Goal: Answer question/provide support

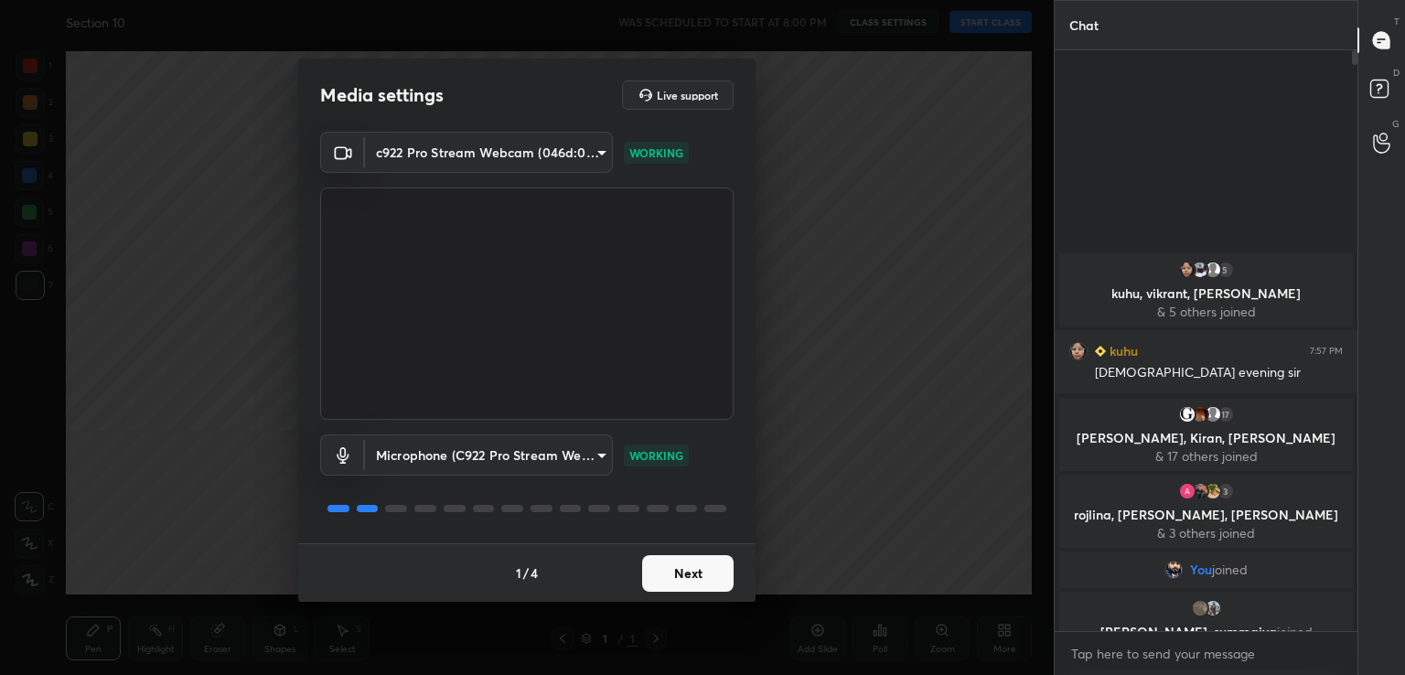
click at [685, 566] on button "Next" at bounding box center [687, 573] width 91 height 37
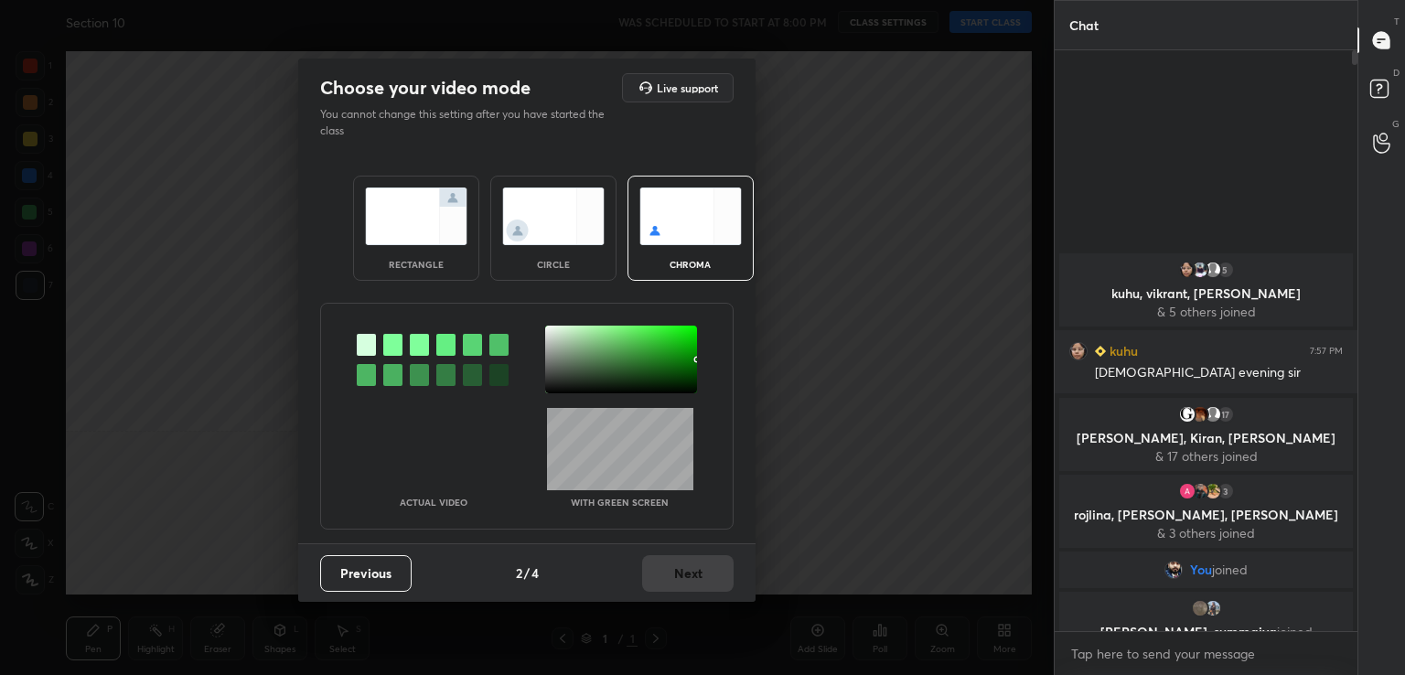
click at [685, 566] on div "Previous 2 / 4 Next" at bounding box center [526, 572] width 457 height 59
click at [389, 340] on div at bounding box center [392, 345] width 19 height 22
click at [577, 357] on div at bounding box center [621, 360] width 152 height 68
click at [675, 579] on button "Next" at bounding box center [687, 573] width 91 height 37
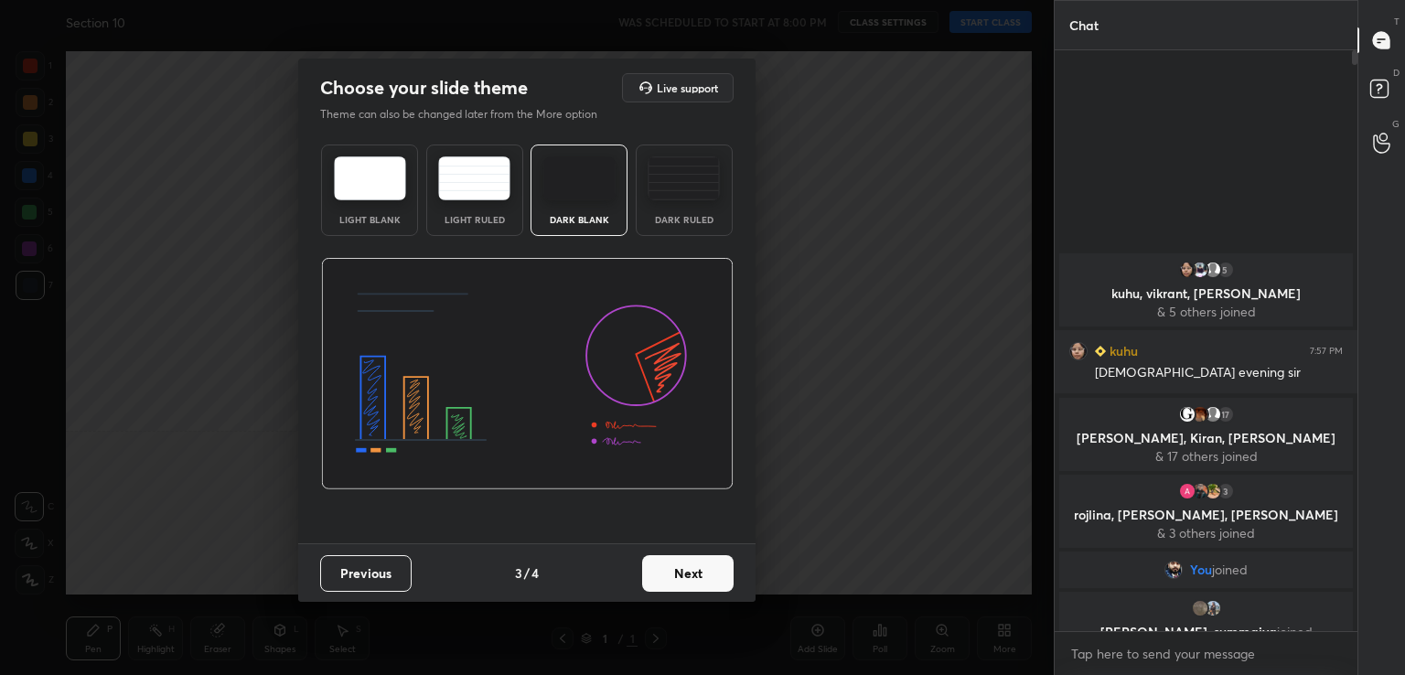
click at [721, 576] on button "Next" at bounding box center [687, 573] width 91 height 37
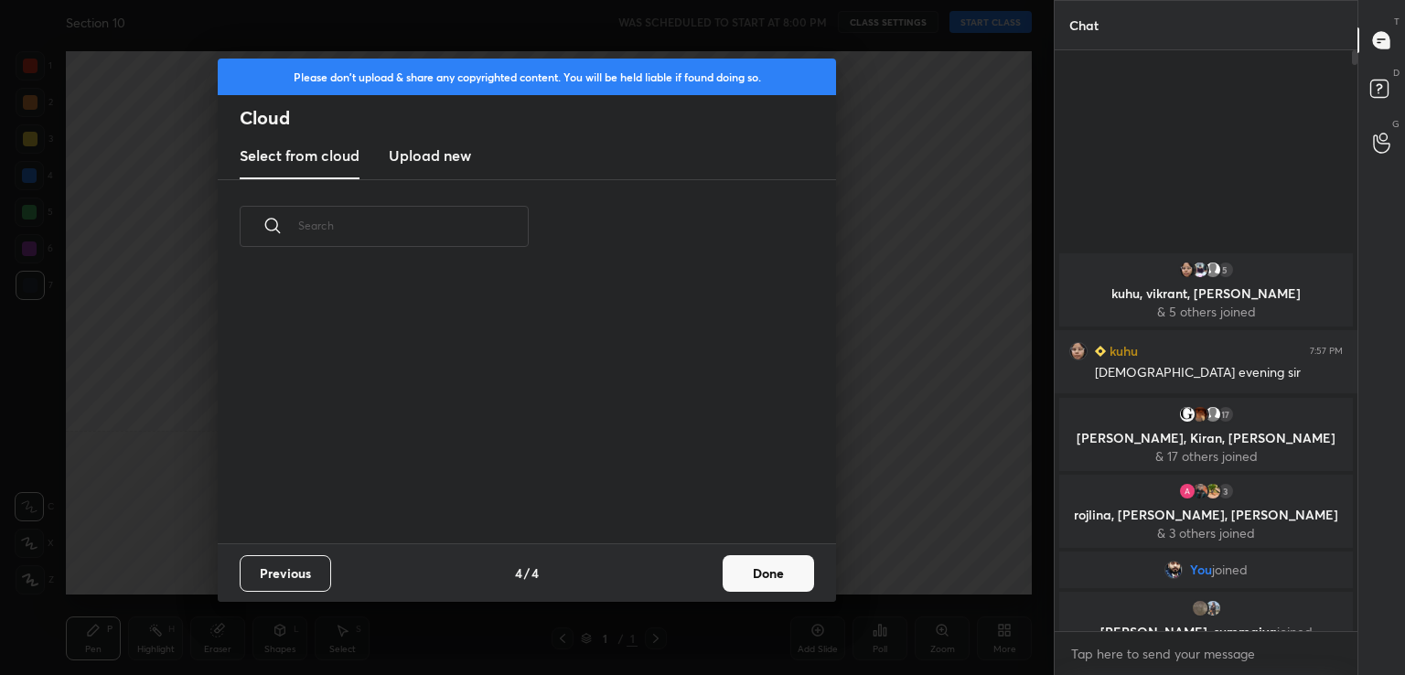
click at [721, 576] on div "Previous 4 / 4 Done" at bounding box center [527, 572] width 618 height 59
click at [793, 598] on div "Previous 4 / 4 Done" at bounding box center [527, 572] width 618 height 59
click at [779, 568] on button "Done" at bounding box center [768, 573] width 91 height 37
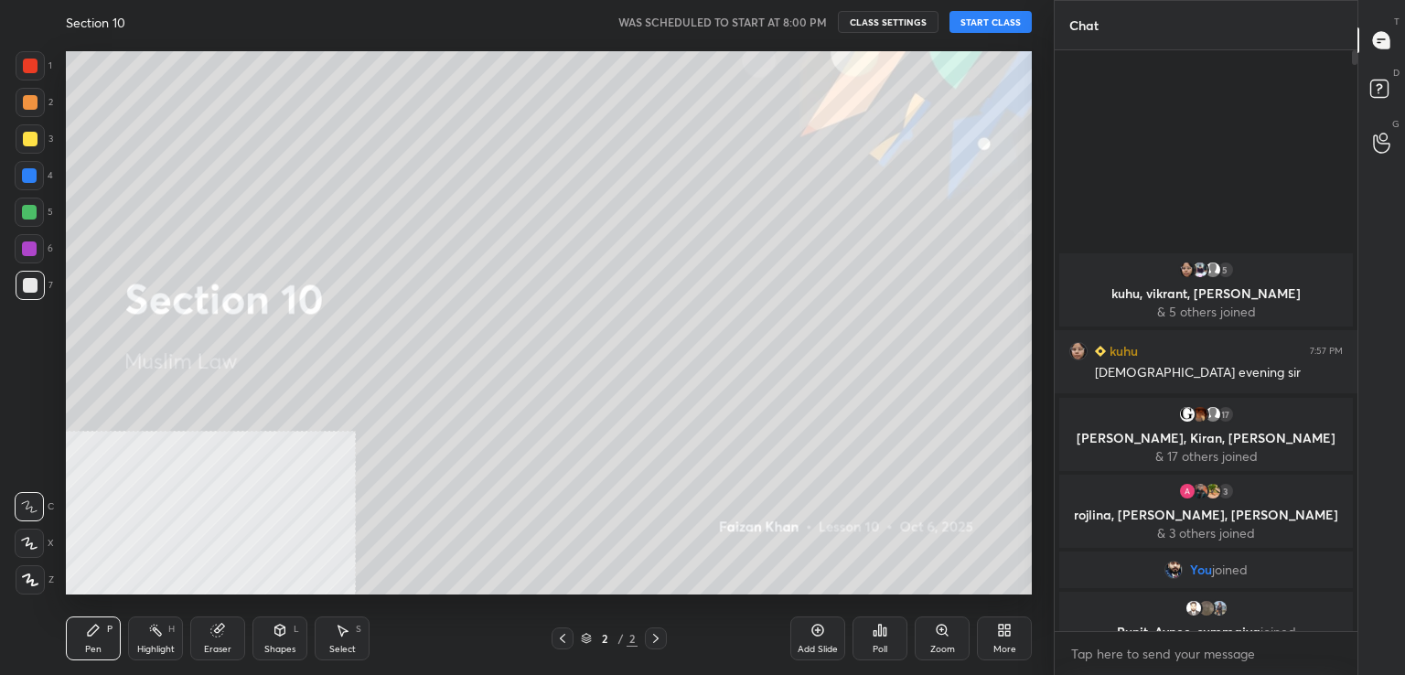
click at [980, 30] on button "START CLASS" at bounding box center [991, 22] width 82 height 22
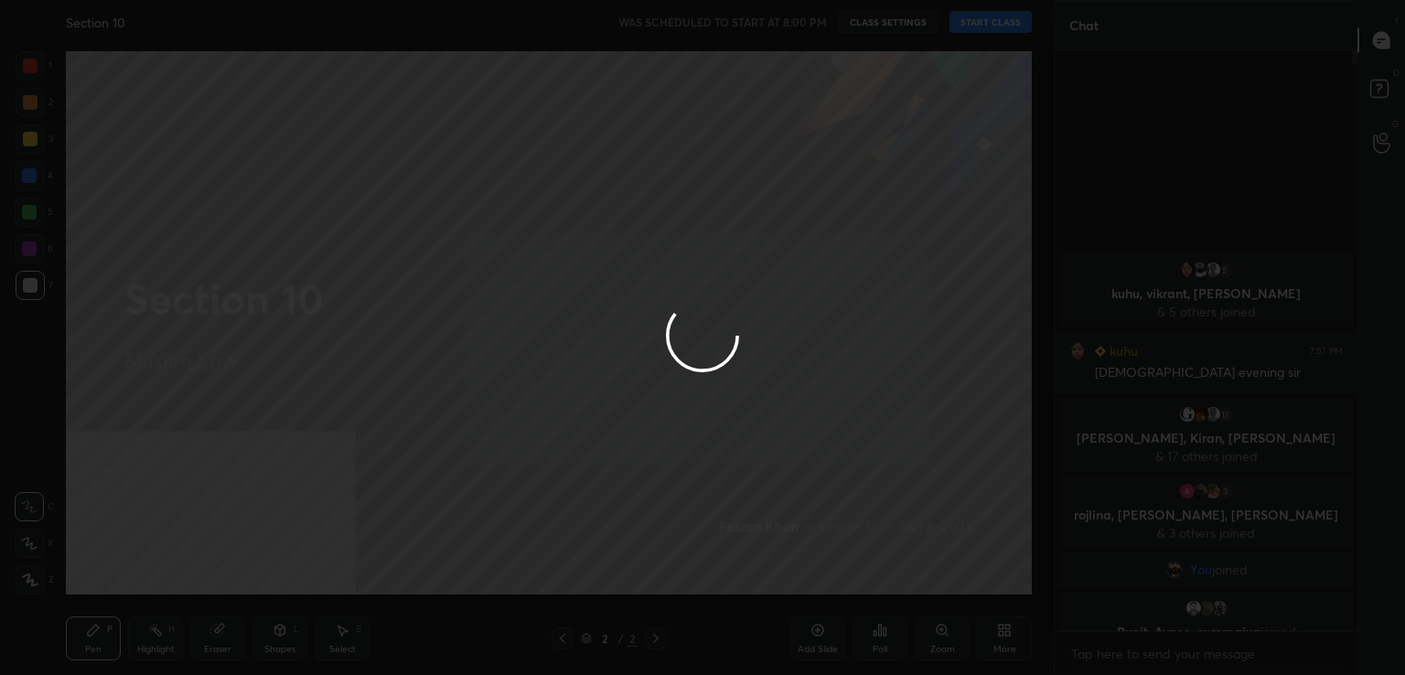
type textarea "x"
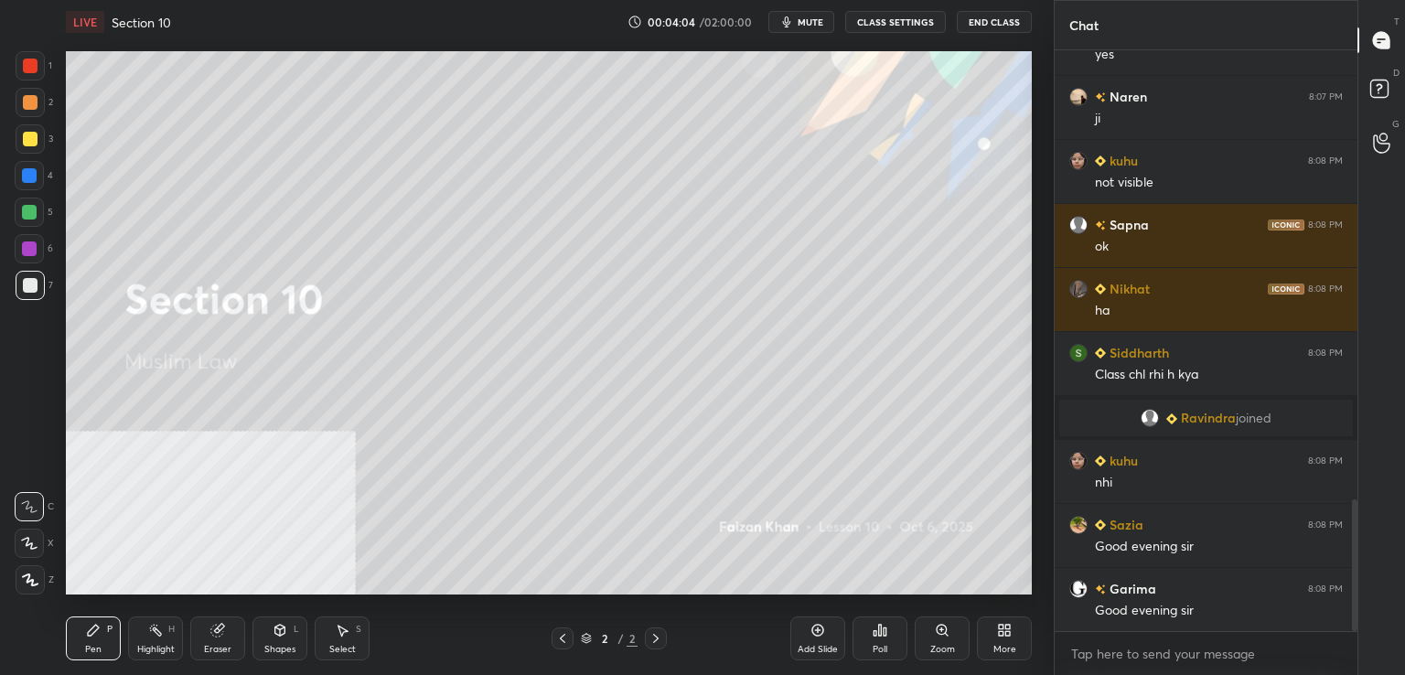
scroll to position [2024, 0]
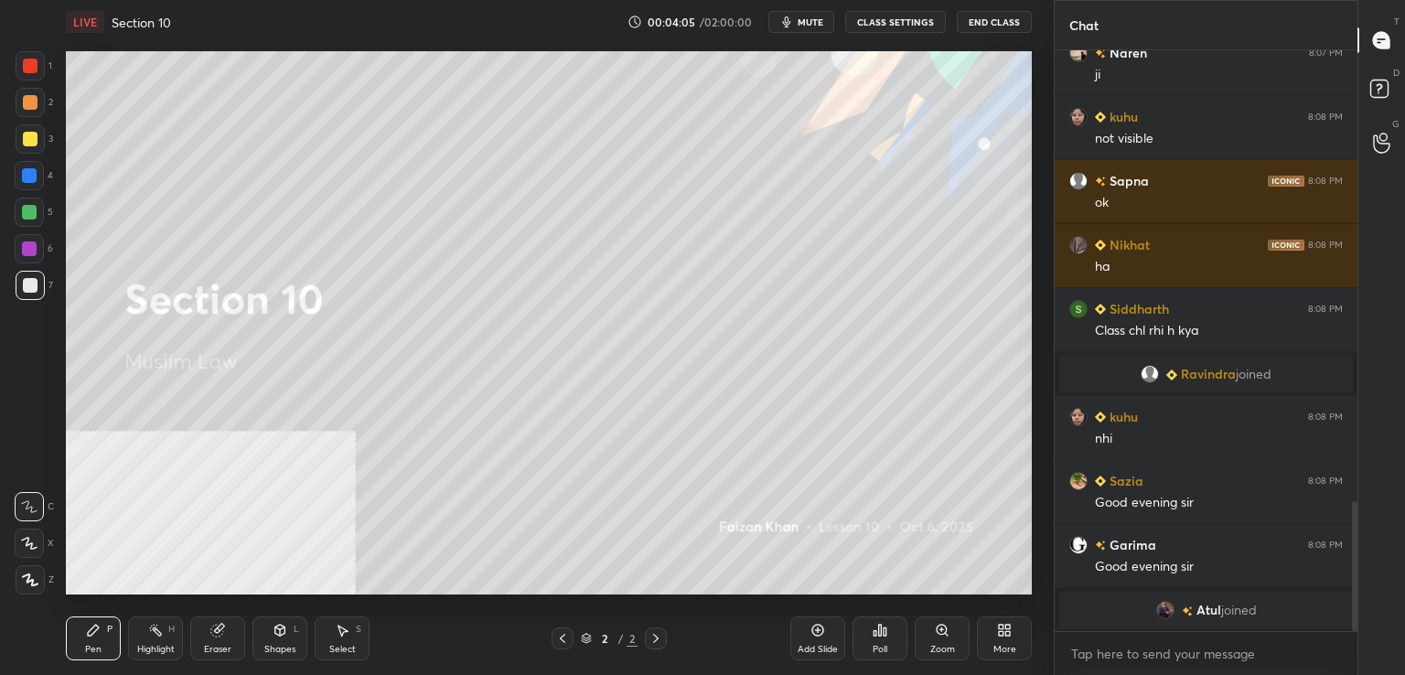
click at [820, 632] on icon at bounding box center [818, 630] width 15 height 15
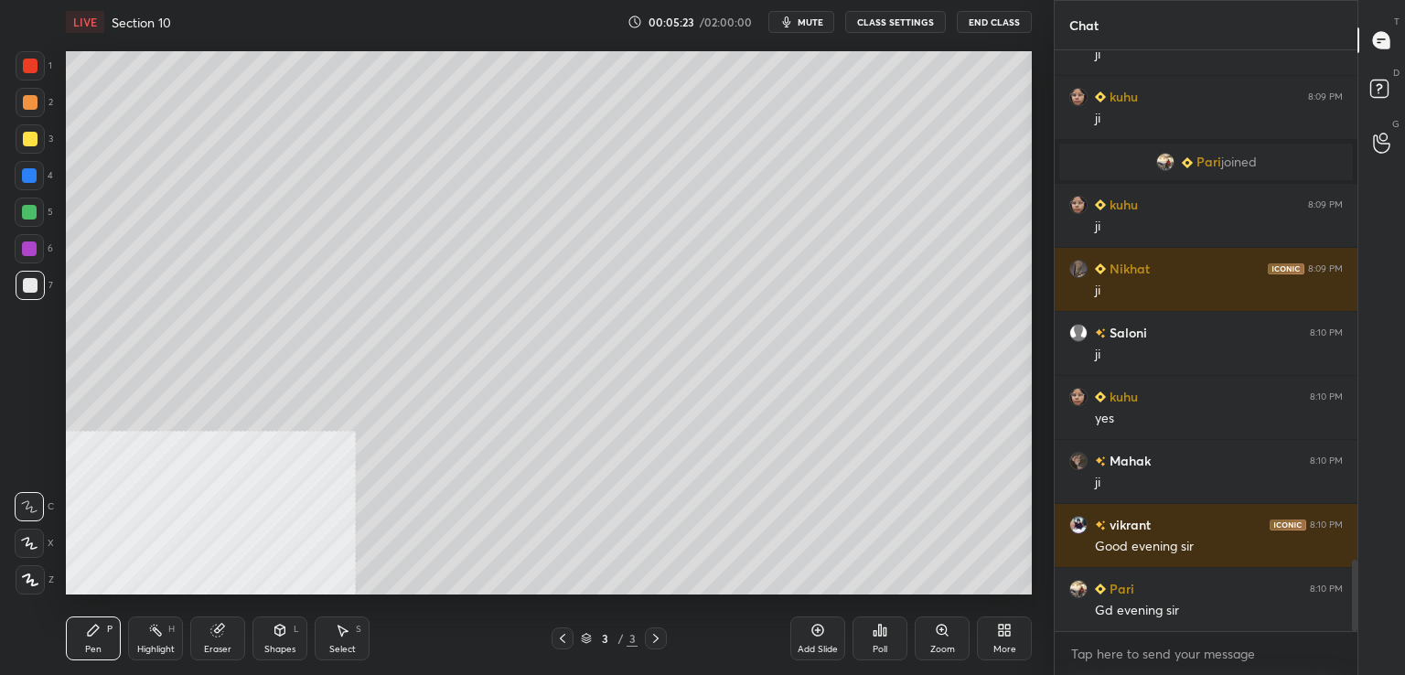
scroll to position [4137, 0]
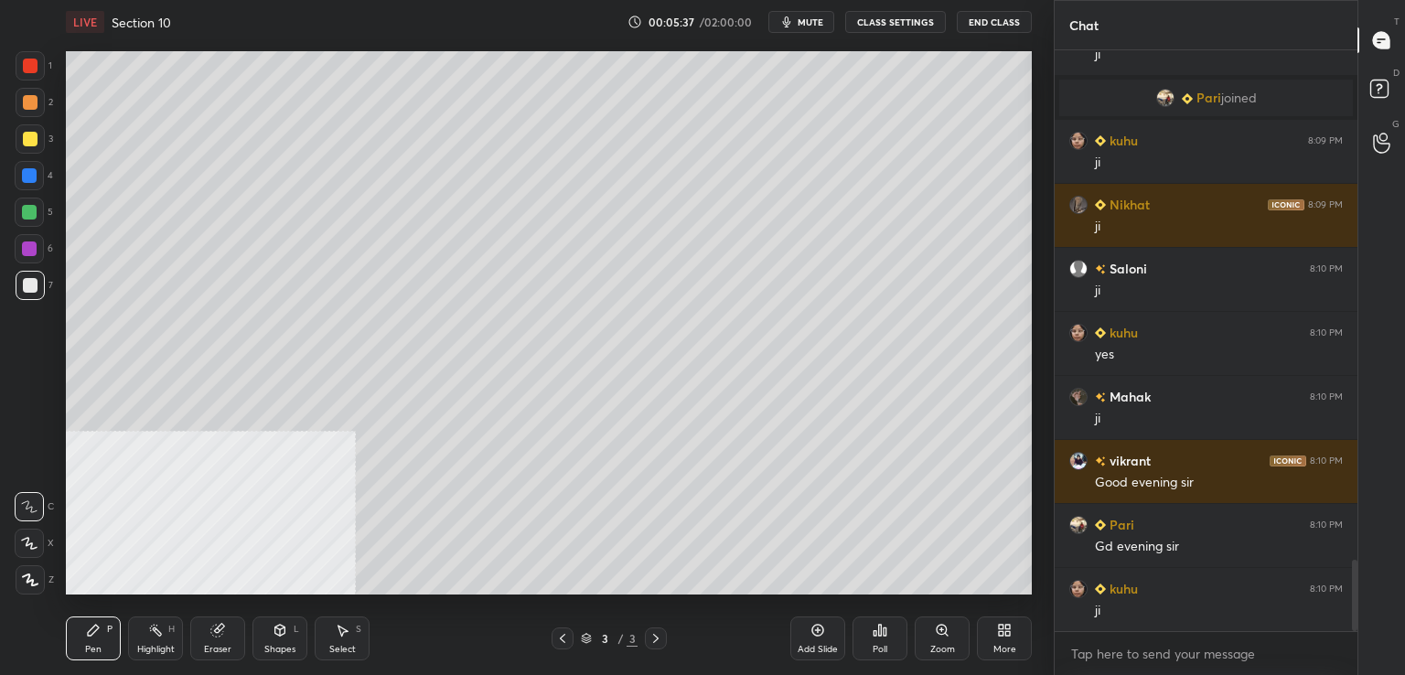
click at [37, 140] on div at bounding box center [30, 138] width 29 height 29
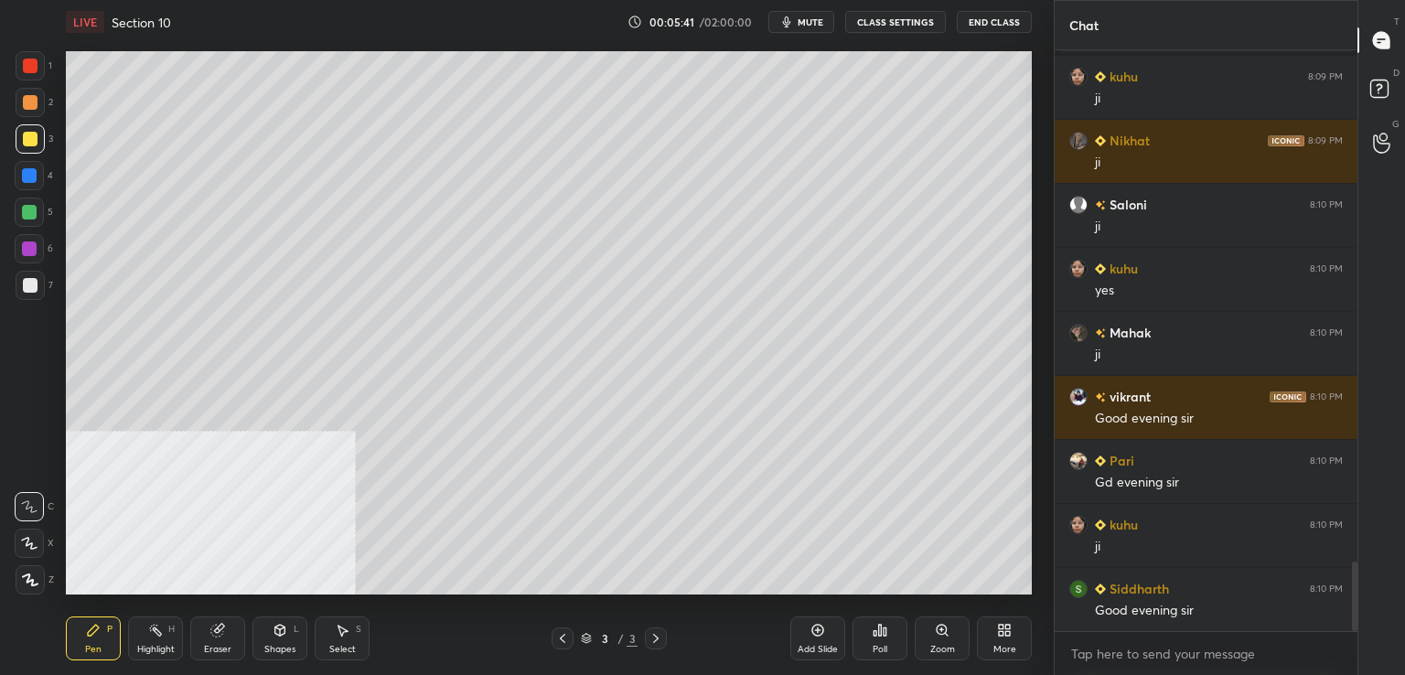
scroll to position [4265, 0]
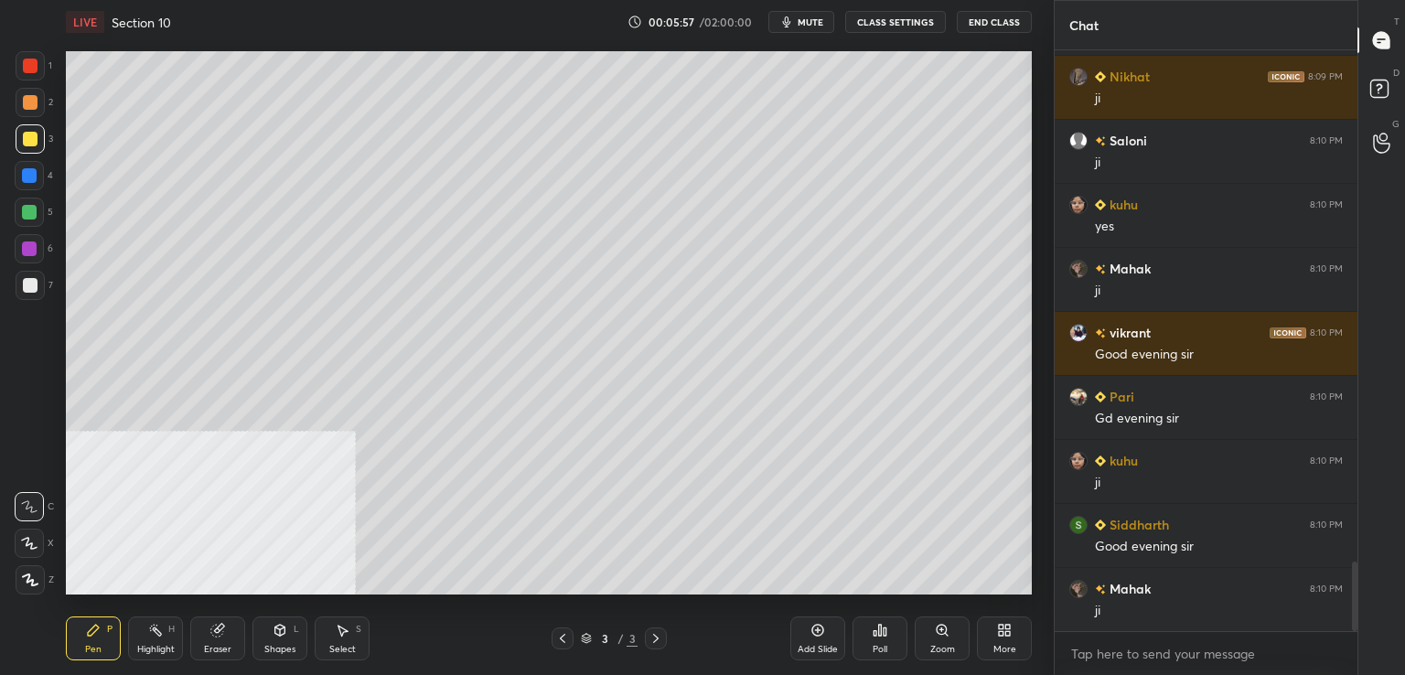
click at [35, 288] on div at bounding box center [30, 285] width 15 height 15
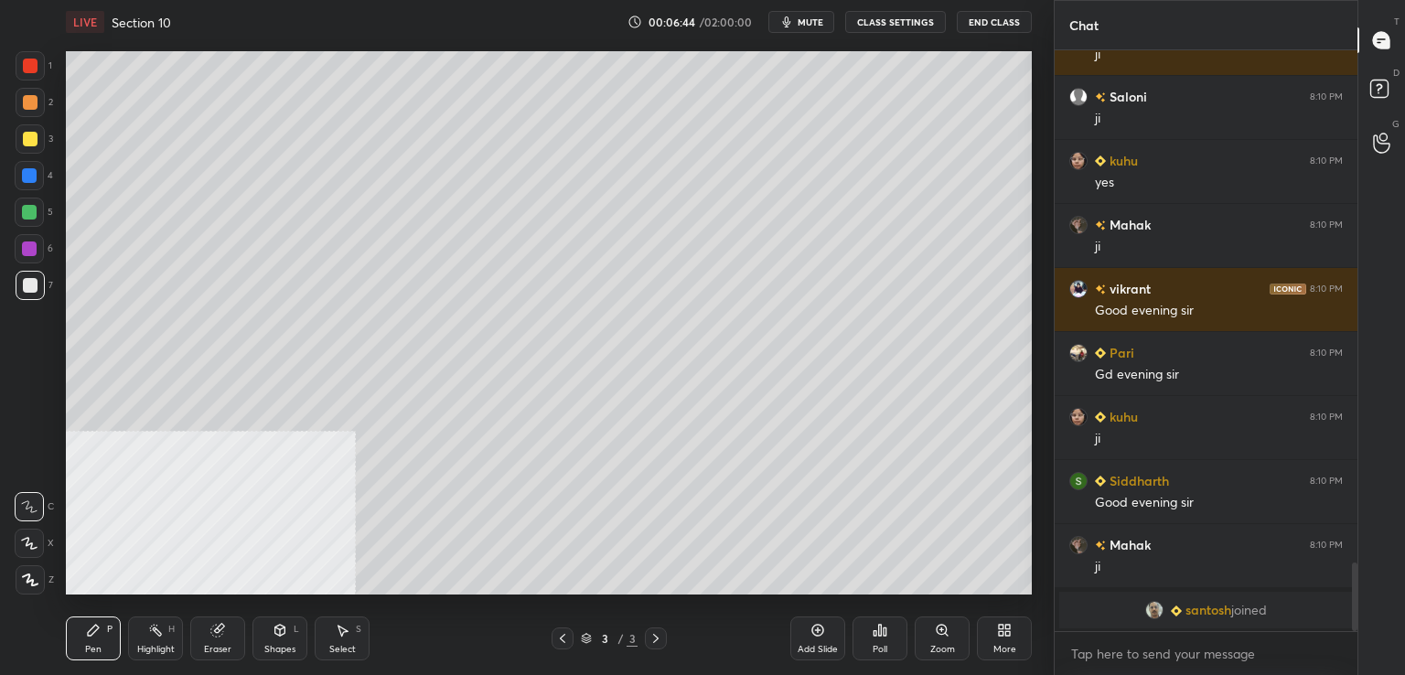
click at [38, 178] on div at bounding box center [29, 175] width 29 height 29
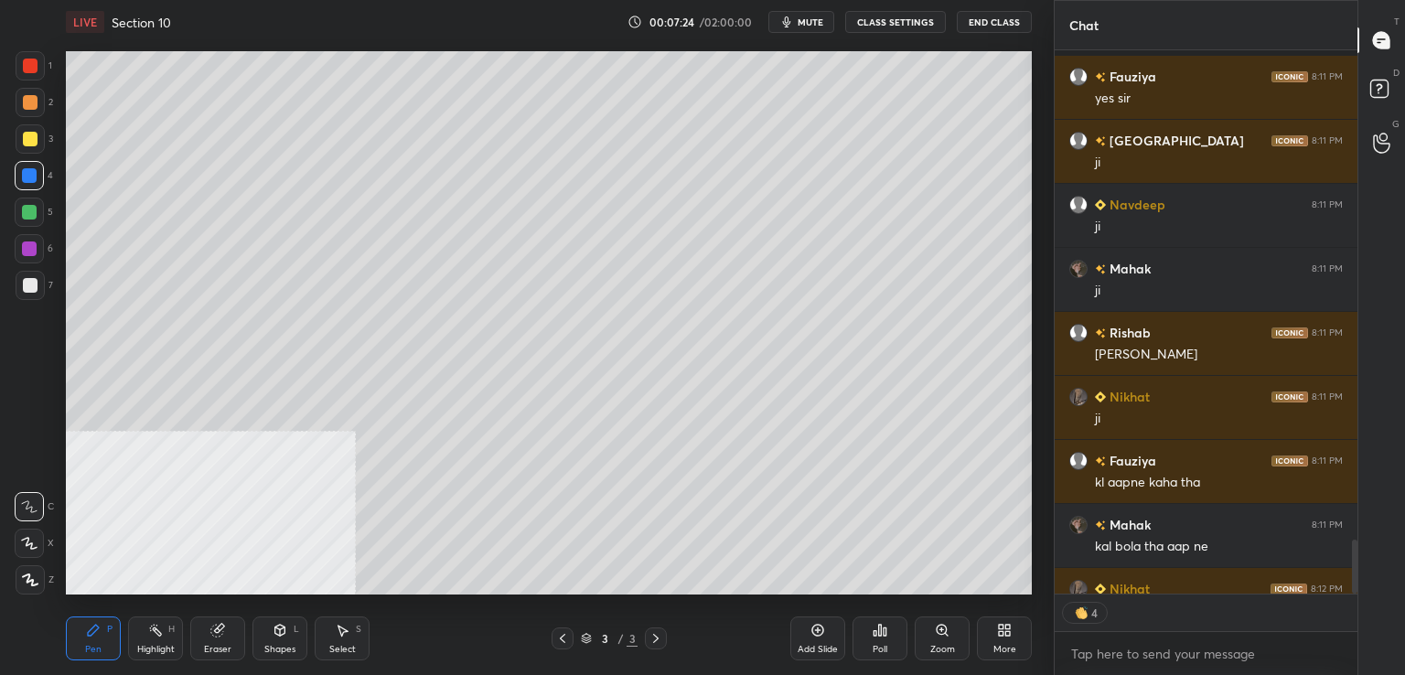
scroll to position [4914, 0]
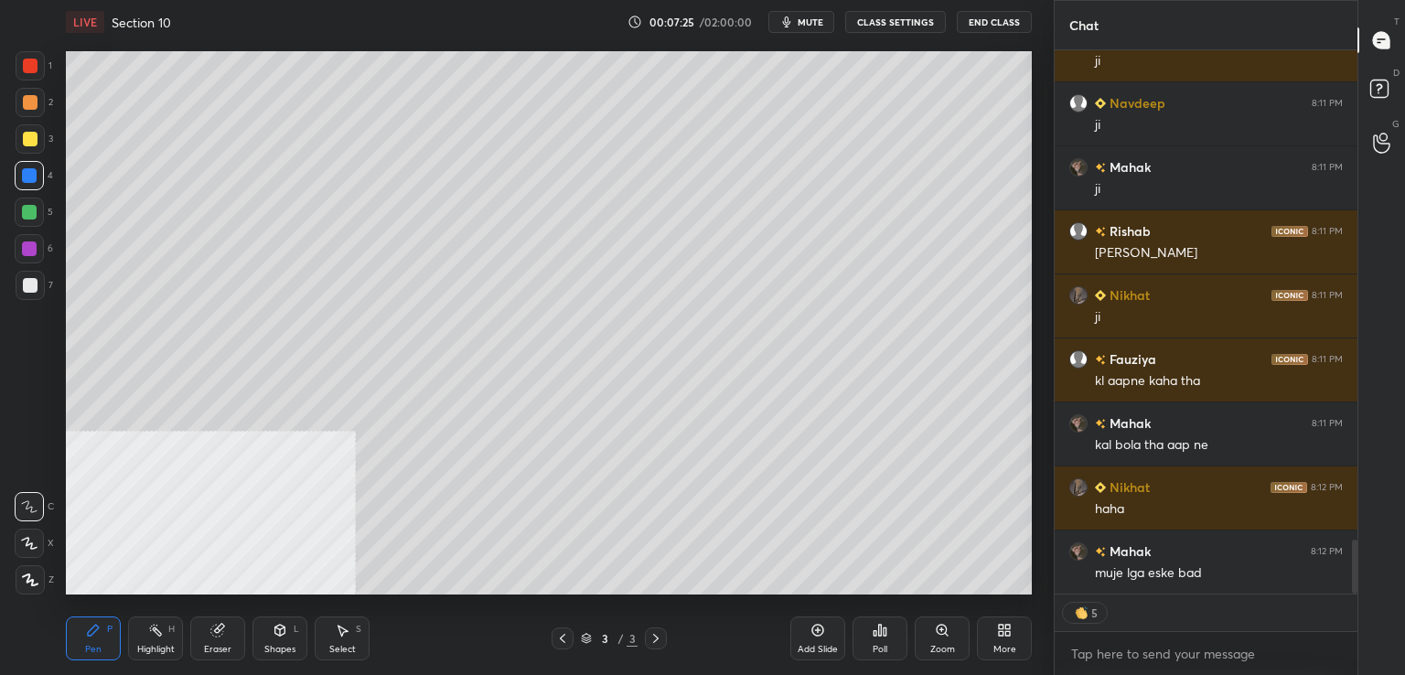
click at [38, 289] on div at bounding box center [30, 285] width 29 height 29
click at [41, 65] on div at bounding box center [30, 65] width 29 height 29
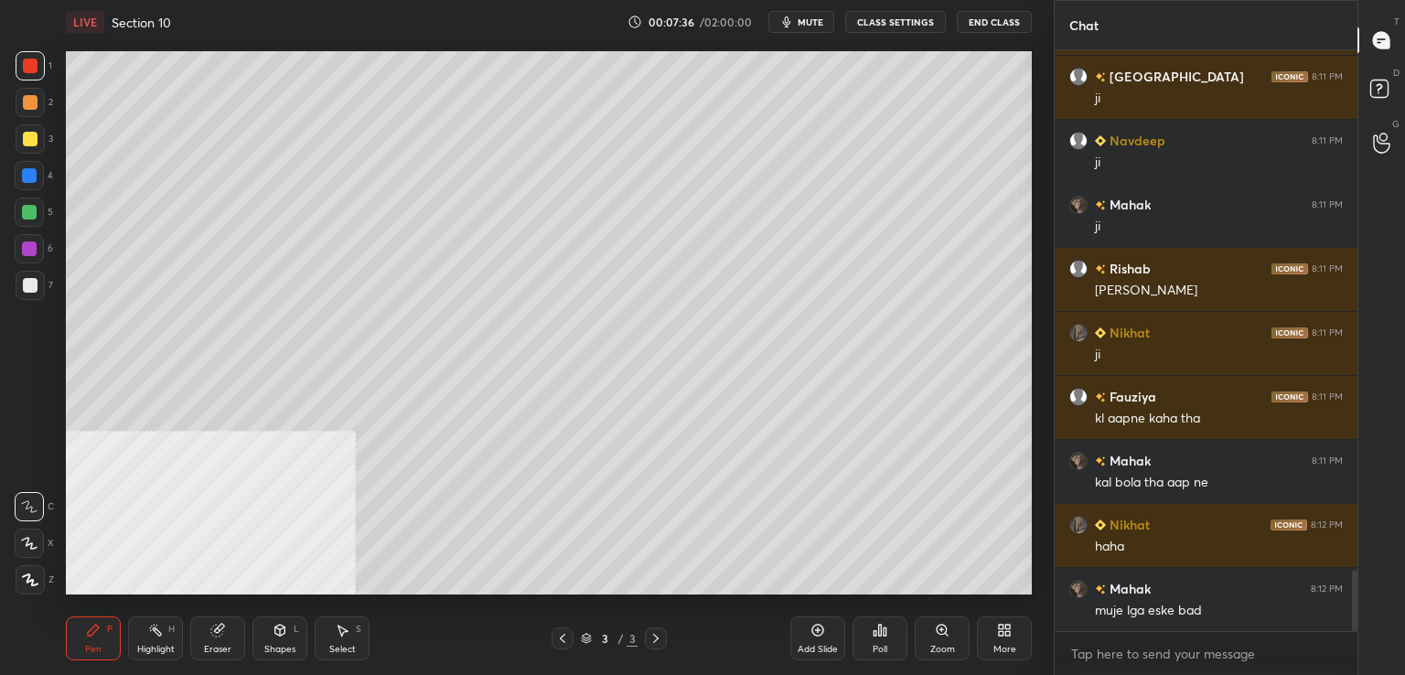
scroll to position [4940, 0]
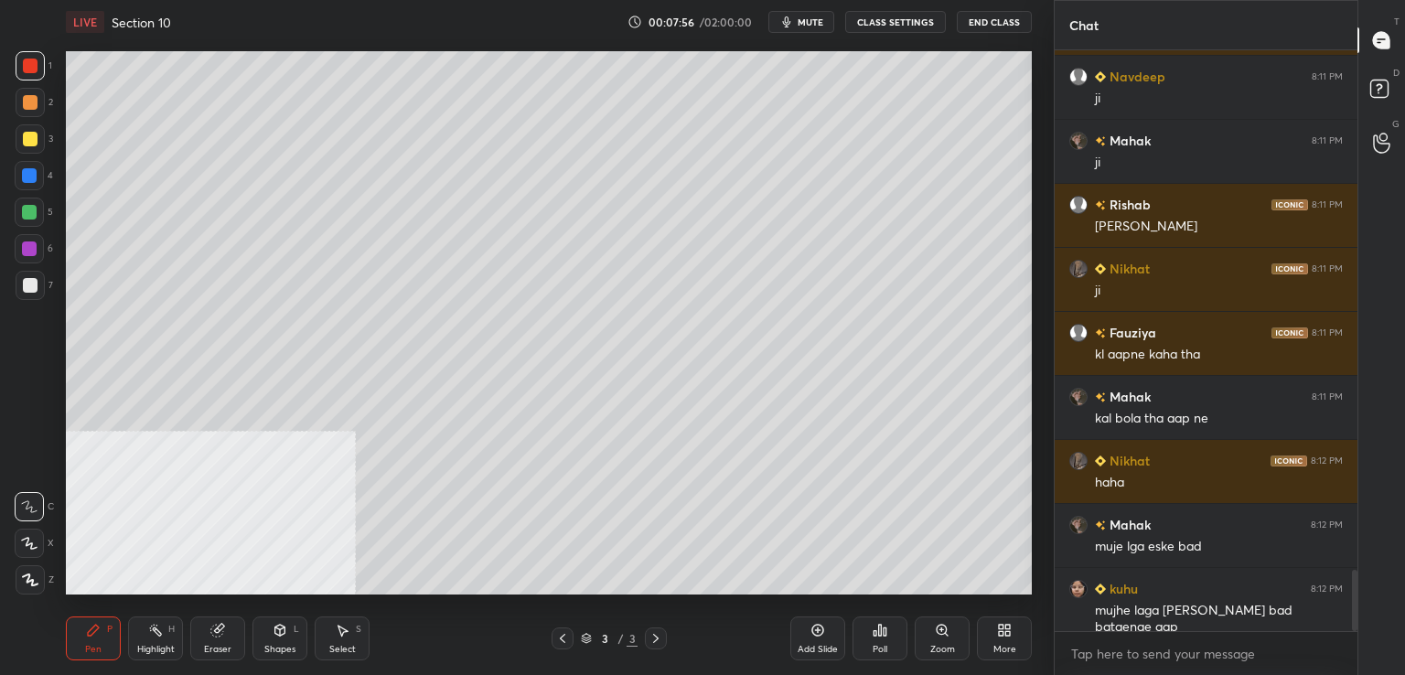
click at [35, 286] on div at bounding box center [30, 285] width 15 height 15
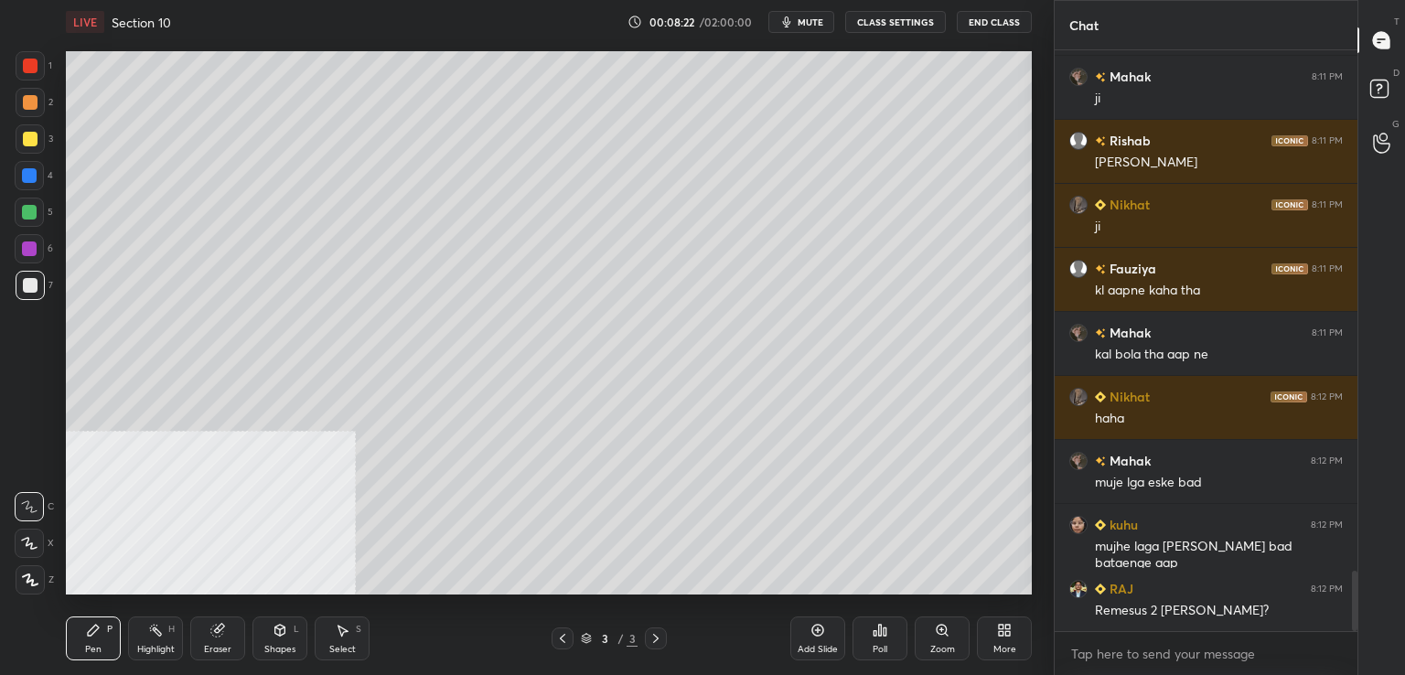
click at [565, 639] on icon at bounding box center [562, 638] width 15 height 15
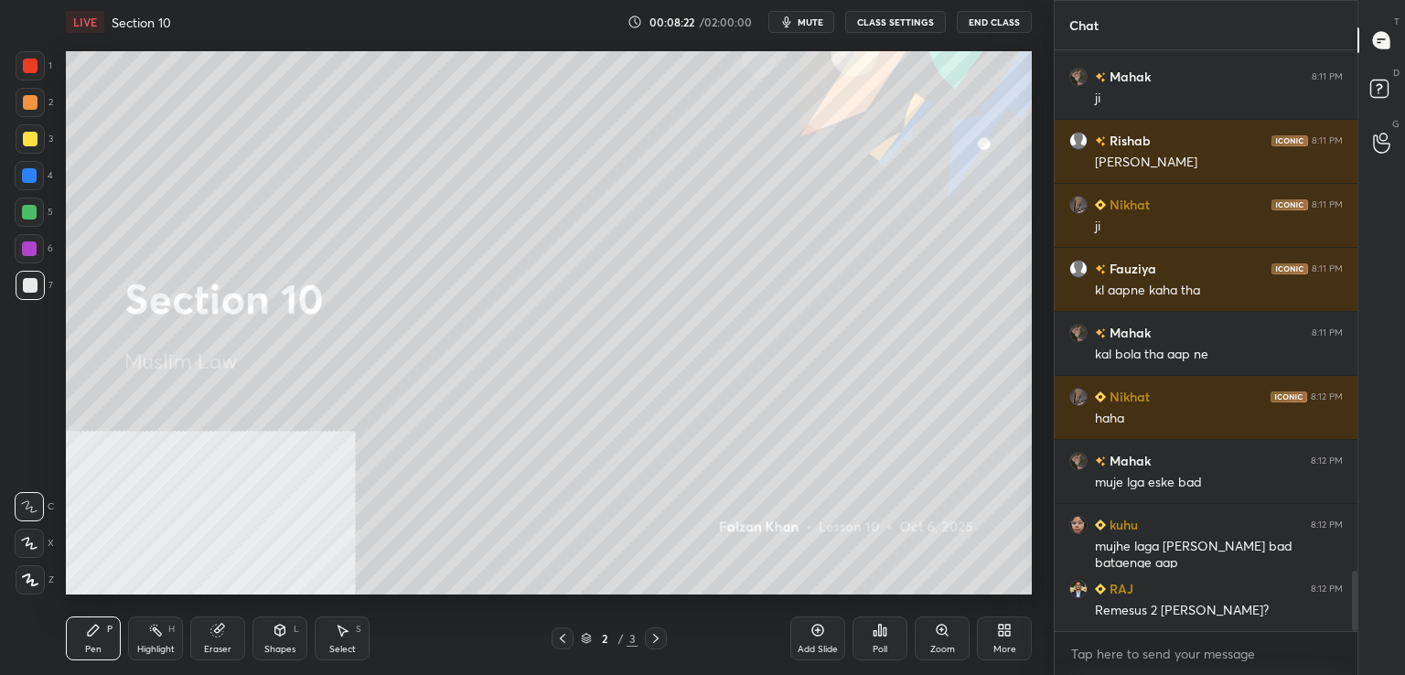
click at [816, 632] on icon at bounding box center [818, 630] width 15 height 15
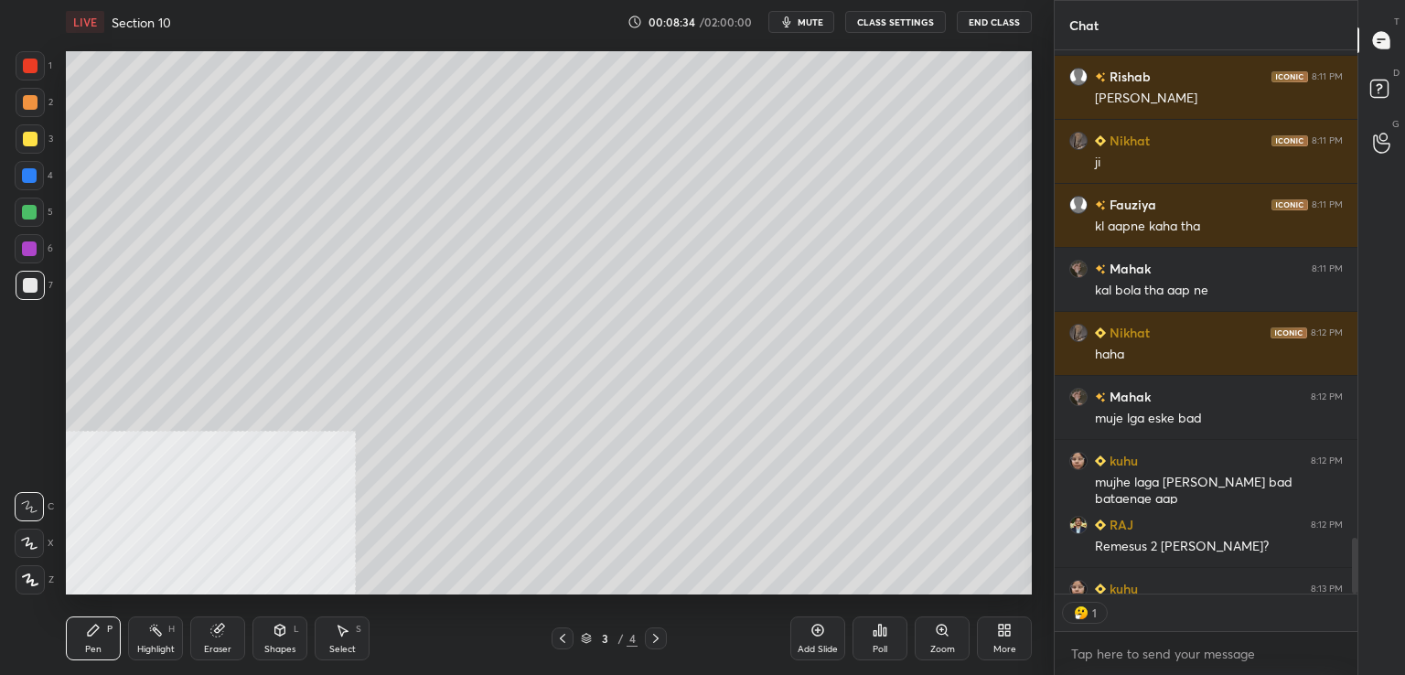
scroll to position [6, 5]
click at [38, 145] on div at bounding box center [30, 138] width 29 height 29
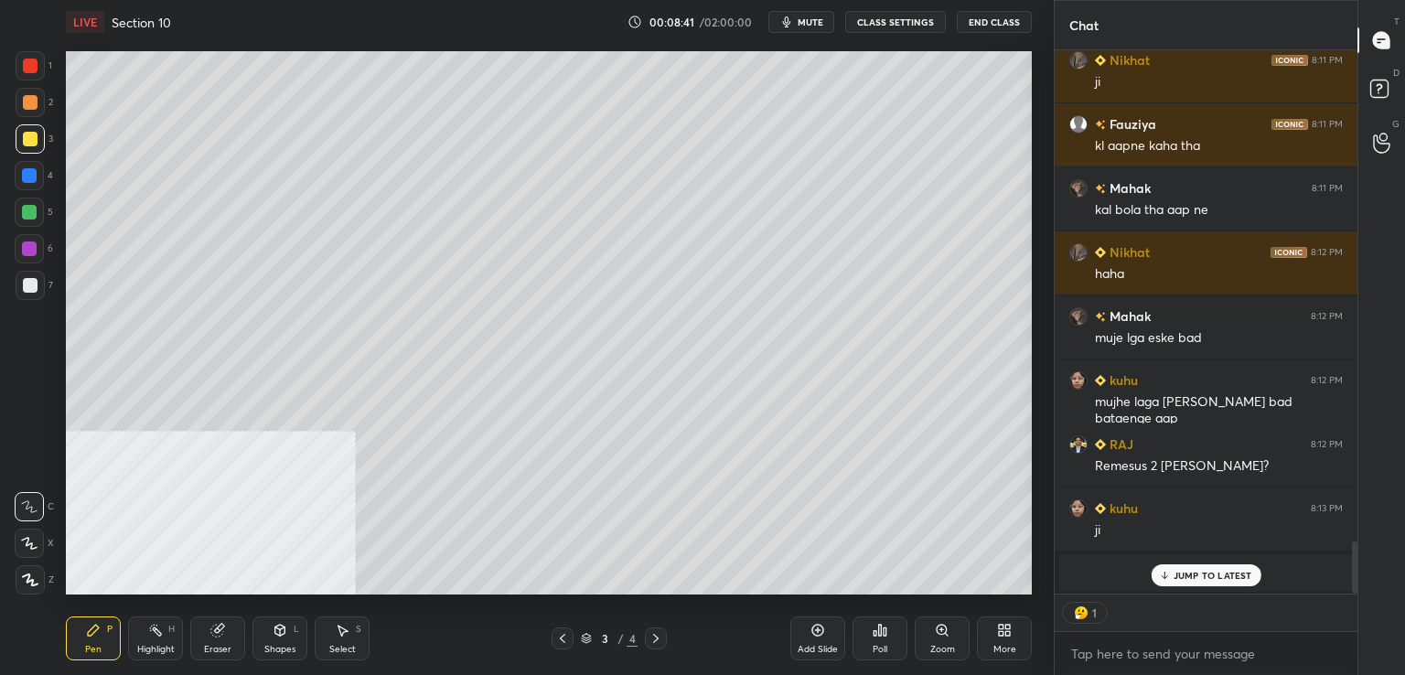
click at [1177, 575] on p "JUMP TO LATEST" at bounding box center [1213, 575] width 79 height 11
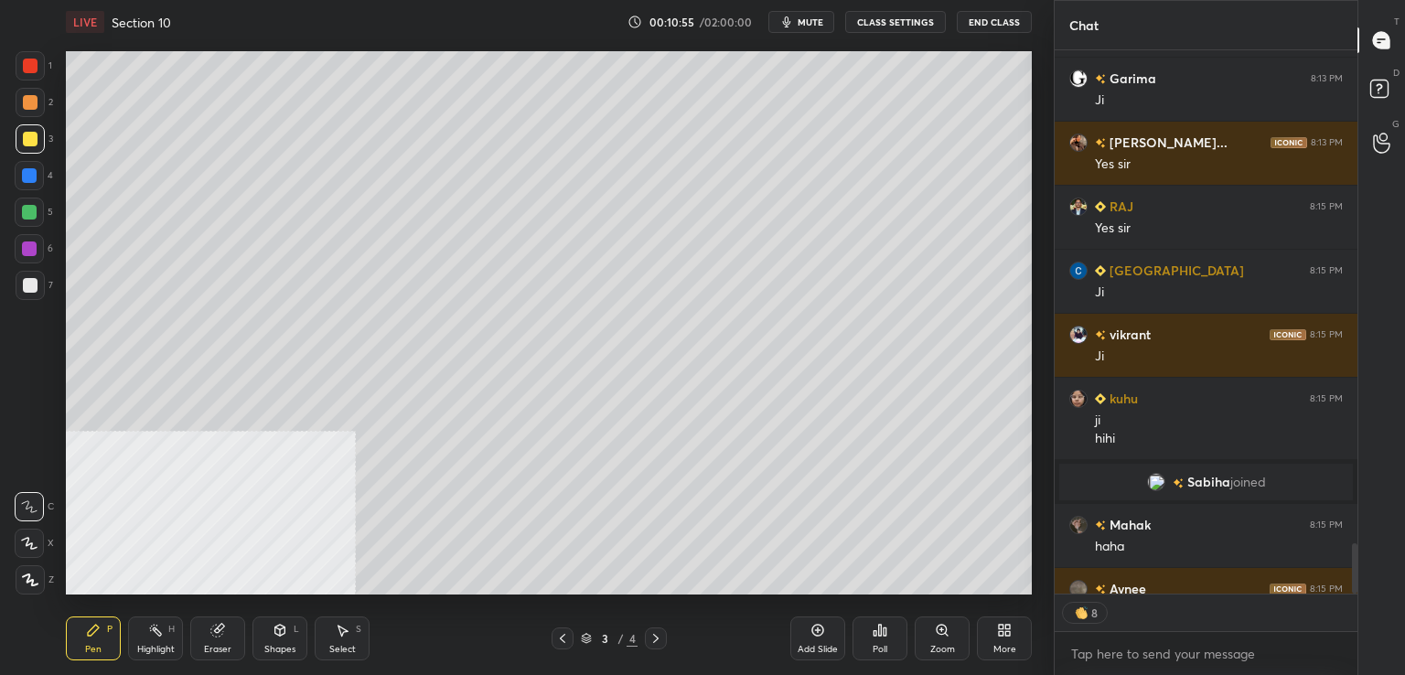
scroll to position [5727, 0]
click at [39, 286] on div at bounding box center [30, 285] width 29 height 29
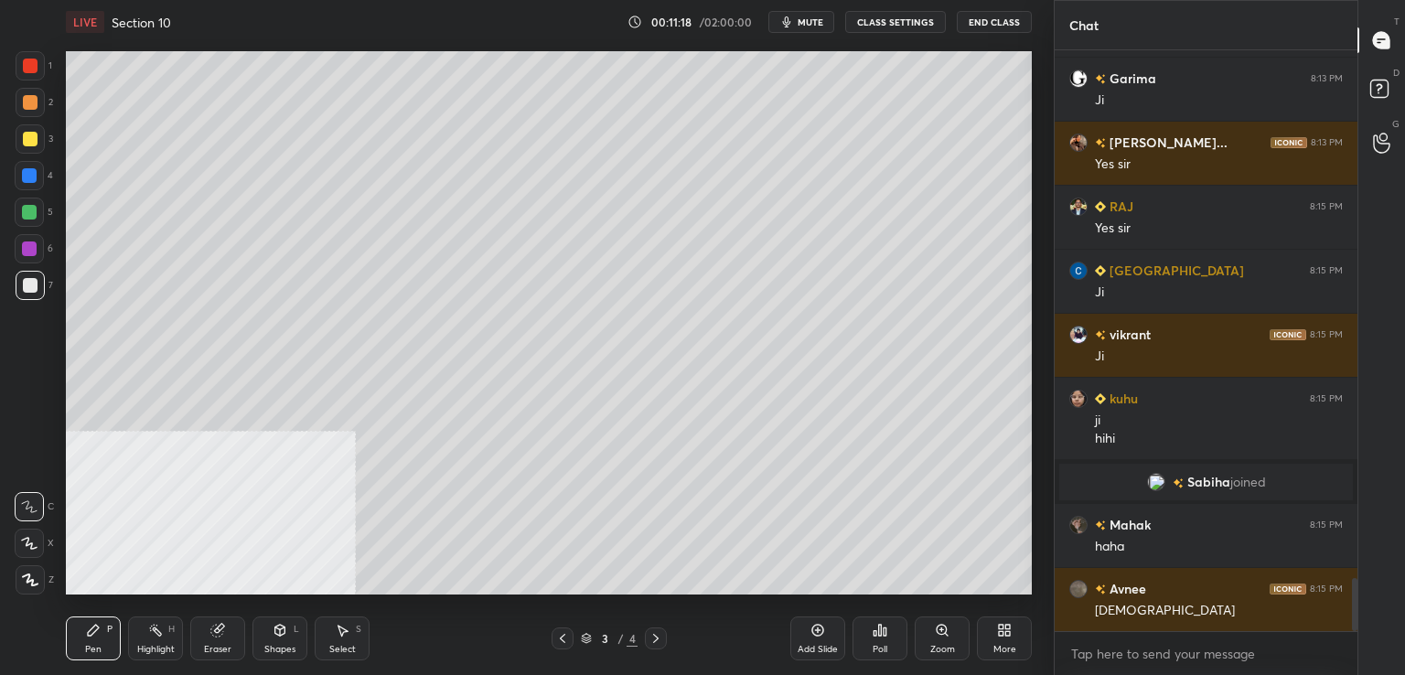
scroll to position [5791, 0]
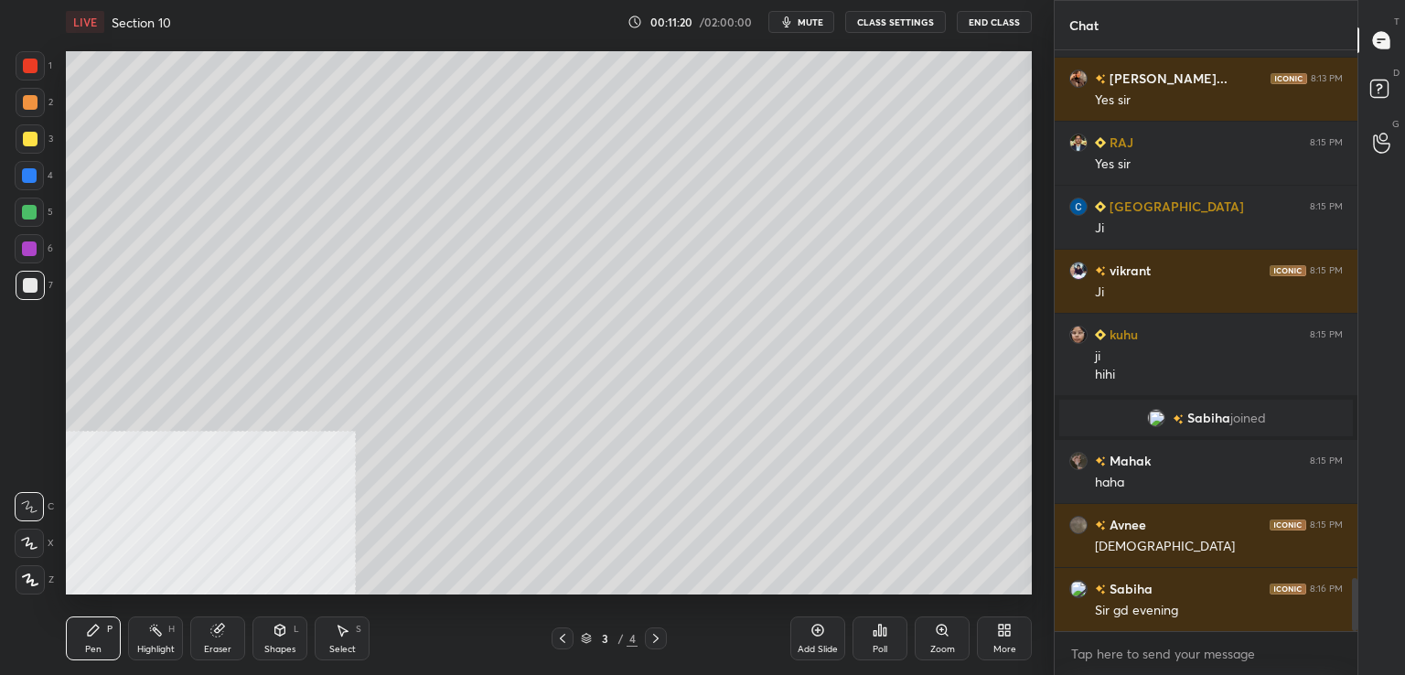
click at [811, 16] on span "mute" at bounding box center [811, 22] width 26 height 13
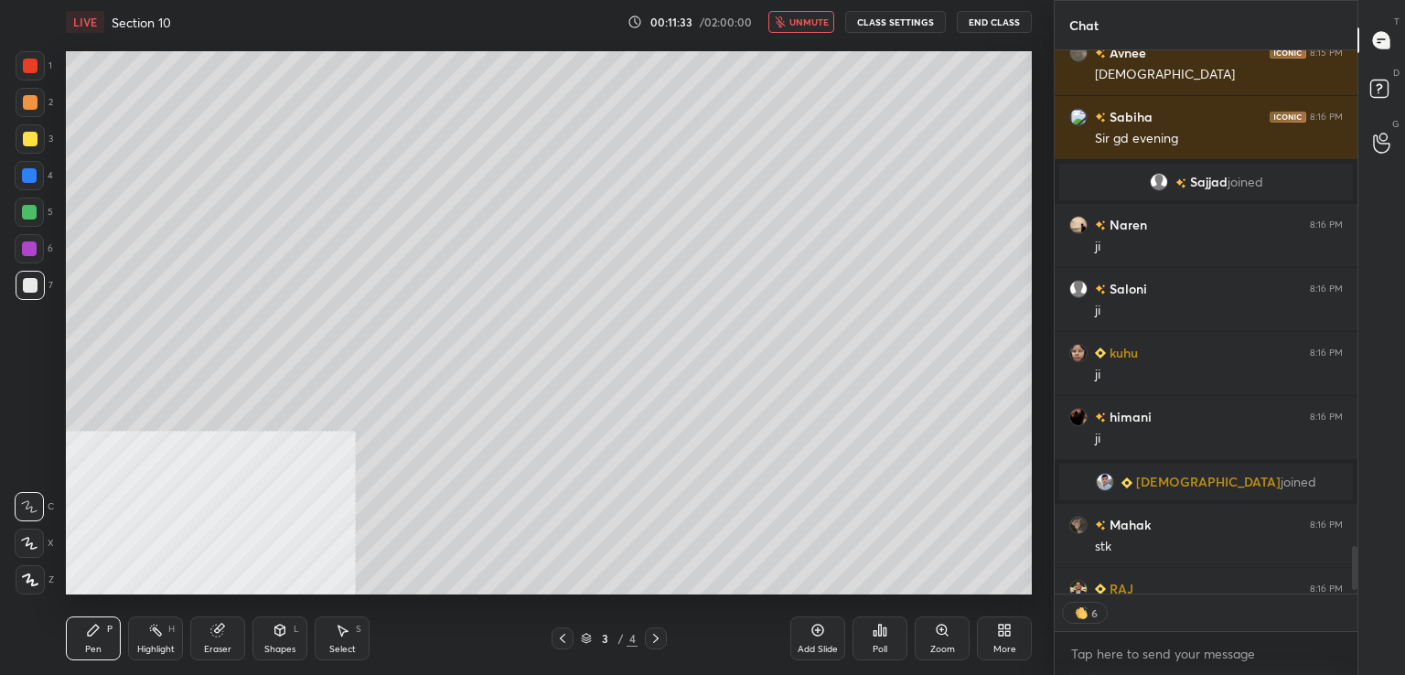
scroll to position [6183, 0]
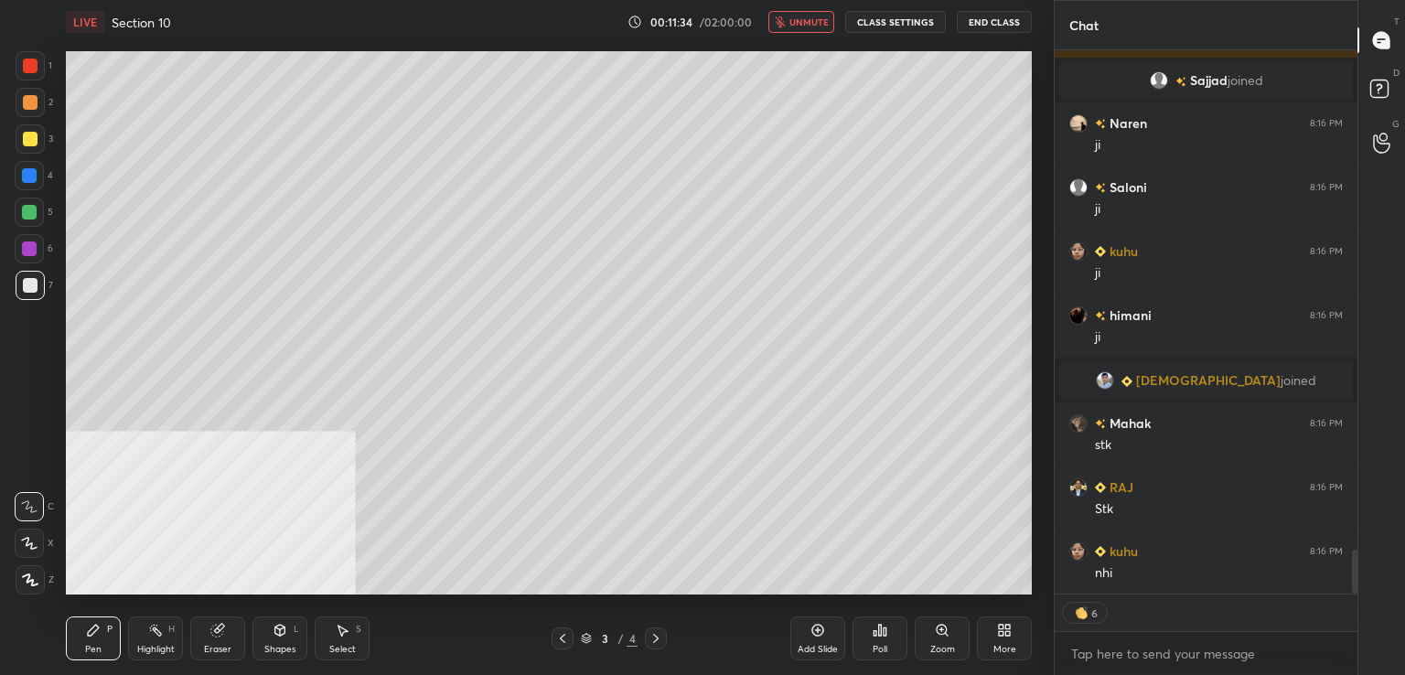
click at [790, 21] on button "unmute" at bounding box center [801, 22] width 66 height 22
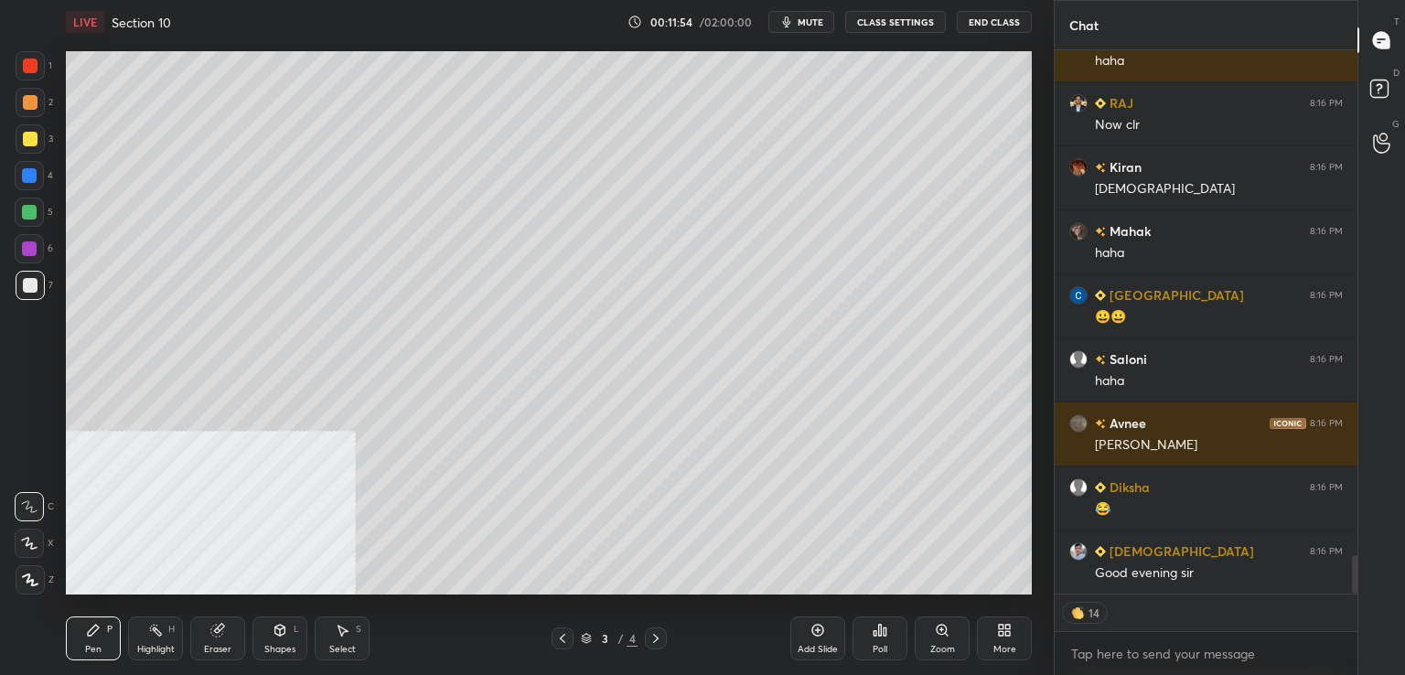
scroll to position [7143, 0]
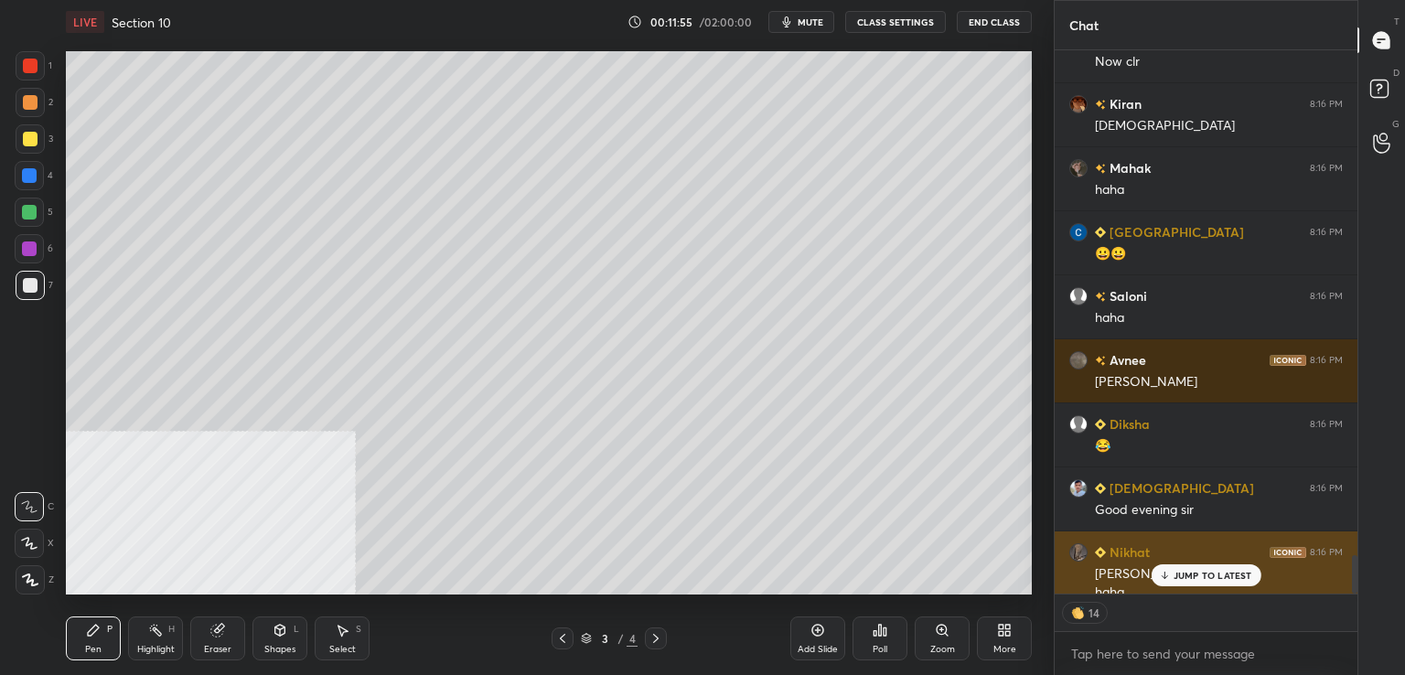
click at [1182, 568] on div "JUMP TO LATEST" at bounding box center [1206, 575] width 110 height 22
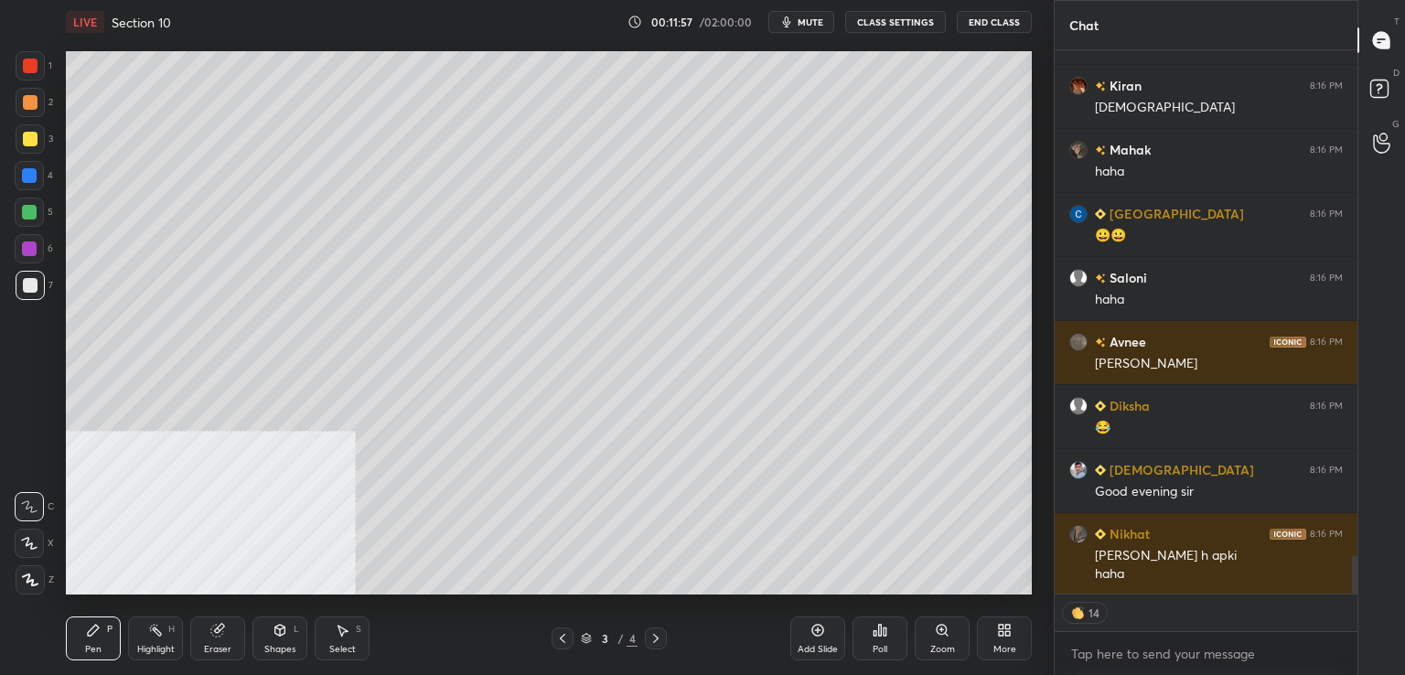
click at [33, 70] on div at bounding box center [30, 66] width 15 height 15
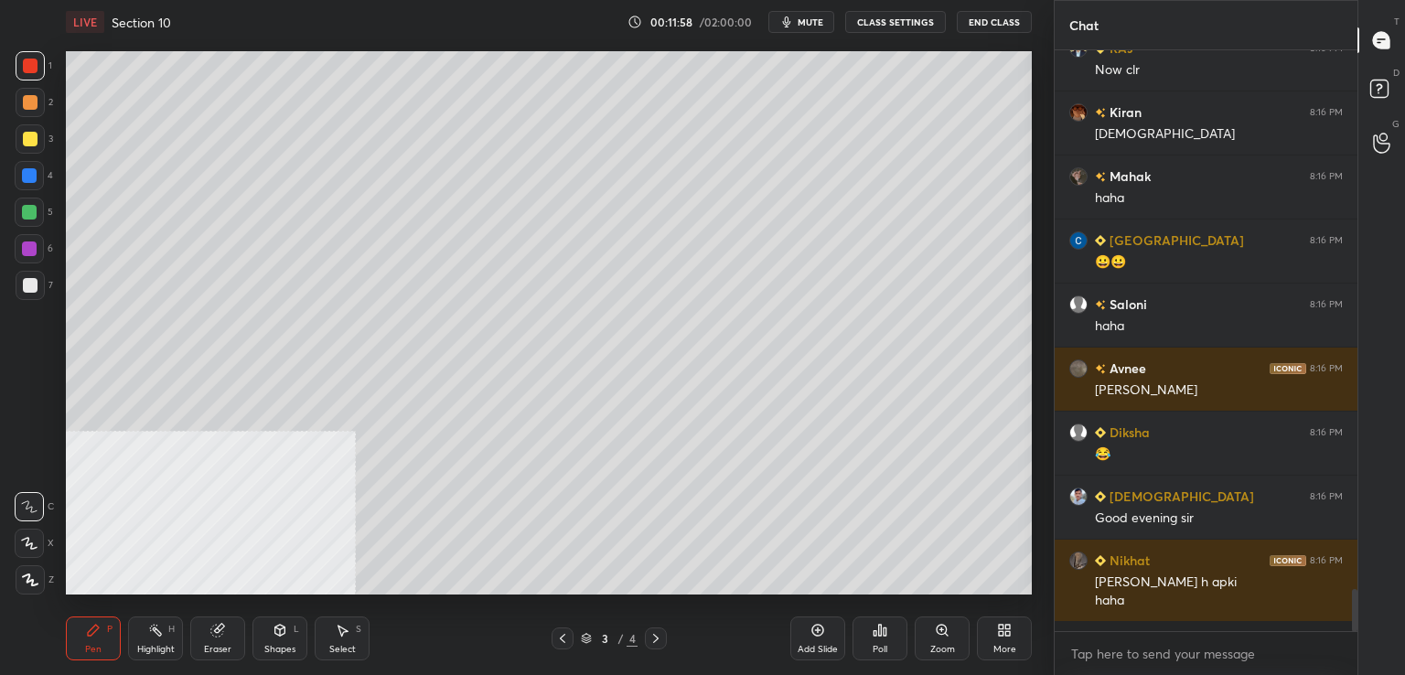
scroll to position [575, 297]
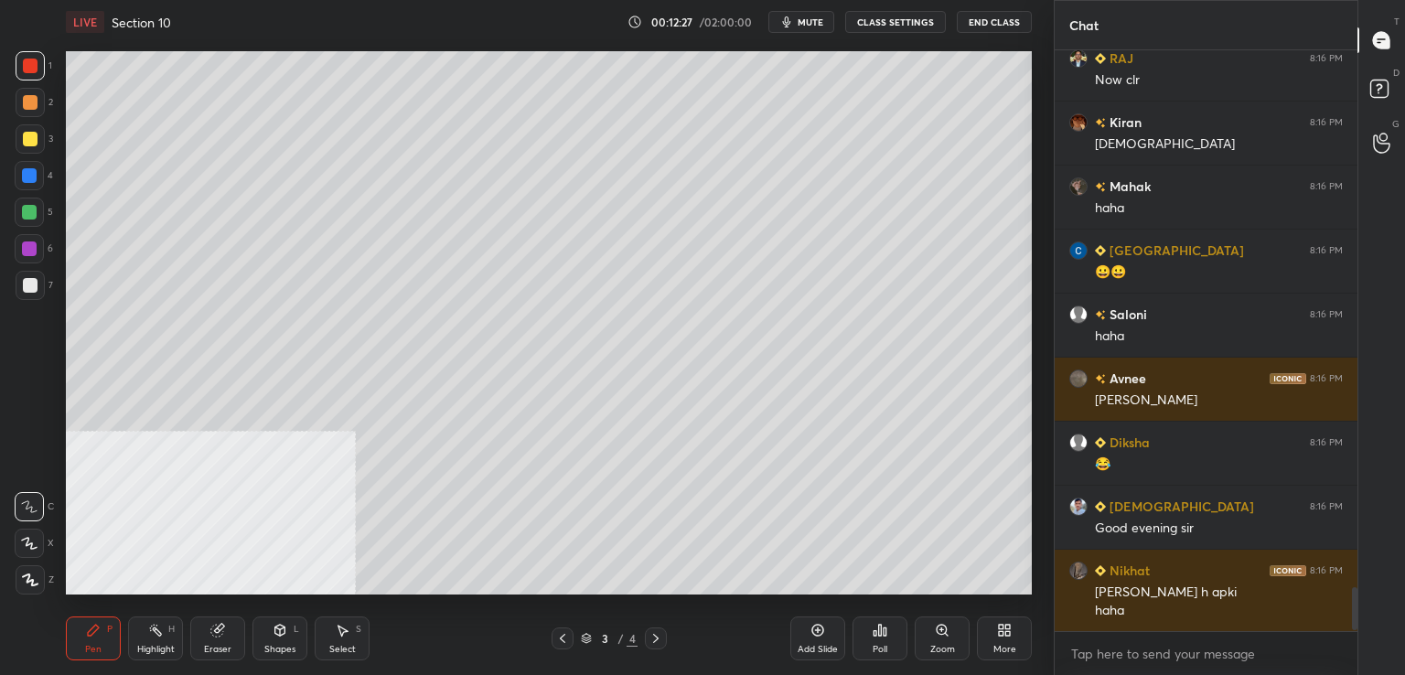
click at [31, 287] on div at bounding box center [30, 285] width 15 height 15
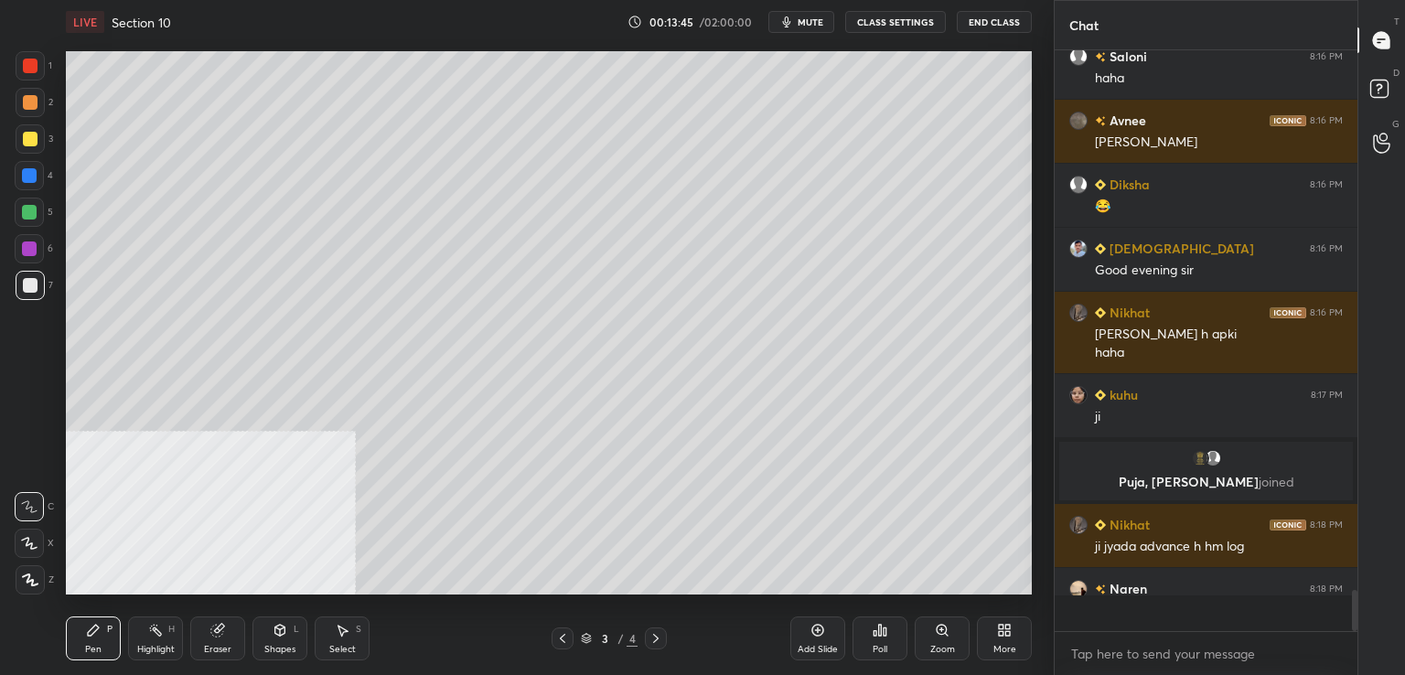
scroll to position [5, 5]
click at [37, 103] on div at bounding box center [30, 102] width 29 height 29
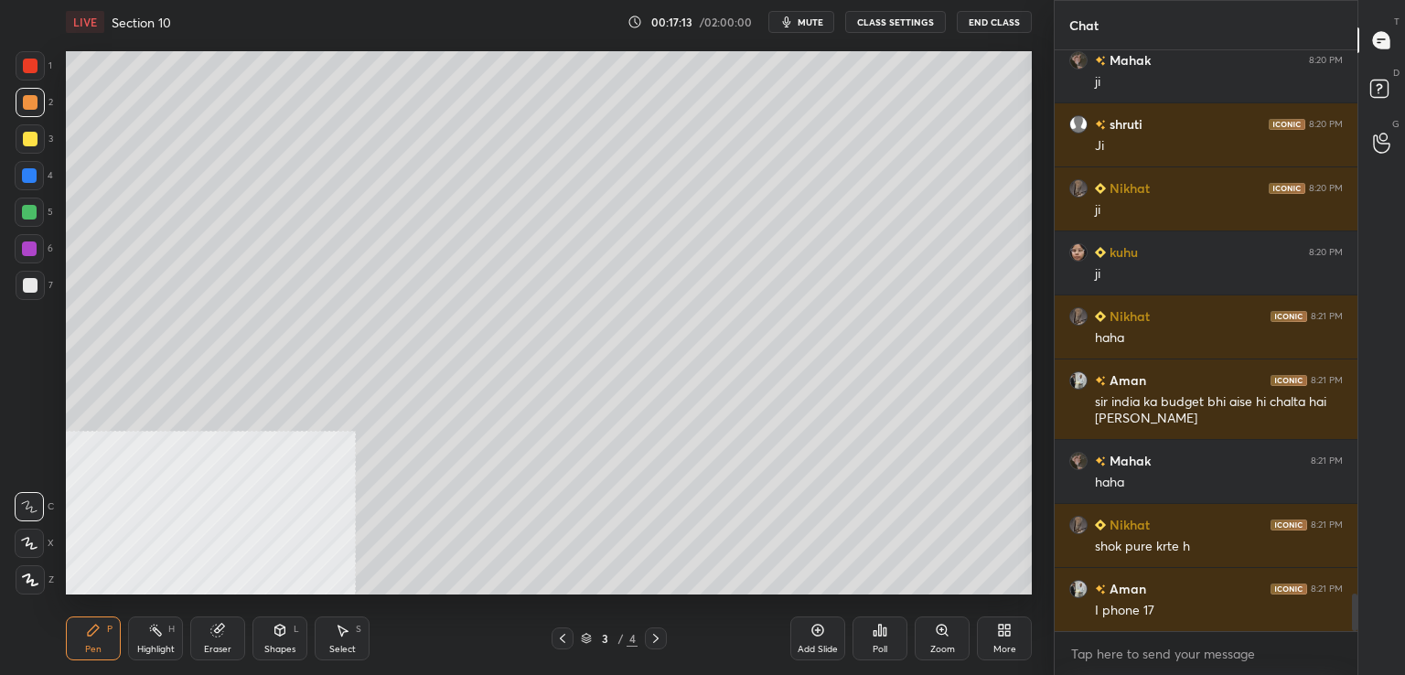
scroll to position [8528, 0]
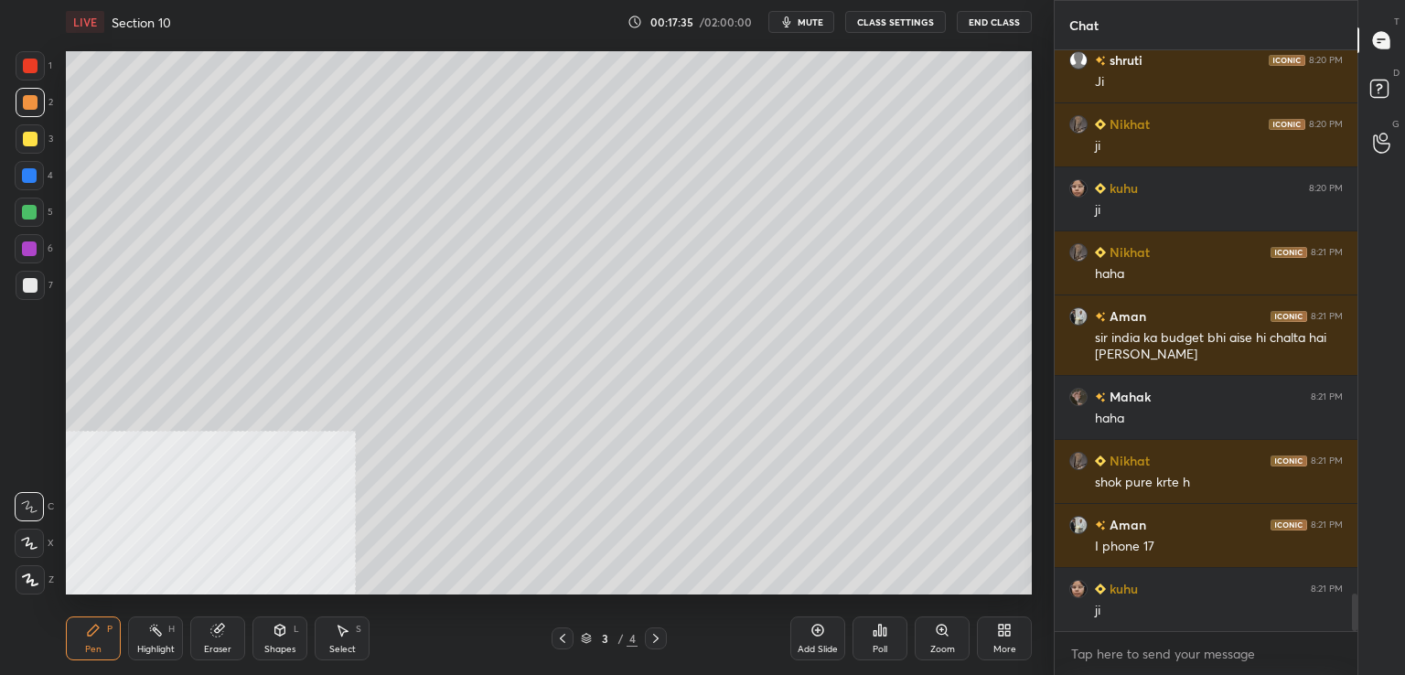
click at [38, 253] on div at bounding box center [29, 248] width 29 height 29
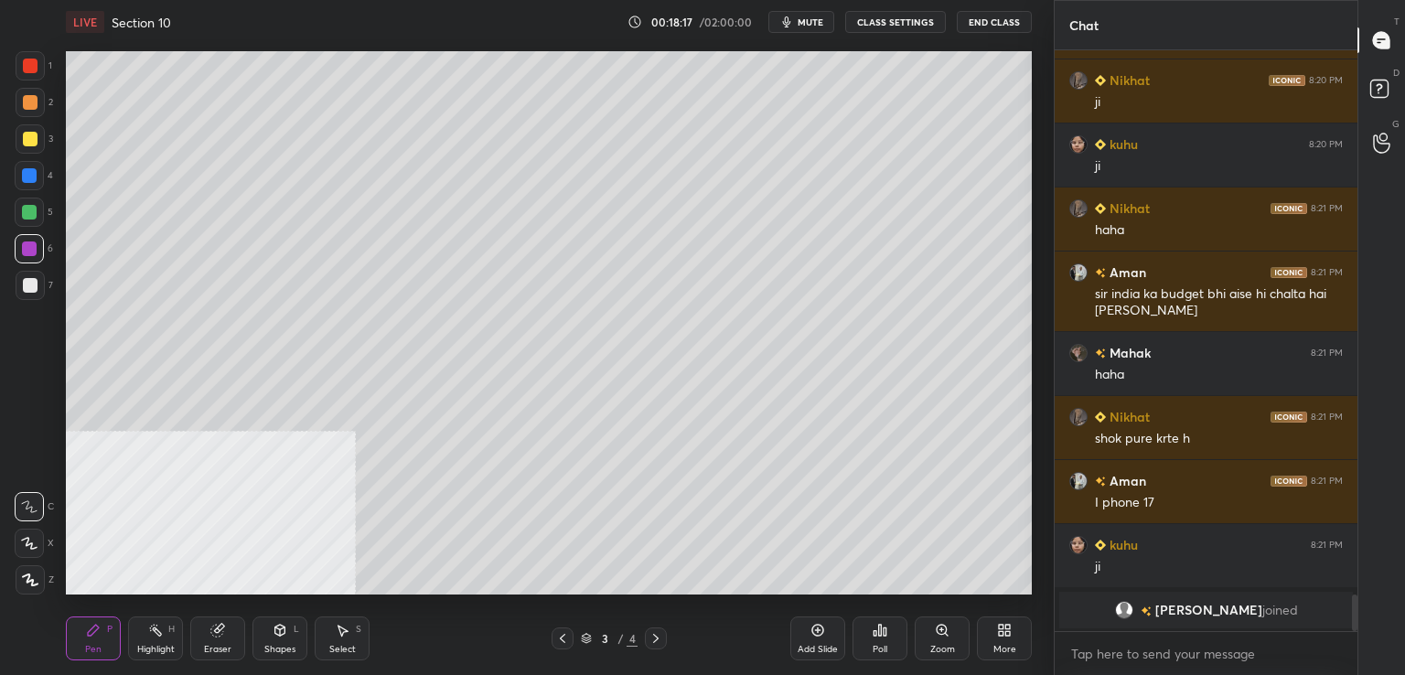
click at [32, 177] on div at bounding box center [29, 175] width 15 height 15
click at [33, 133] on div at bounding box center [30, 139] width 15 height 15
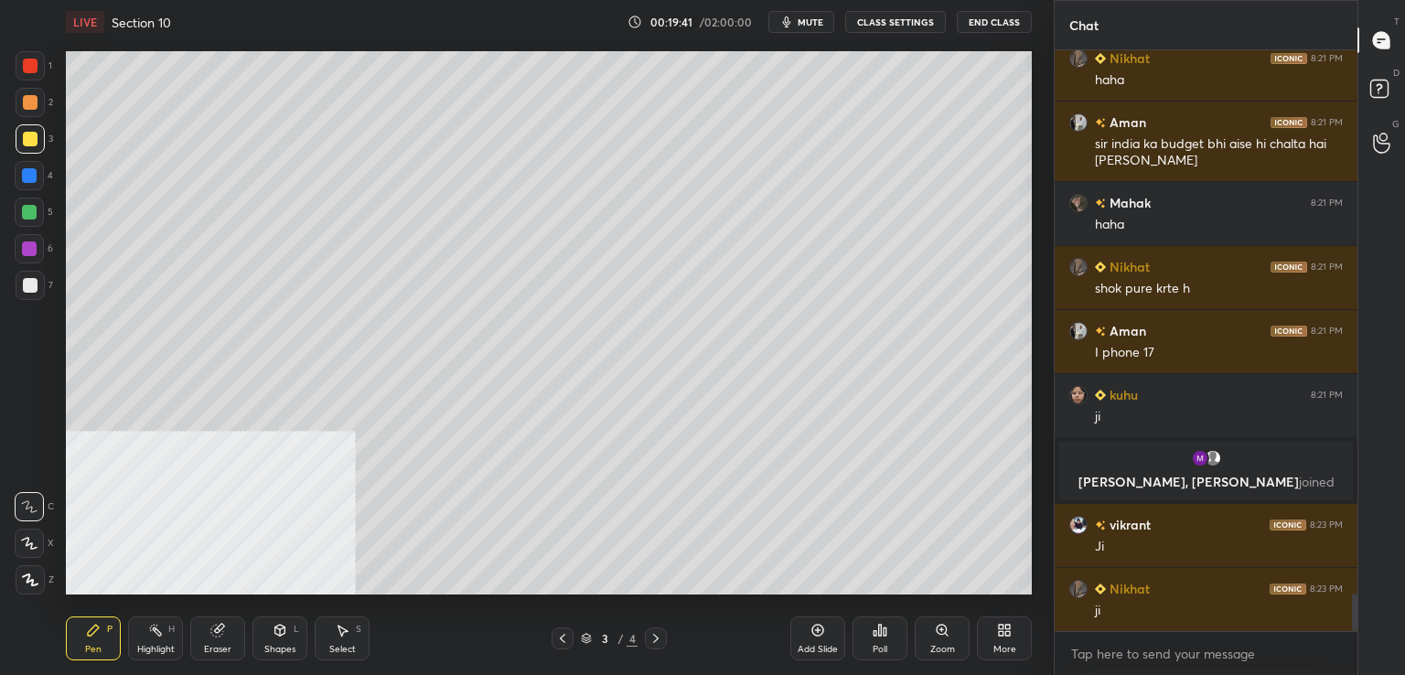
scroll to position [8384, 0]
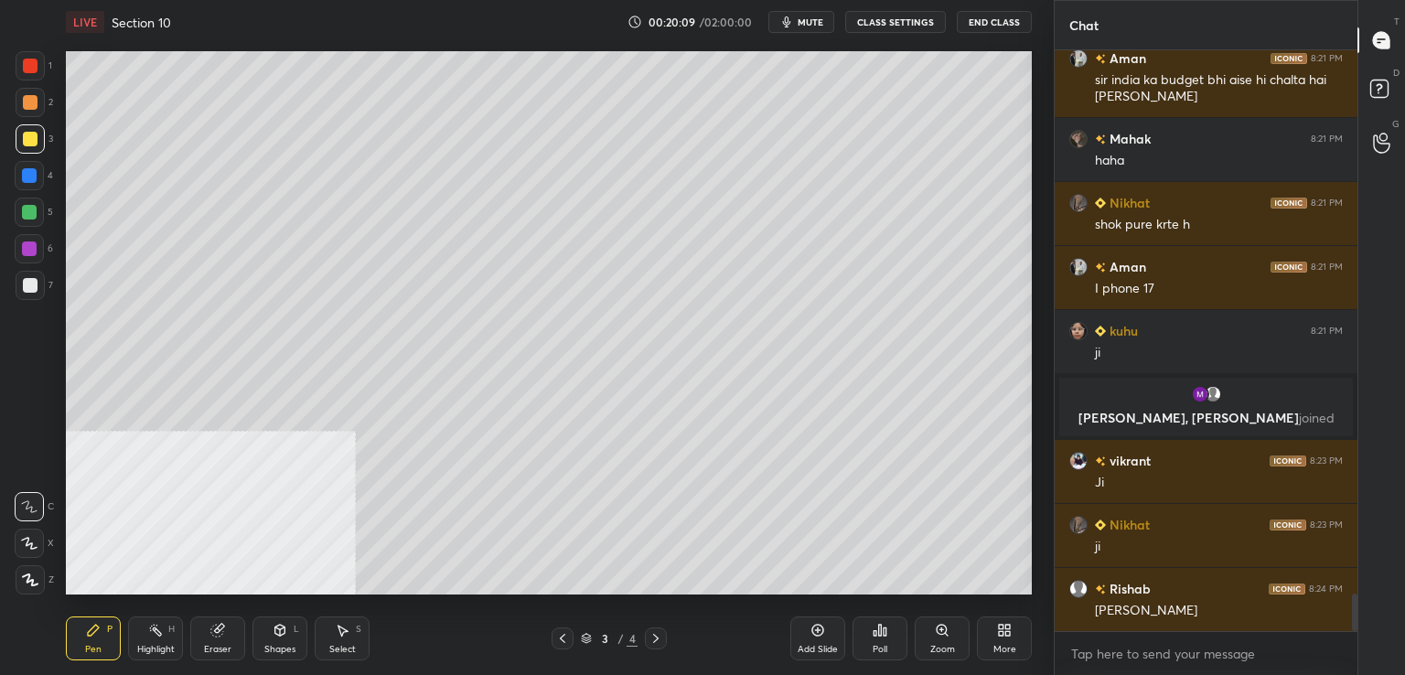
click at [37, 288] on div at bounding box center [30, 285] width 29 height 29
click at [803, 624] on div "Add Slide" at bounding box center [817, 639] width 55 height 44
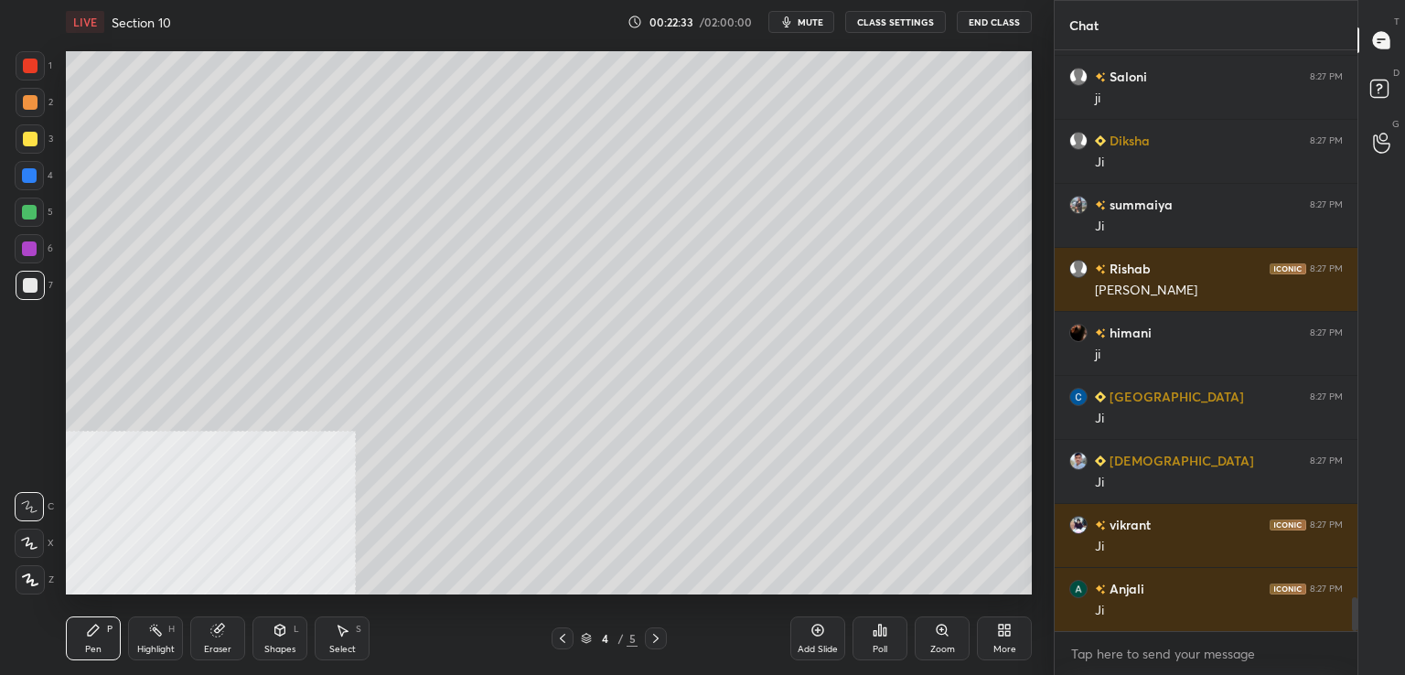
scroll to position [9280, 0]
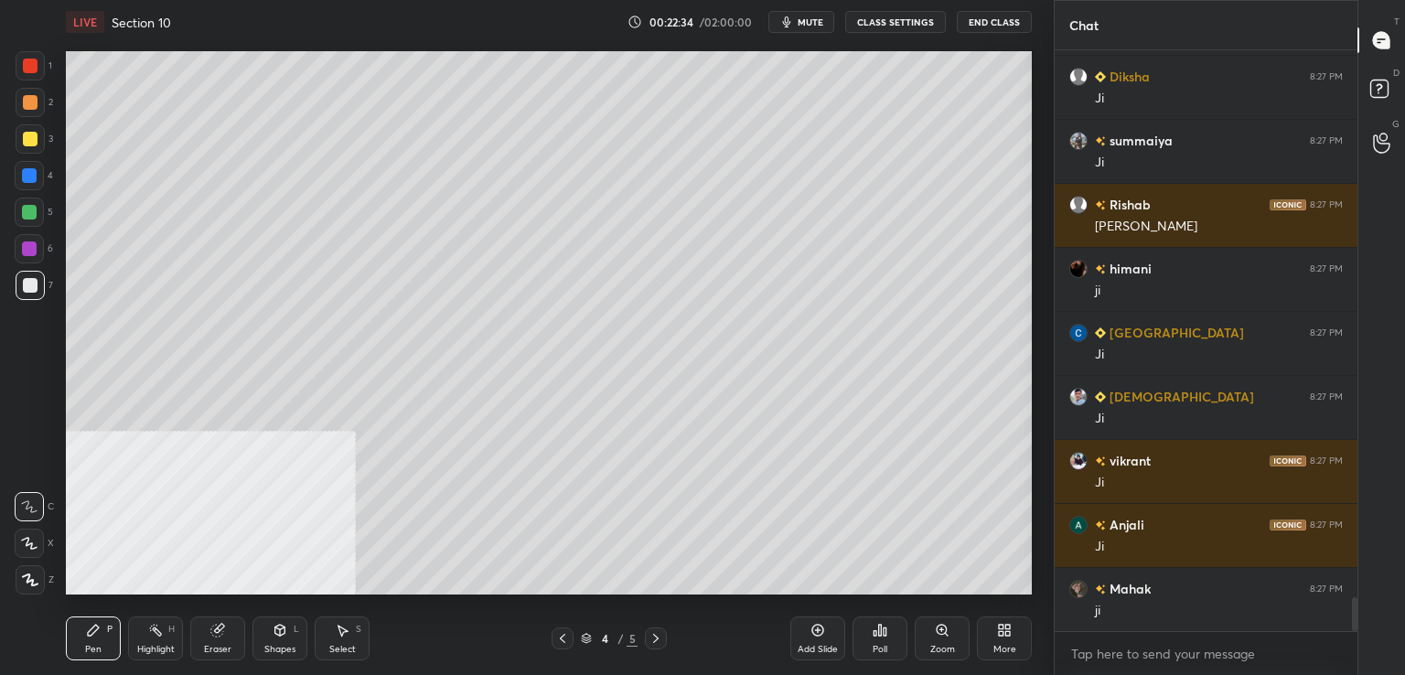
click at [659, 637] on icon at bounding box center [656, 638] width 15 height 15
click at [652, 638] on icon at bounding box center [656, 638] width 15 height 15
click at [38, 283] on div at bounding box center [30, 285] width 29 height 29
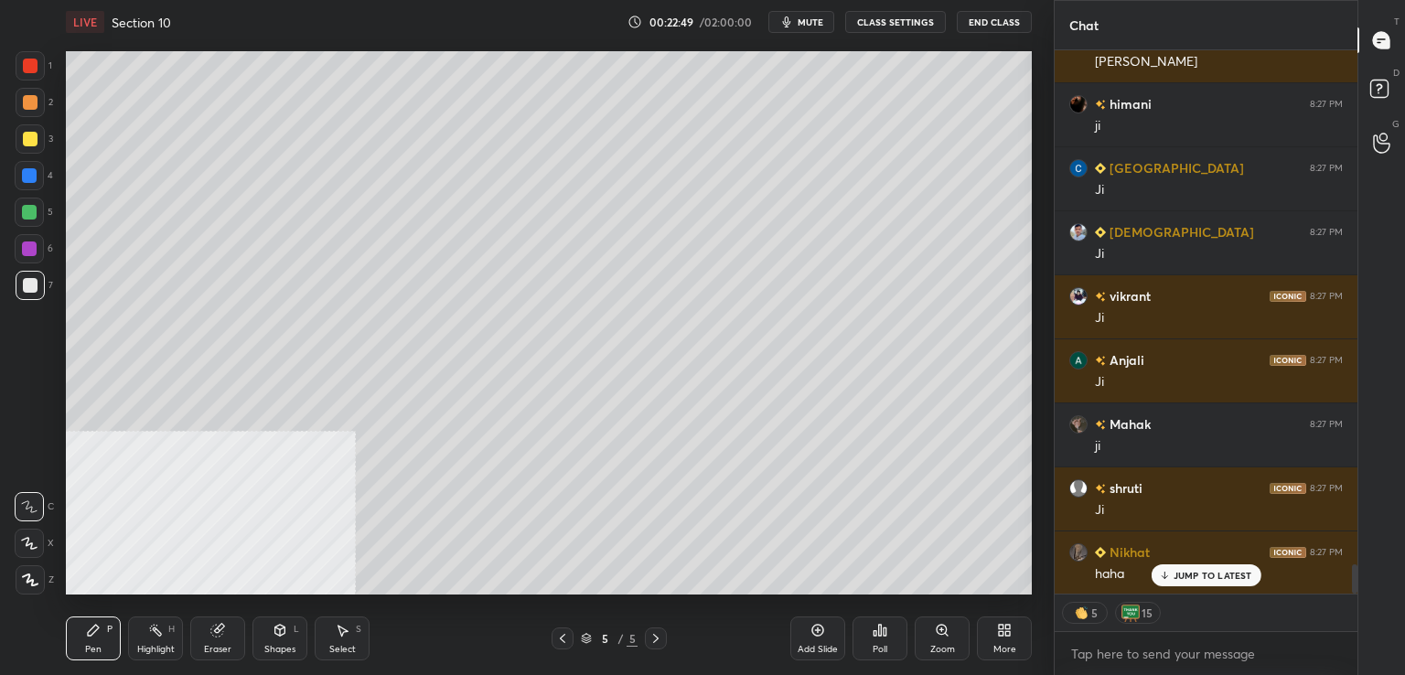
scroll to position [9510, 0]
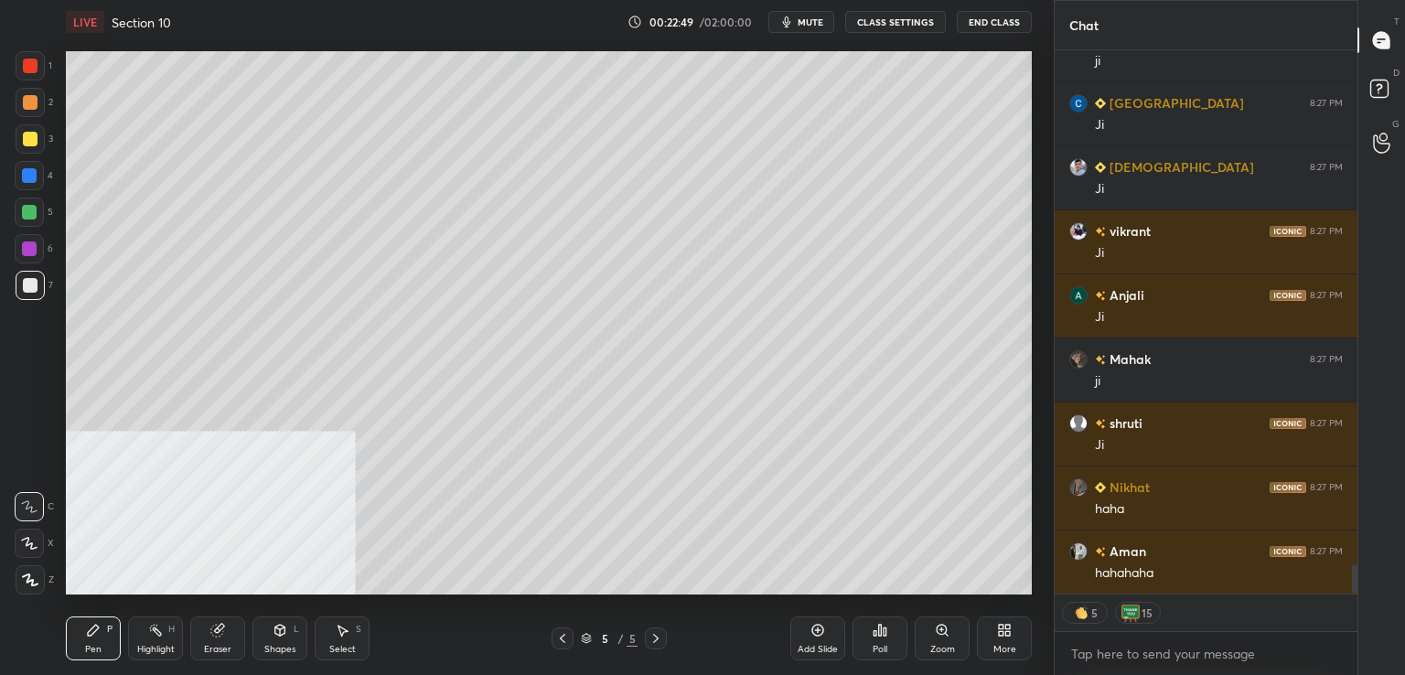
click at [886, 21] on button "CLASS SETTINGS" at bounding box center [895, 22] width 101 height 22
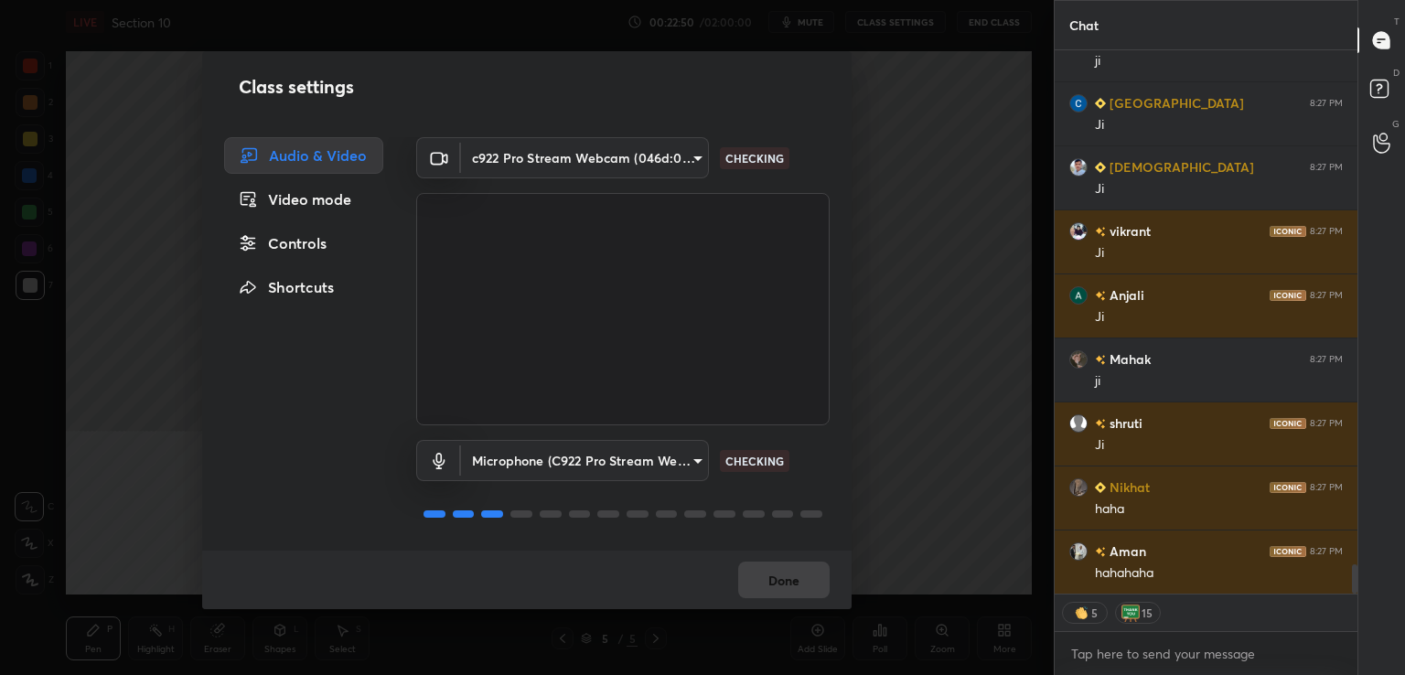
scroll to position [9573, 0]
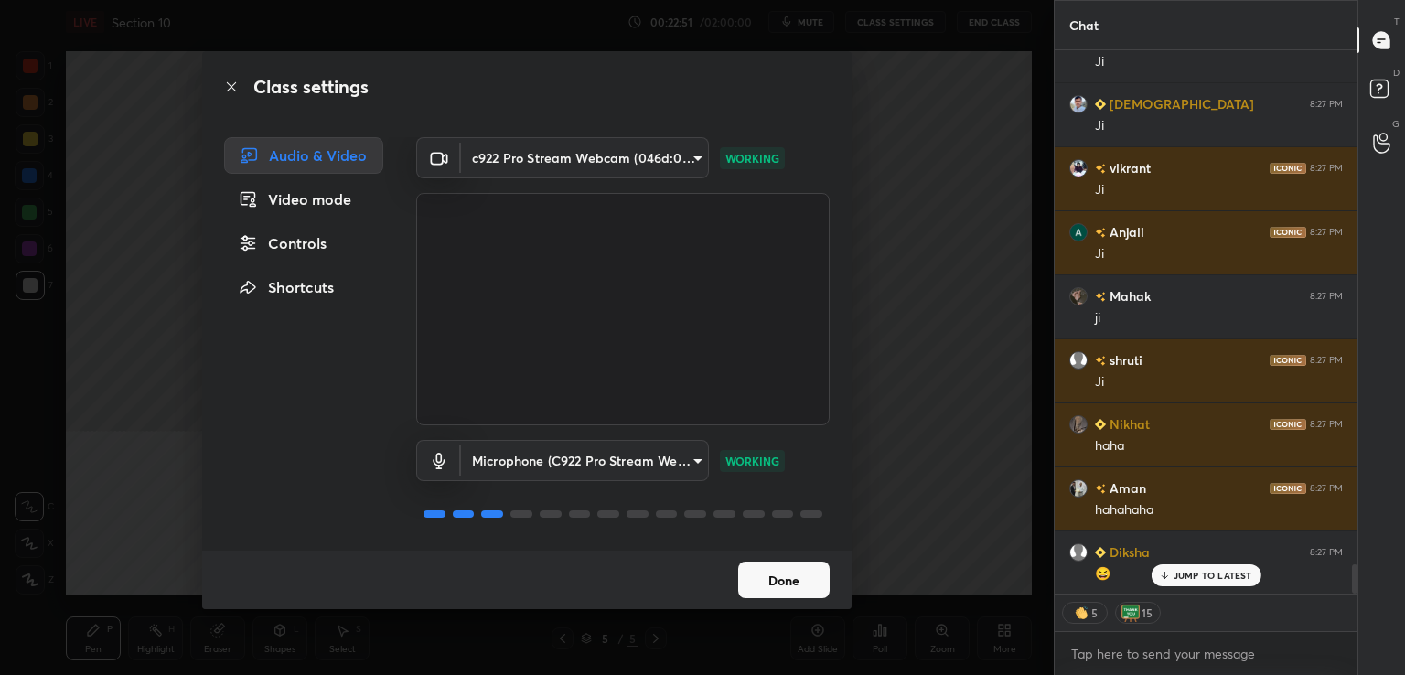
click at [318, 237] on div "Controls" at bounding box center [303, 243] width 159 height 37
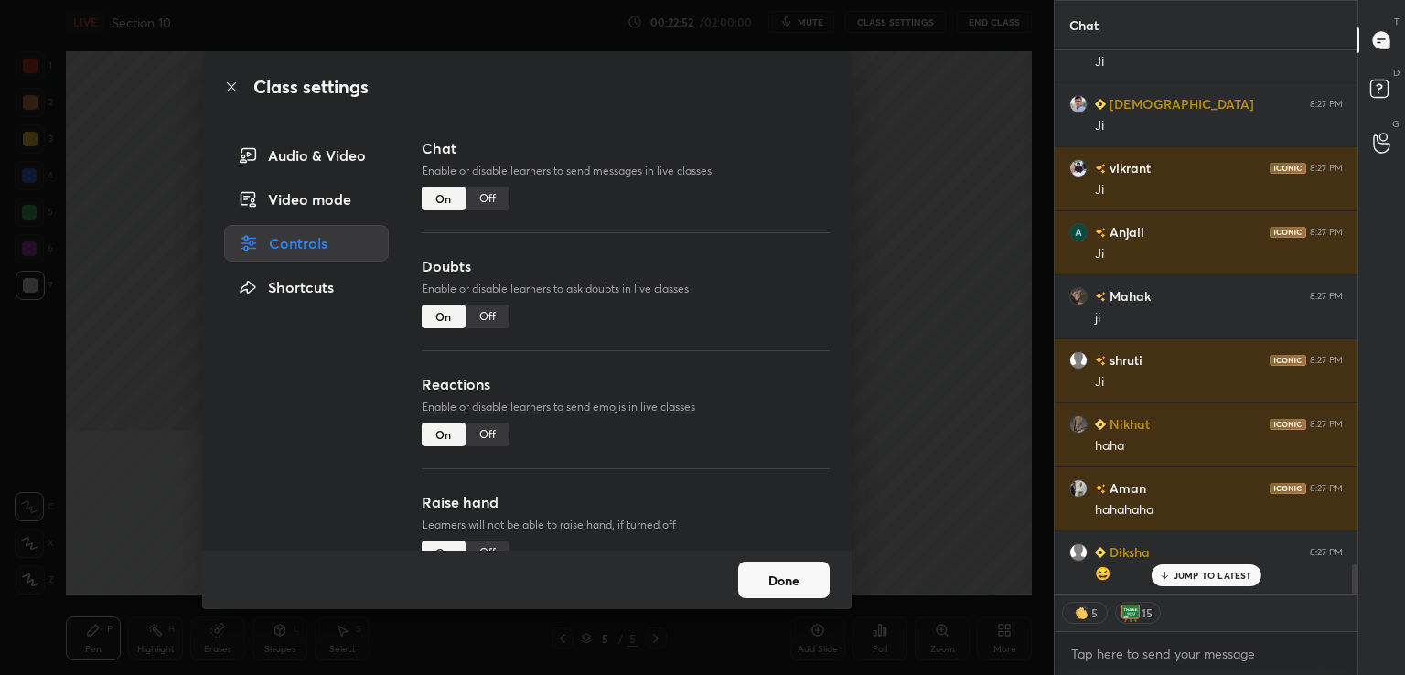
scroll to position [9638, 0]
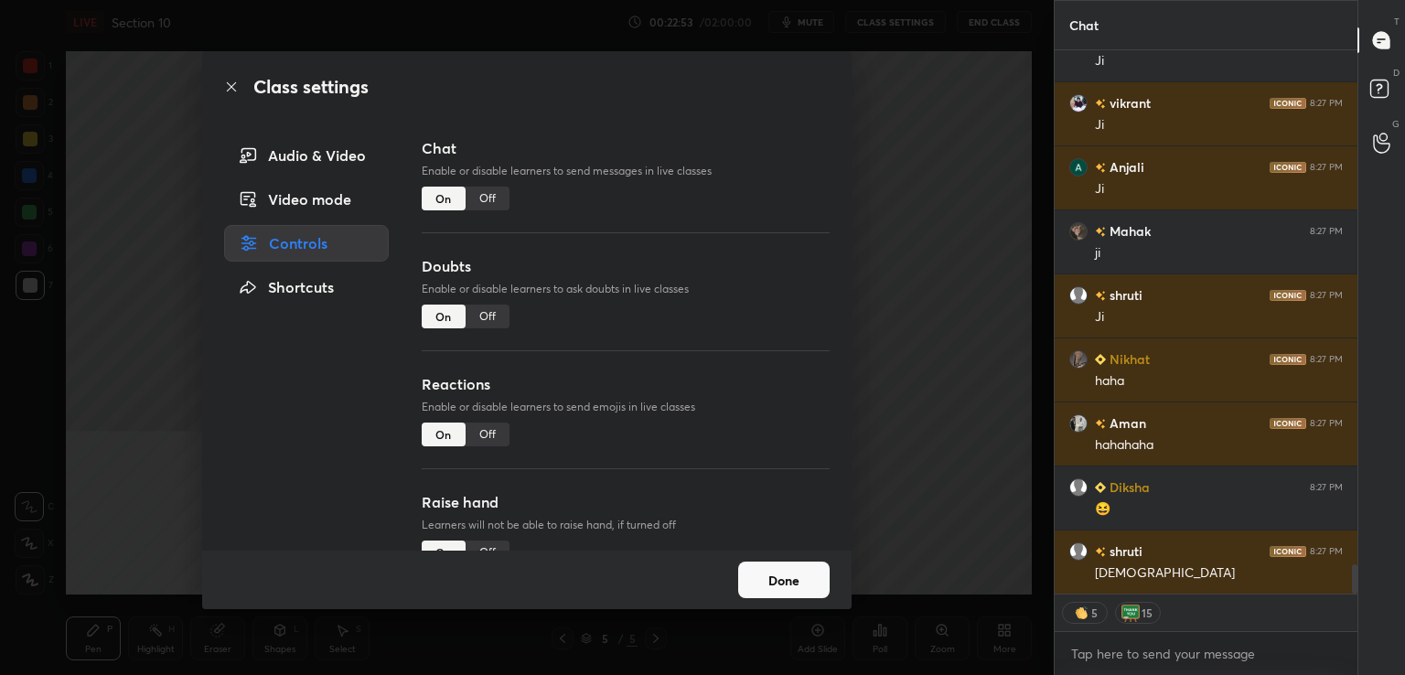
click at [486, 430] on div "Off" at bounding box center [488, 435] width 44 height 24
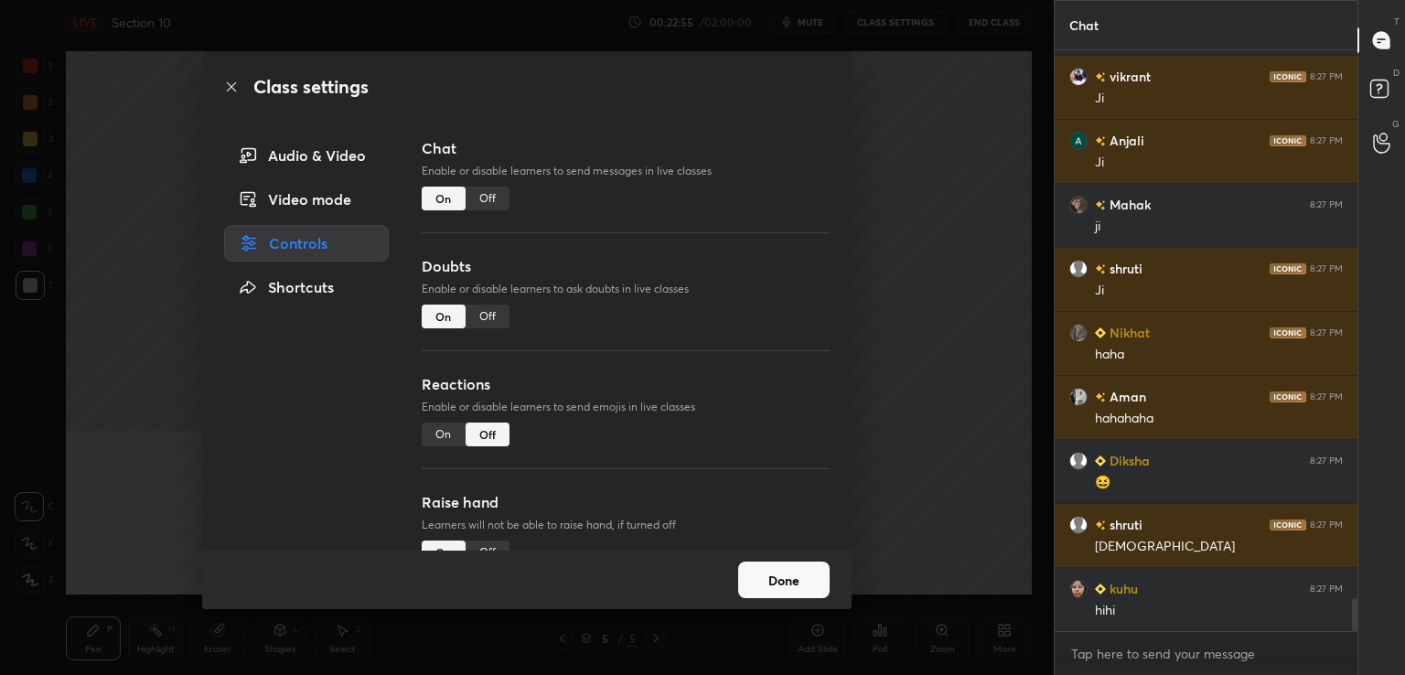
scroll to position [9728, 0]
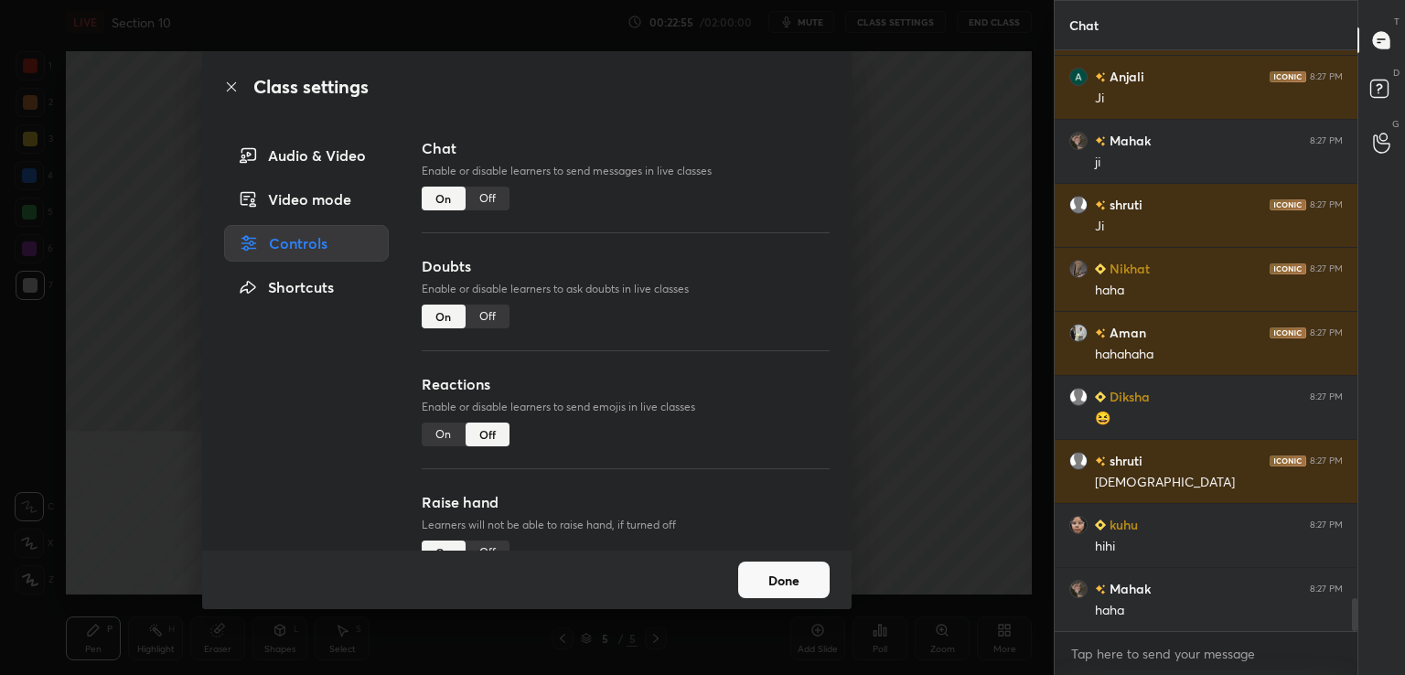
click at [779, 580] on button "Done" at bounding box center [783, 580] width 91 height 37
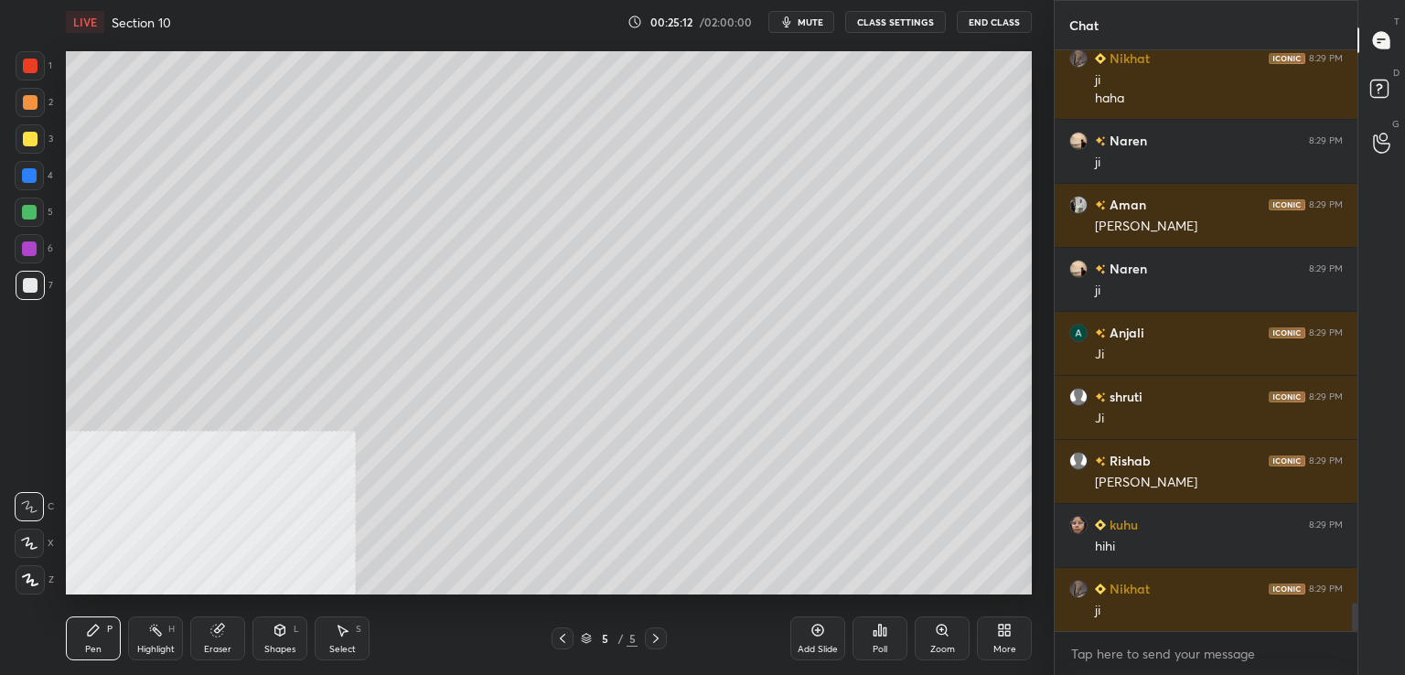
scroll to position [11284, 0]
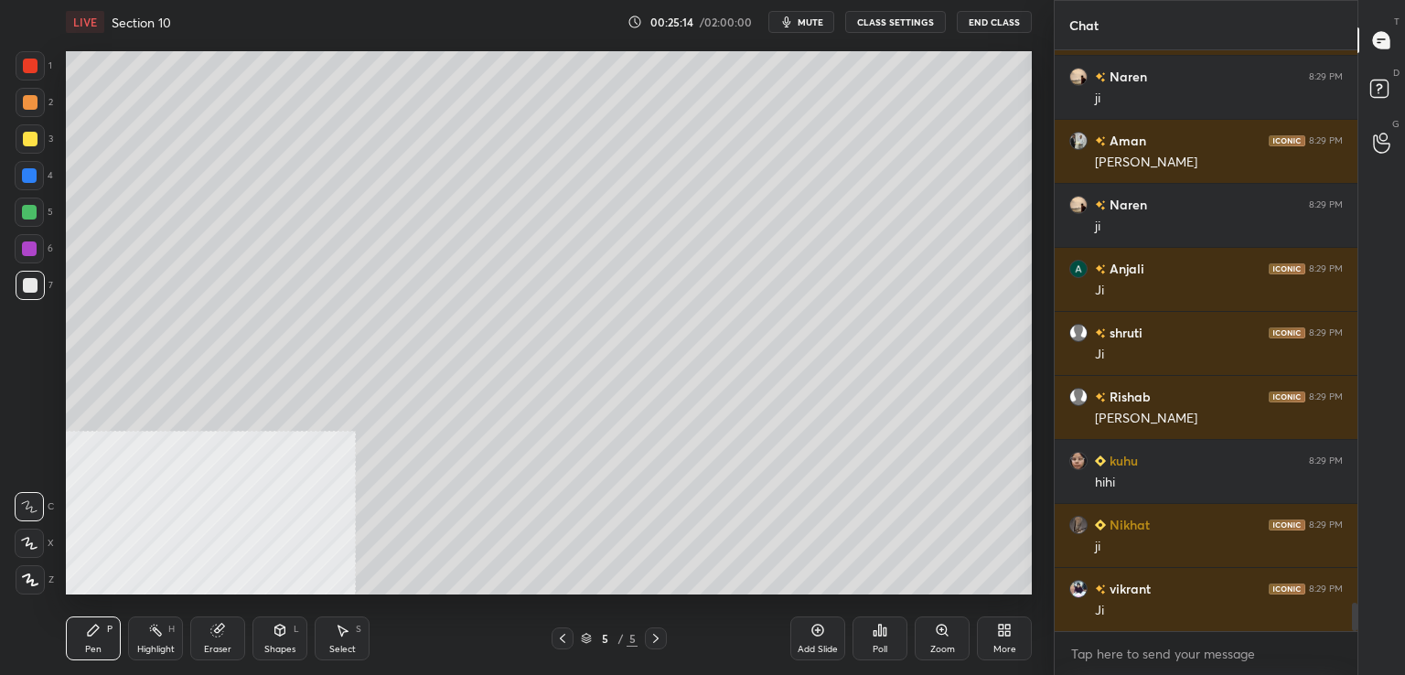
click at [38, 283] on div at bounding box center [30, 285] width 29 height 29
click at [27, 70] on div at bounding box center [30, 66] width 15 height 15
click at [25, 217] on div at bounding box center [29, 212] width 15 height 15
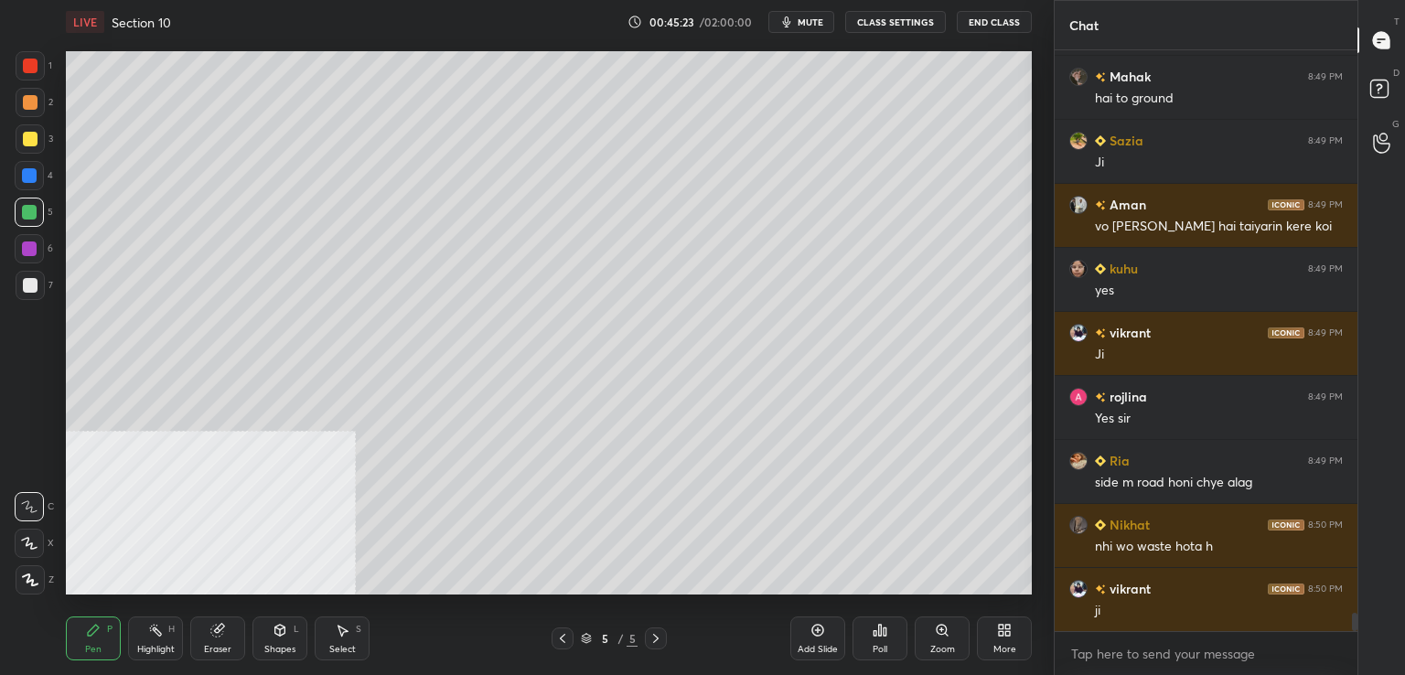
scroll to position [17653, 0]
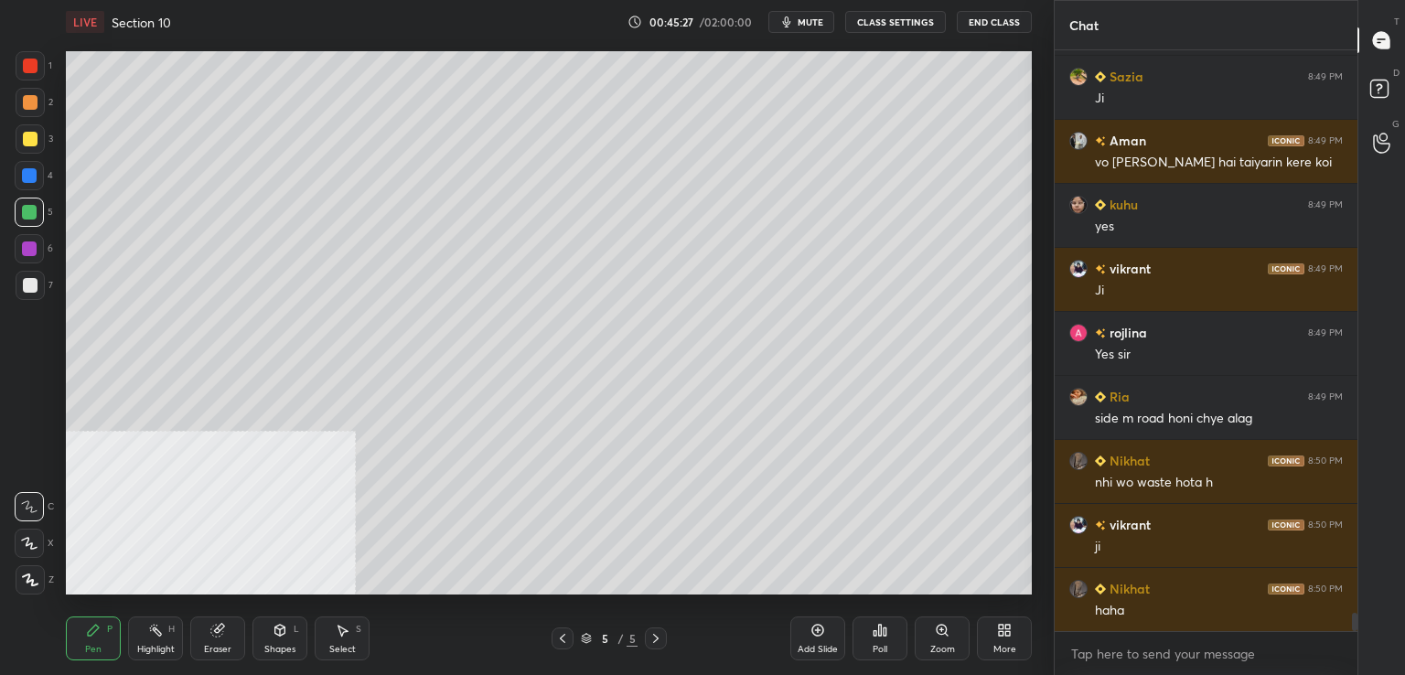
click at [39, 289] on div at bounding box center [30, 285] width 29 height 29
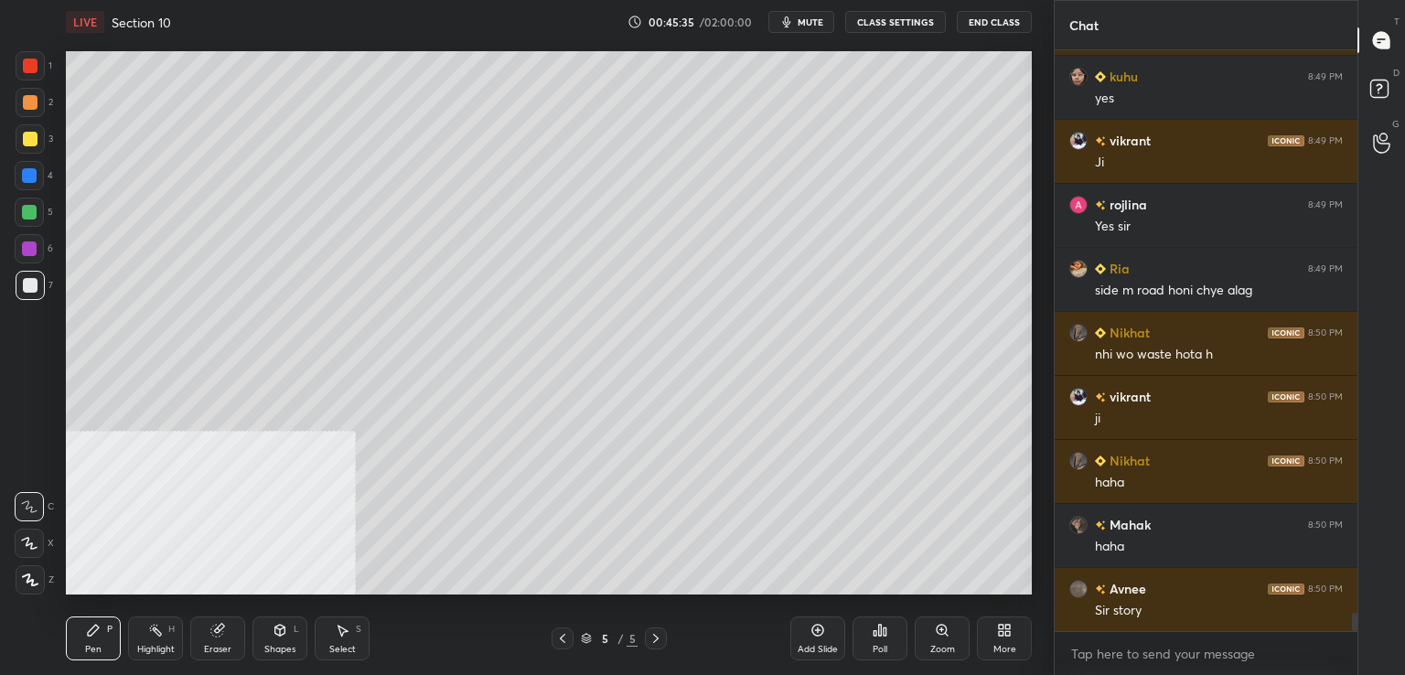
scroll to position [17845, 0]
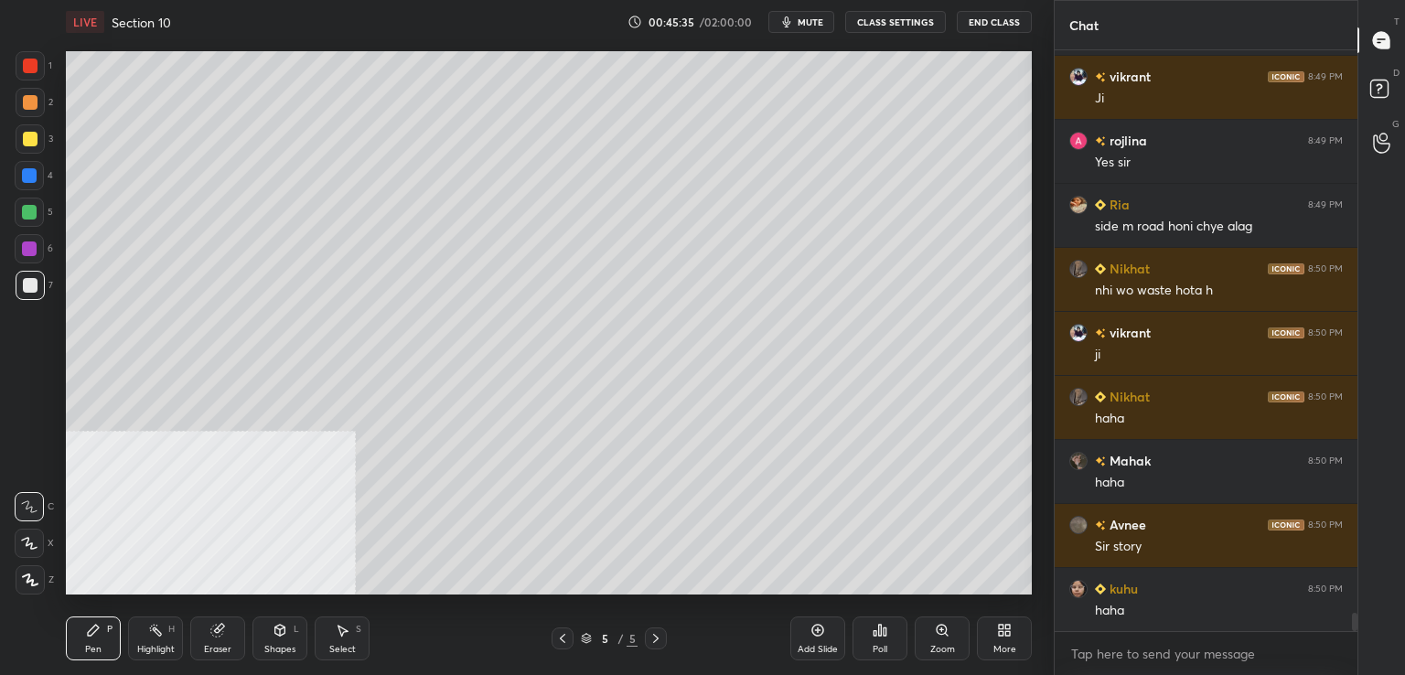
click at [656, 640] on icon at bounding box center [655, 638] width 5 height 9
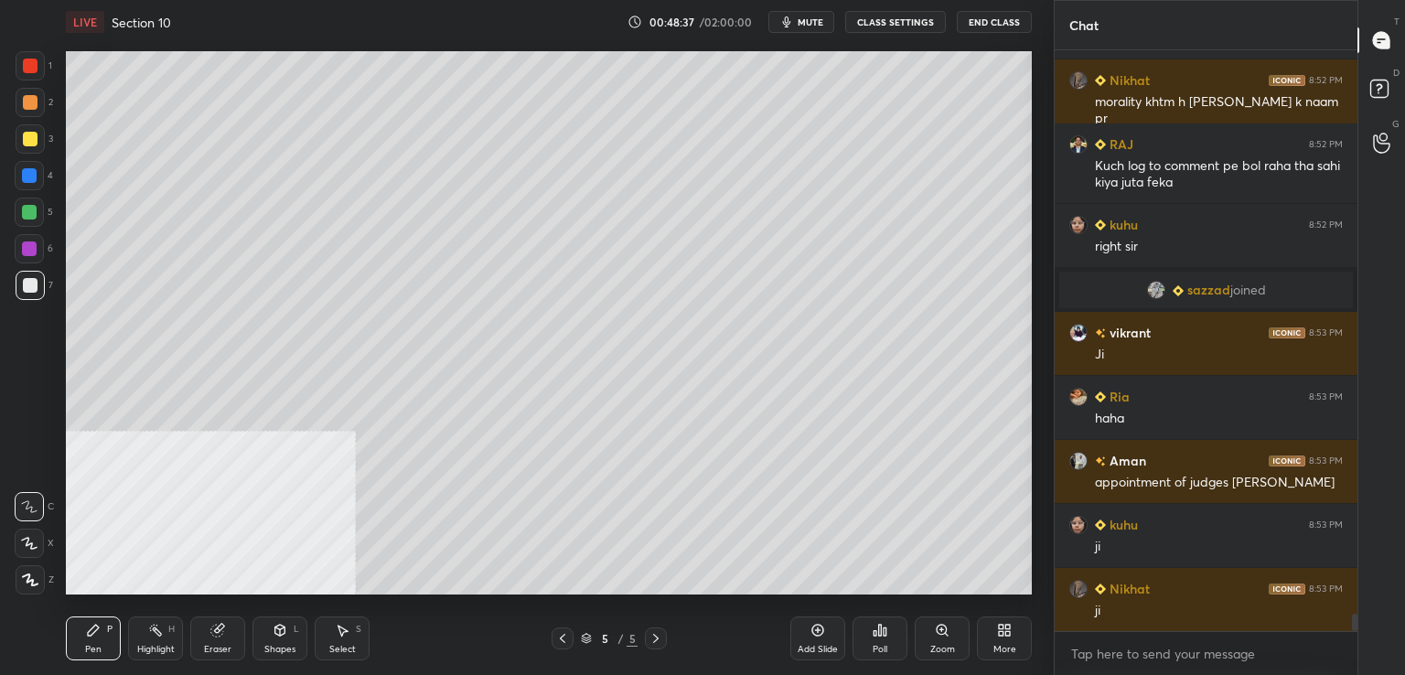
scroll to position [18606, 0]
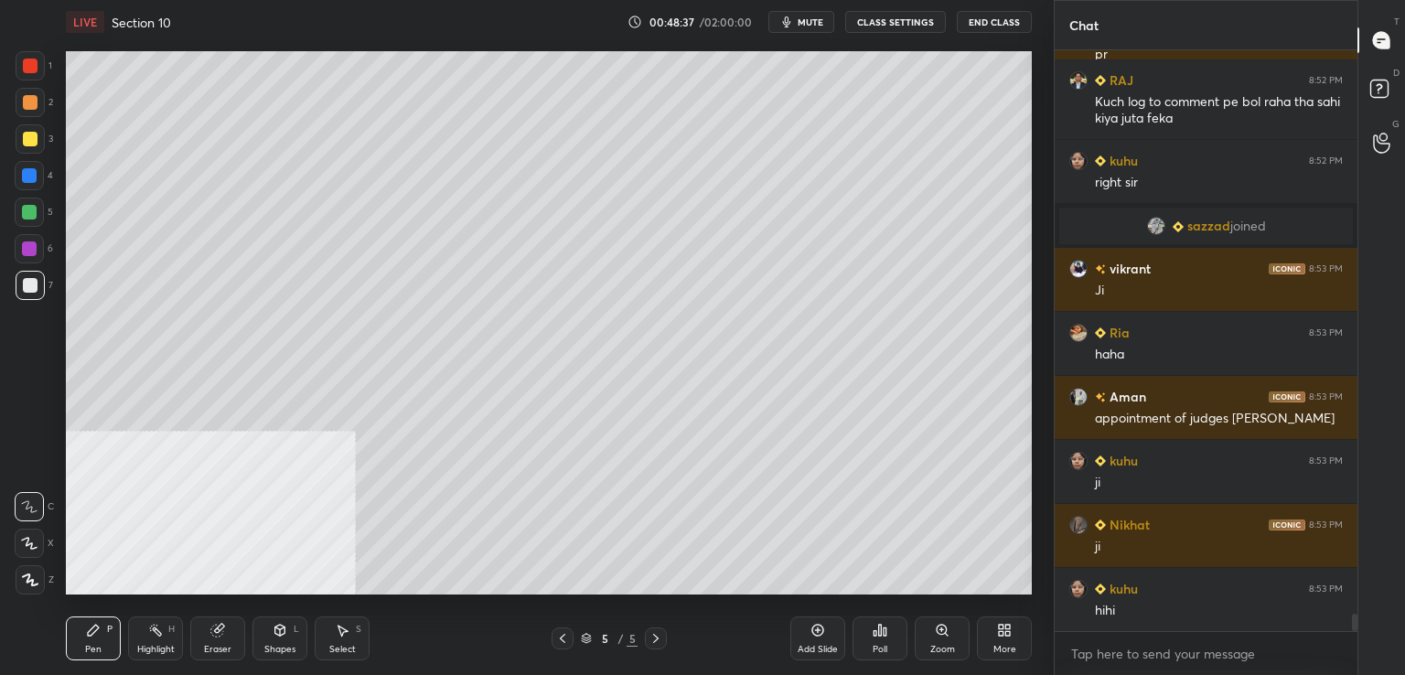
click at [30, 289] on div at bounding box center [30, 285] width 15 height 15
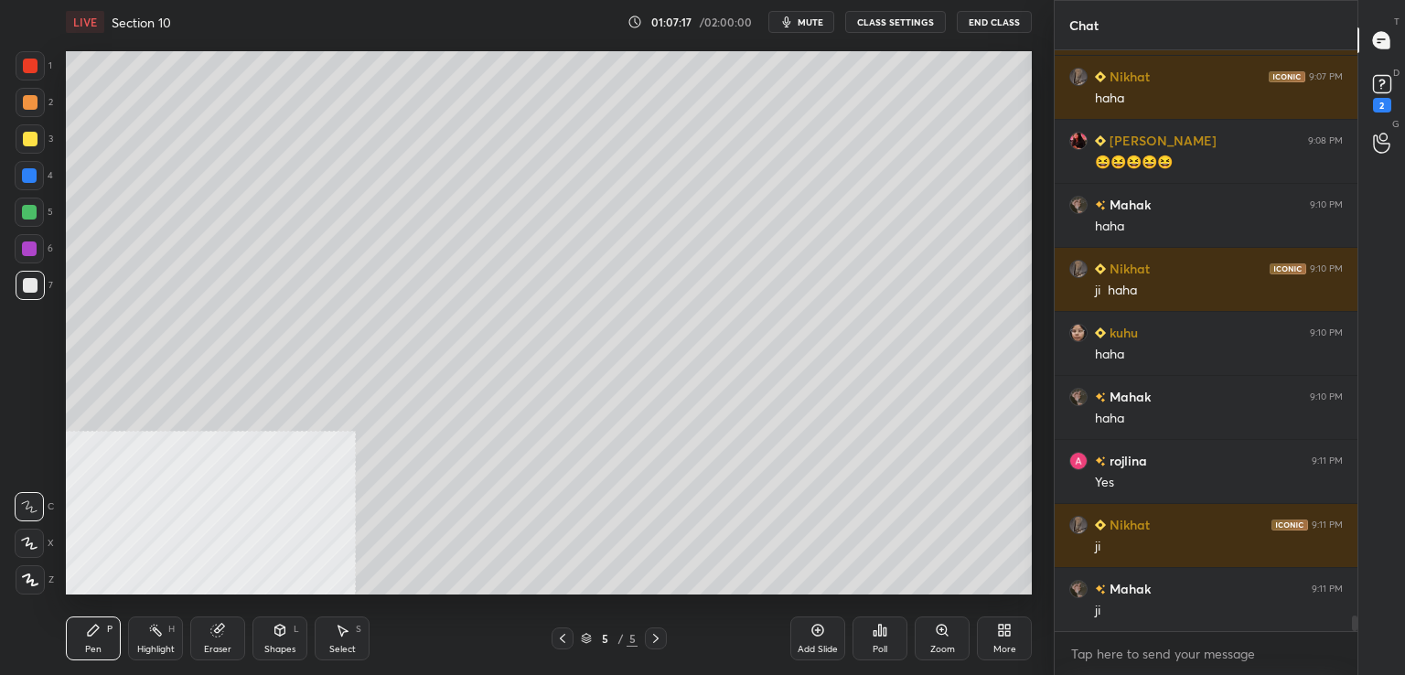
scroll to position [21191, 0]
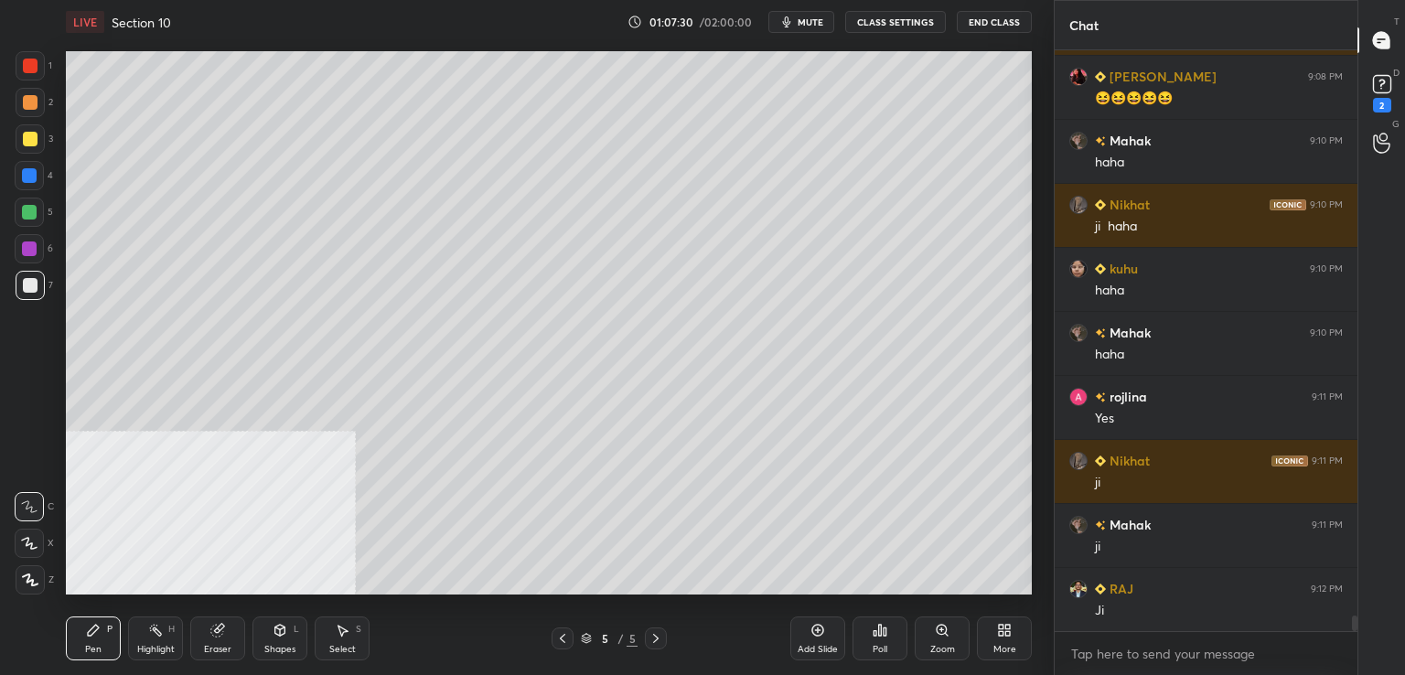
click at [36, 252] on div at bounding box center [29, 249] width 15 height 15
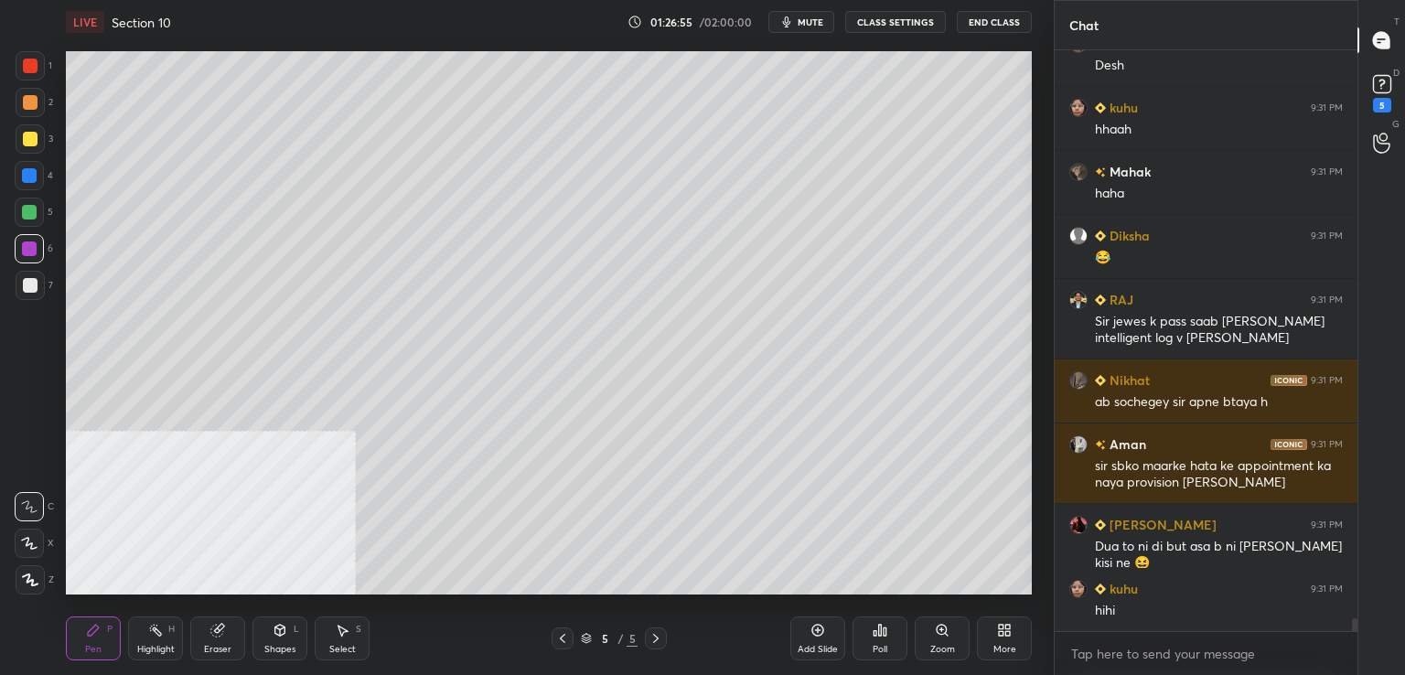
scroll to position [26236, 0]
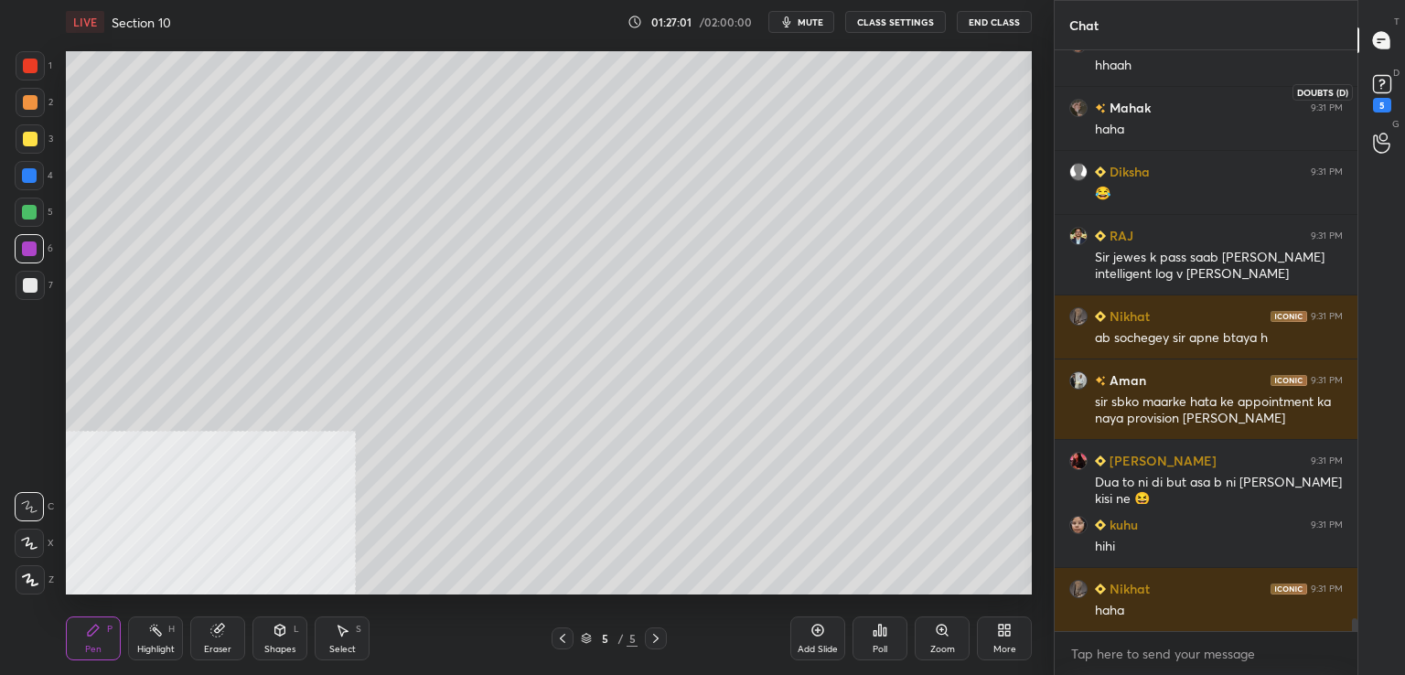
click at [1385, 98] on div "5" at bounding box center [1382, 105] width 18 height 15
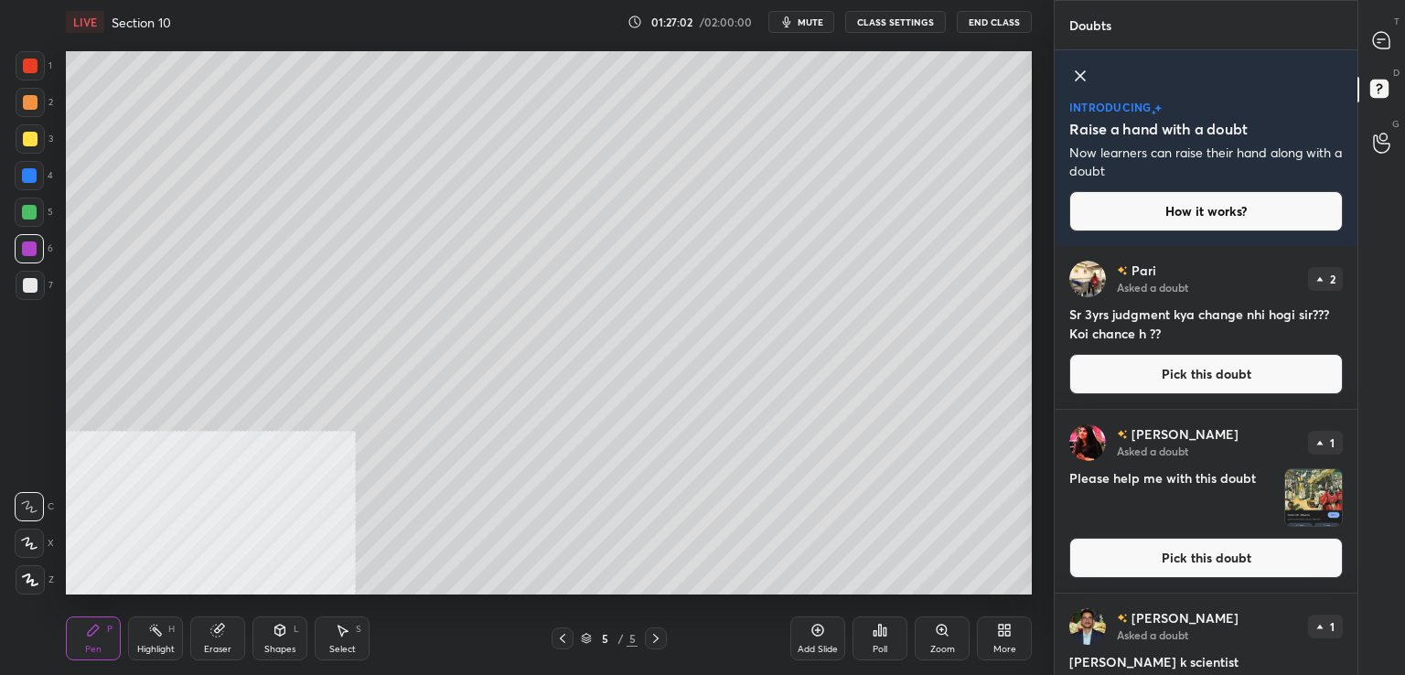
click at [1387, 17] on div "T Messages (T)" at bounding box center [1382, 40] width 47 height 51
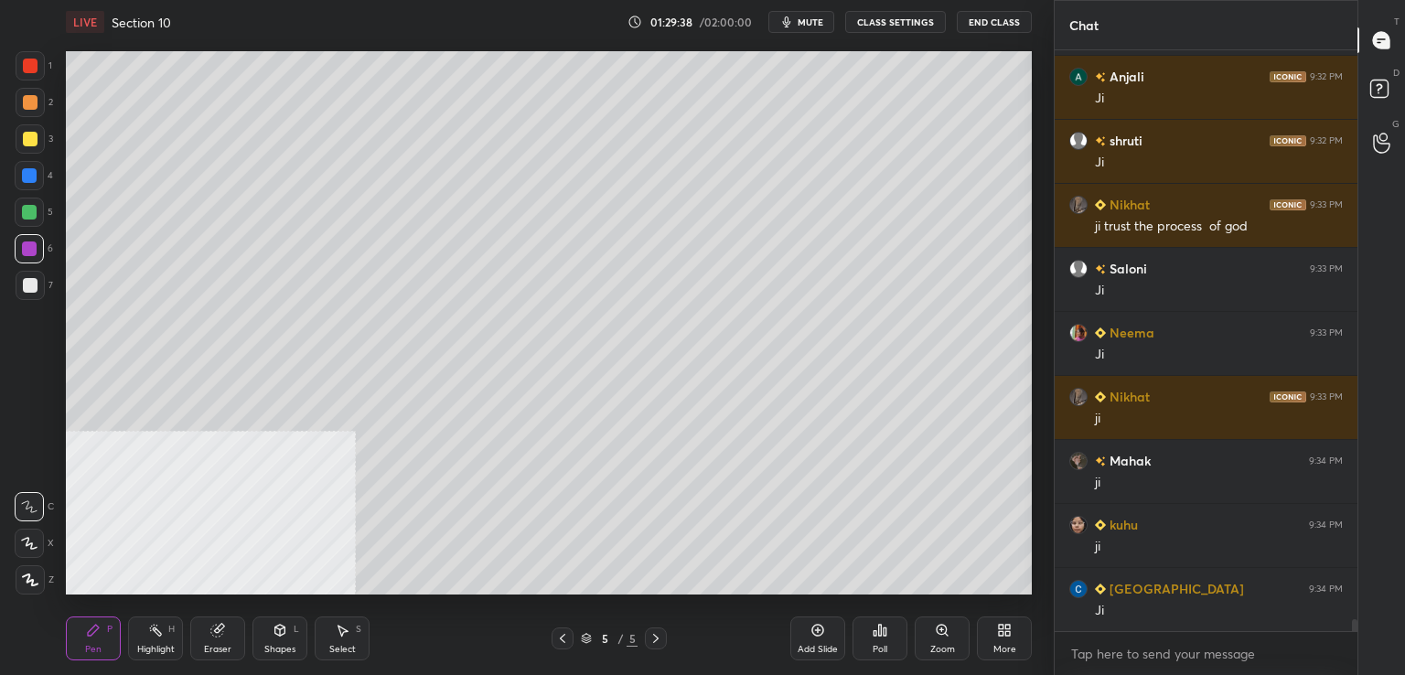
scroll to position [27356, 0]
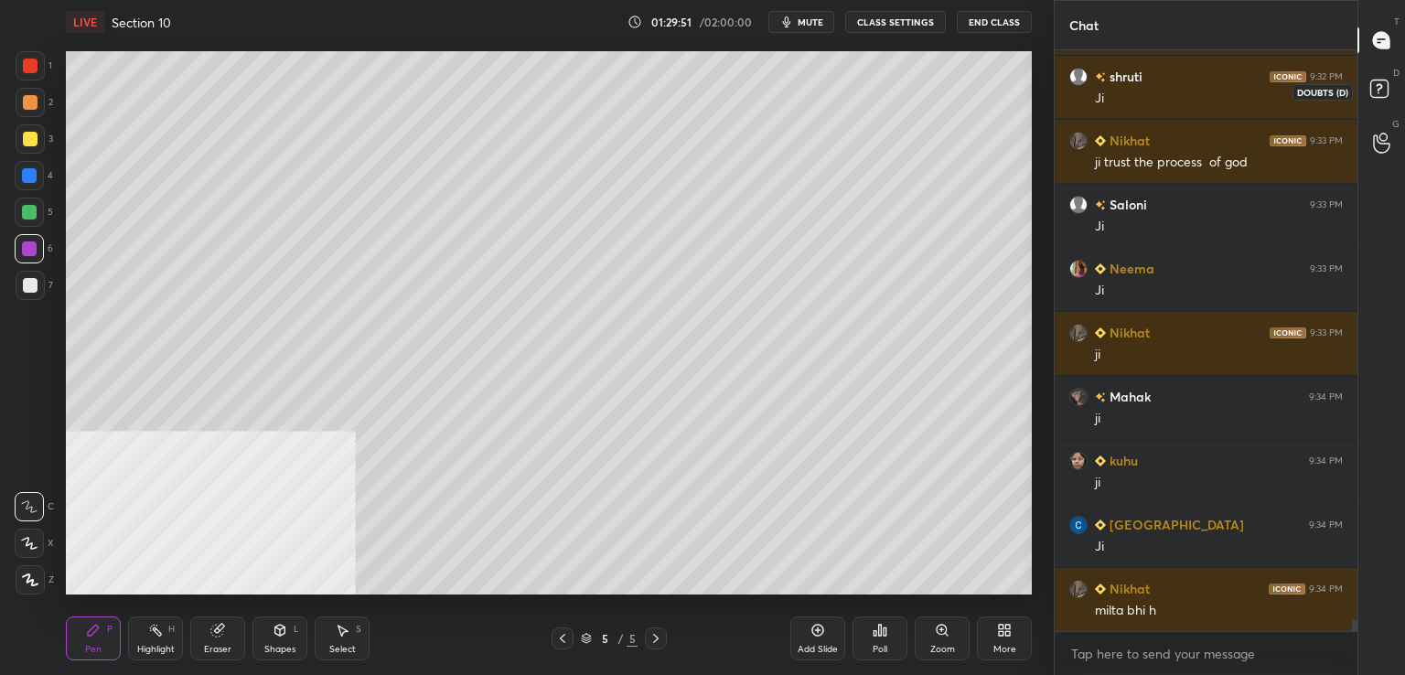
click at [1378, 81] on rect at bounding box center [1378, 89] width 17 height 17
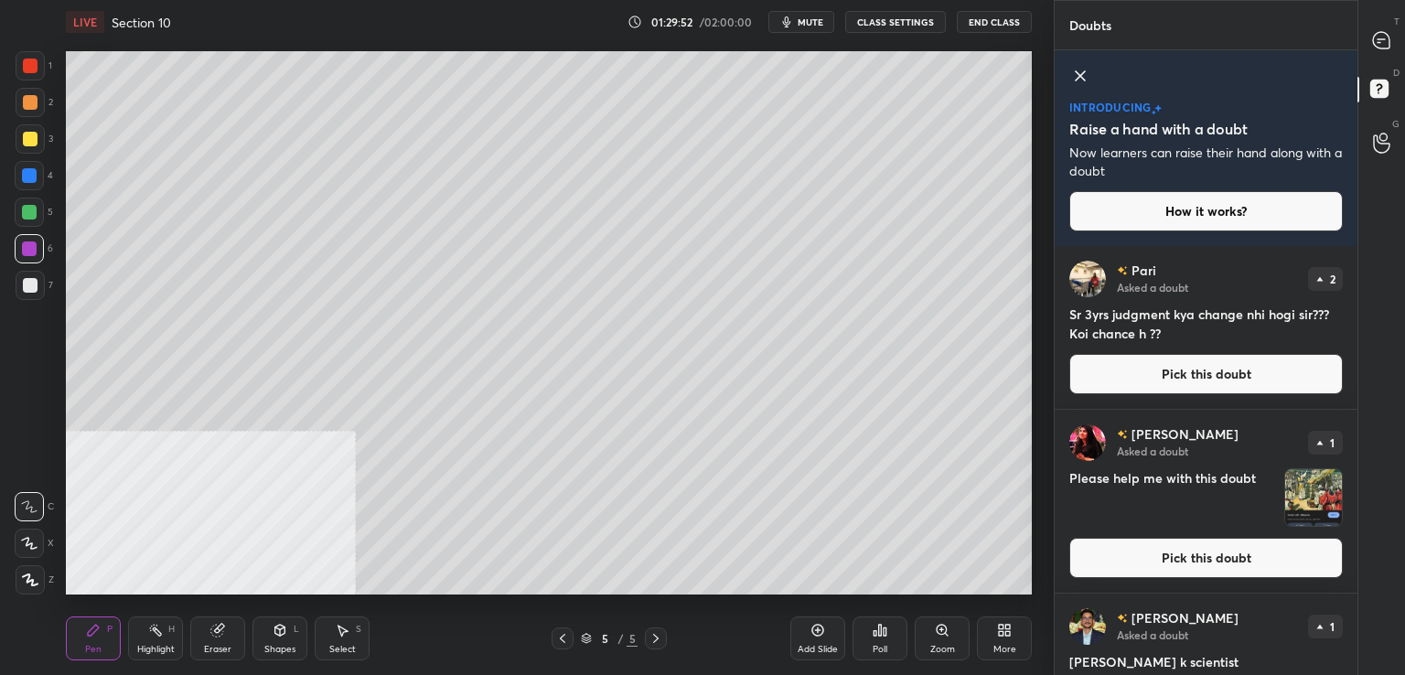
click at [1197, 378] on button "Pick this doubt" at bounding box center [1206, 374] width 274 height 40
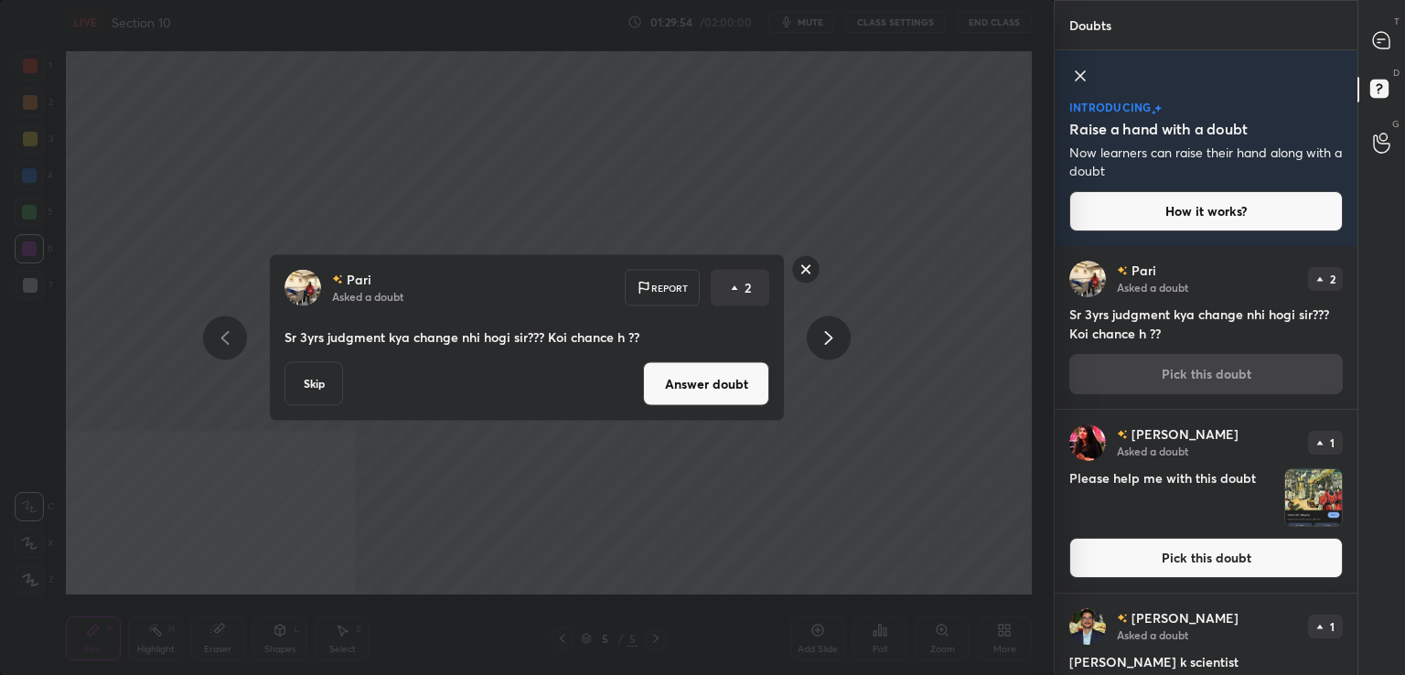
click at [714, 375] on button "Answer doubt" at bounding box center [706, 384] width 126 height 44
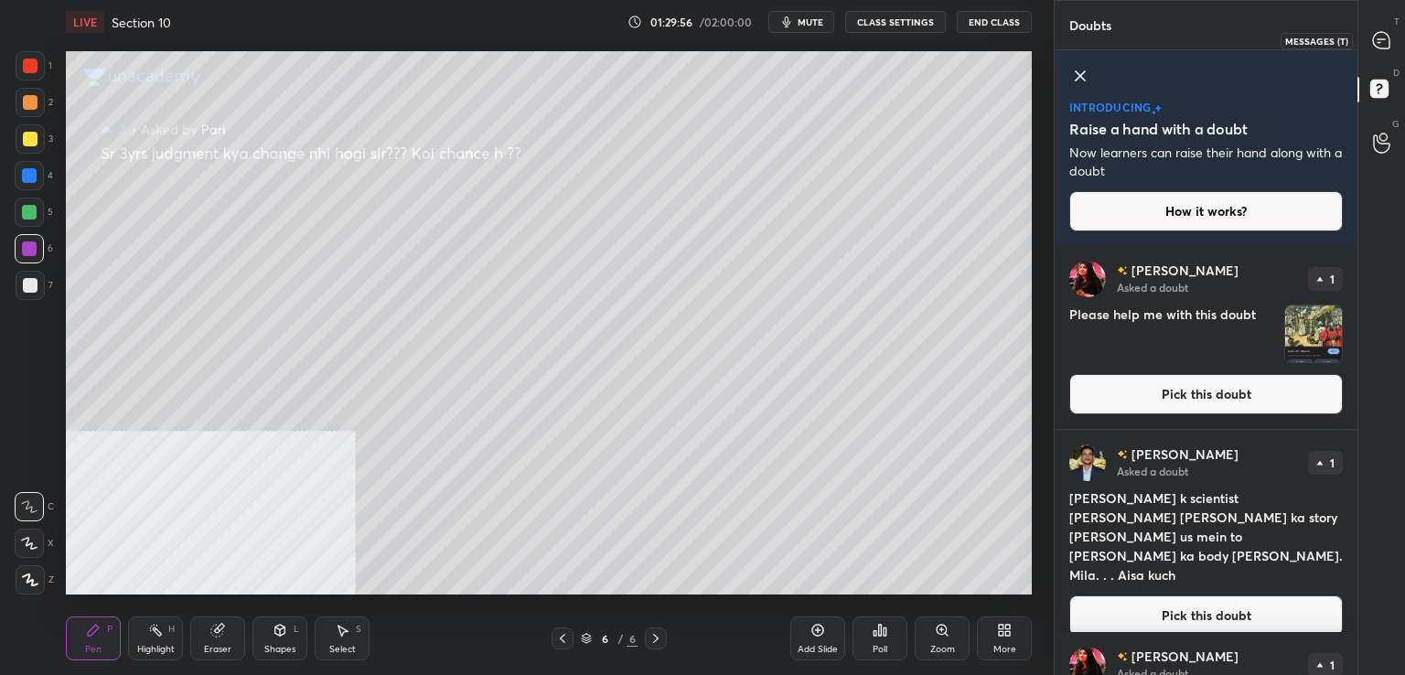
click at [1382, 41] on icon at bounding box center [1381, 40] width 16 height 16
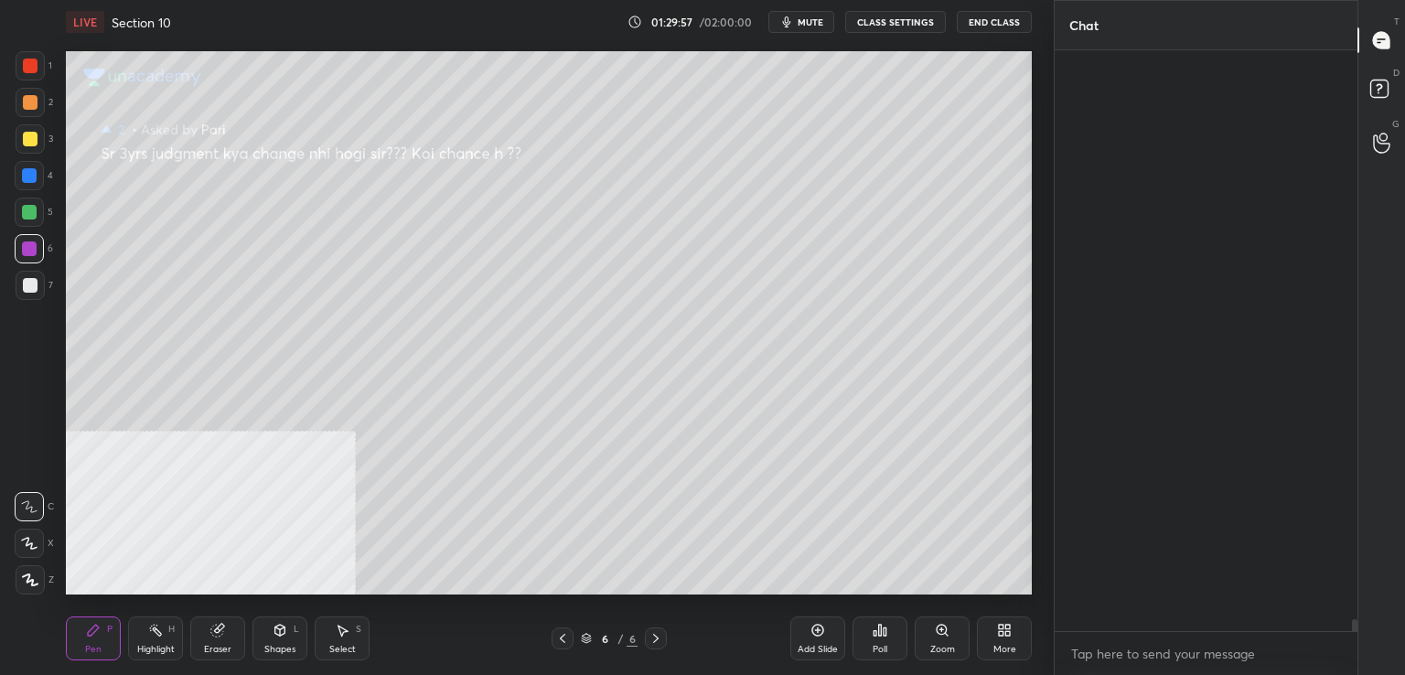
scroll to position [575, 297]
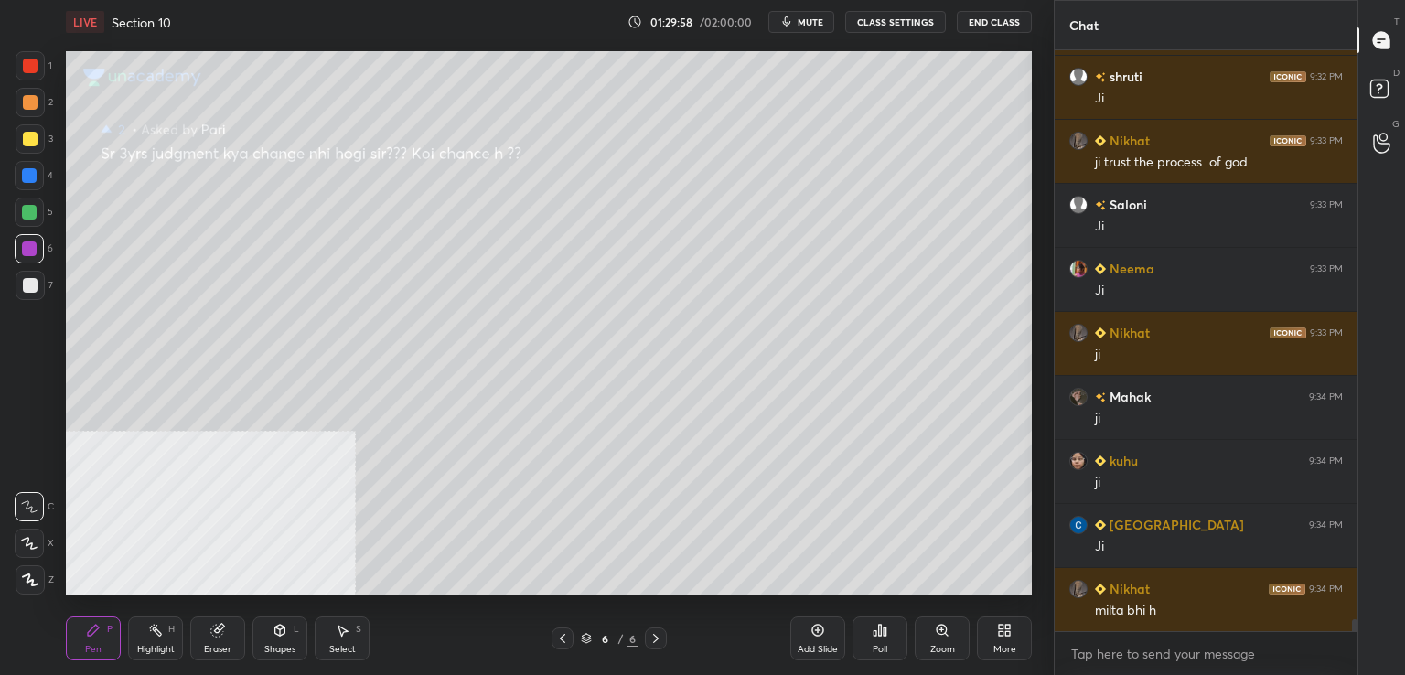
click at [37, 136] on div at bounding box center [30, 139] width 15 height 15
click at [27, 220] on div at bounding box center [29, 212] width 29 height 29
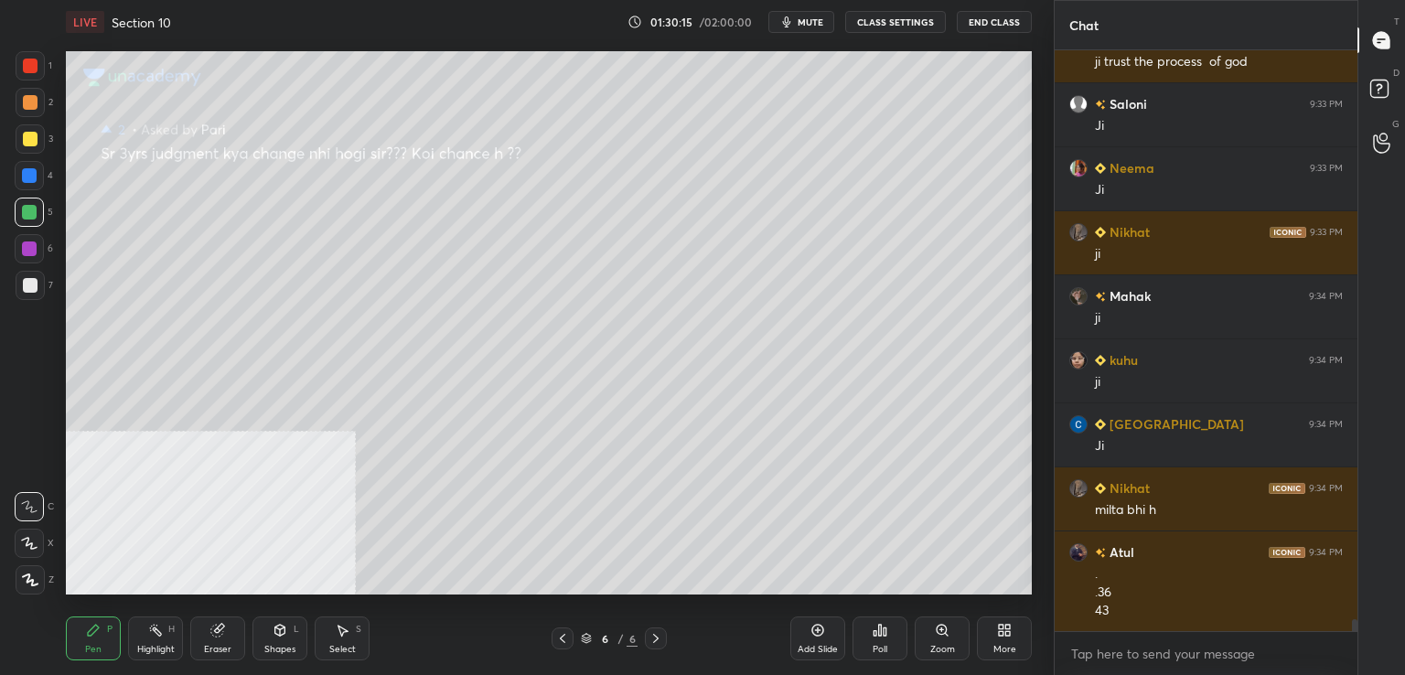
scroll to position [27476, 0]
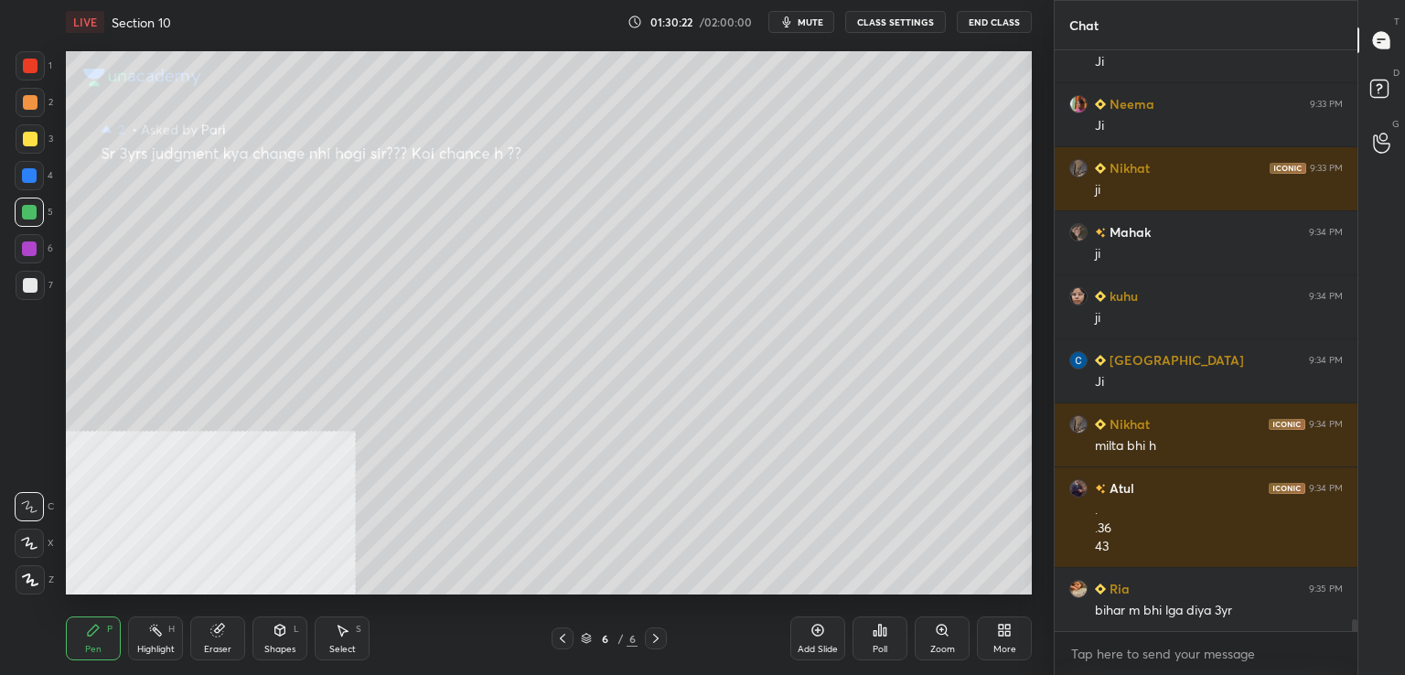
click at [23, 184] on div at bounding box center [29, 175] width 29 height 29
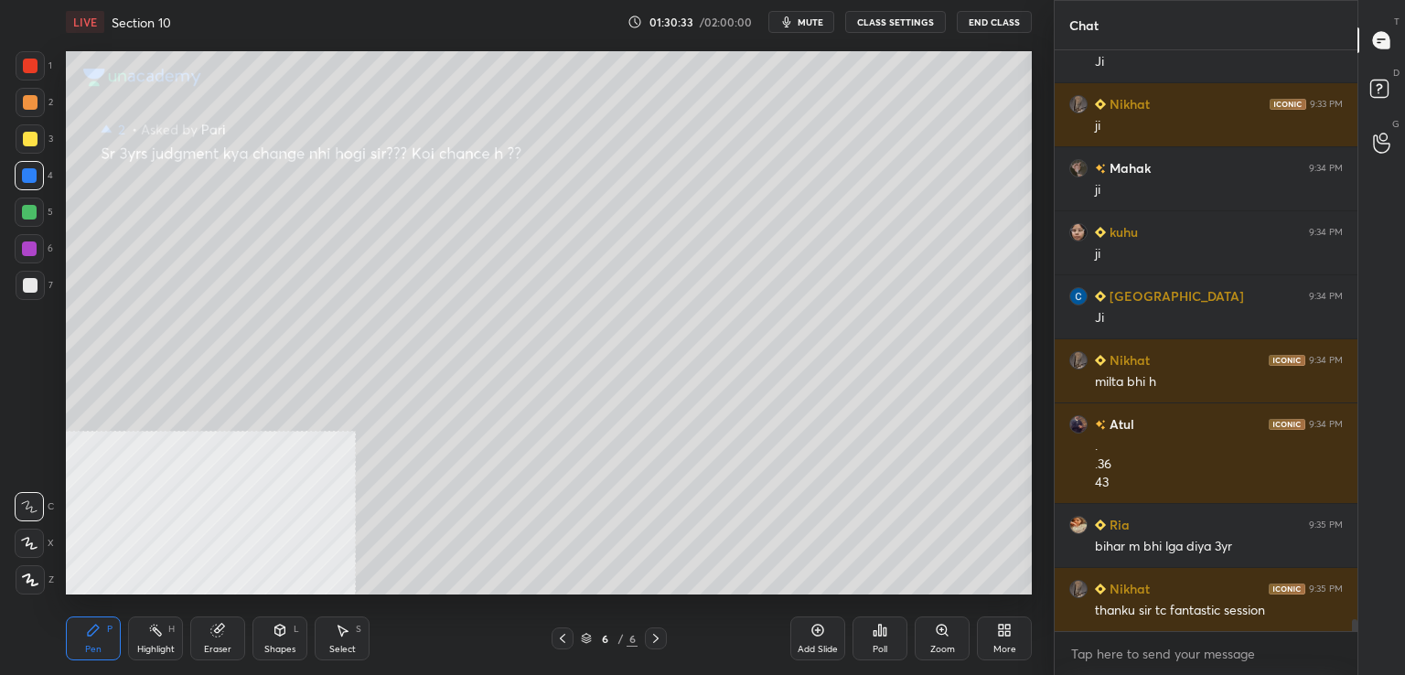
click at [40, 248] on div at bounding box center [29, 248] width 29 height 29
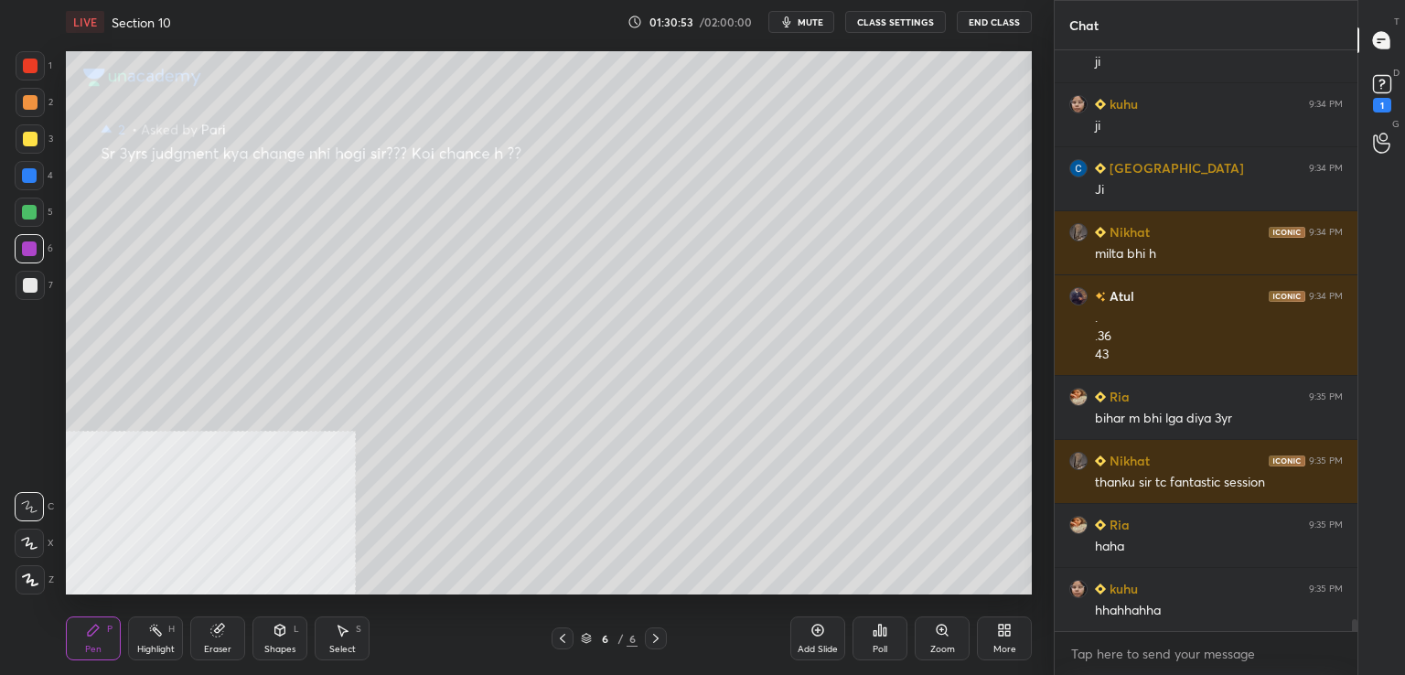
scroll to position [27747, 0]
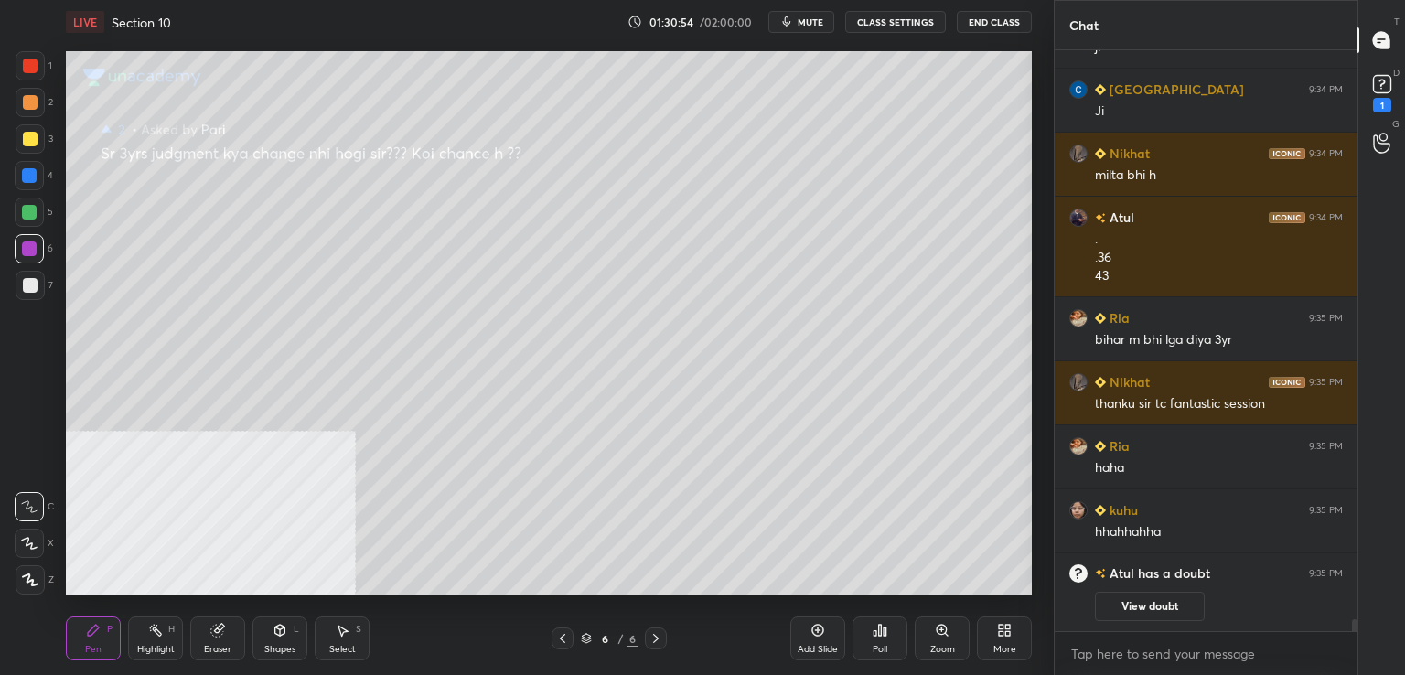
click at [33, 289] on div at bounding box center [30, 285] width 15 height 15
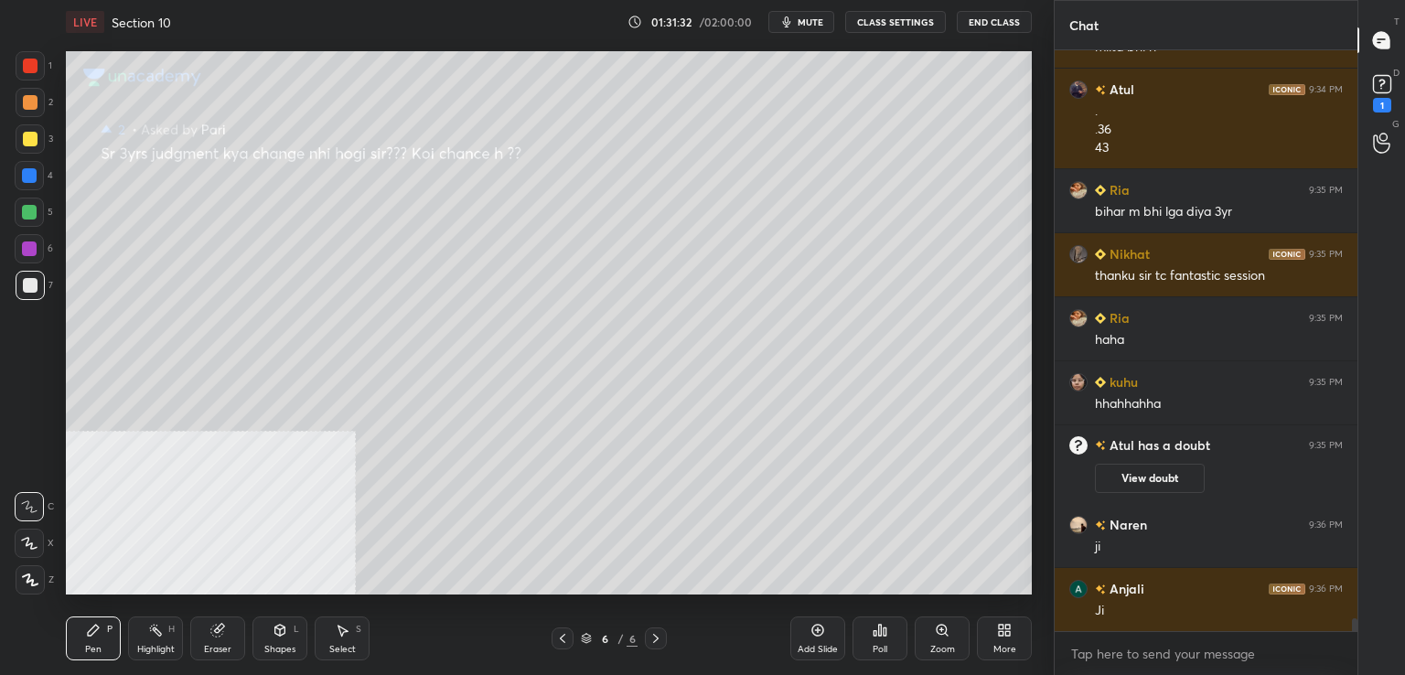
scroll to position [26100, 0]
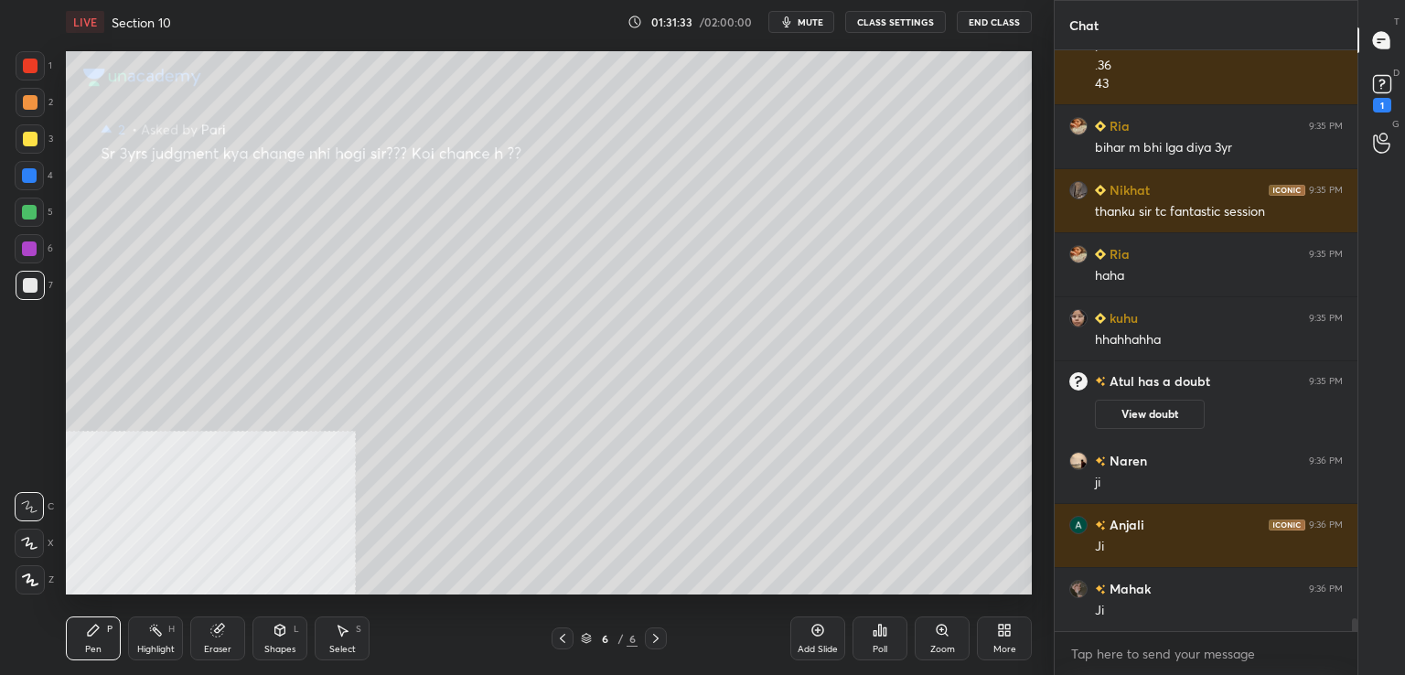
click at [561, 640] on icon at bounding box center [562, 638] width 15 height 15
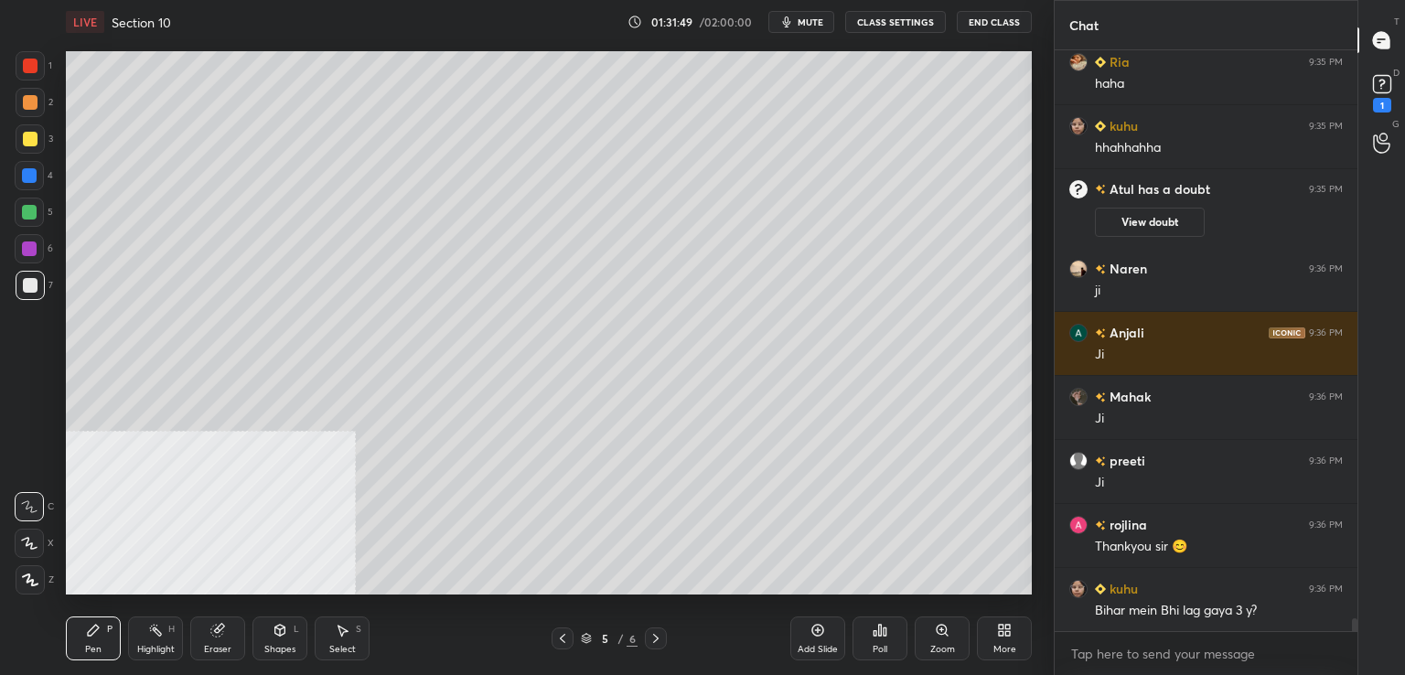
scroll to position [26357, 0]
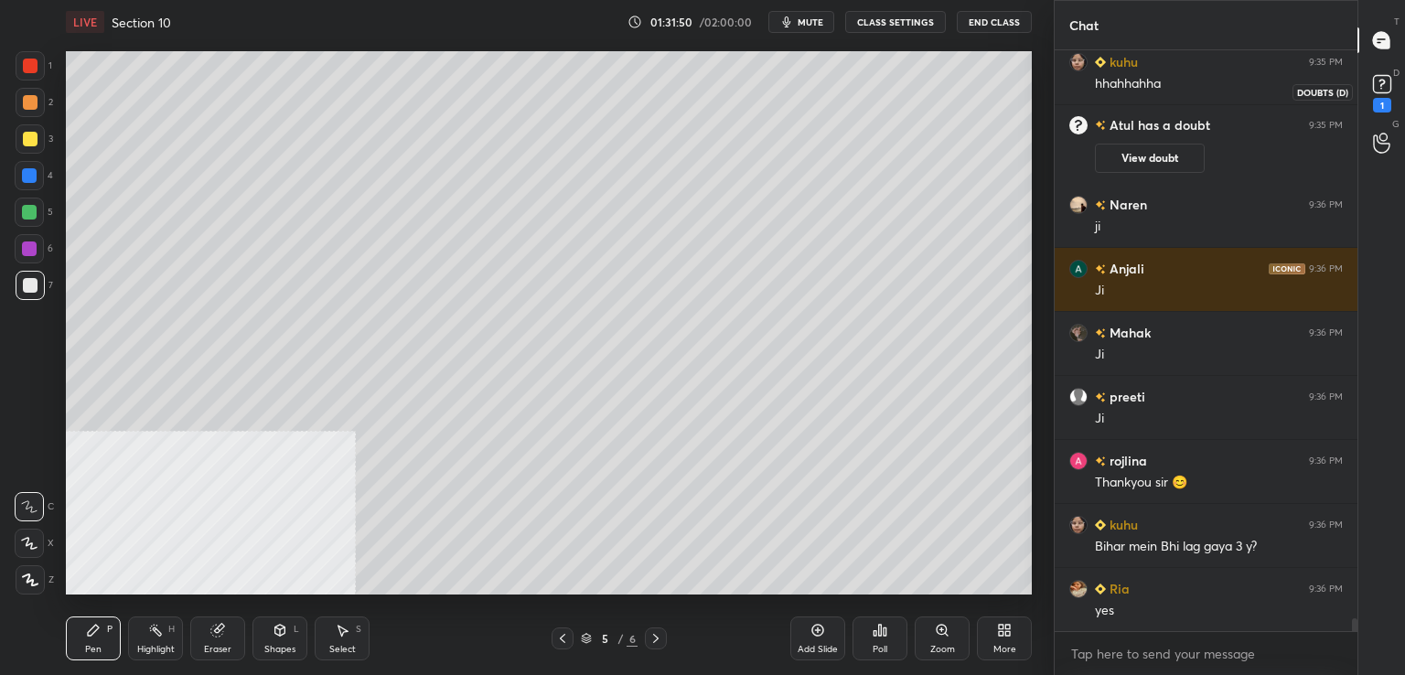
click at [1393, 99] on div "1" at bounding box center [1382, 91] width 27 height 42
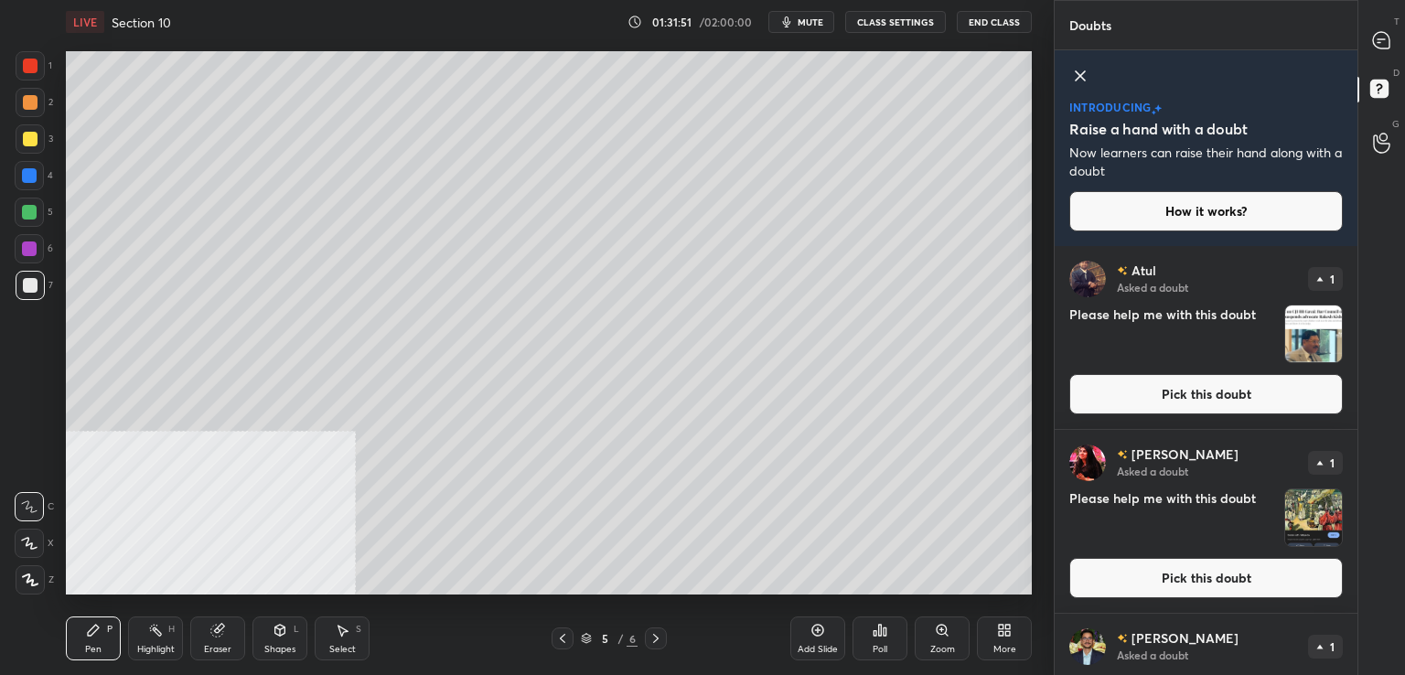
click at [1164, 395] on button "Pick this doubt" at bounding box center [1206, 394] width 274 height 40
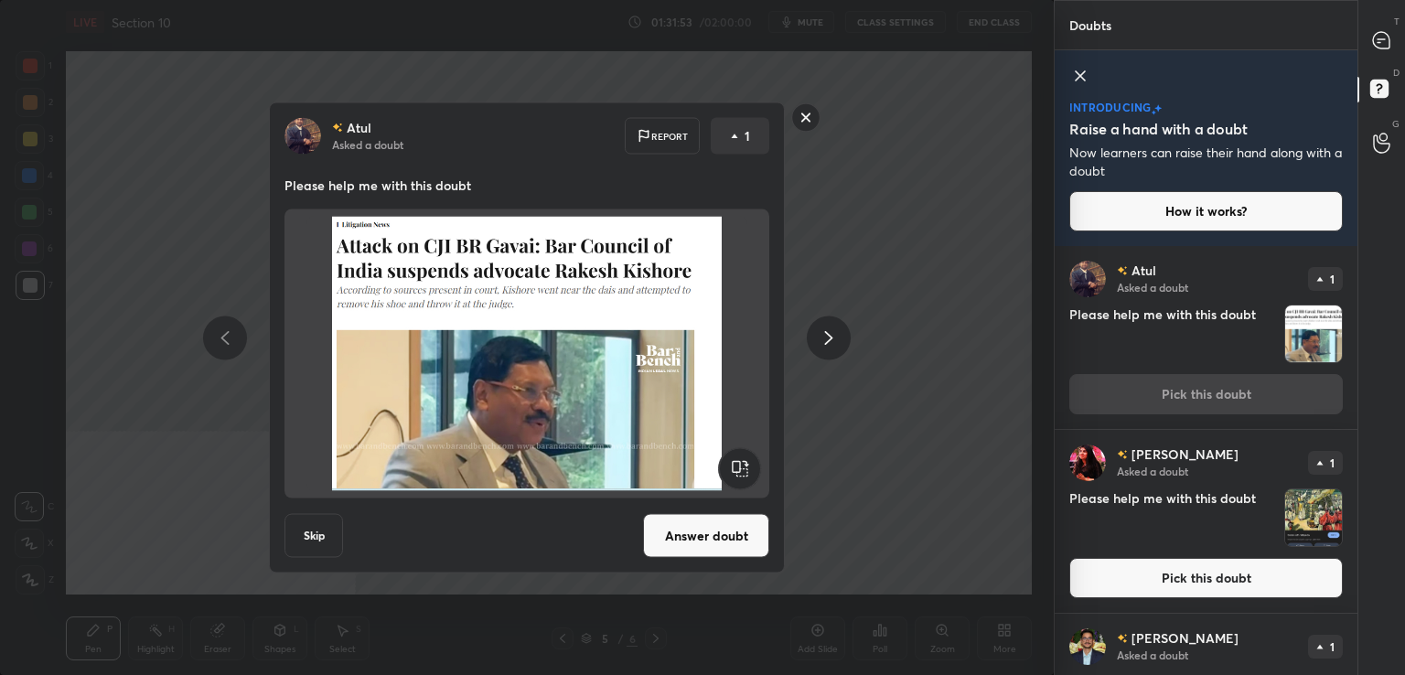
click at [736, 551] on button "Answer doubt" at bounding box center [706, 536] width 126 height 44
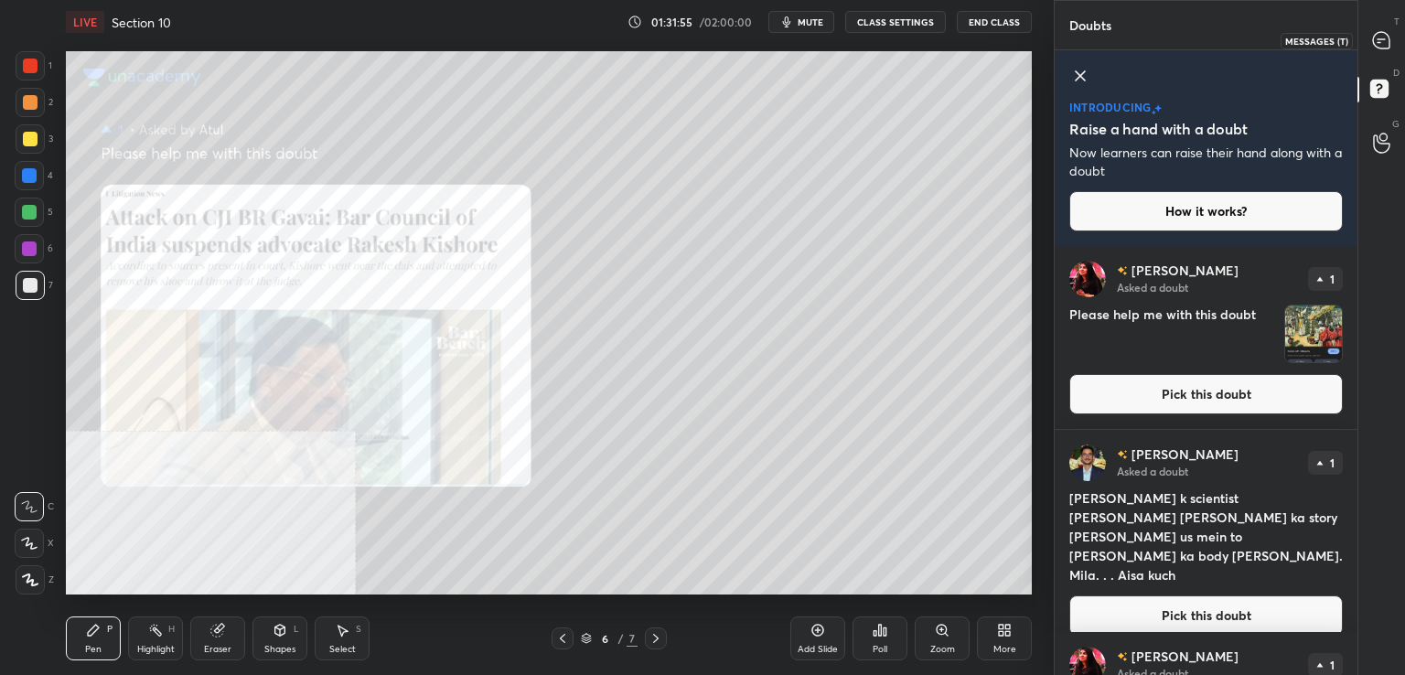
click at [1389, 36] on icon at bounding box center [1381, 40] width 16 height 16
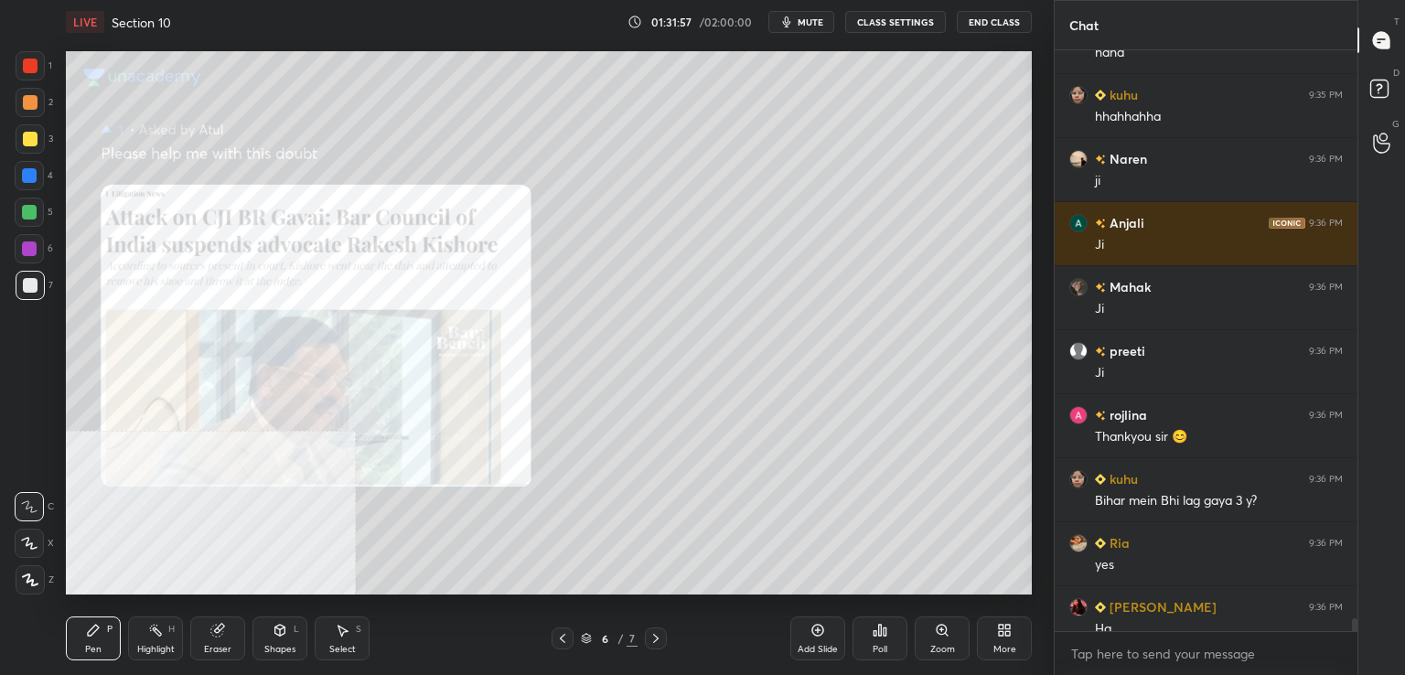
scroll to position [26711, 0]
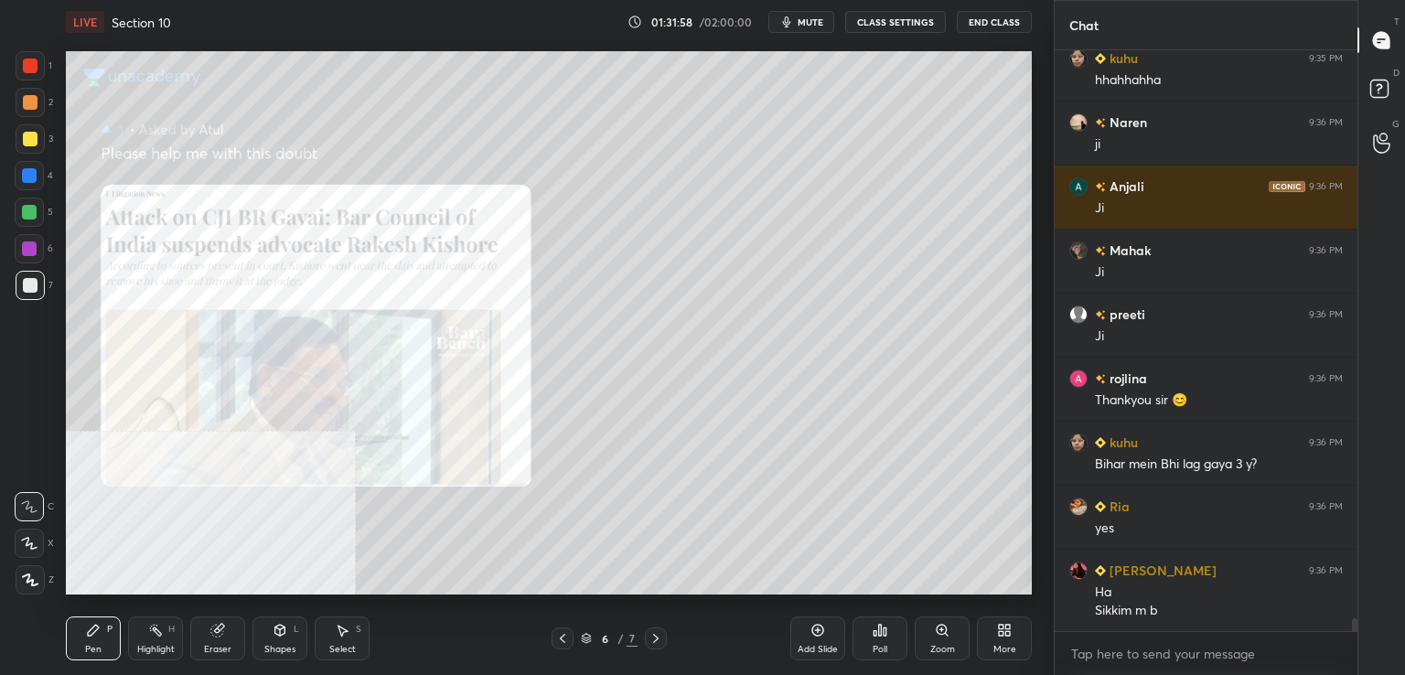
click at [28, 70] on div at bounding box center [30, 66] width 15 height 15
click at [566, 650] on div "Pen P Highlight H Eraser Shapes L Select S 6 / 7 Add Slide Poll Zoom More" at bounding box center [549, 638] width 966 height 73
click at [564, 641] on icon at bounding box center [562, 638] width 5 height 9
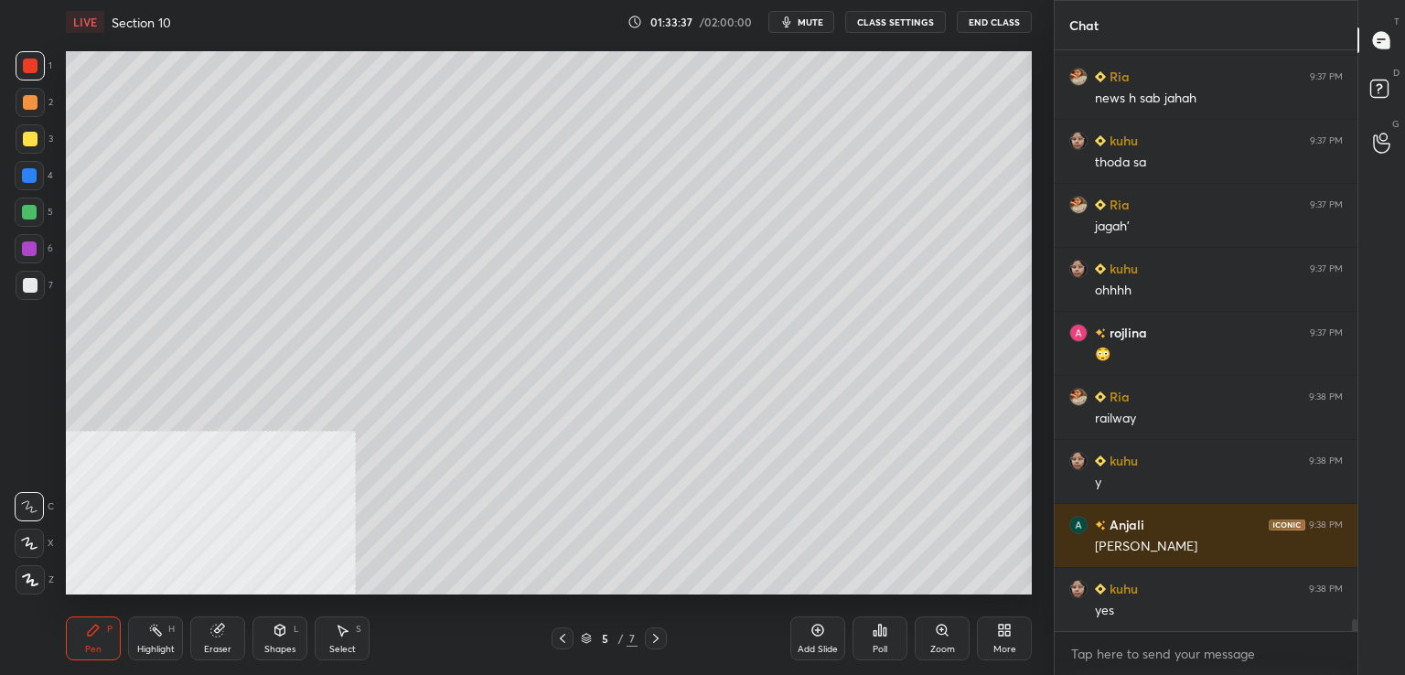
scroll to position [28120, 0]
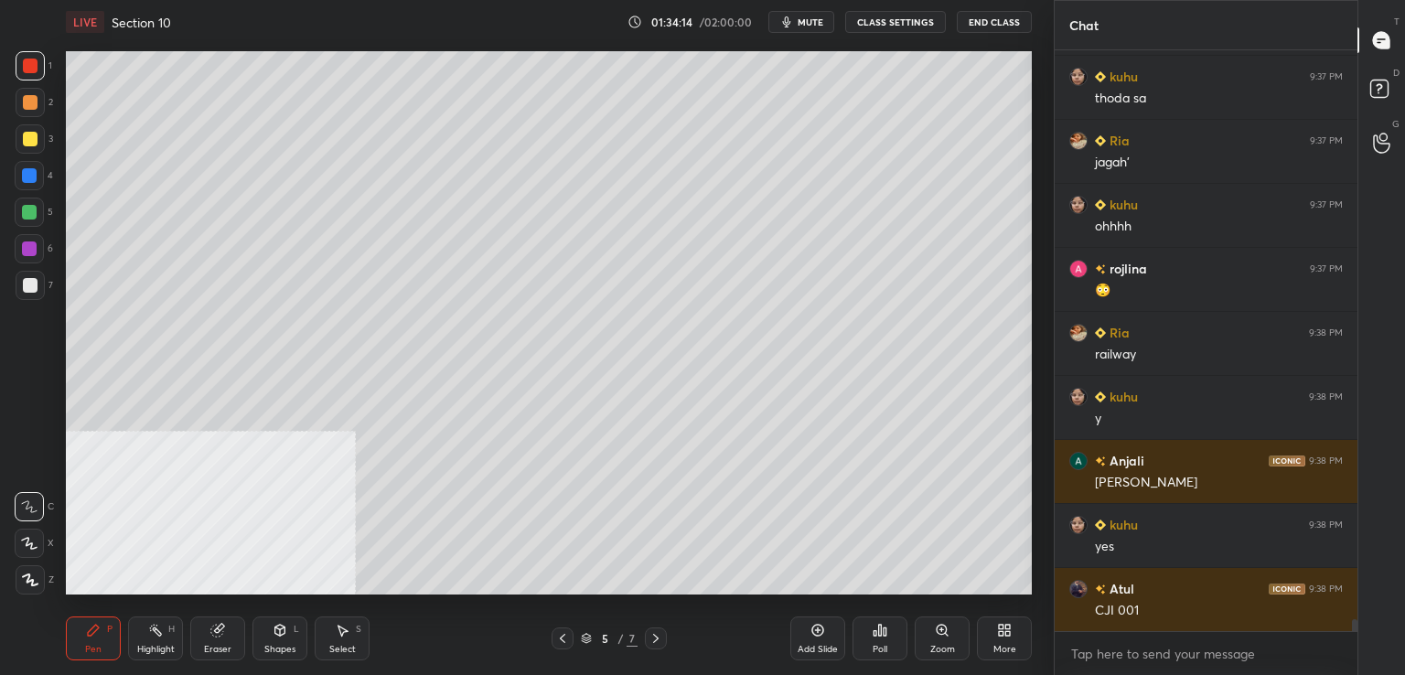
click at [35, 287] on div at bounding box center [30, 285] width 15 height 15
click at [1386, 89] on rect at bounding box center [1378, 89] width 17 height 17
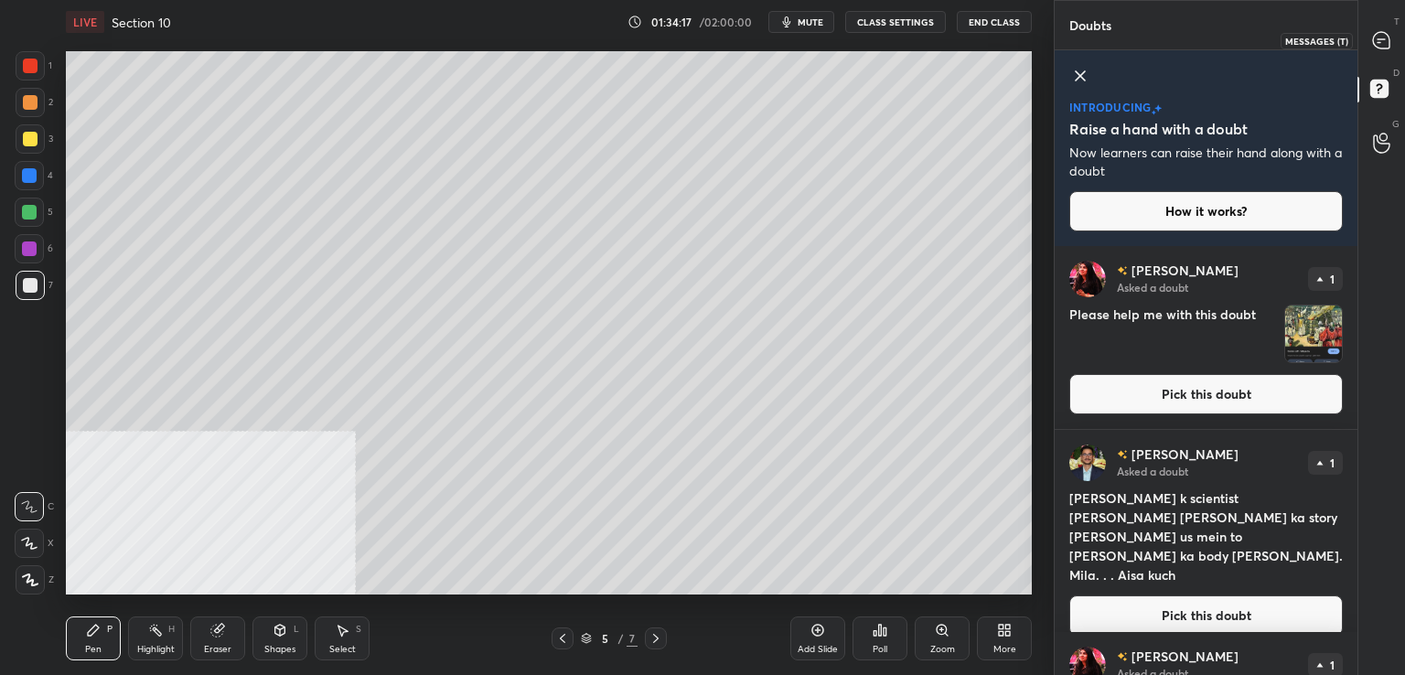
click at [1390, 31] on icon at bounding box center [1381, 40] width 19 height 19
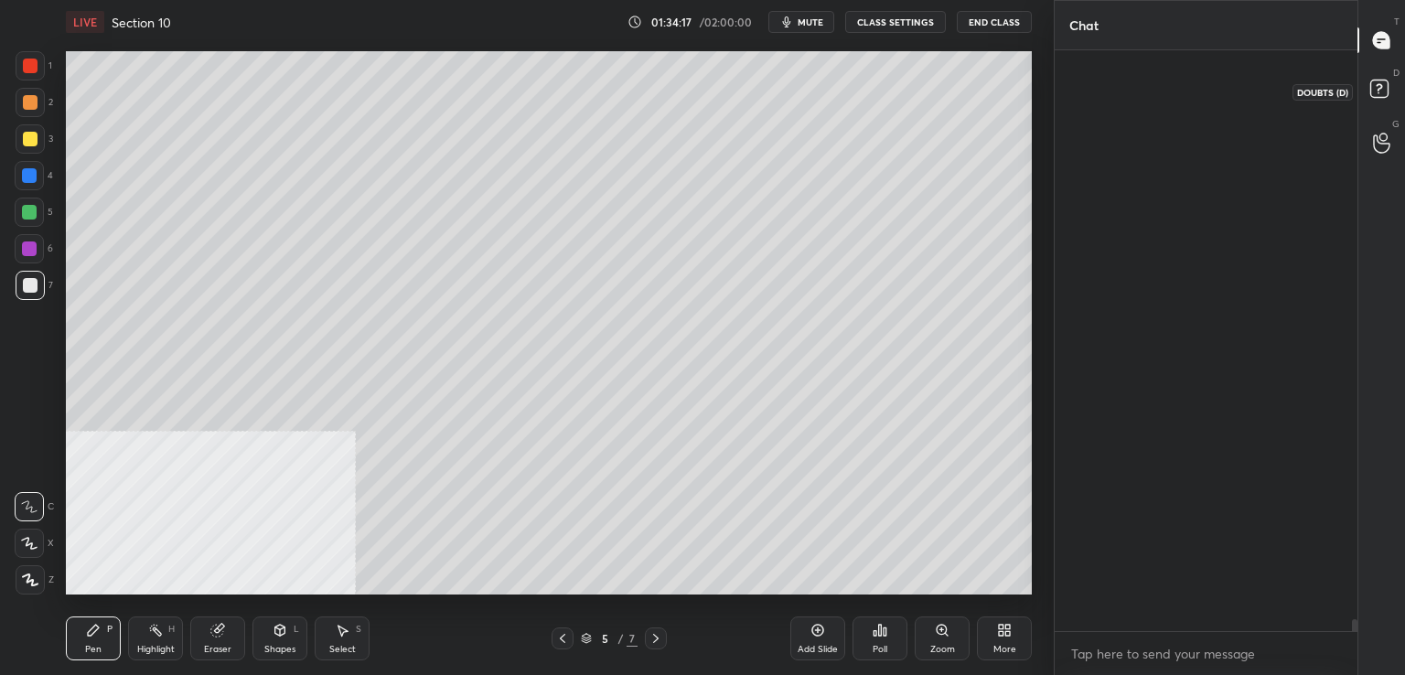
scroll to position [575, 297]
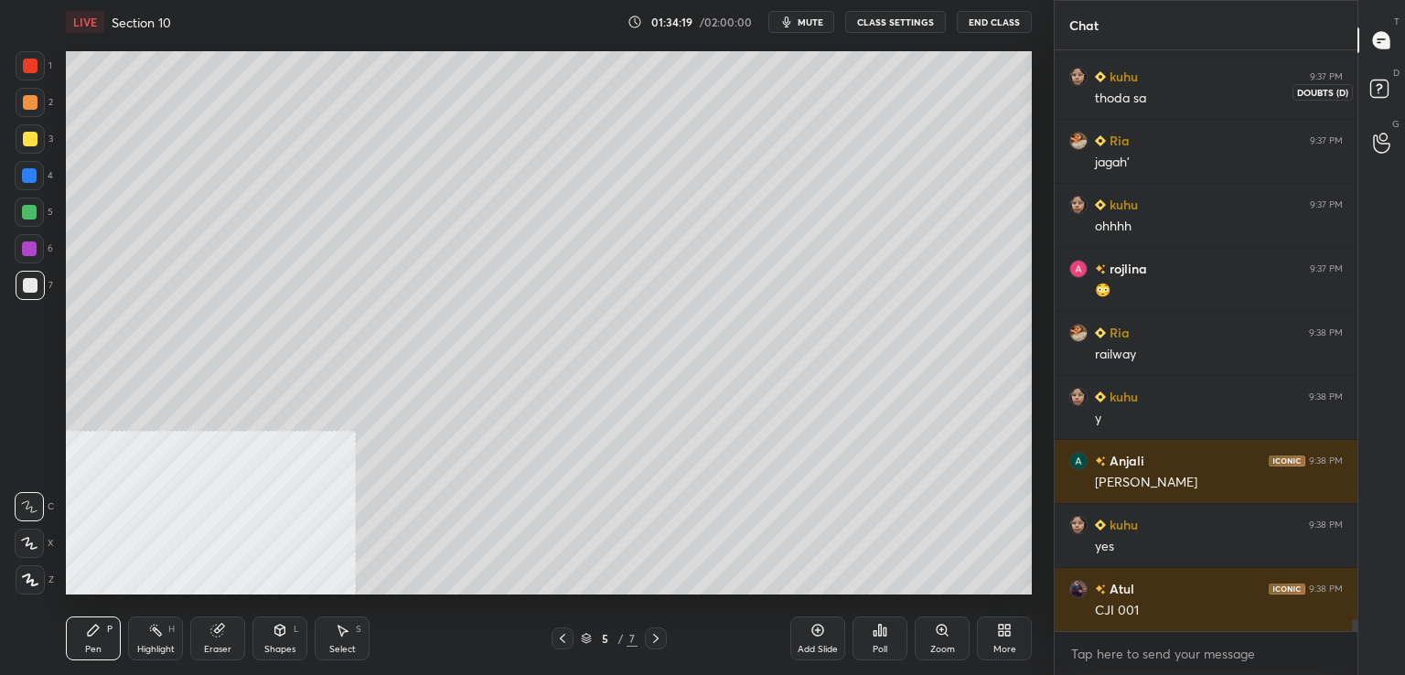
click at [1385, 82] on rect at bounding box center [1378, 89] width 17 height 17
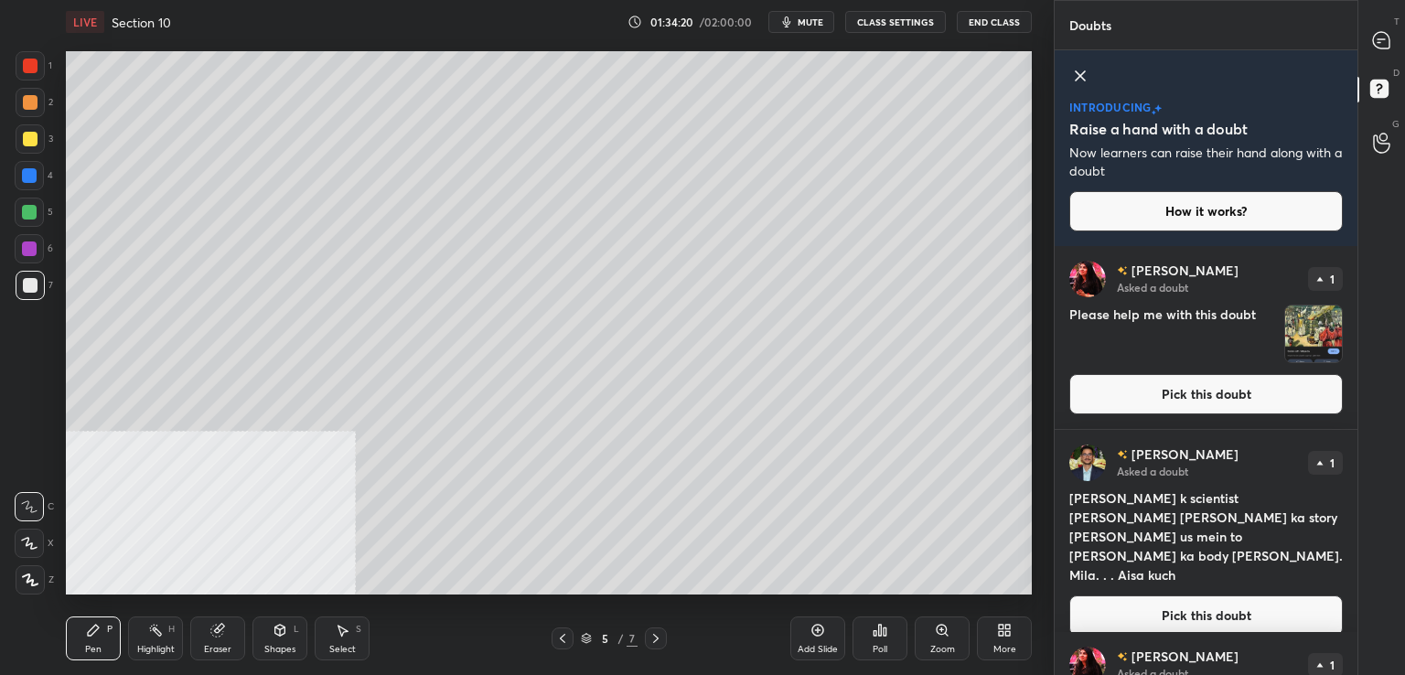
click at [1166, 396] on button "Pick this doubt" at bounding box center [1206, 394] width 274 height 40
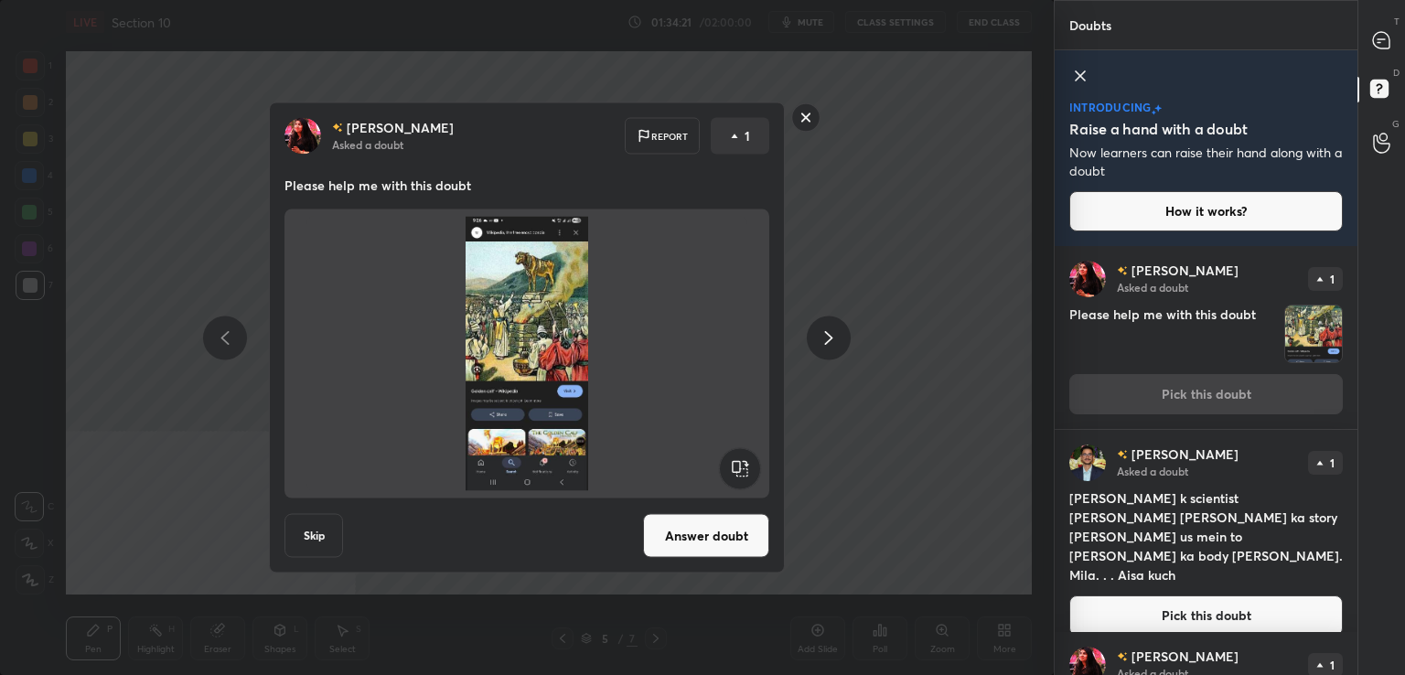
click at [702, 567] on div "Namita Asked a doubt Report 1 Please help me with this doubt Skip Answer doubt" at bounding box center [527, 337] width 516 height 471
click at [703, 551] on button "Answer doubt" at bounding box center [706, 536] width 126 height 44
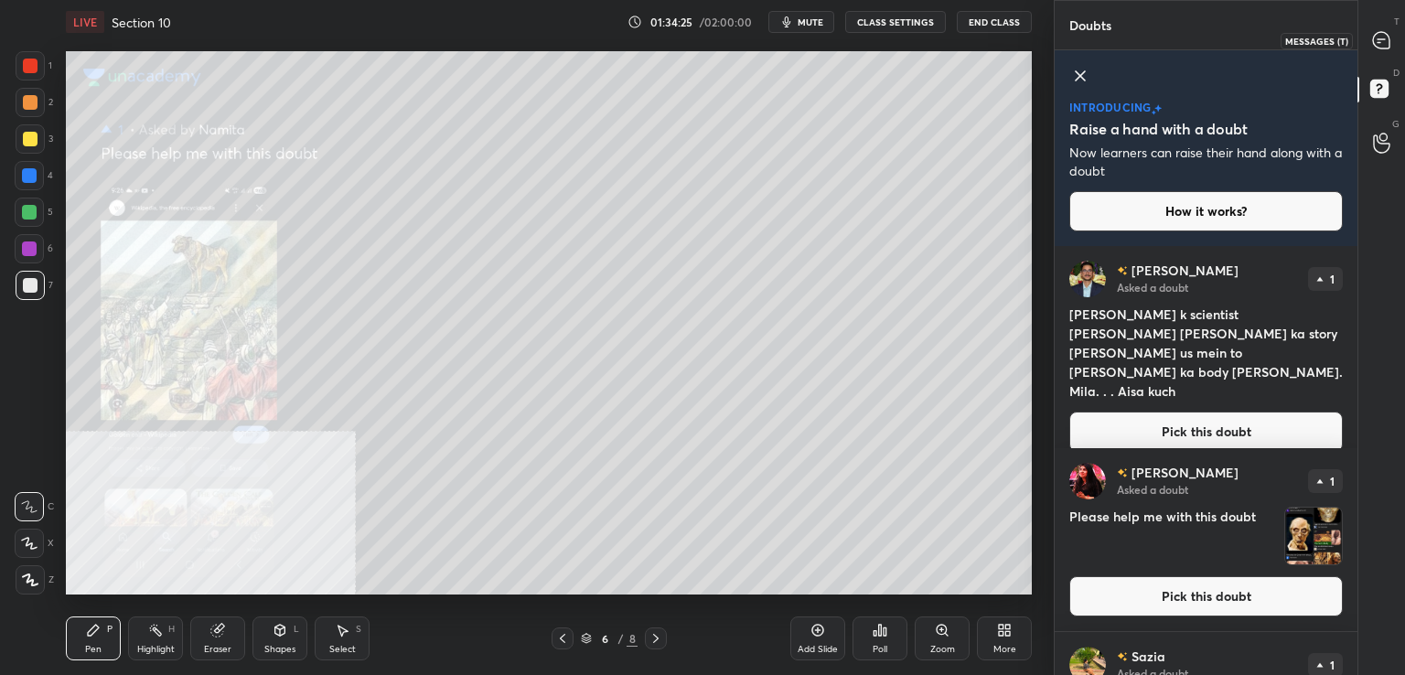
click at [1381, 37] on icon at bounding box center [1381, 40] width 16 height 16
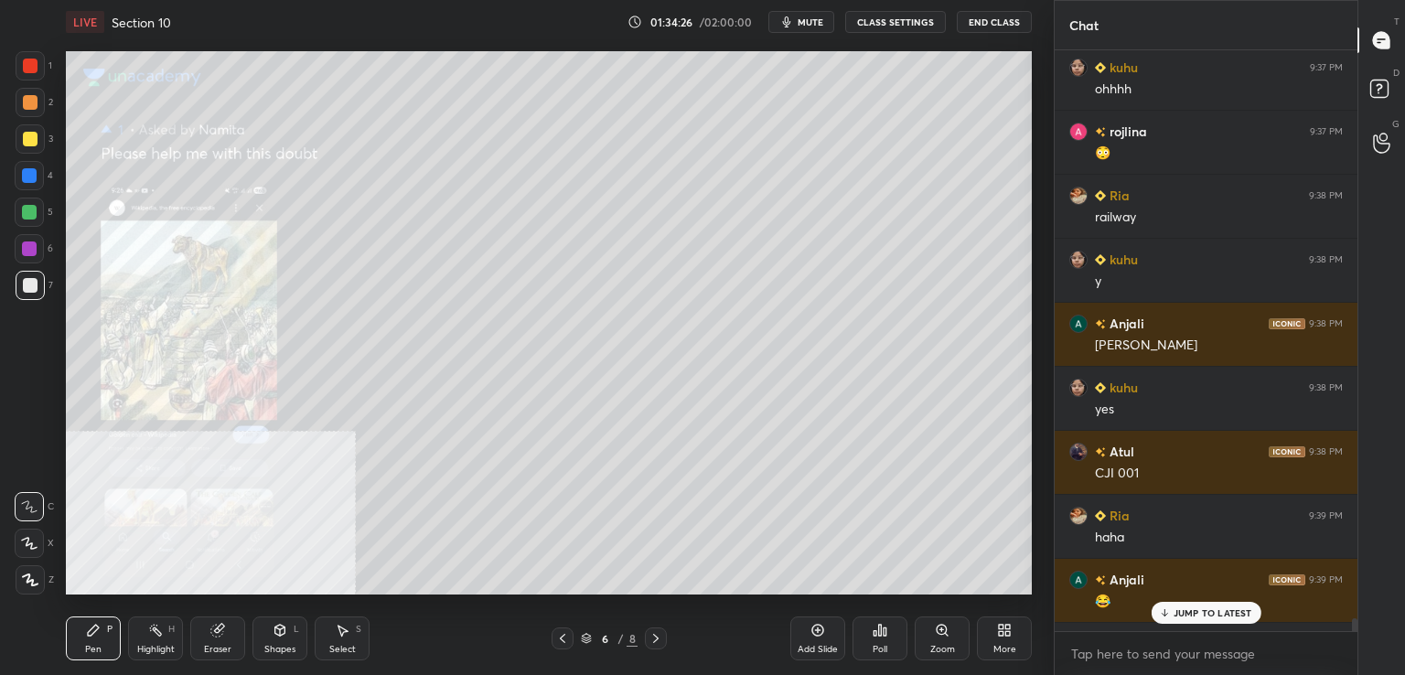
click at [1174, 608] on p "JUMP TO LATEST" at bounding box center [1213, 612] width 79 height 11
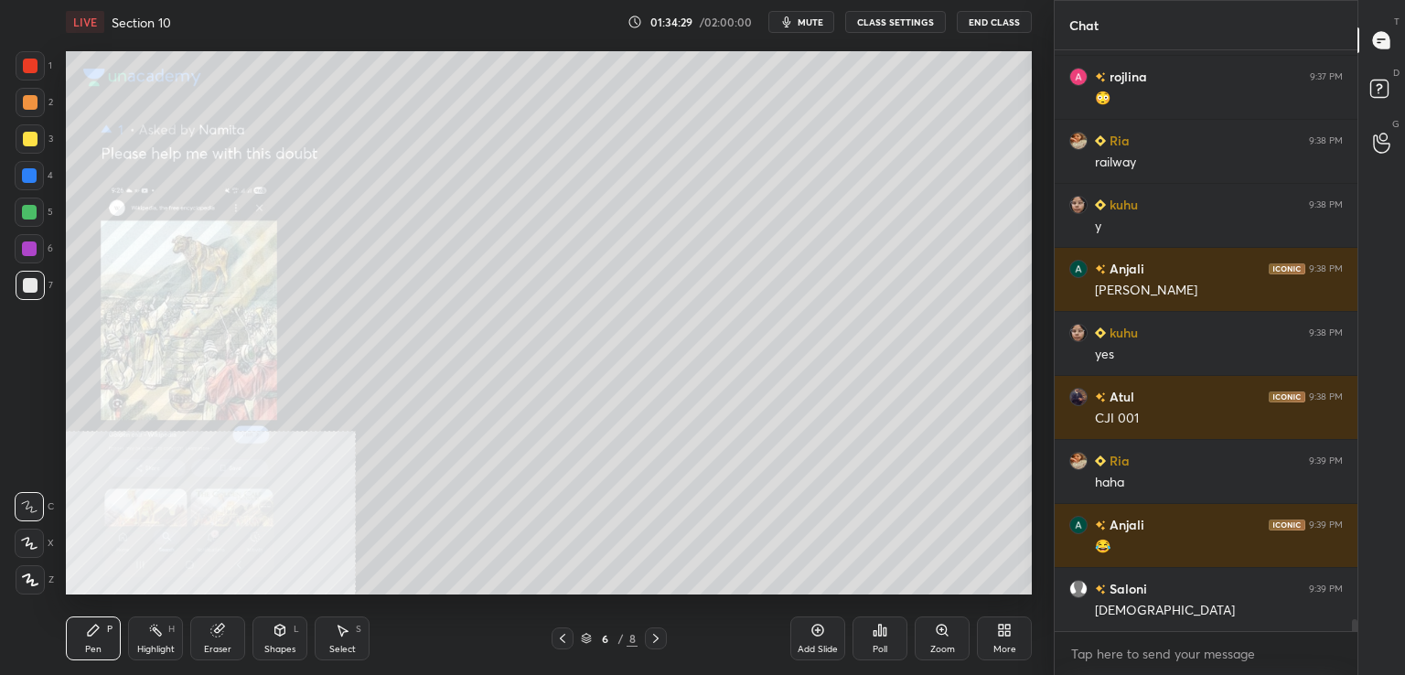
click at [940, 630] on icon at bounding box center [942, 630] width 10 height 10
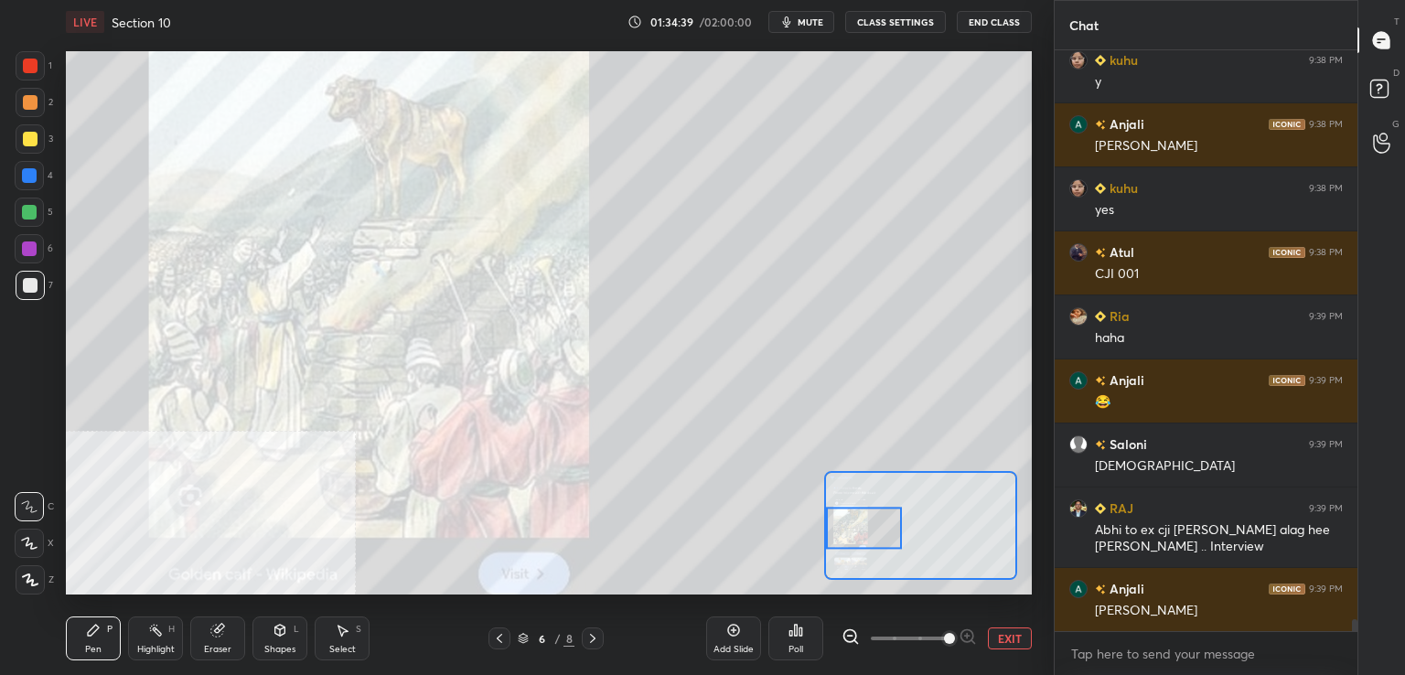
scroll to position [28475, 0]
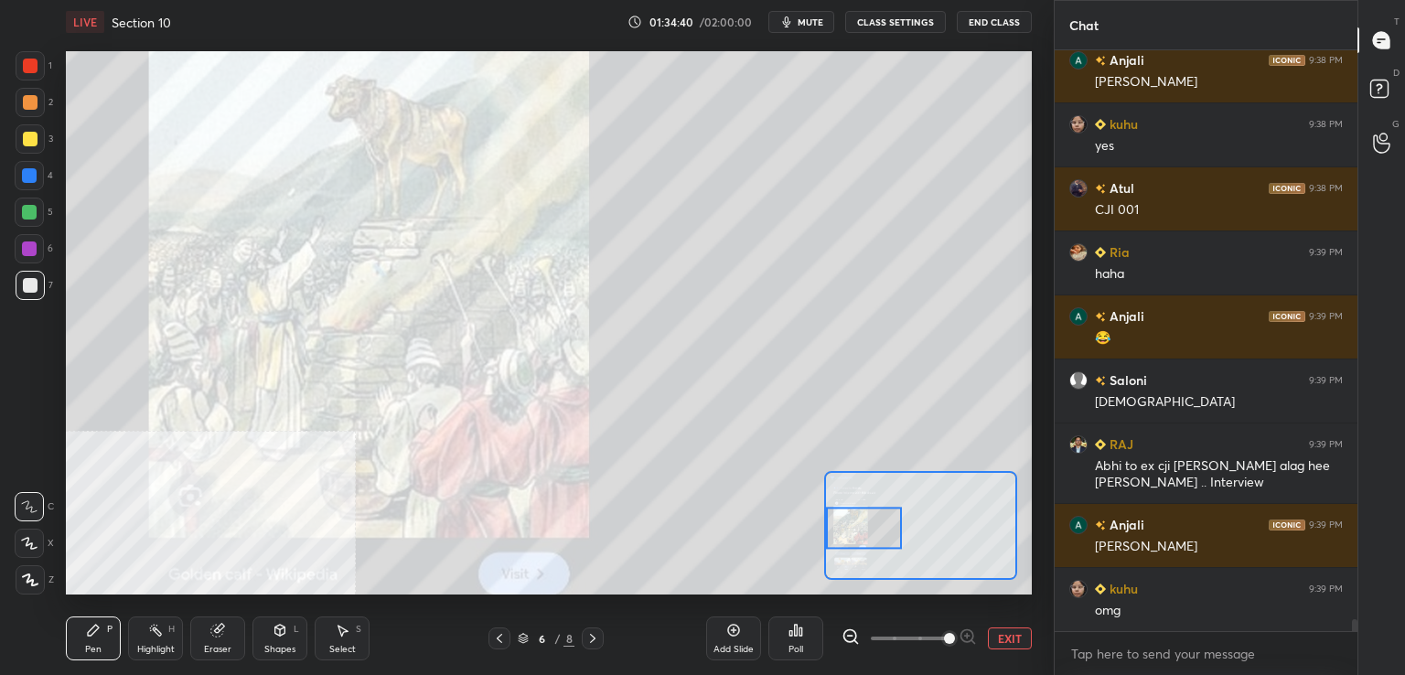
click at [27, 70] on div at bounding box center [30, 66] width 15 height 15
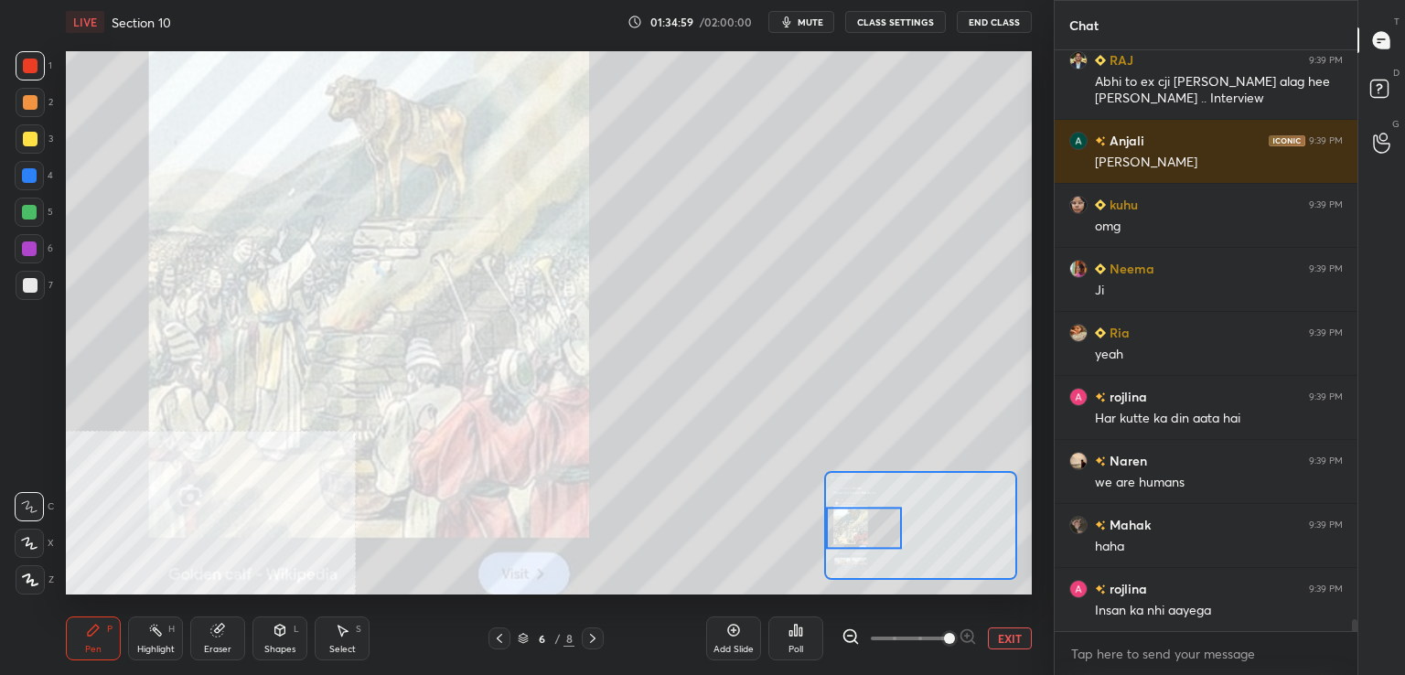
scroll to position [28924, 0]
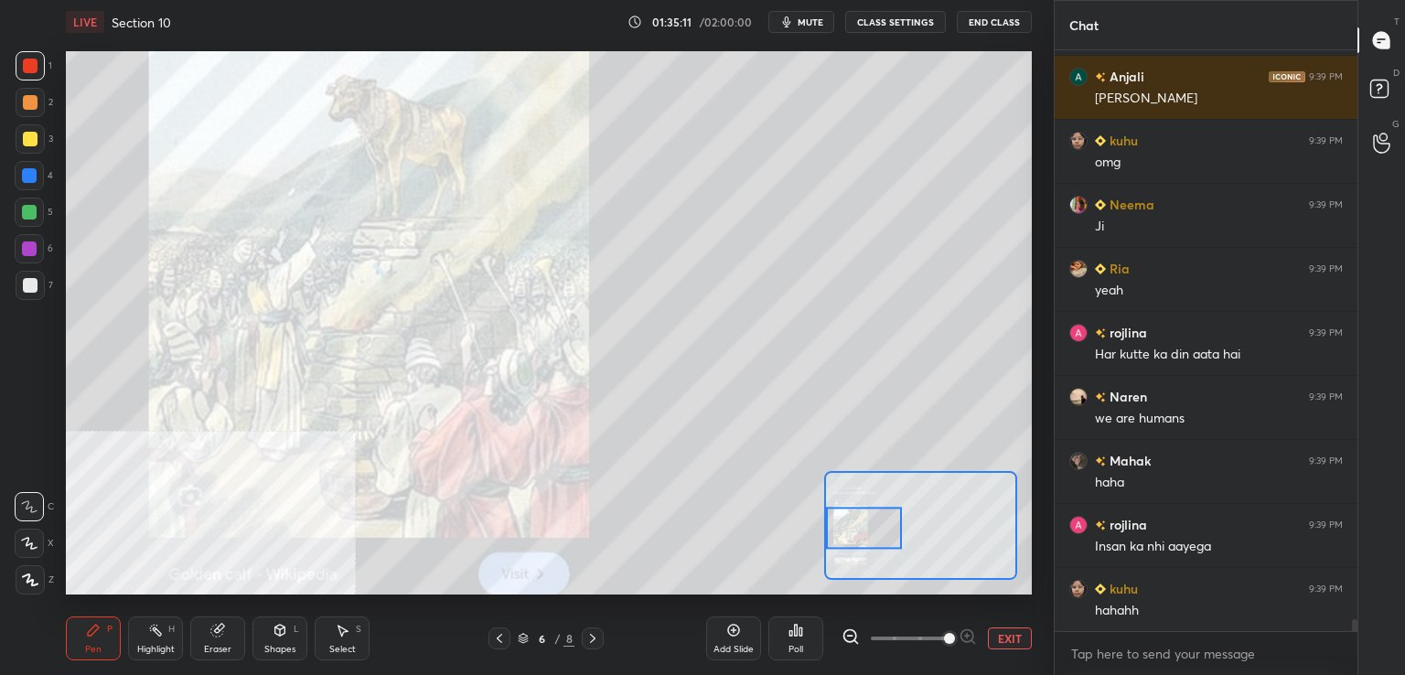
click at [36, 64] on div at bounding box center [30, 66] width 15 height 15
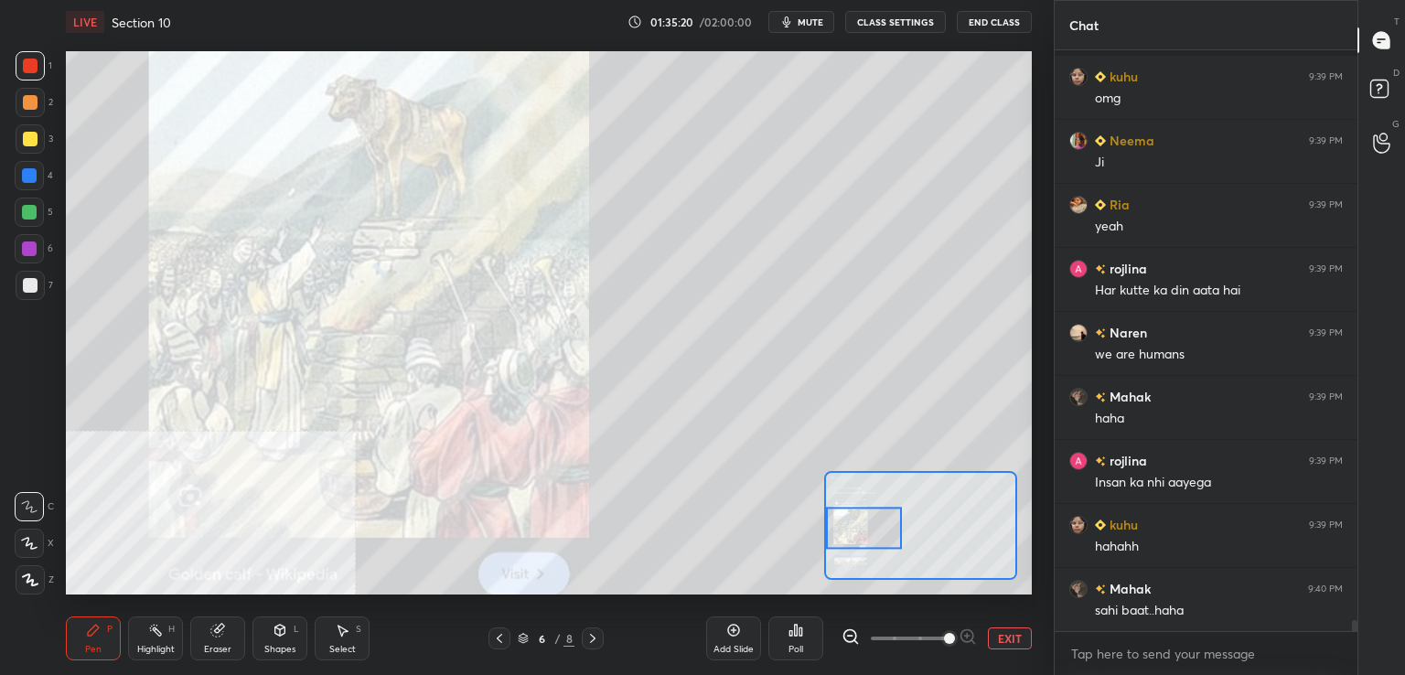
scroll to position [29068, 0]
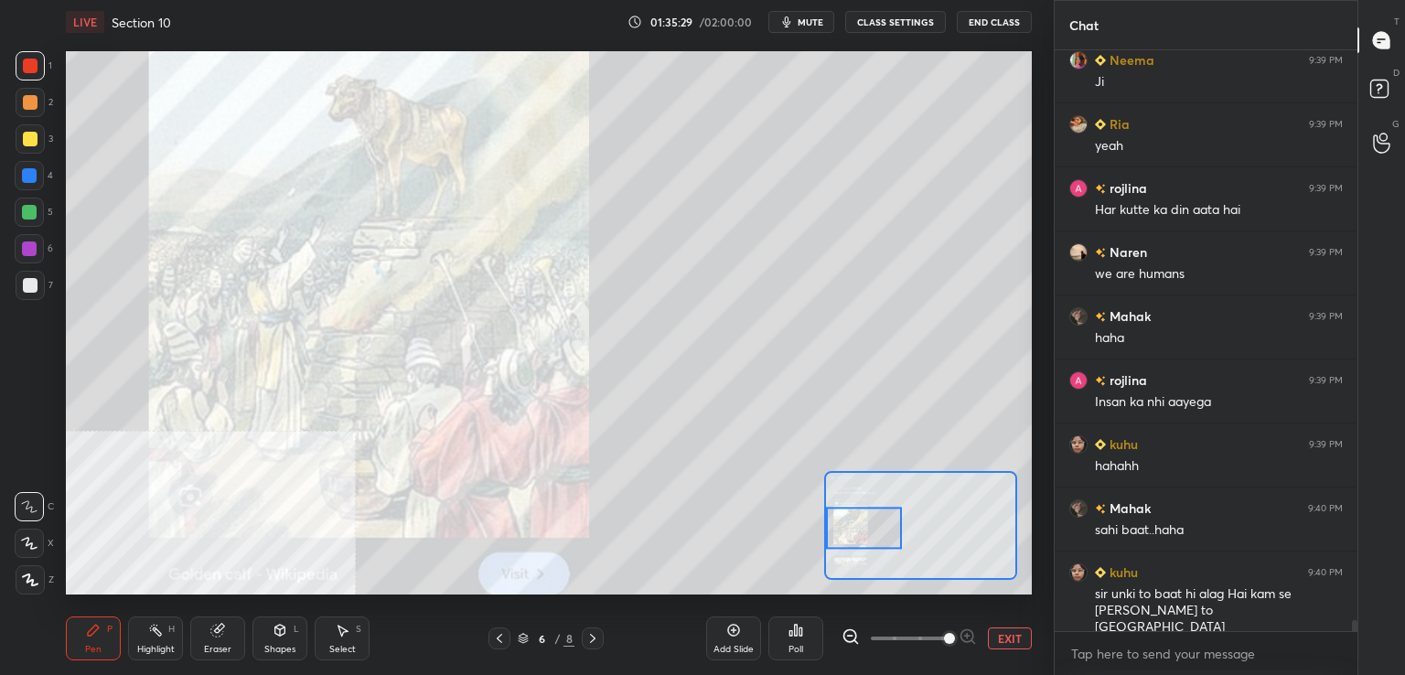
click at [1012, 639] on button "EXIT" at bounding box center [1010, 639] width 44 height 22
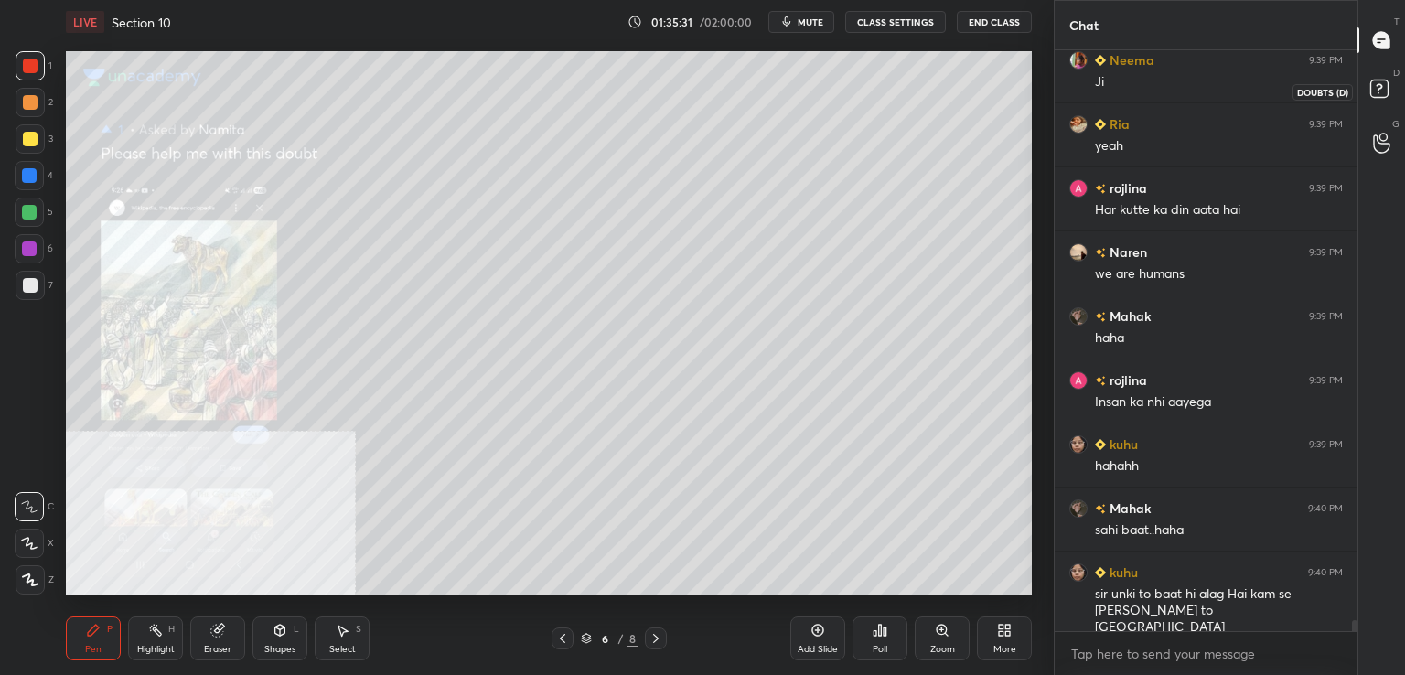
click at [1385, 89] on rect at bounding box center [1378, 89] width 17 height 17
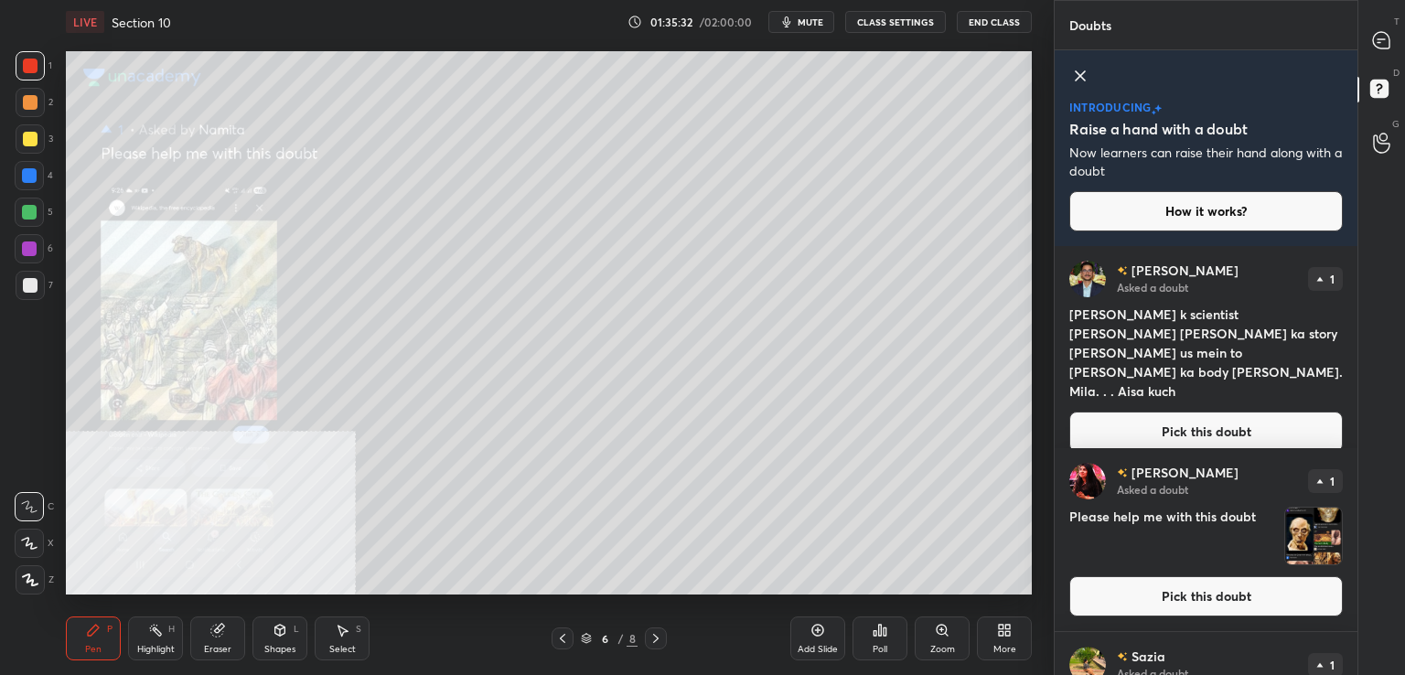
click at [1162, 582] on button "Pick this doubt" at bounding box center [1206, 596] width 274 height 40
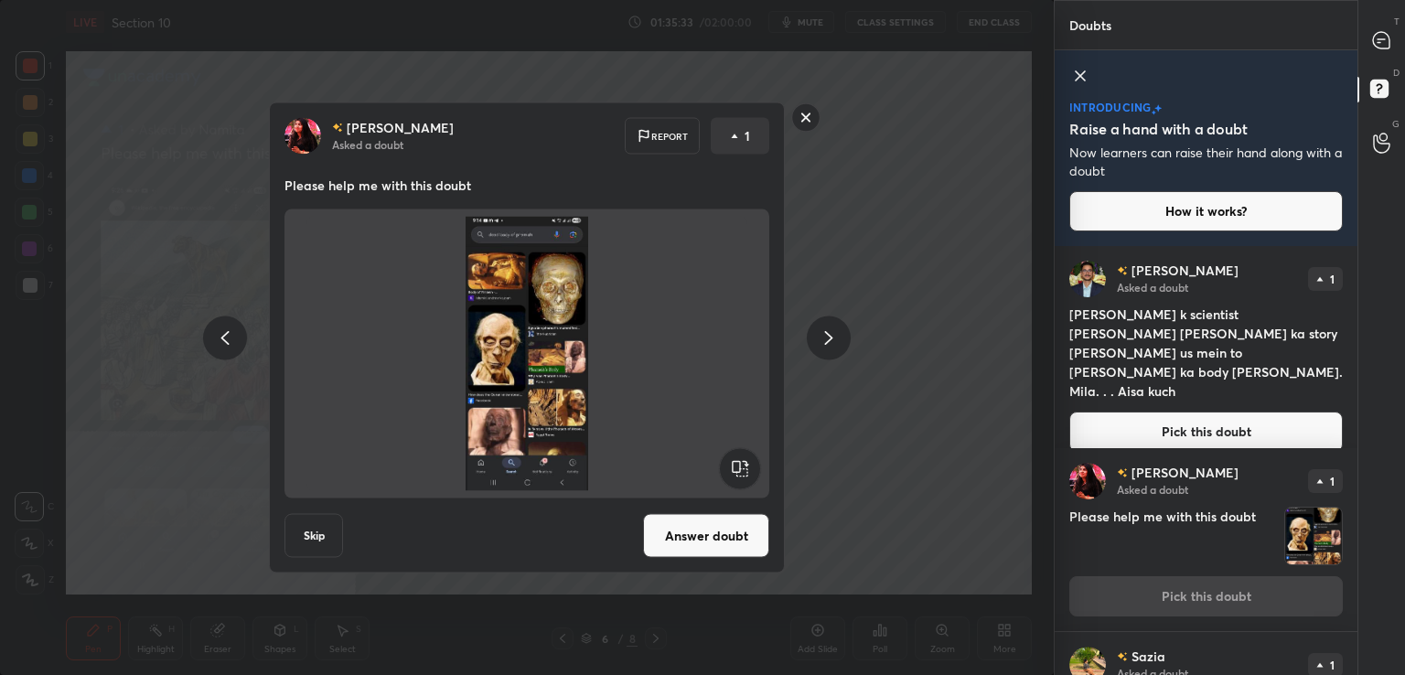
click at [693, 522] on button "Answer doubt" at bounding box center [706, 536] width 126 height 44
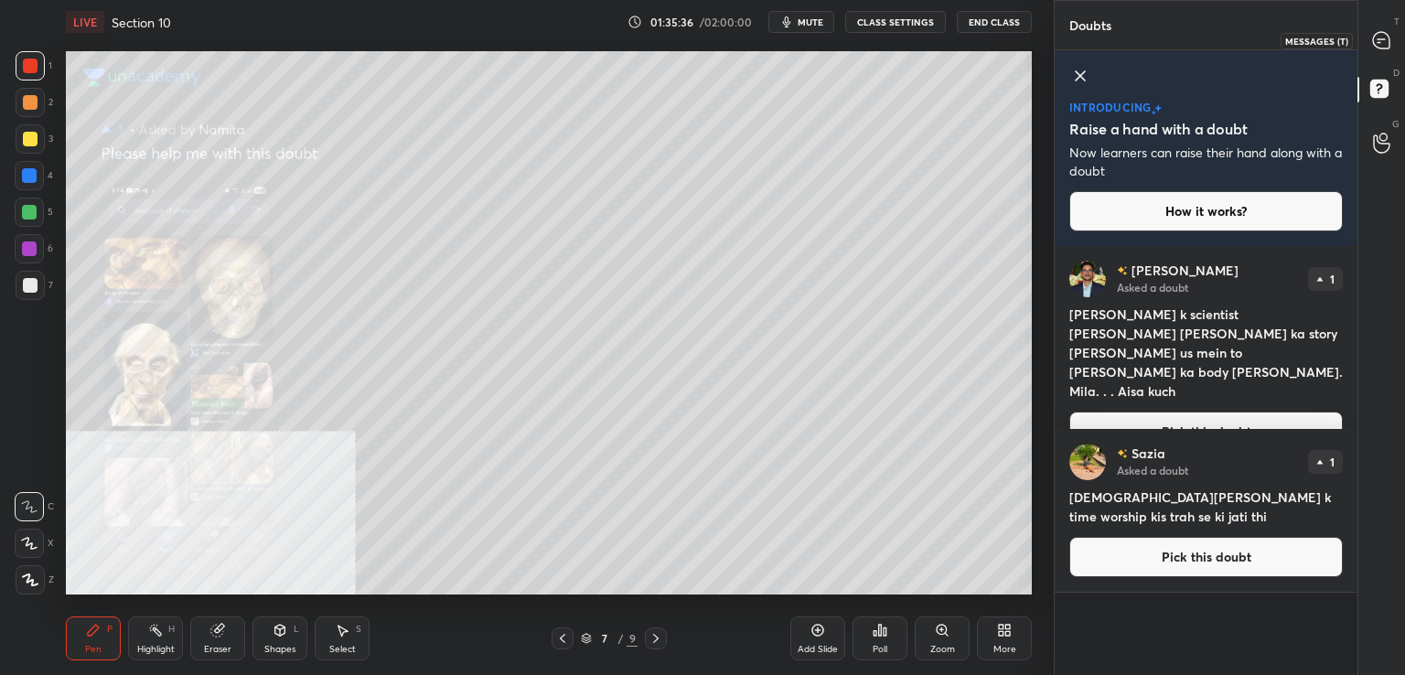
click at [1385, 40] on icon at bounding box center [1381, 40] width 16 height 16
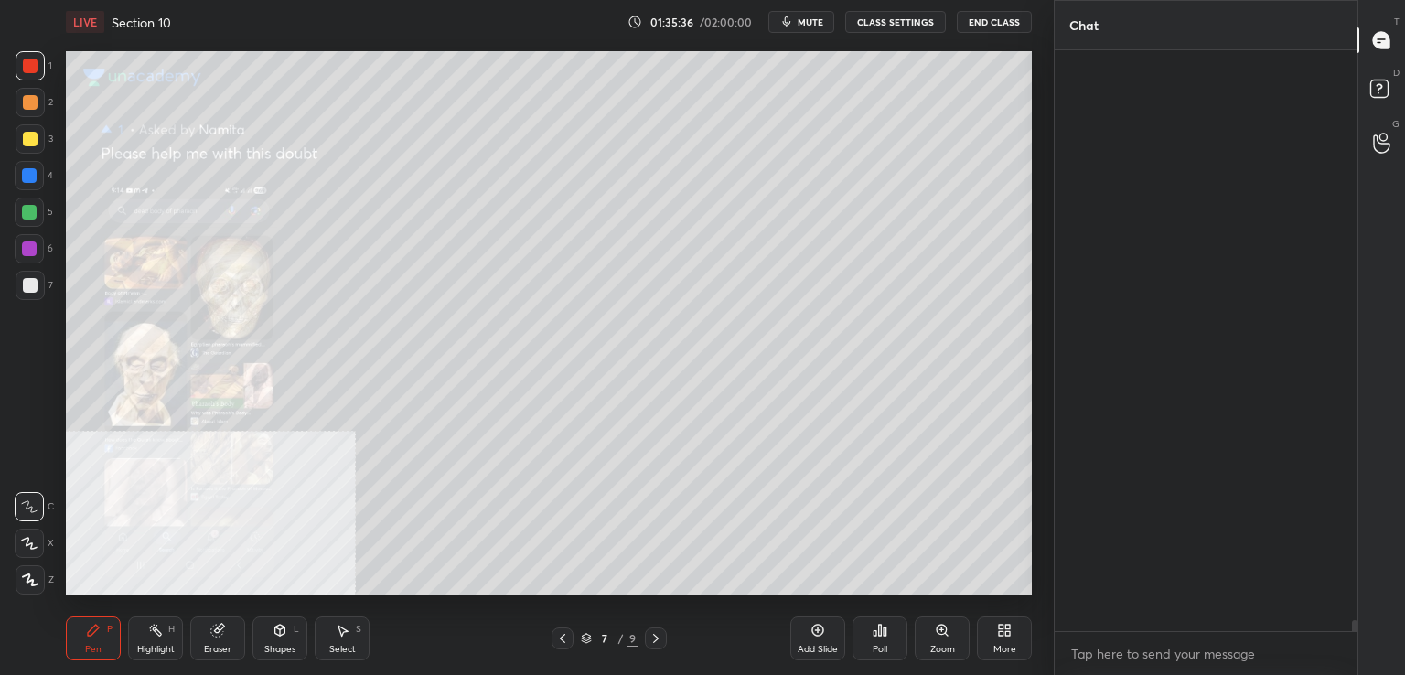
scroll to position [575, 297]
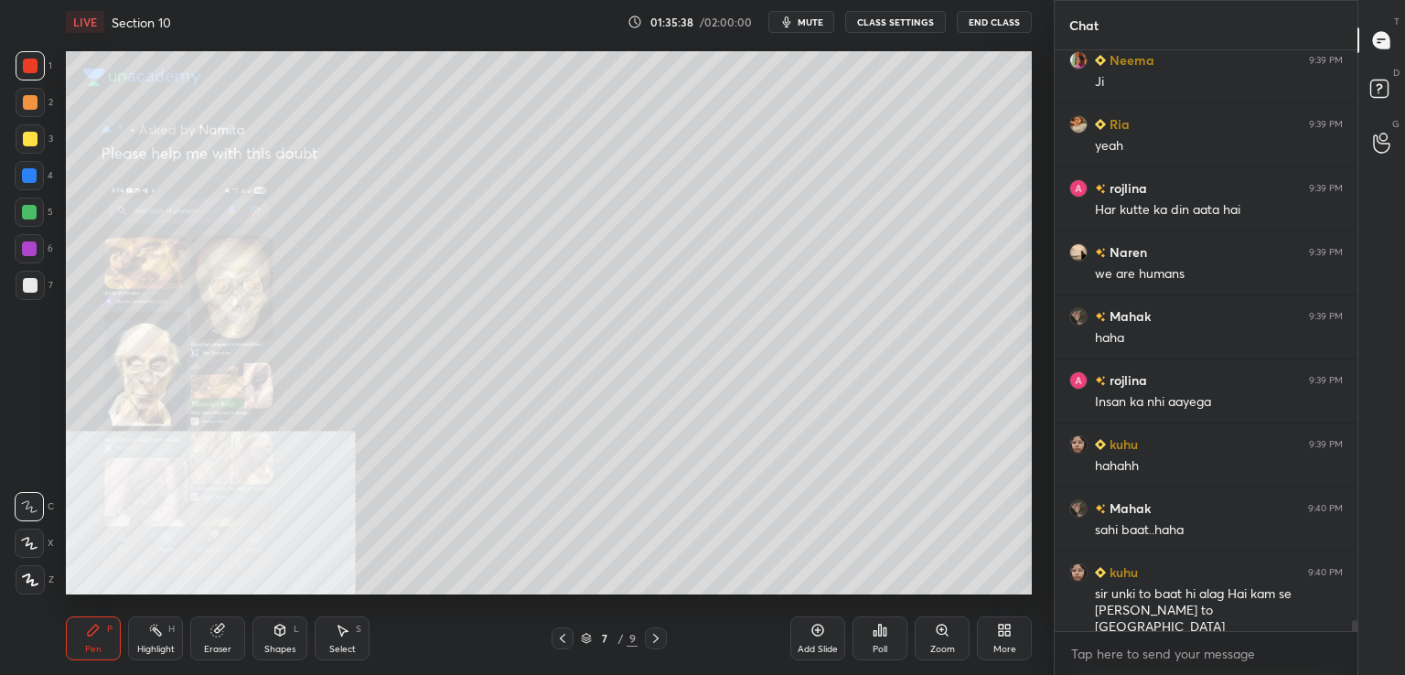
click at [933, 630] on div "Zoom" at bounding box center [942, 639] width 55 height 44
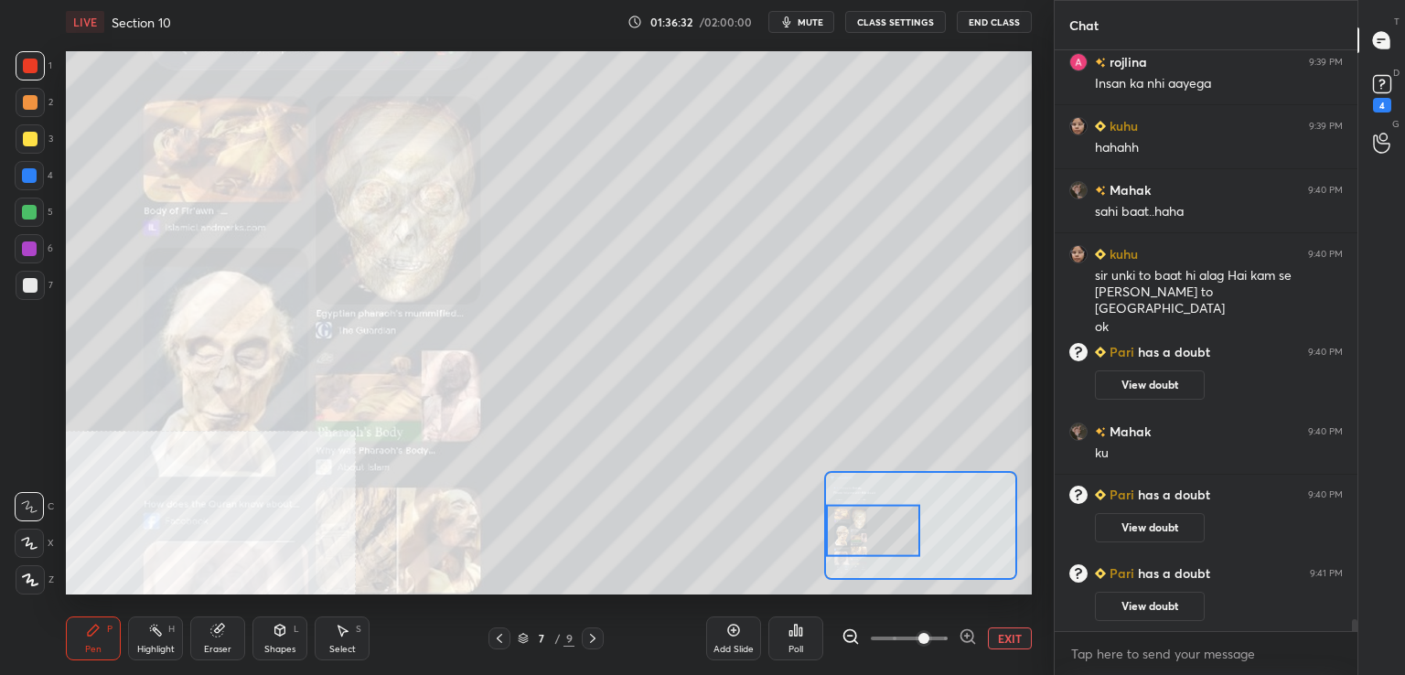
scroll to position [28153, 0]
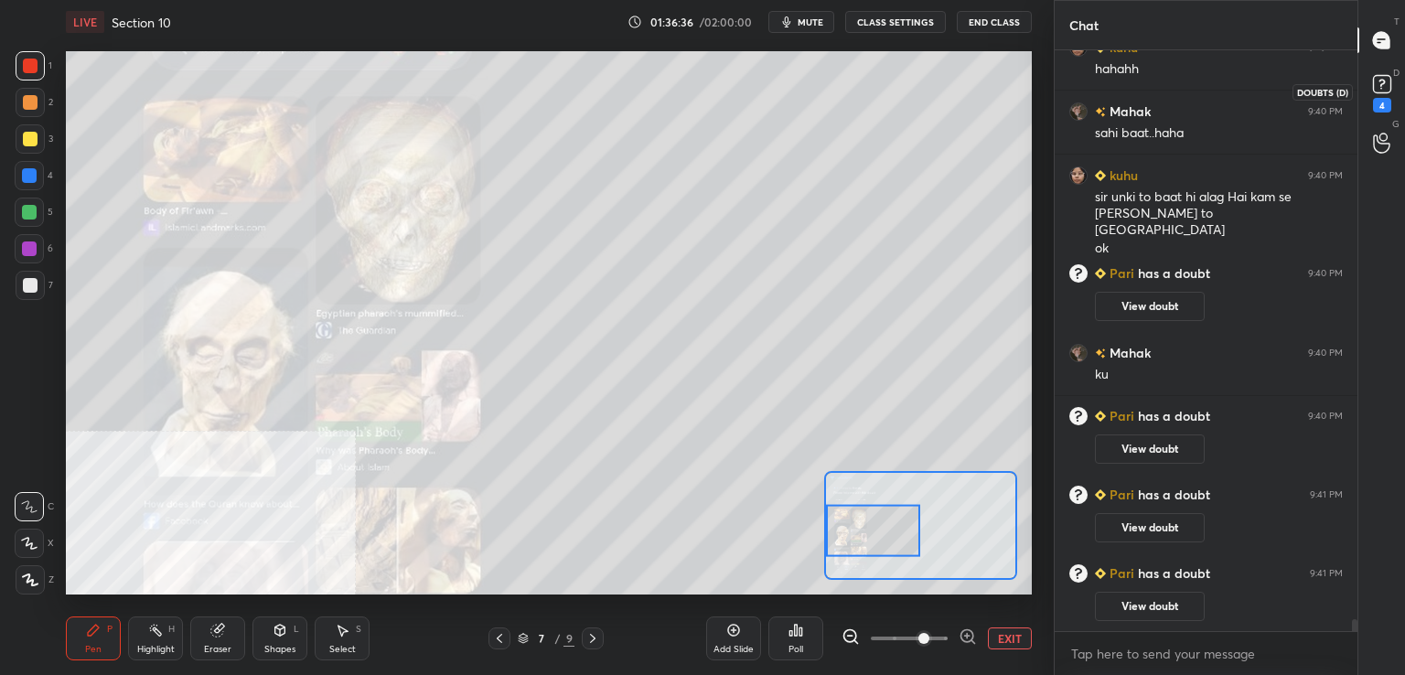
click at [1384, 100] on div "4" at bounding box center [1382, 105] width 18 height 15
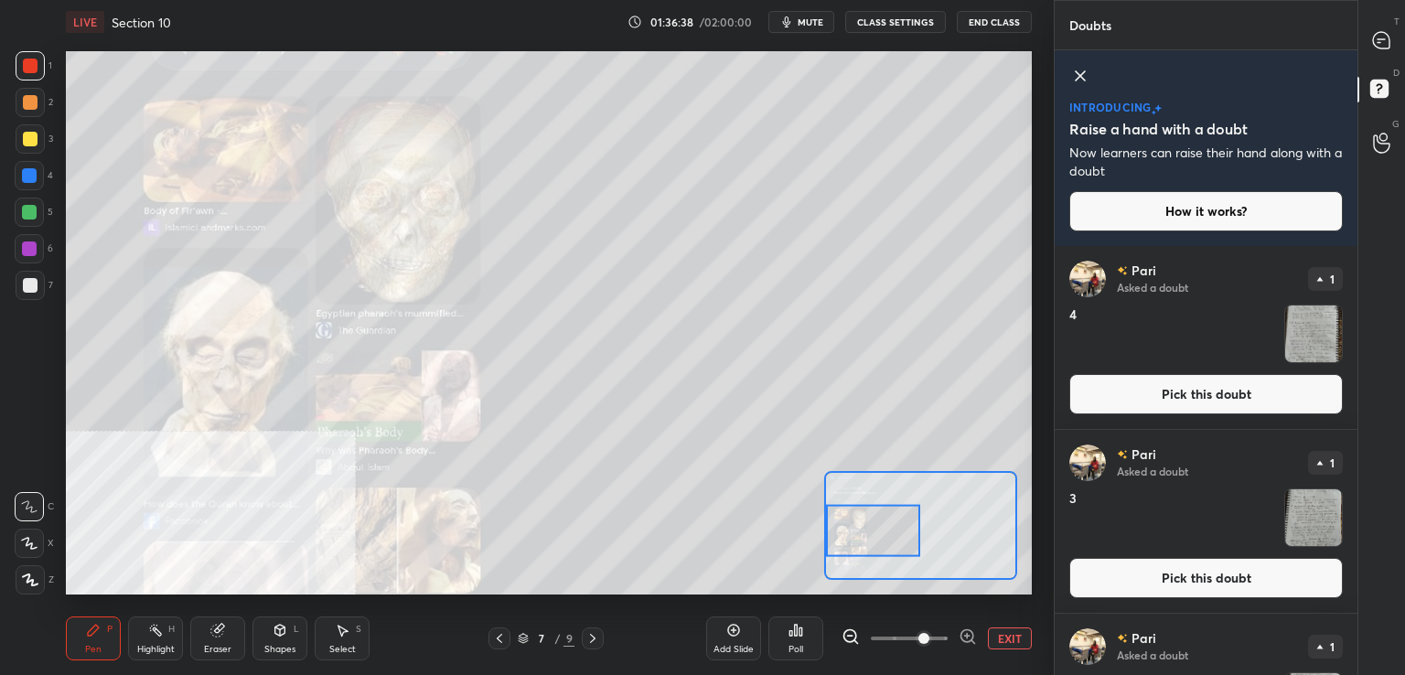
click at [1360, 371] on div "T Messages (T) D Doubts (D) G Raise Hand (G)" at bounding box center [1382, 337] width 48 height 675
click at [1203, 393] on button "Pick this doubt" at bounding box center [1206, 394] width 274 height 40
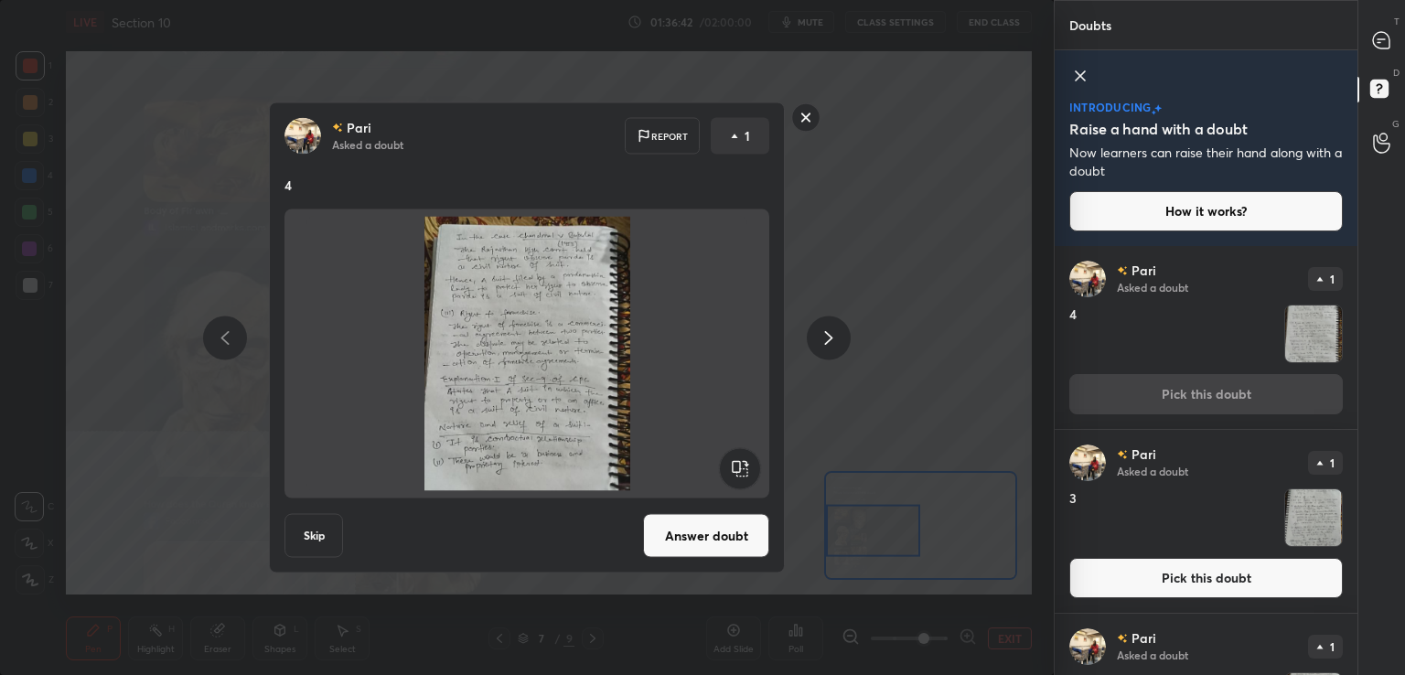
click at [704, 549] on button "Answer doubt" at bounding box center [706, 536] width 126 height 44
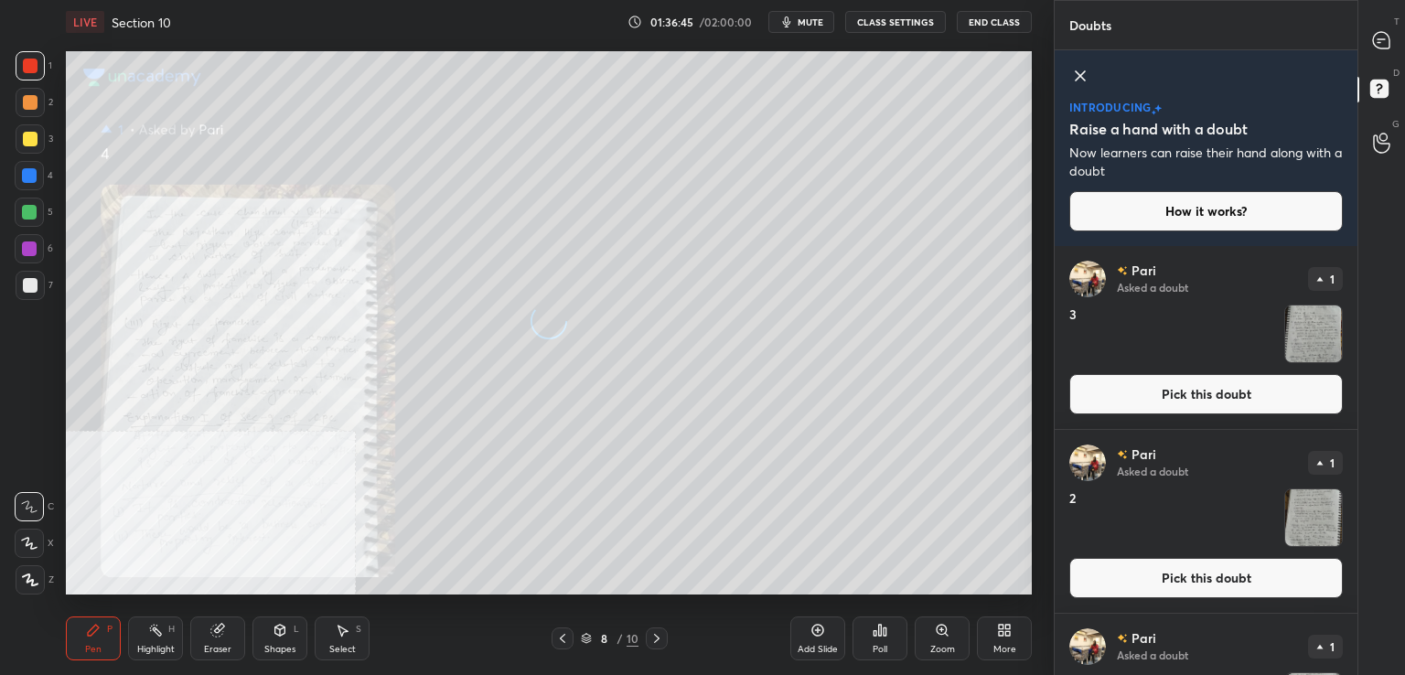
click at [1132, 393] on button "Pick this doubt" at bounding box center [1206, 394] width 274 height 40
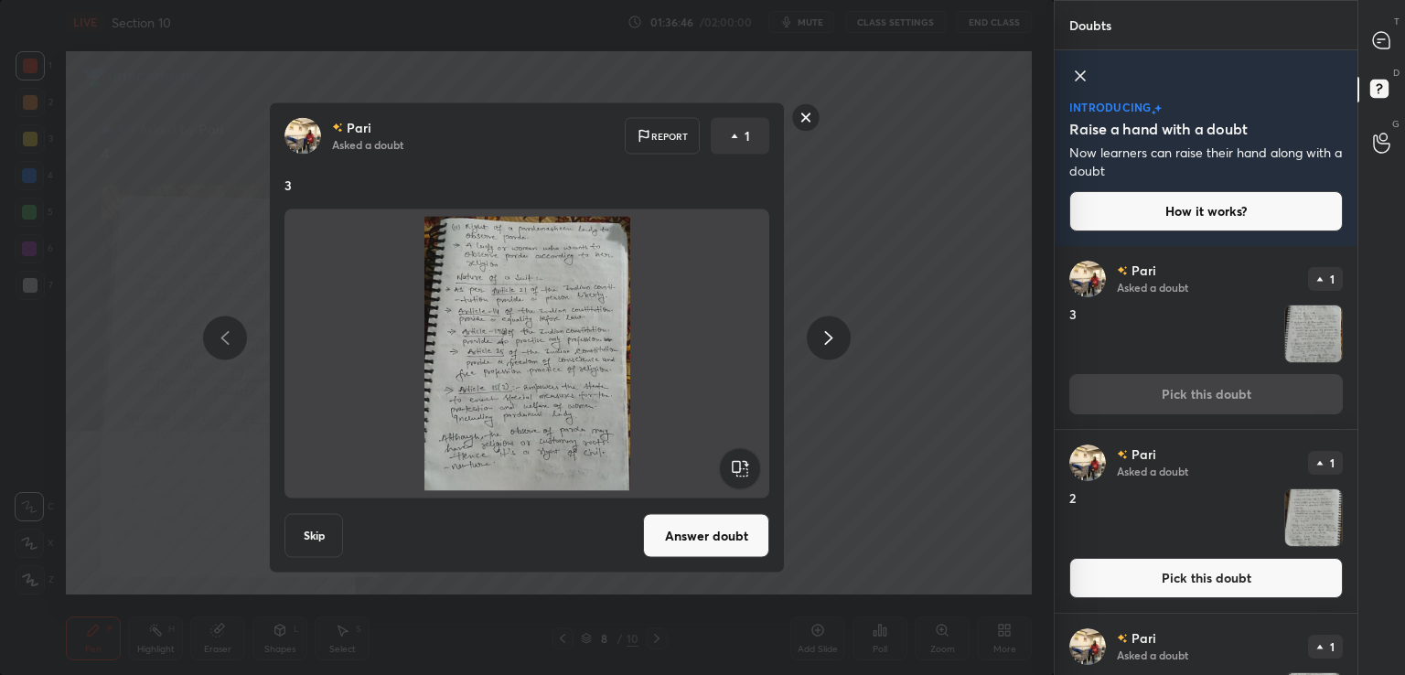
click at [723, 541] on button "Answer doubt" at bounding box center [706, 536] width 126 height 44
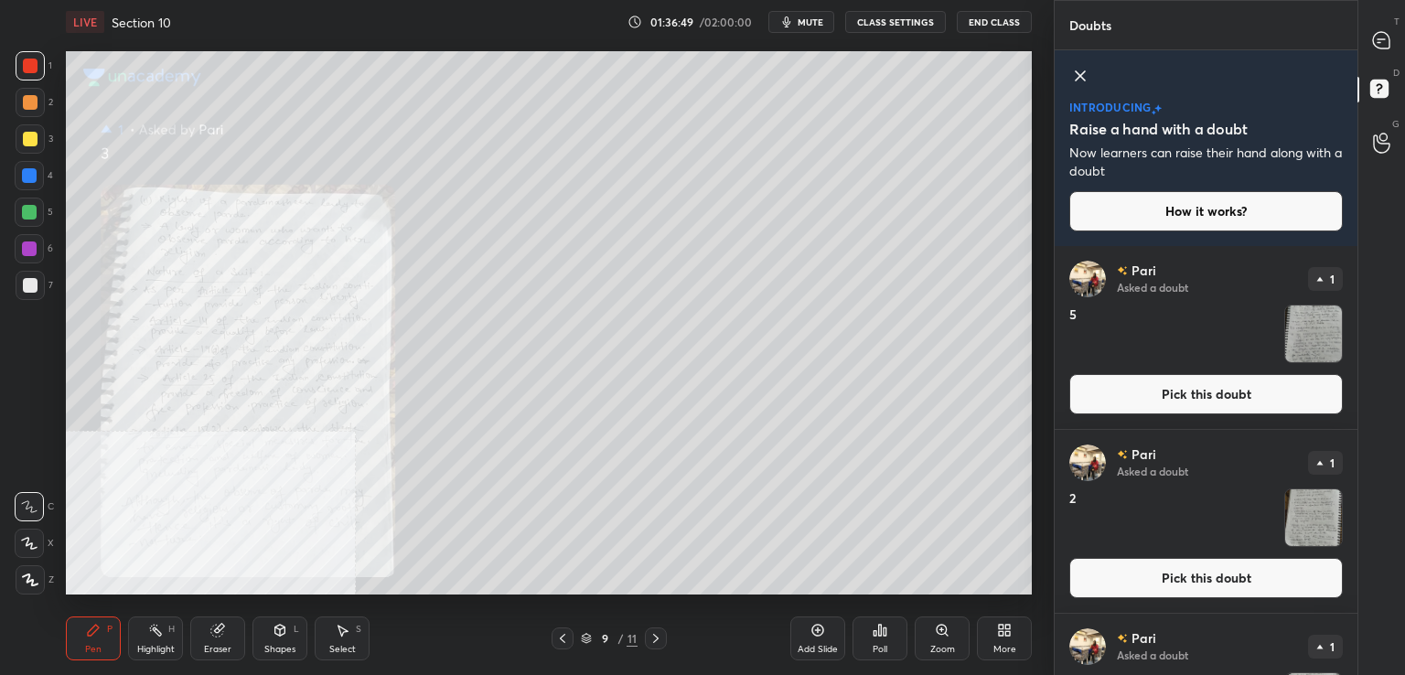
click at [1105, 585] on button "Pick this doubt" at bounding box center [1206, 578] width 274 height 40
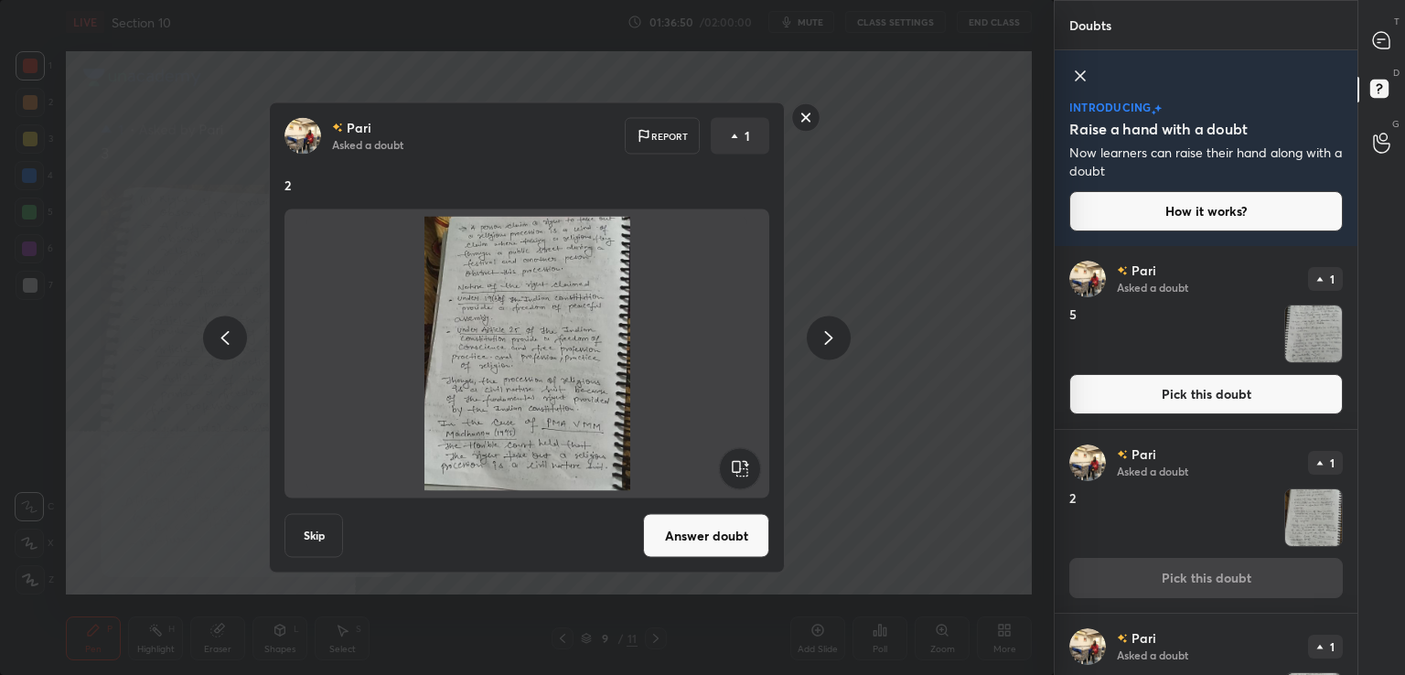
click at [714, 543] on button "Answer doubt" at bounding box center [706, 536] width 126 height 44
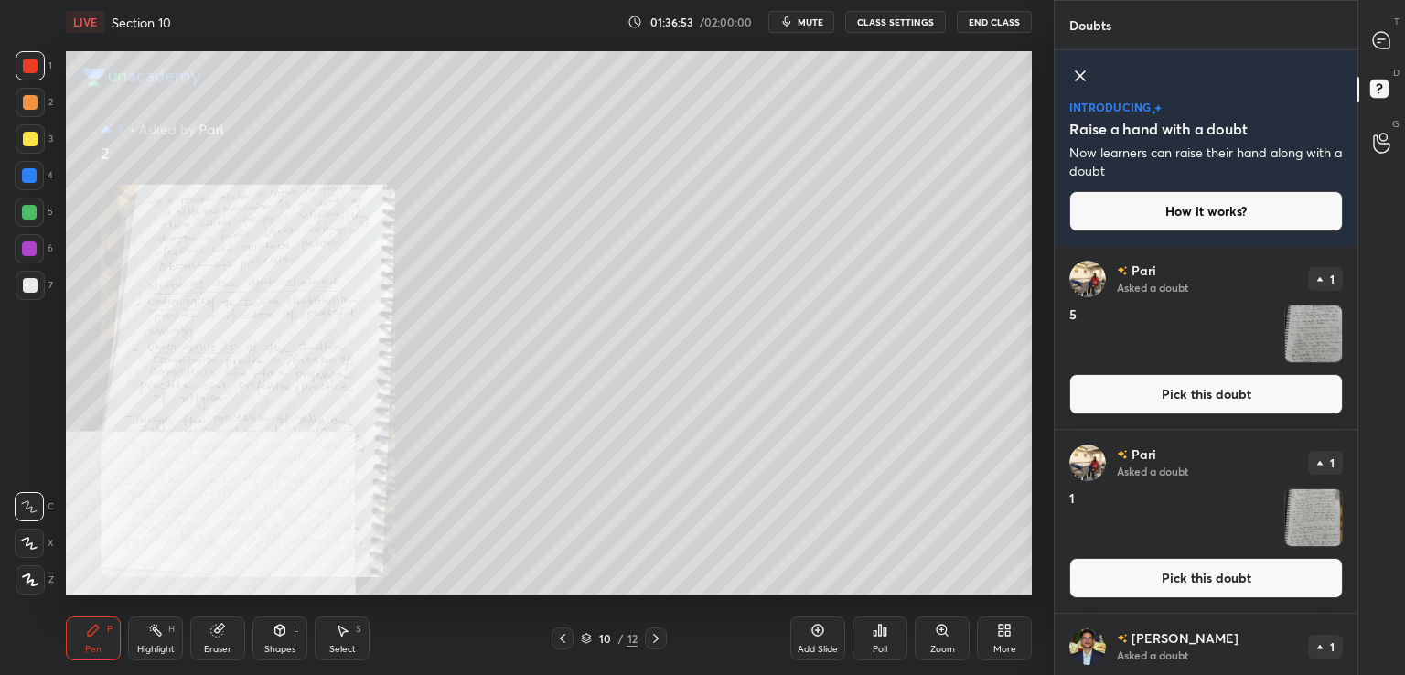
click at [1165, 583] on button "Pick this doubt" at bounding box center [1206, 578] width 274 height 40
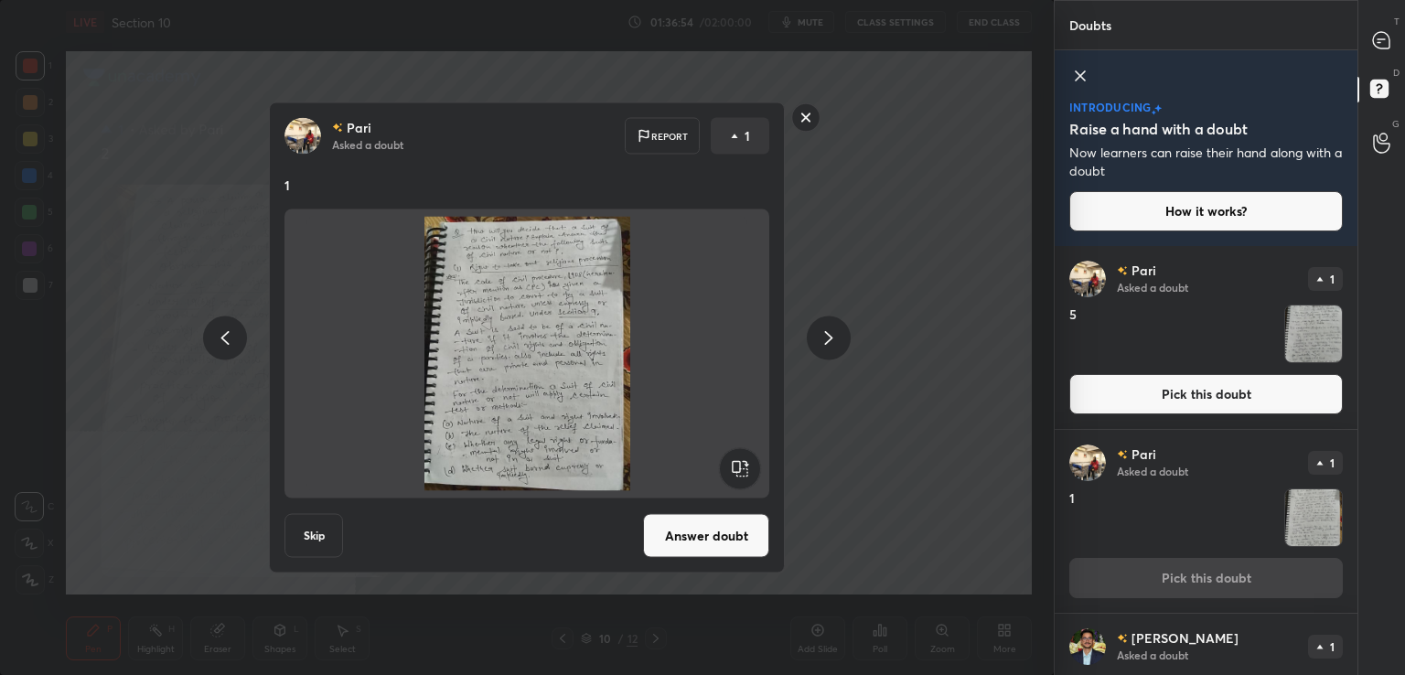
click at [732, 541] on button "Answer doubt" at bounding box center [706, 536] width 126 height 44
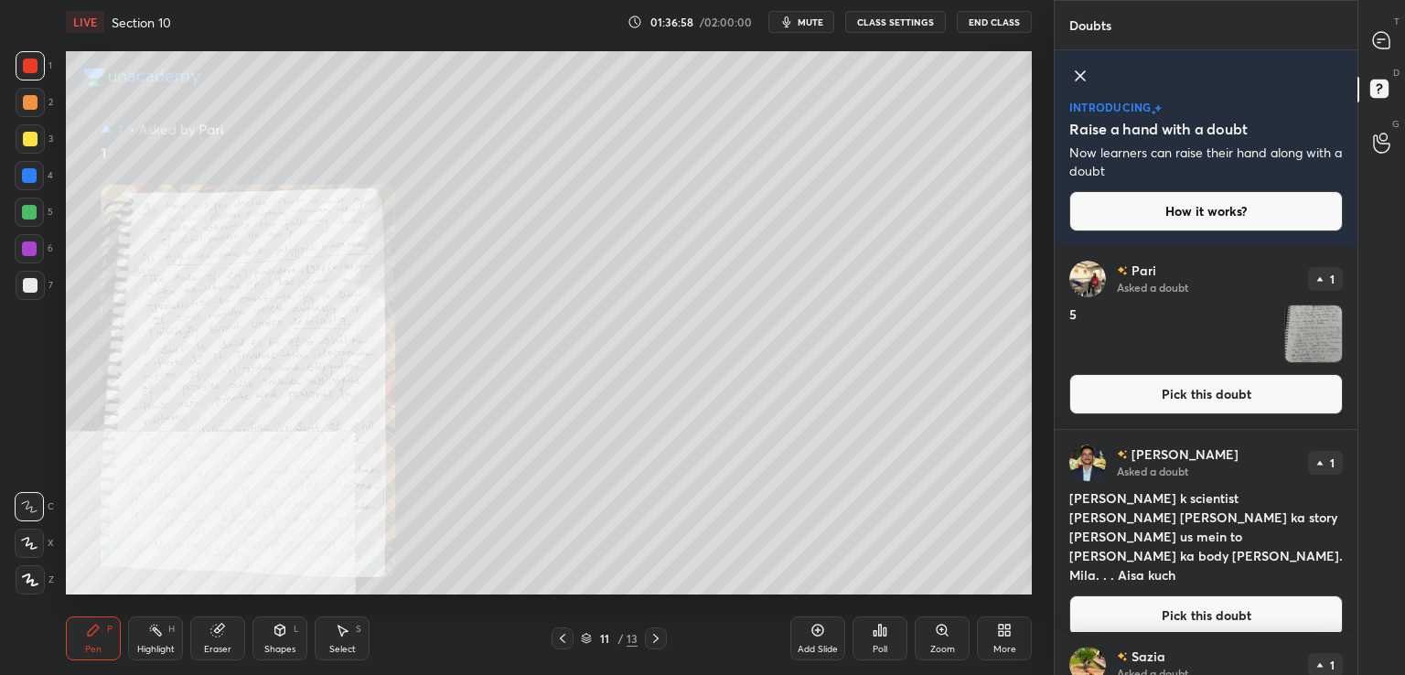
click at [561, 639] on icon at bounding box center [562, 638] width 5 height 9
click at [559, 637] on icon at bounding box center [562, 638] width 15 height 15
click at [560, 634] on icon at bounding box center [562, 638] width 15 height 15
click at [559, 635] on icon at bounding box center [562, 638] width 15 height 15
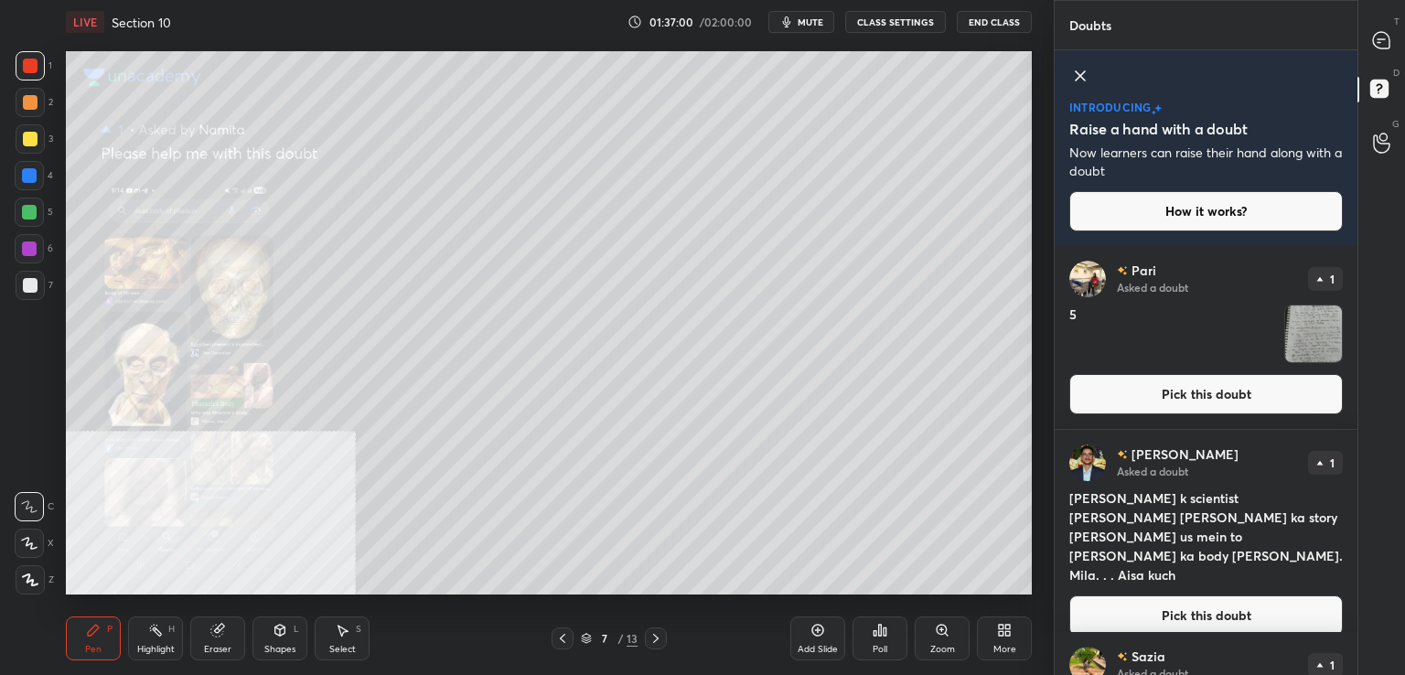
click at [1155, 400] on button "Pick this doubt" at bounding box center [1206, 394] width 274 height 40
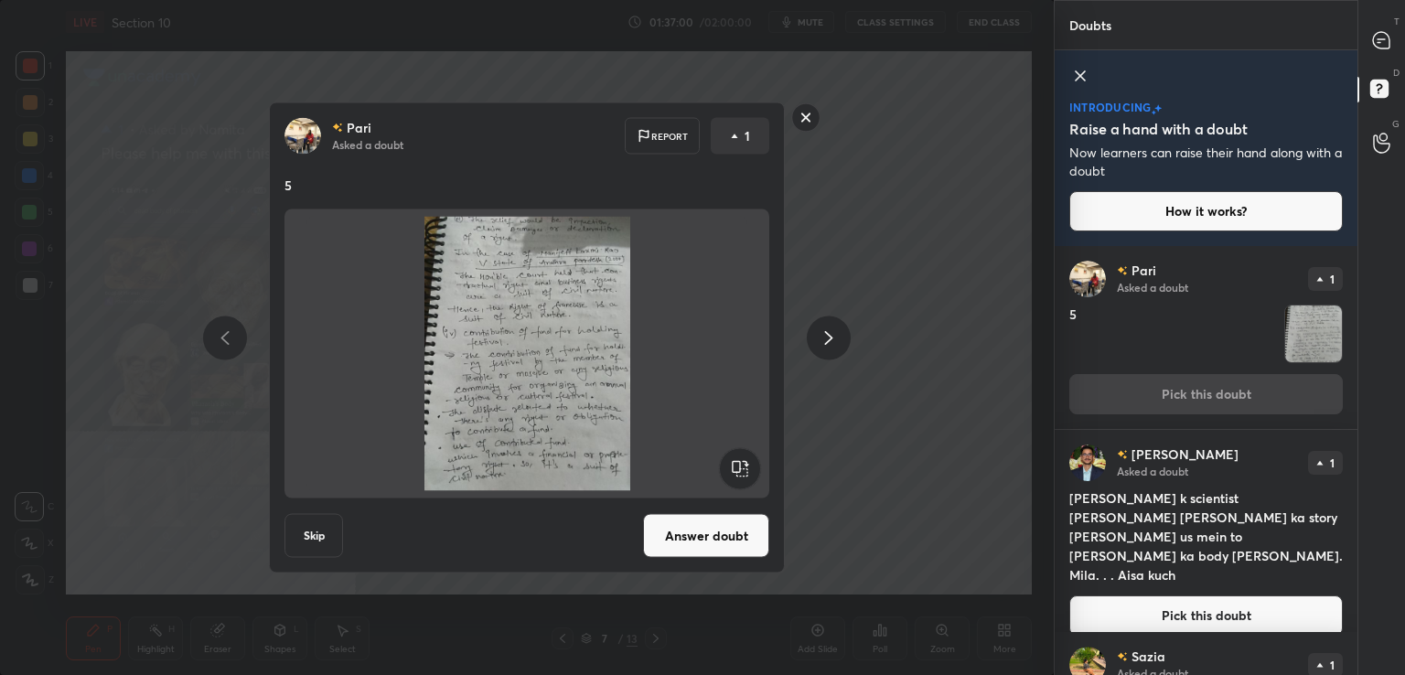
click at [721, 529] on button "Answer doubt" at bounding box center [706, 536] width 126 height 44
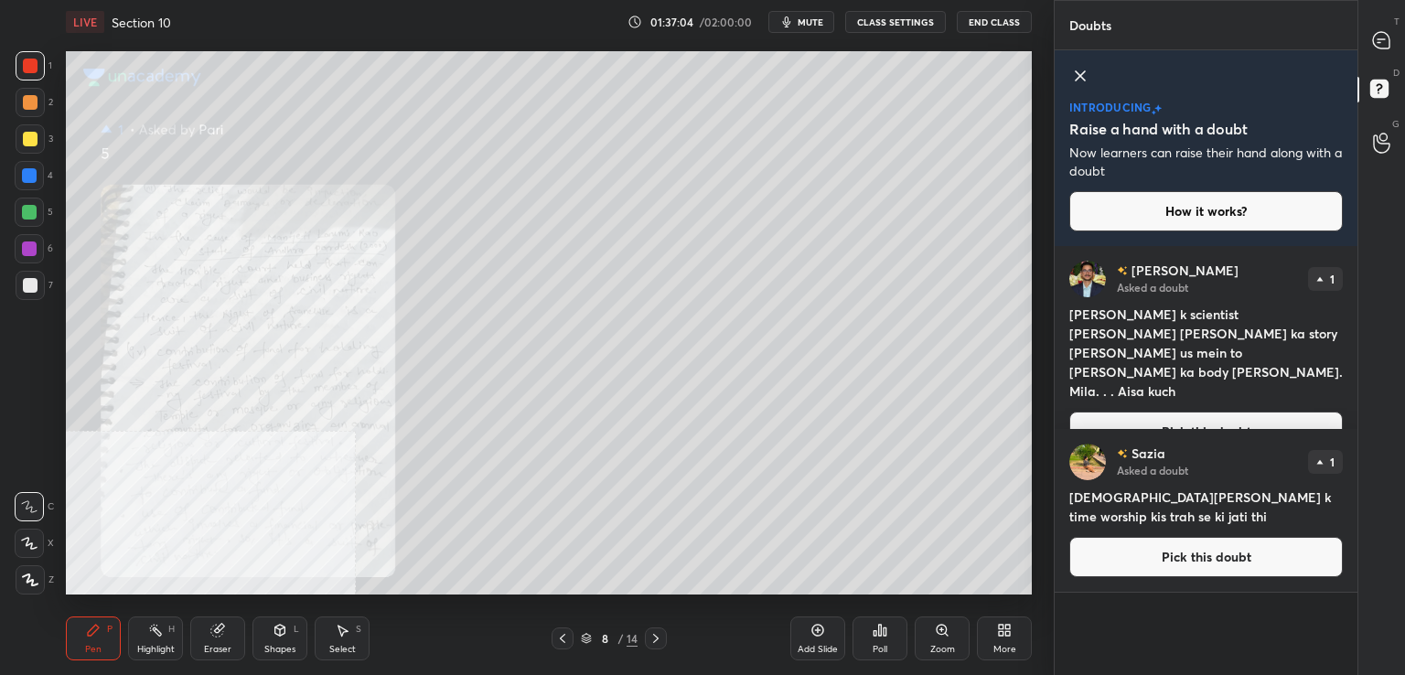
click at [554, 645] on div at bounding box center [563, 639] width 22 height 22
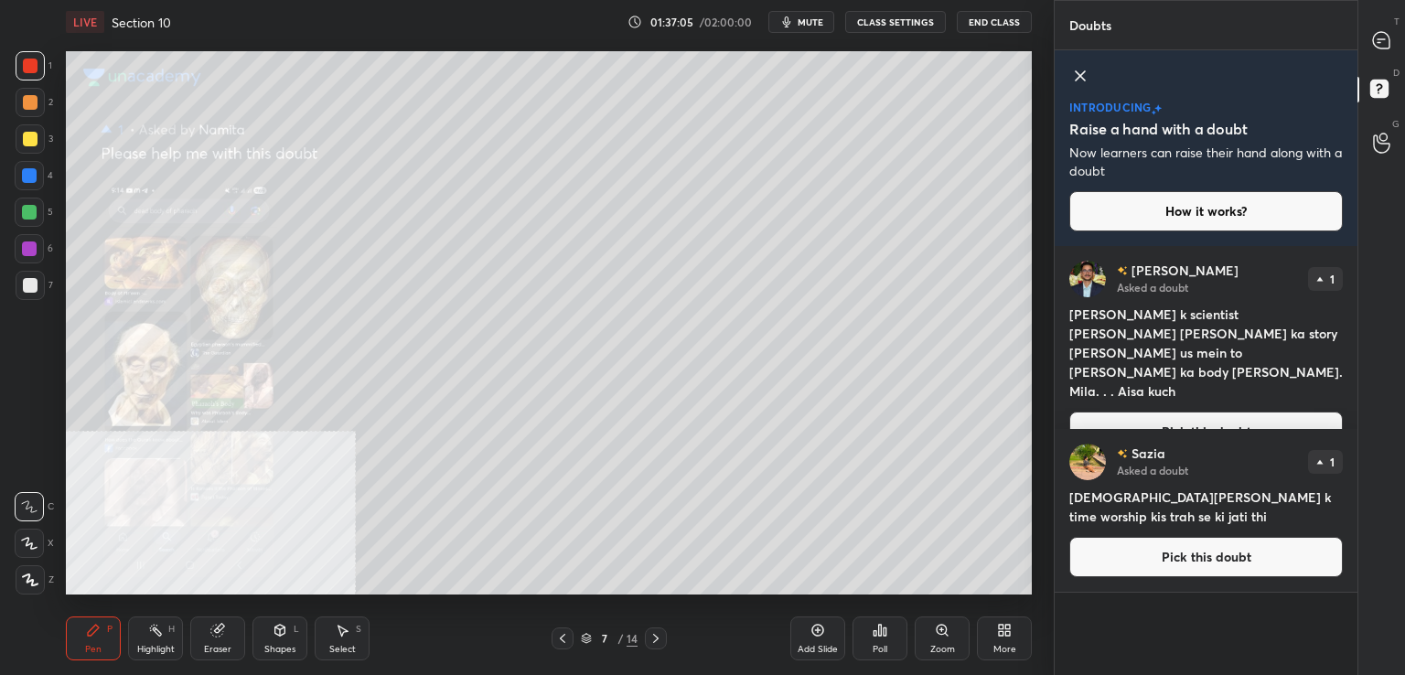
click at [1098, 412] on button "Pick this doubt" at bounding box center [1206, 432] width 274 height 40
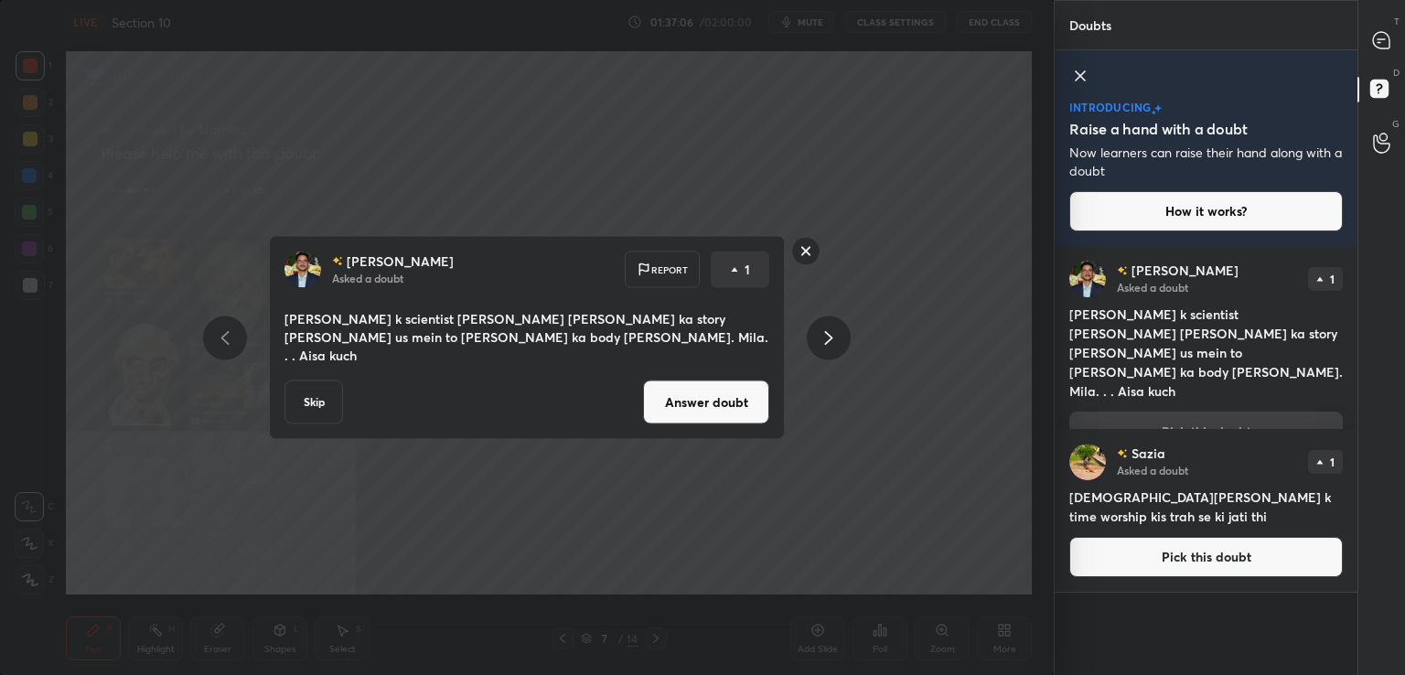
click at [714, 419] on div "Raj Asked a doubt Report 1 Sir jo France k scientist hein Dr. Maurice Bucaille …" at bounding box center [527, 338] width 516 height 204
click at [723, 394] on button "Answer doubt" at bounding box center [706, 403] width 126 height 44
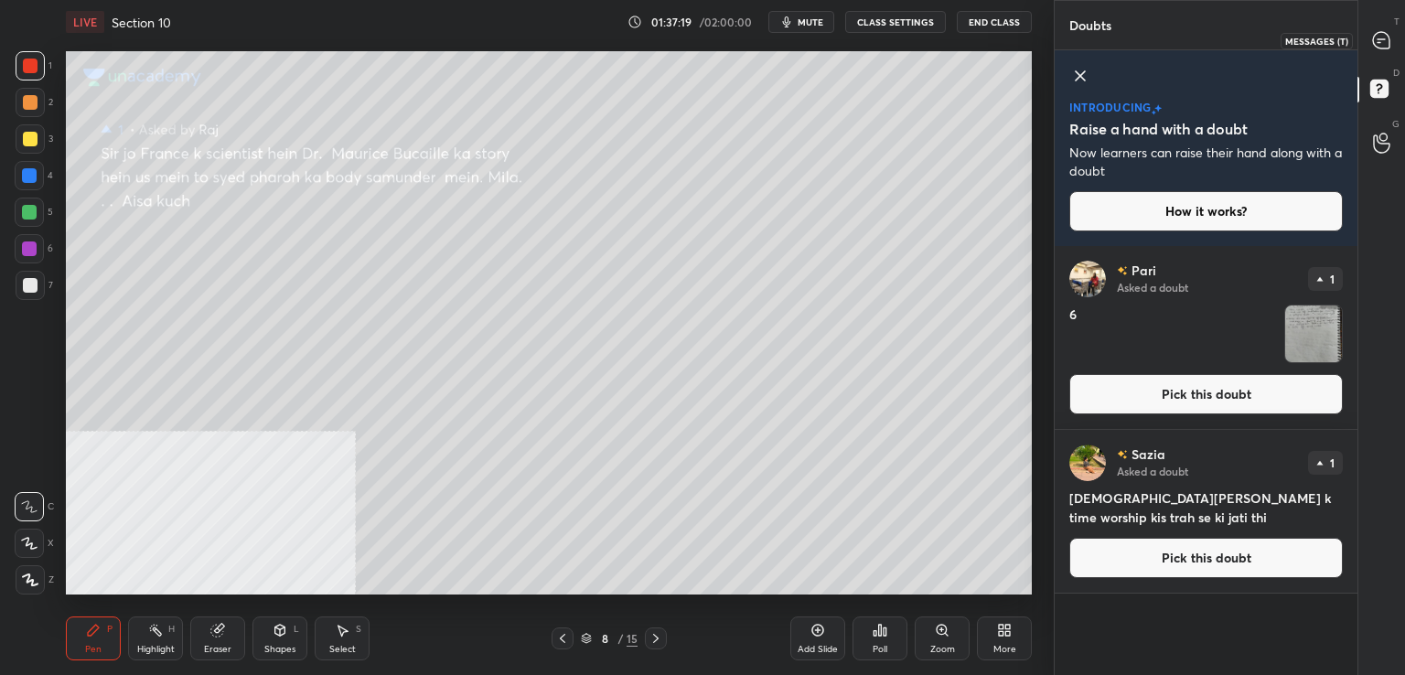
click at [1384, 39] on icon at bounding box center [1381, 39] width 7 height 0
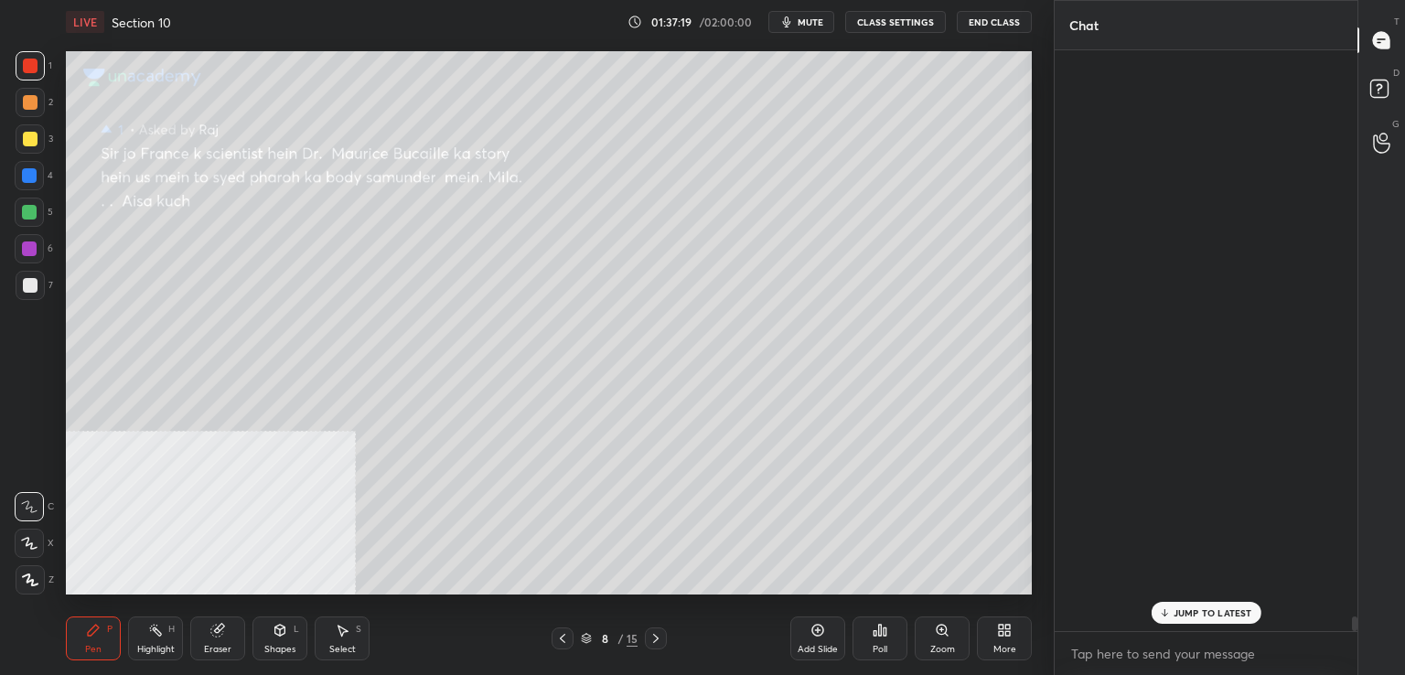
scroll to position [575, 297]
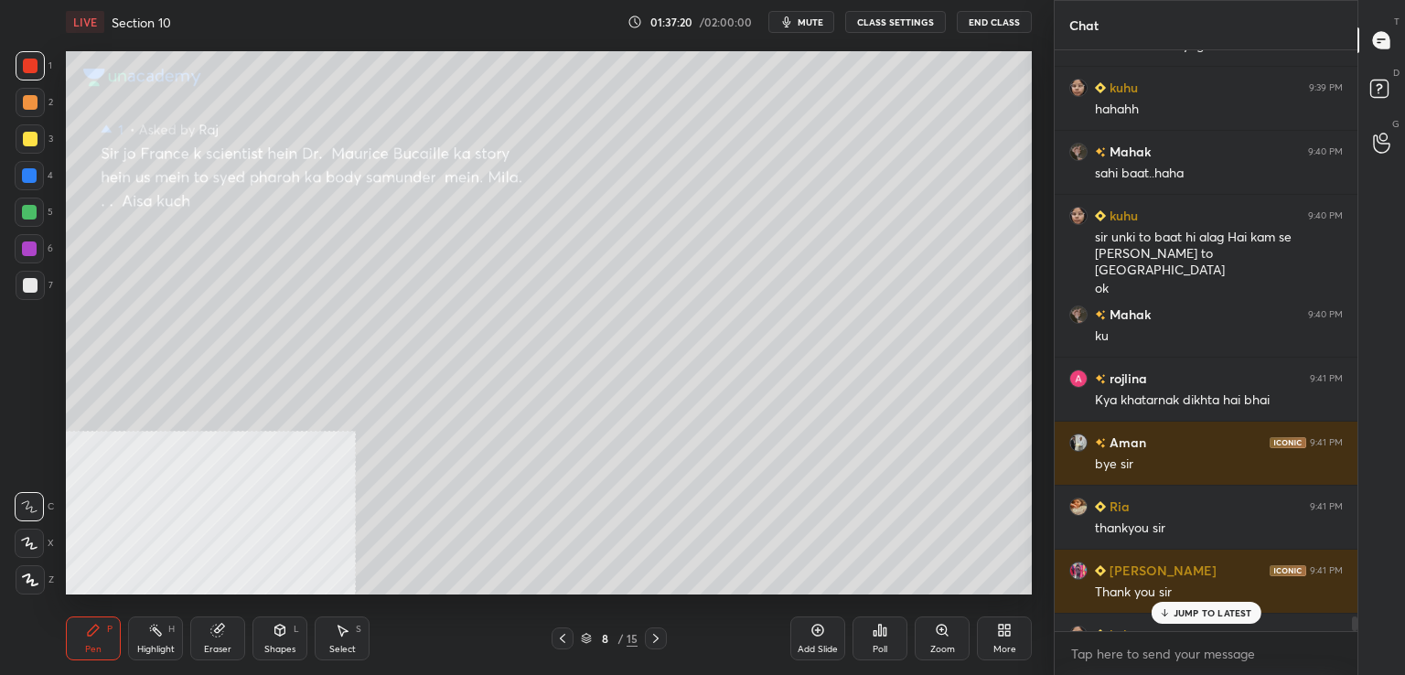
click at [1197, 614] on p "JUMP TO LATEST" at bounding box center [1213, 612] width 79 height 11
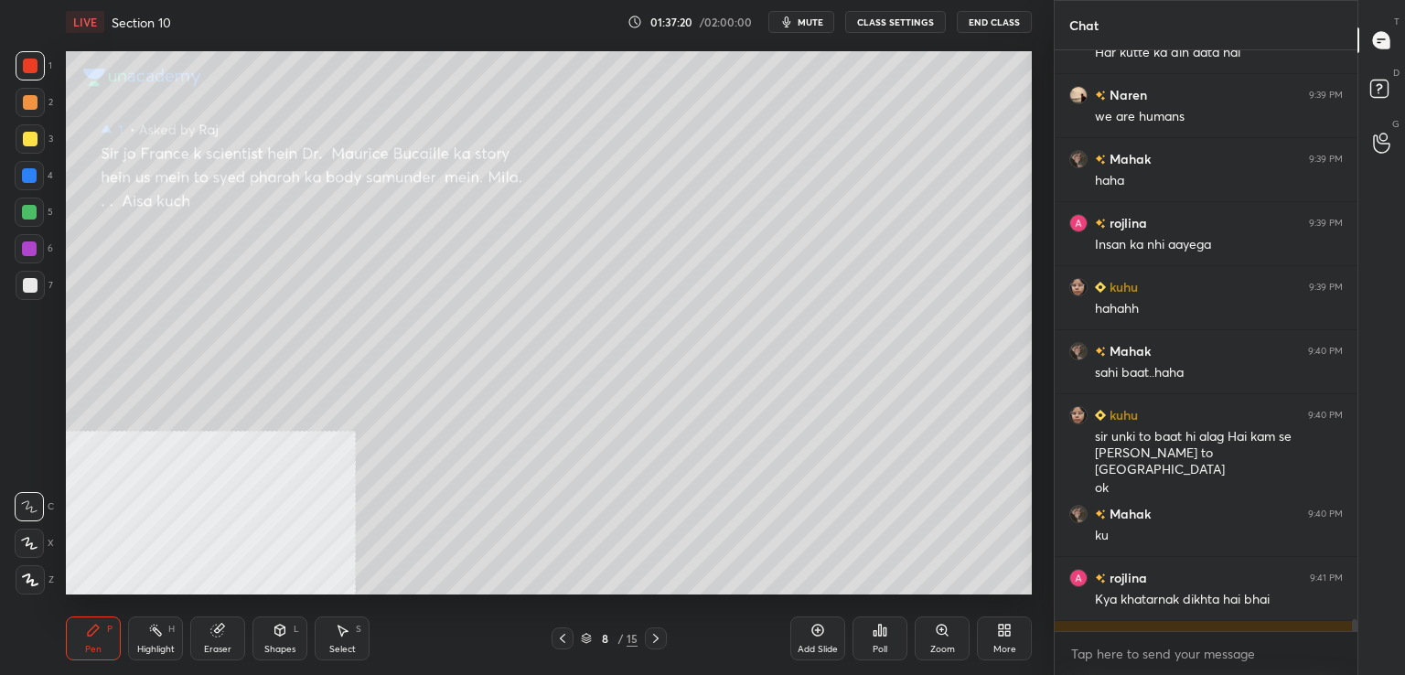
scroll to position [28307, 0]
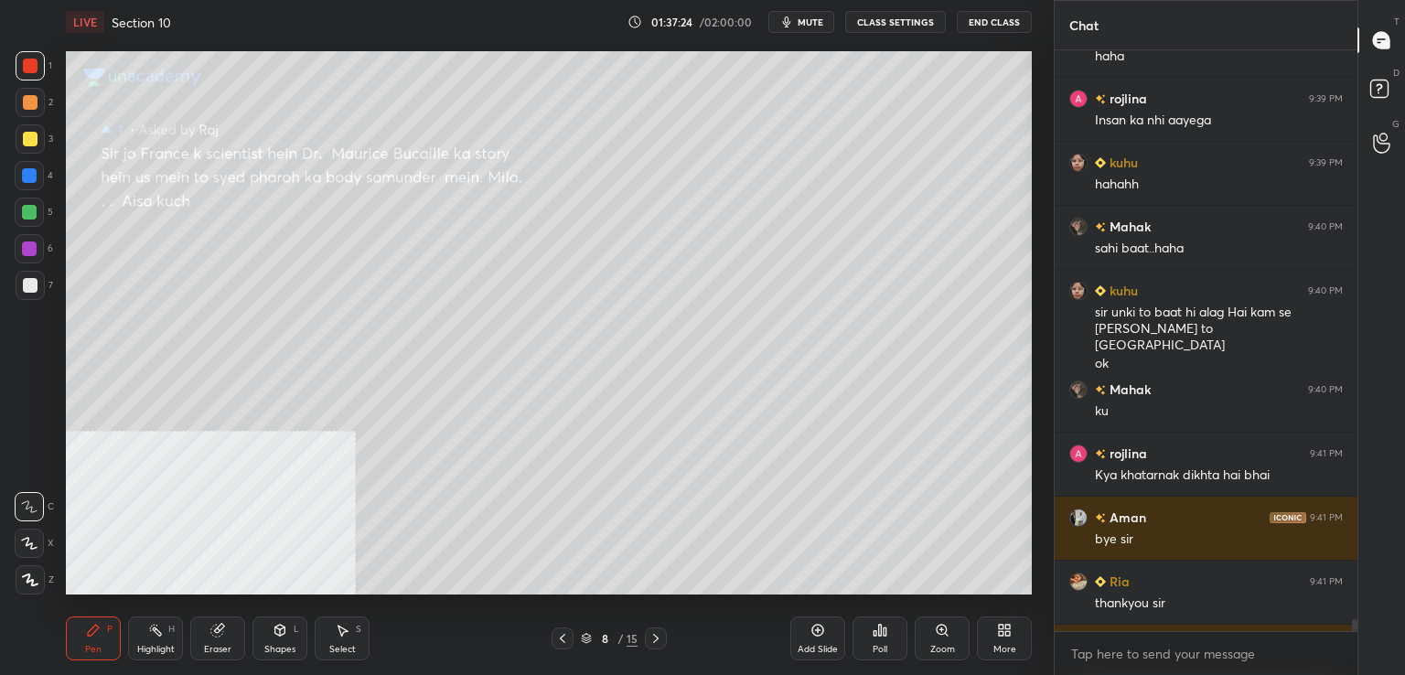
click at [1354, 640] on div "x" at bounding box center [1206, 653] width 303 height 43
click at [1351, 642] on div "x" at bounding box center [1206, 653] width 303 height 43
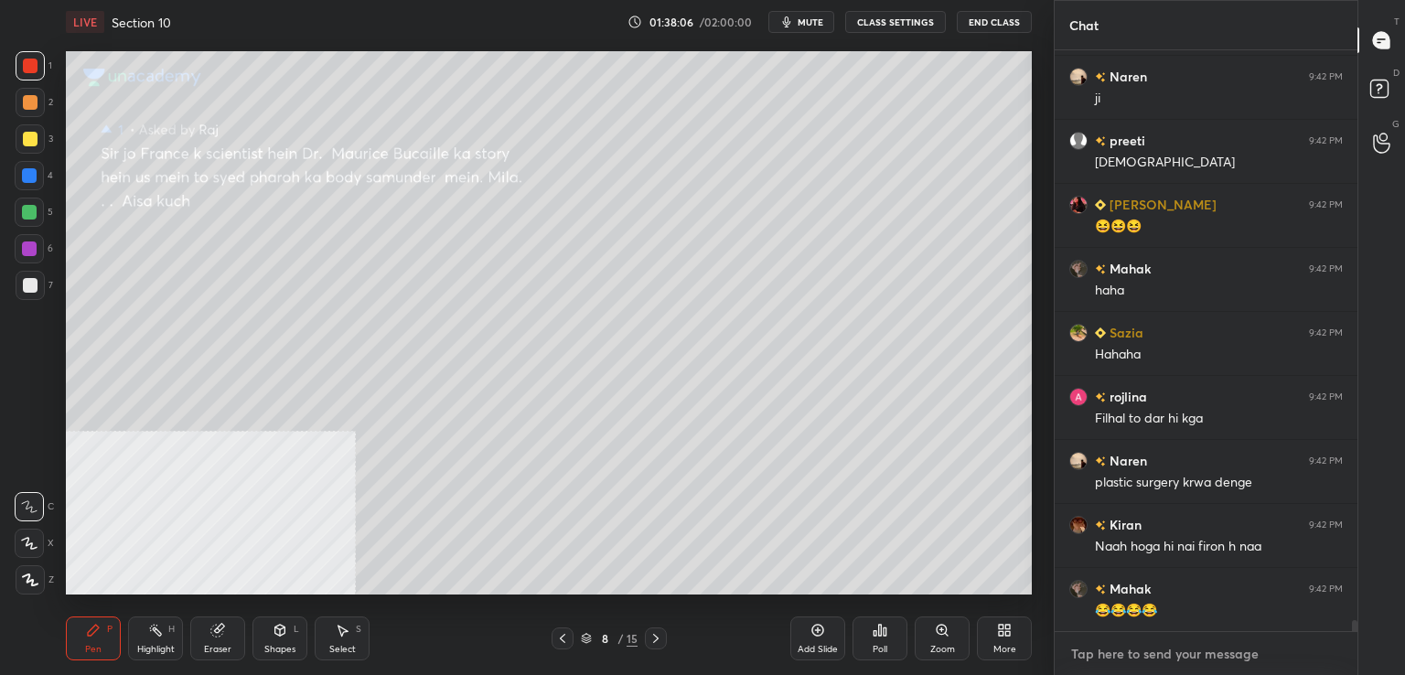
scroll to position [29339, 0]
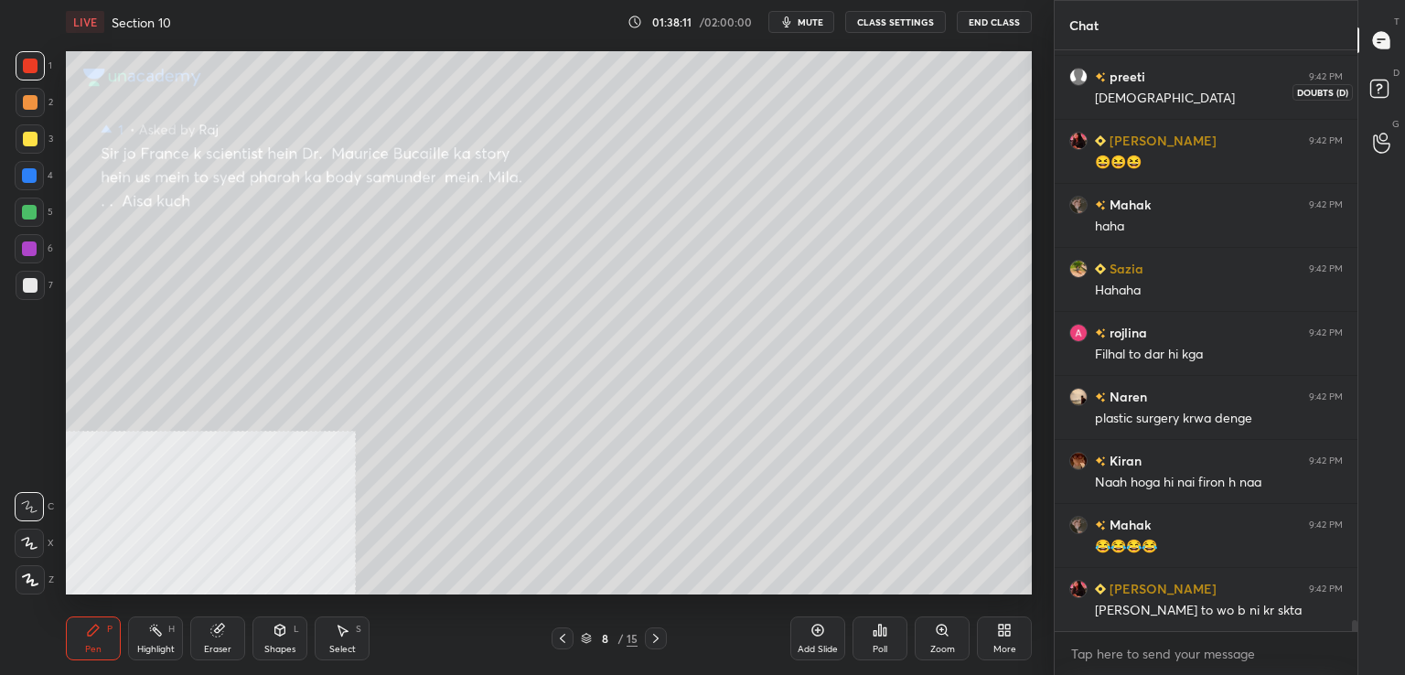
click at [1377, 86] on rect at bounding box center [1378, 89] width 17 height 17
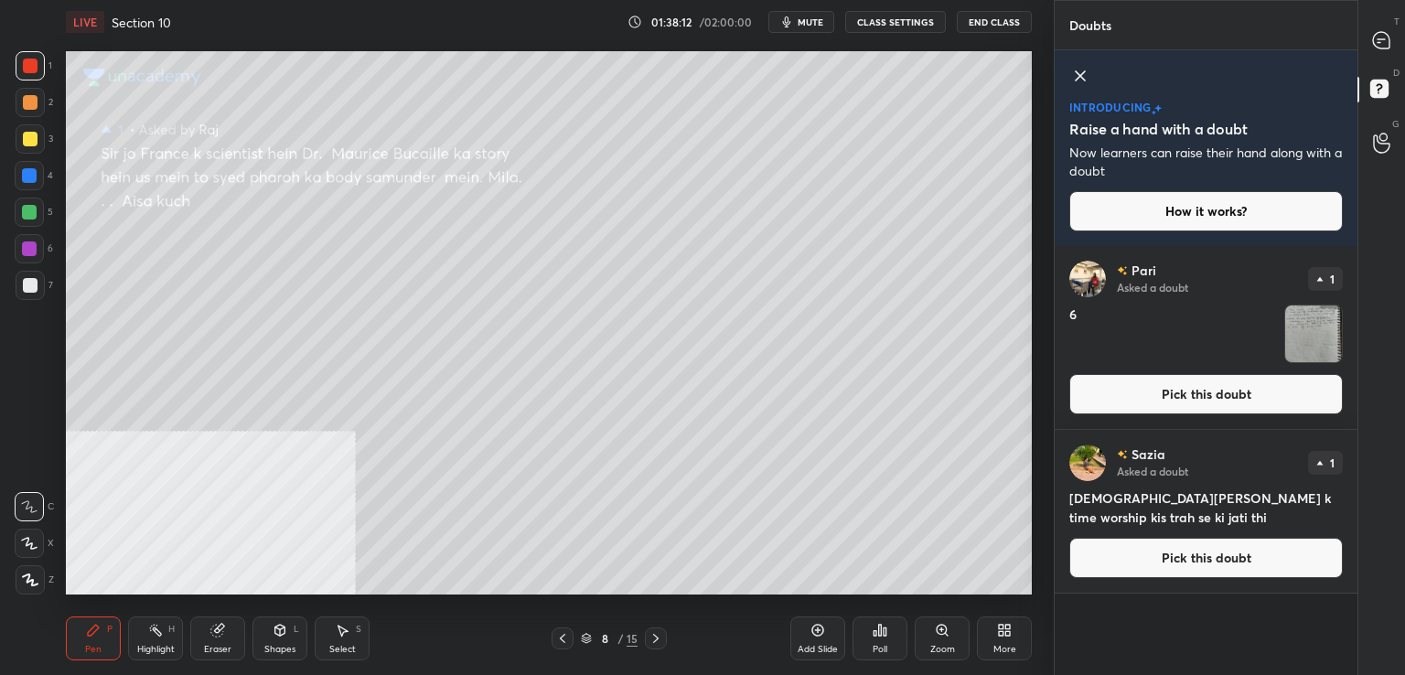
click at [1148, 383] on button "Pick this doubt" at bounding box center [1206, 394] width 274 height 40
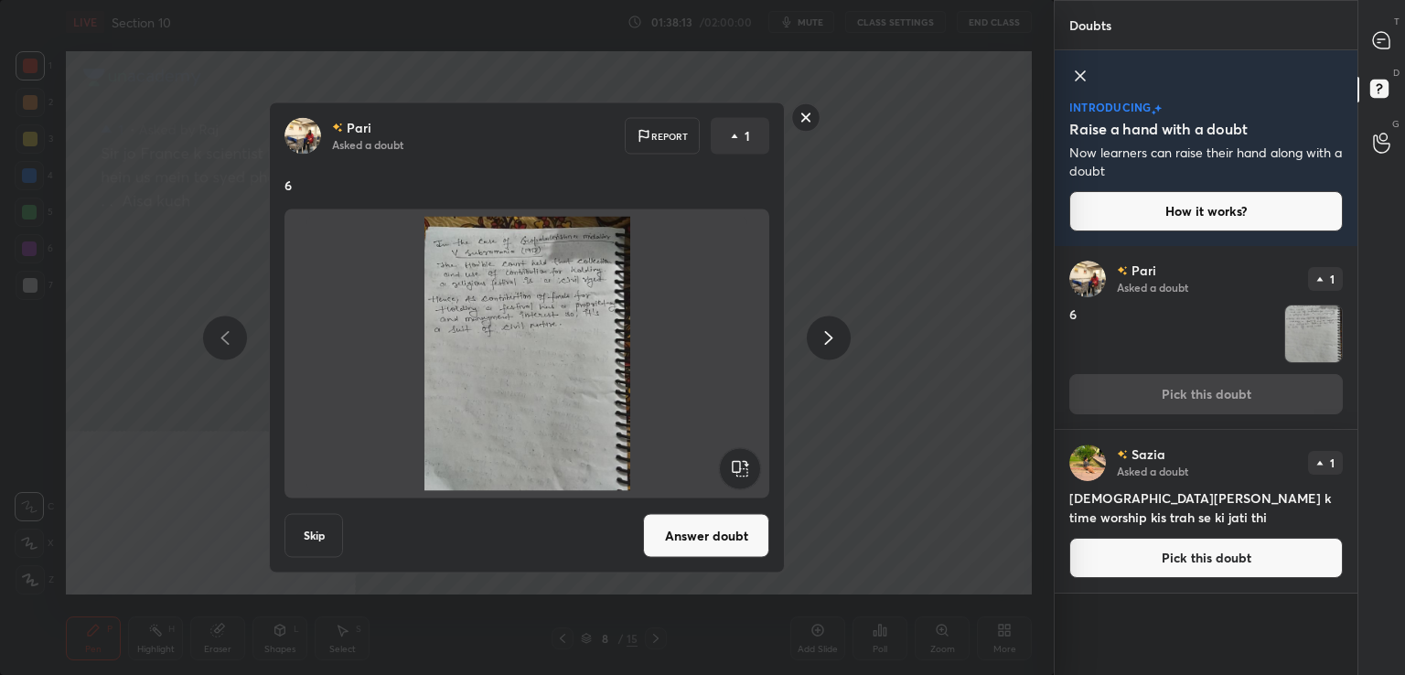
click at [1118, 555] on button "Pick this doubt" at bounding box center [1206, 558] width 274 height 40
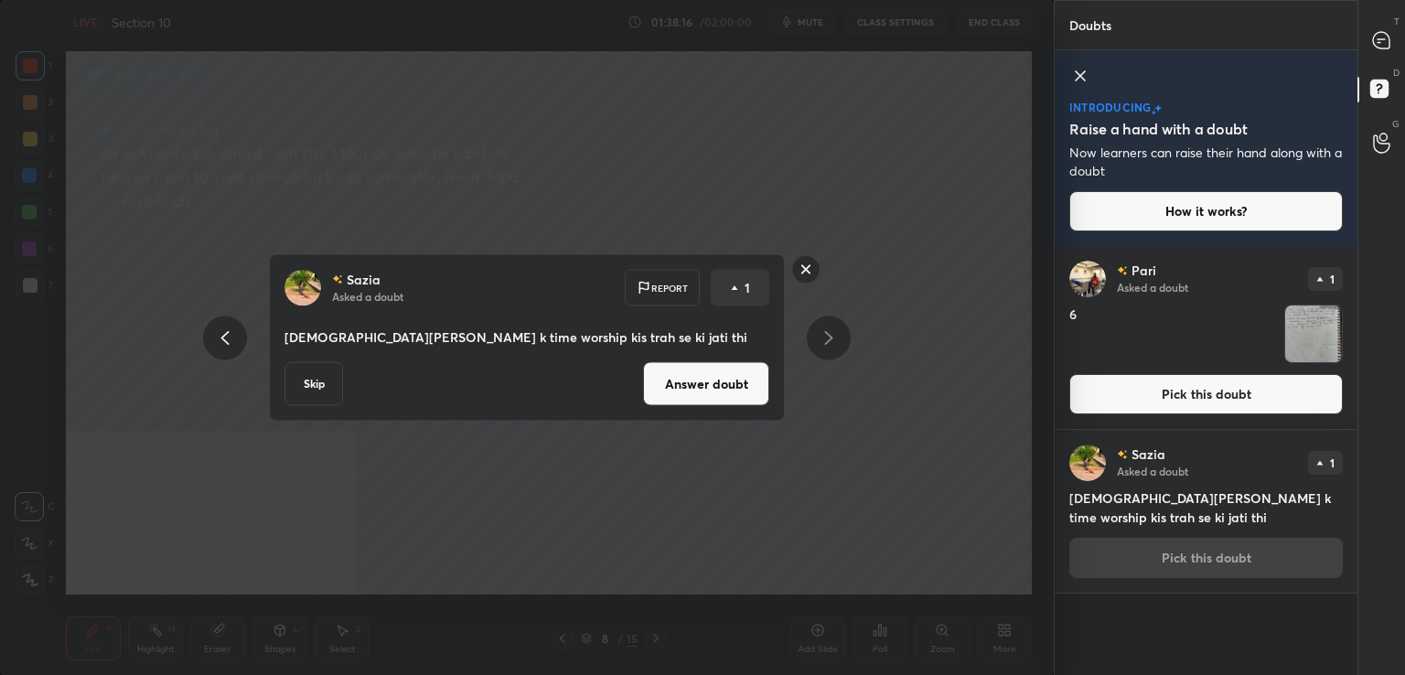
click at [718, 373] on button "Answer doubt" at bounding box center [706, 384] width 126 height 44
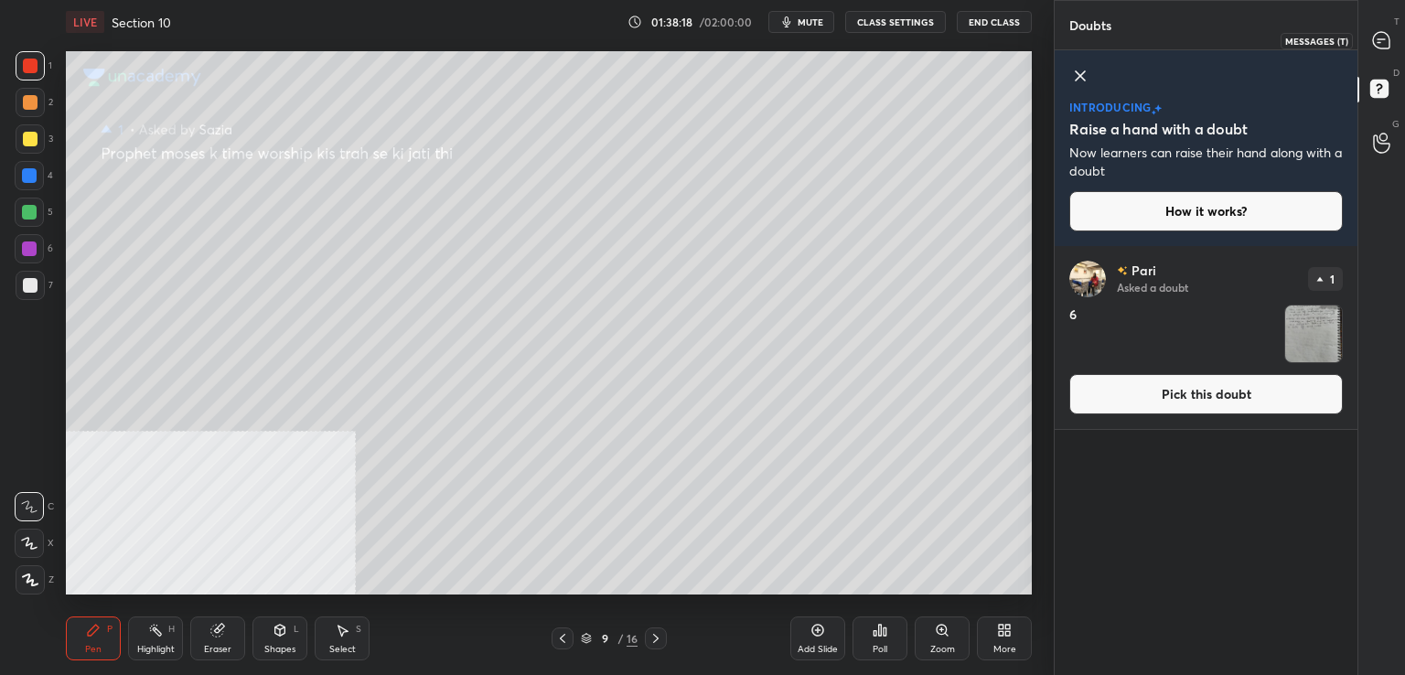
click at [1389, 40] on icon at bounding box center [1381, 40] width 16 height 16
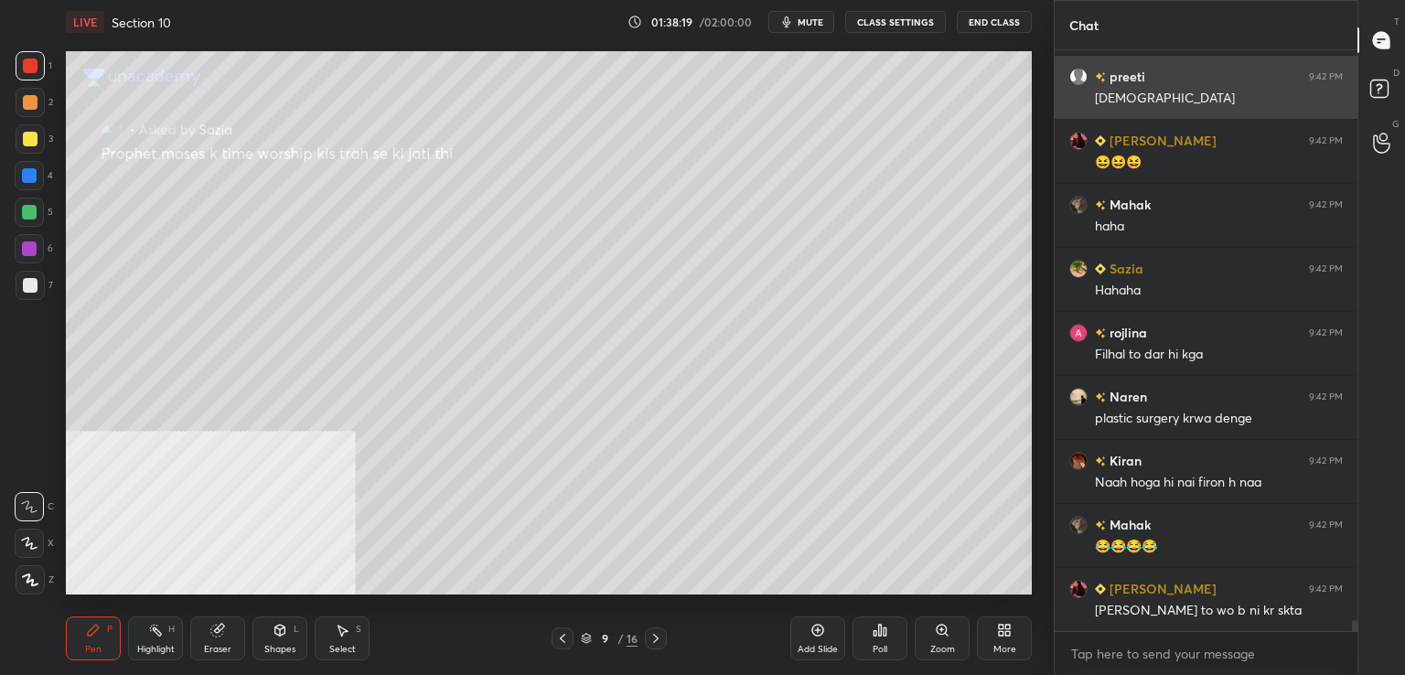
scroll to position [575, 297]
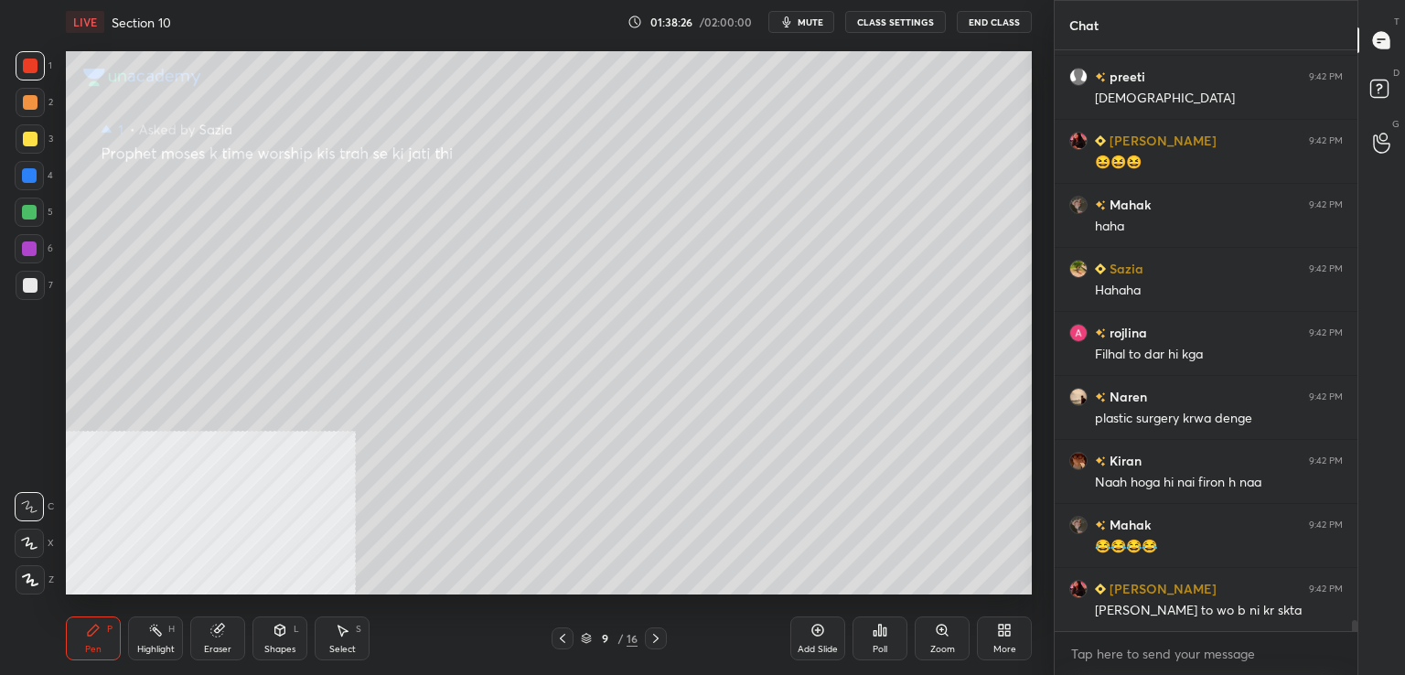
click at [1352, 639] on div "x" at bounding box center [1206, 653] width 303 height 43
click at [37, 252] on div at bounding box center [29, 248] width 29 height 29
click at [32, 286] on div at bounding box center [30, 285] width 15 height 15
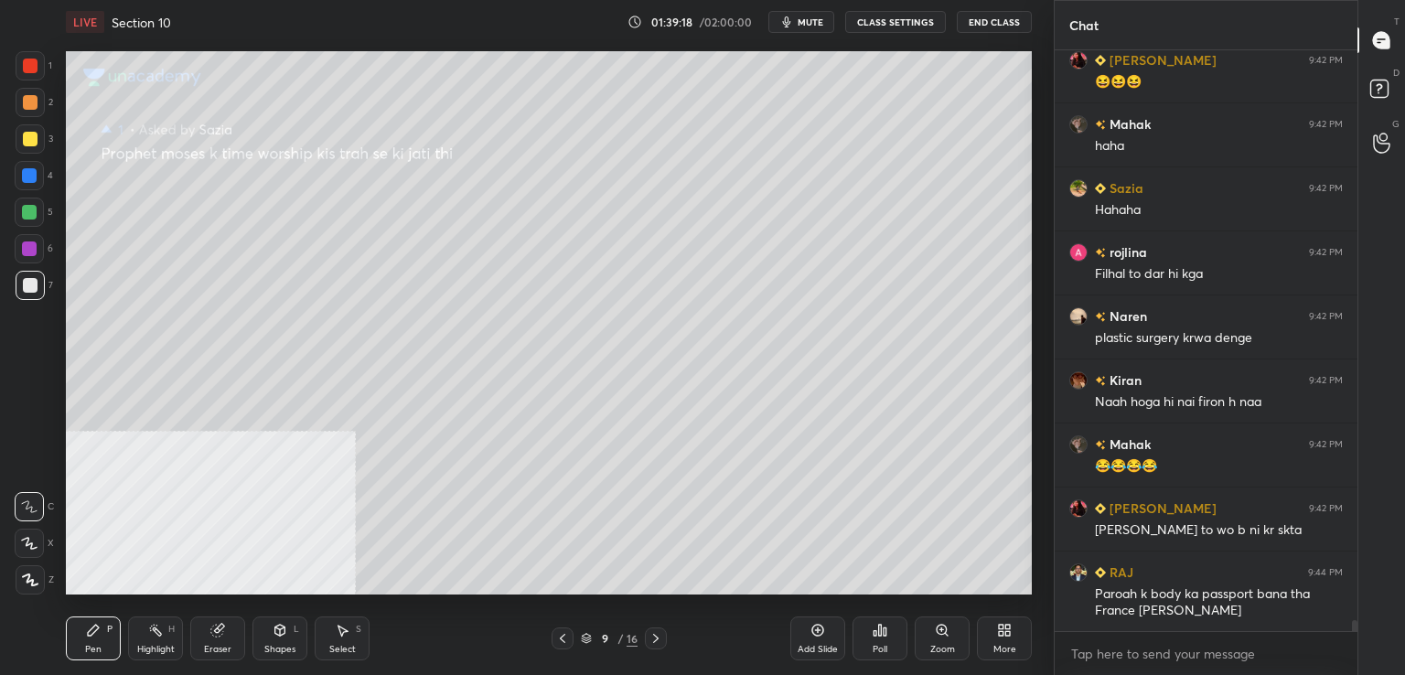
click at [32, 132] on div at bounding box center [30, 139] width 15 height 15
click at [29, 280] on div at bounding box center [30, 285] width 15 height 15
click at [657, 639] on icon at bounding box center [655, 638] width 5 height 9
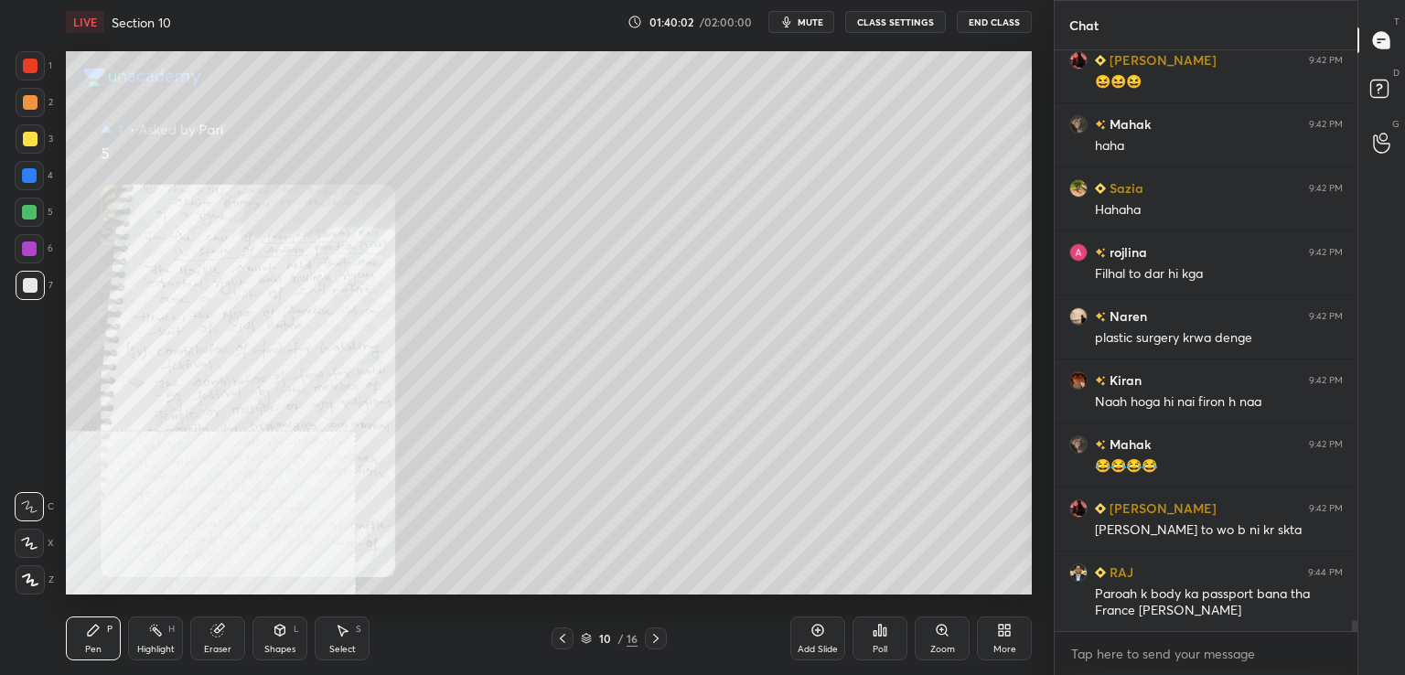
scroll to position [29438, 0]
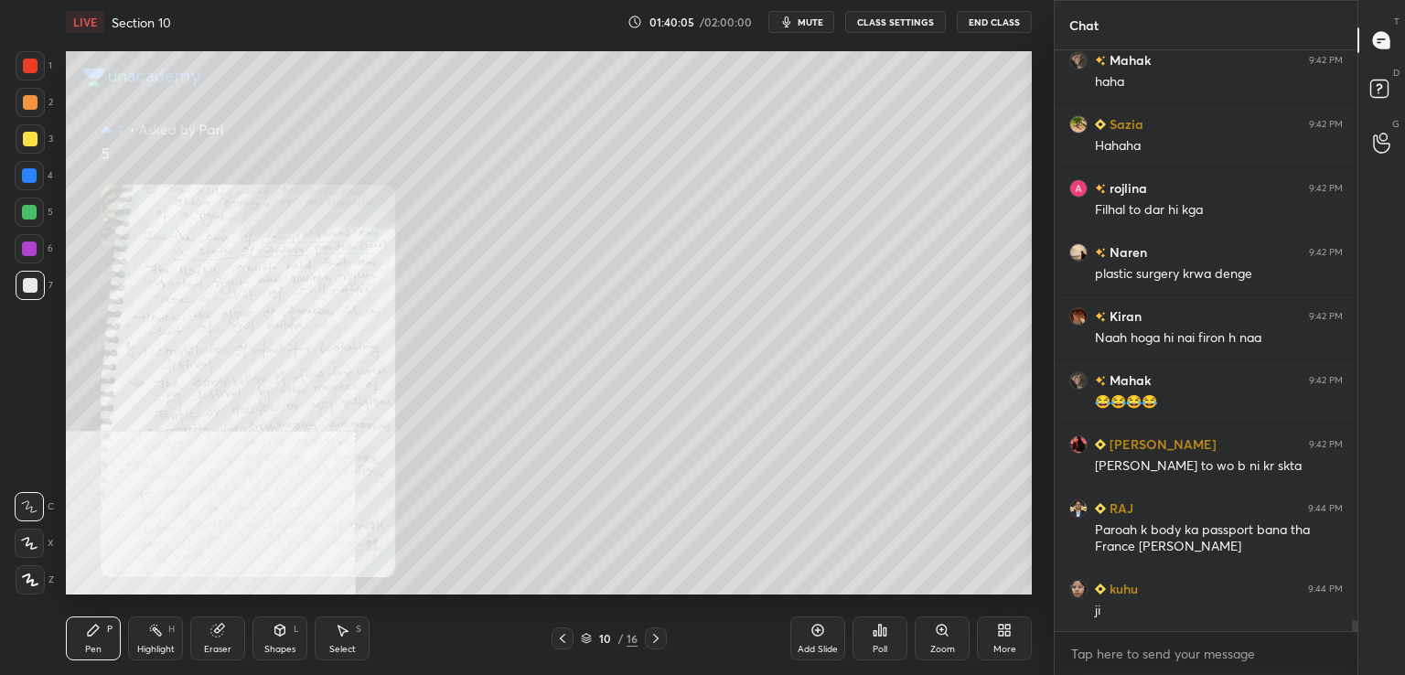
click at [658, 643] on icon at bounding box center [656, 638] width 15 height 15
click at [652, 641] on icon at bounding box center [656, 638] width 15 height 15
click at [651, 638] on icon at bounding box center [656, 638] width 15 height 15
click at [645, 632] on div at bounding box center [656, 639] width 22 height 22
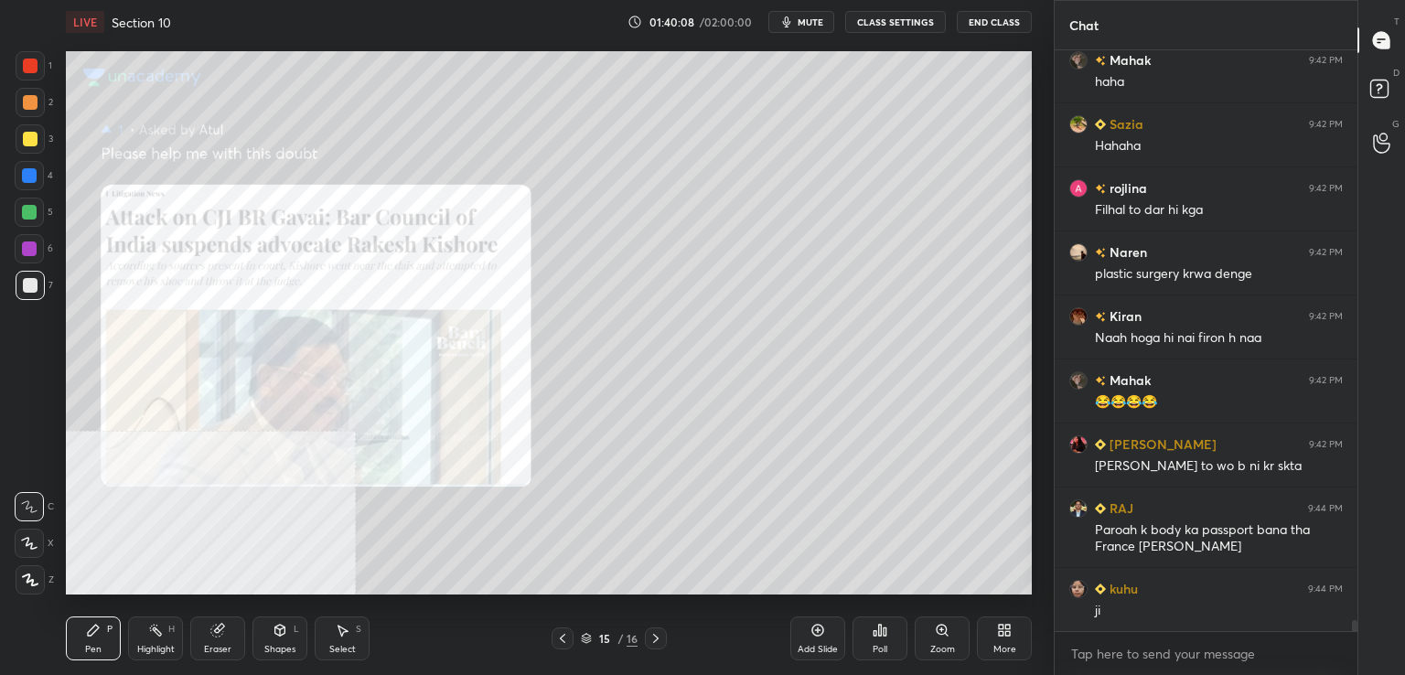
click at [560, 644] on icon at bounding box center [562, 638] width 15 height 15
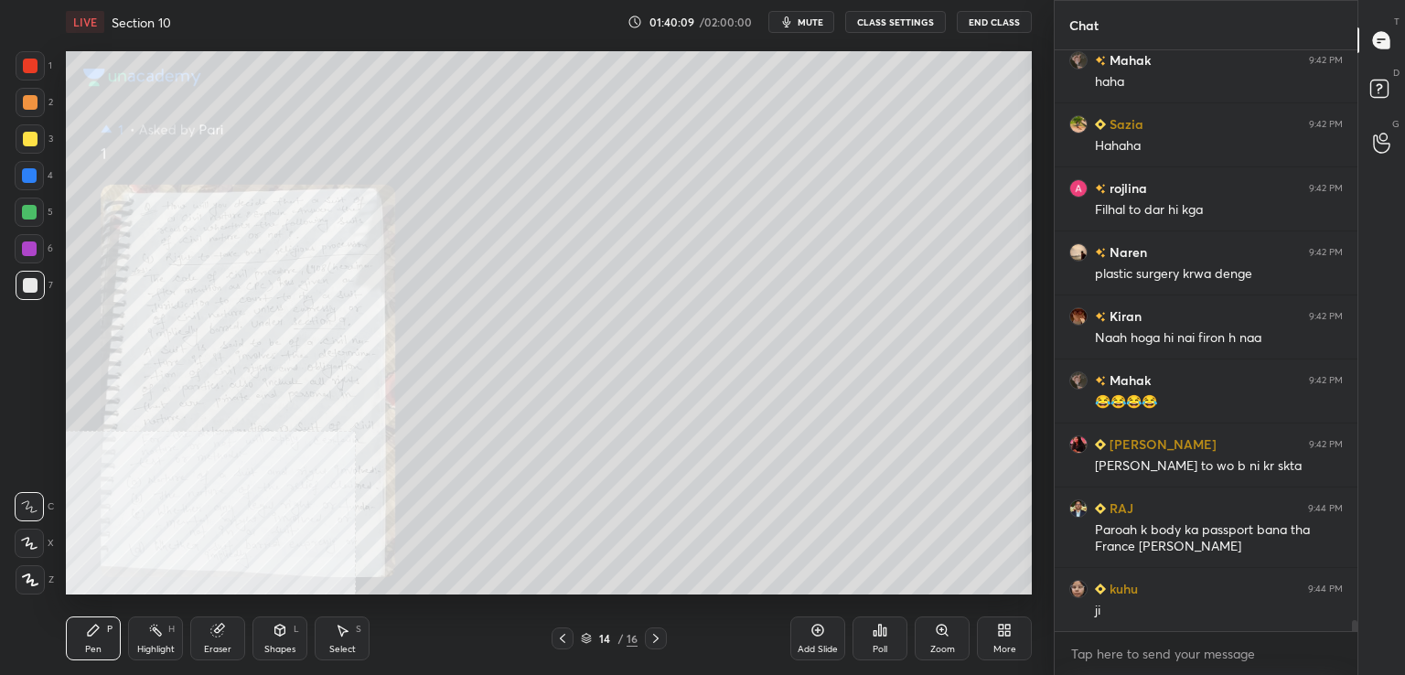
click at [929, 627] on div "Zoom" at bounding box center [942, 639] width 55 height 44
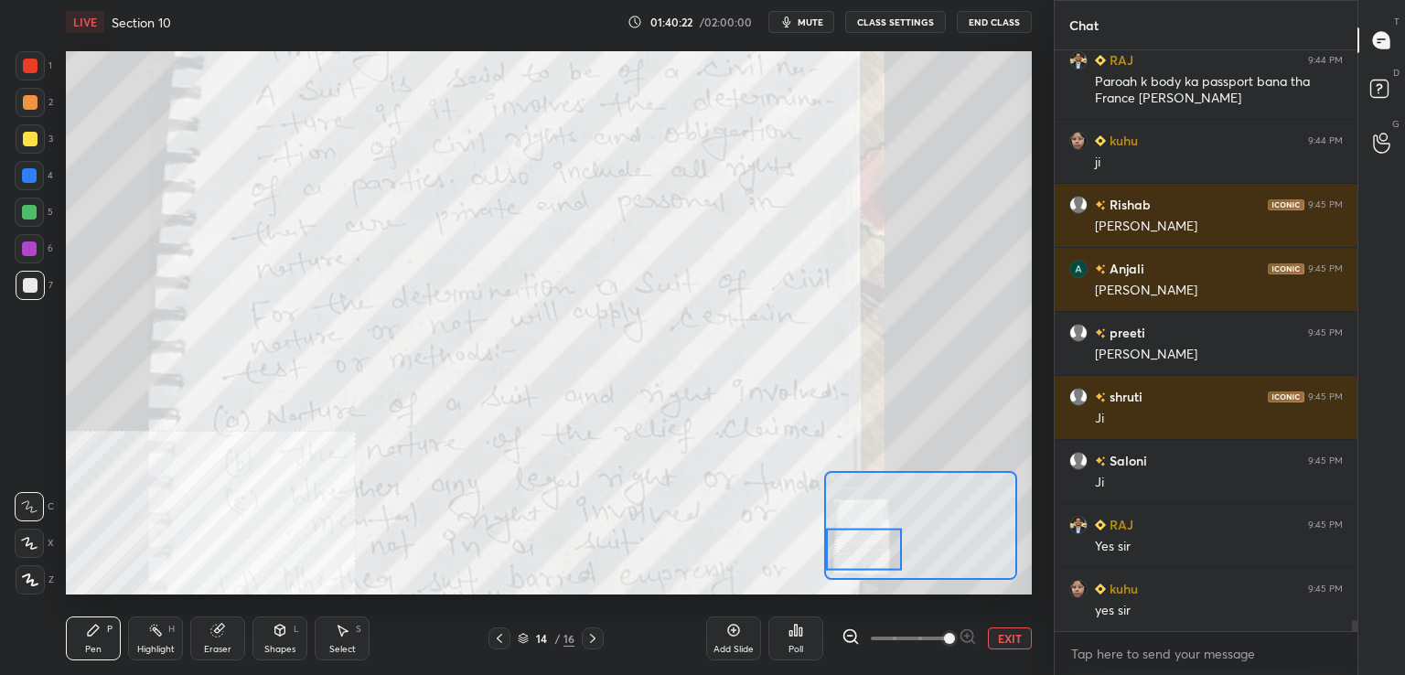
scroll to position [29950, 0]
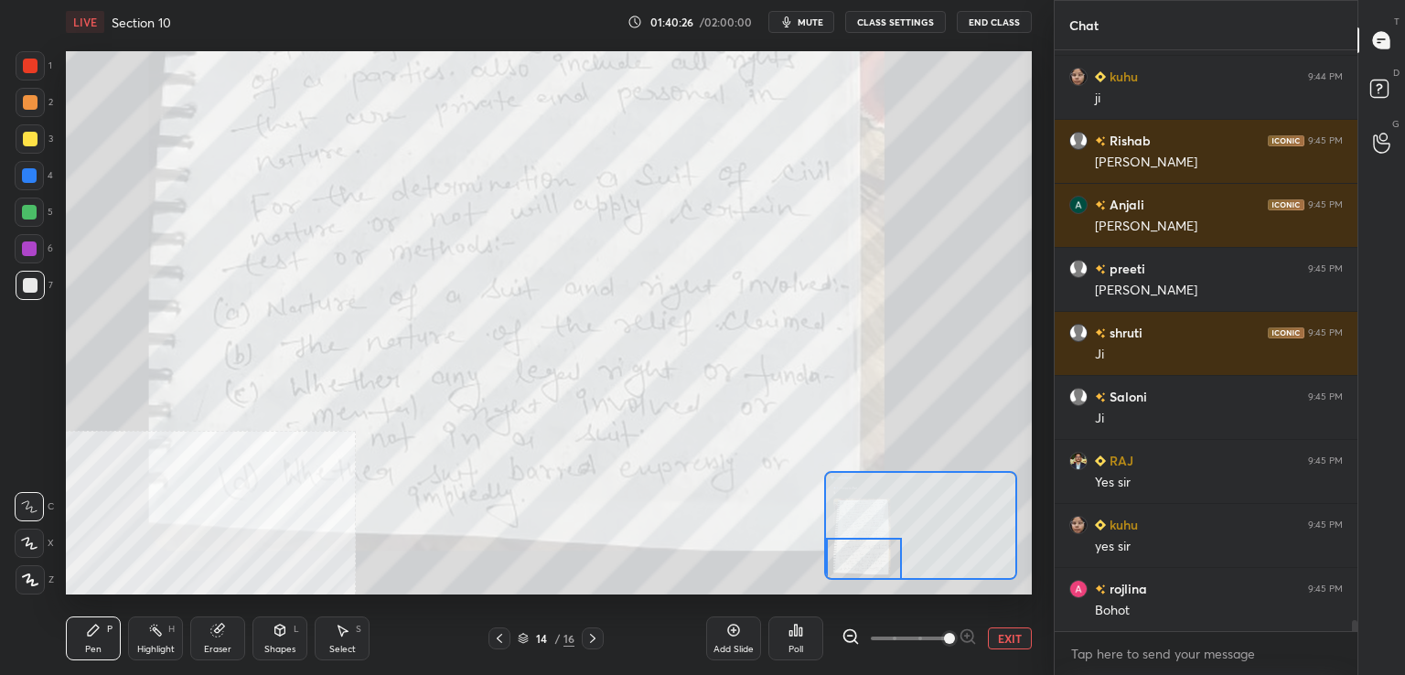
click at [498, 643] on icon at bounding box center [499, 638] width 15 height 15
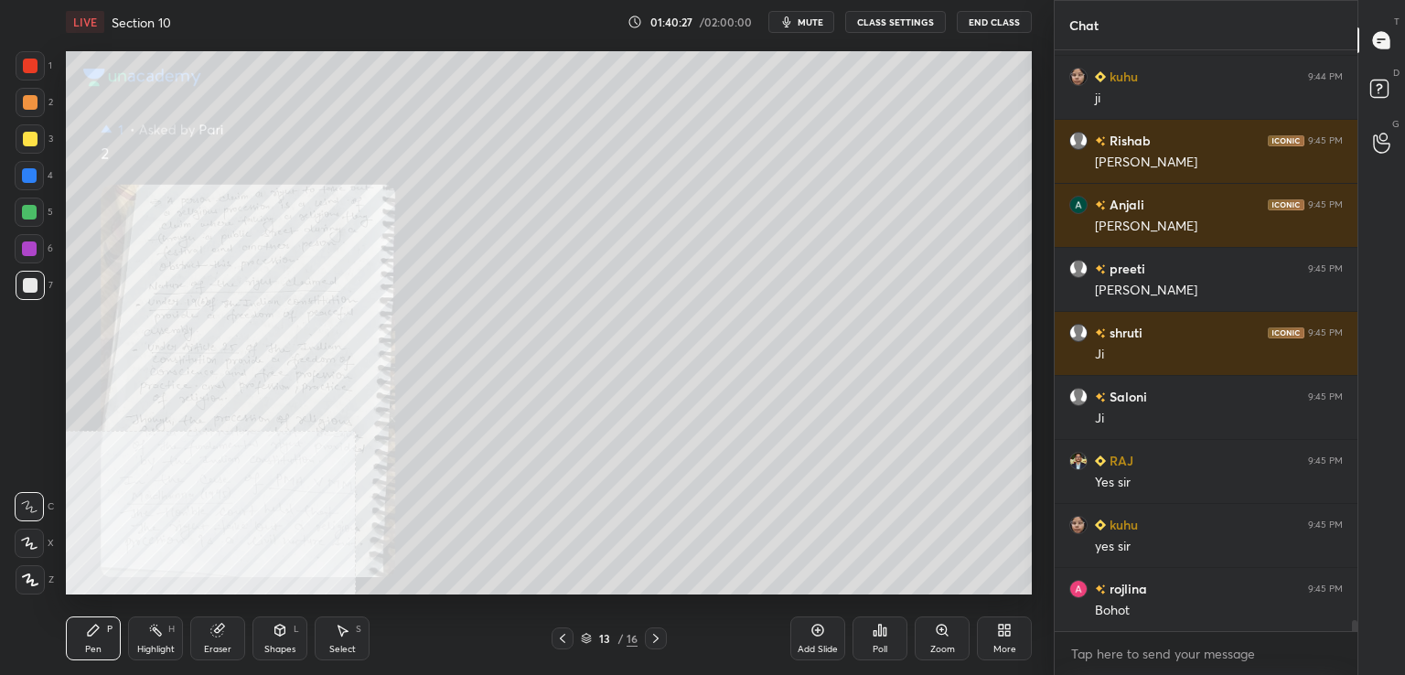
click at [940, 627] on icon at bounding box center [942, 630] width 10 height 10
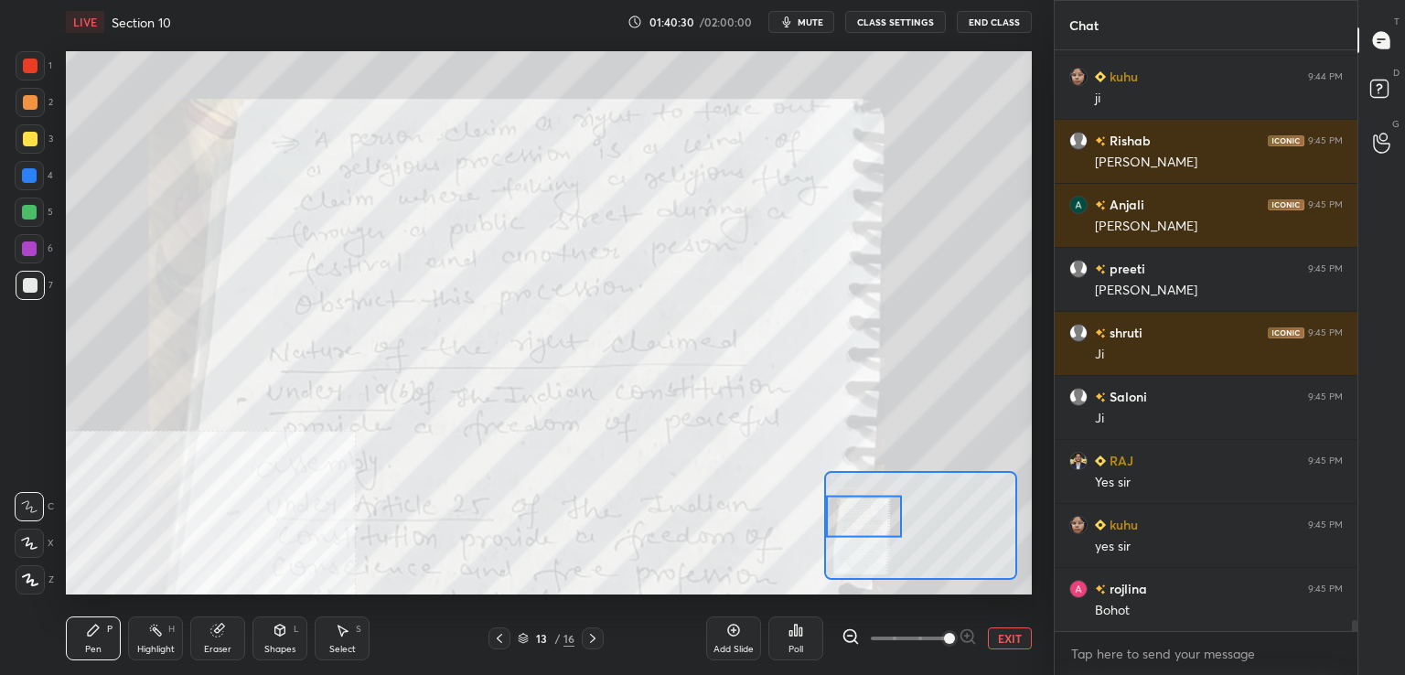
scroll to position [30014, 0]
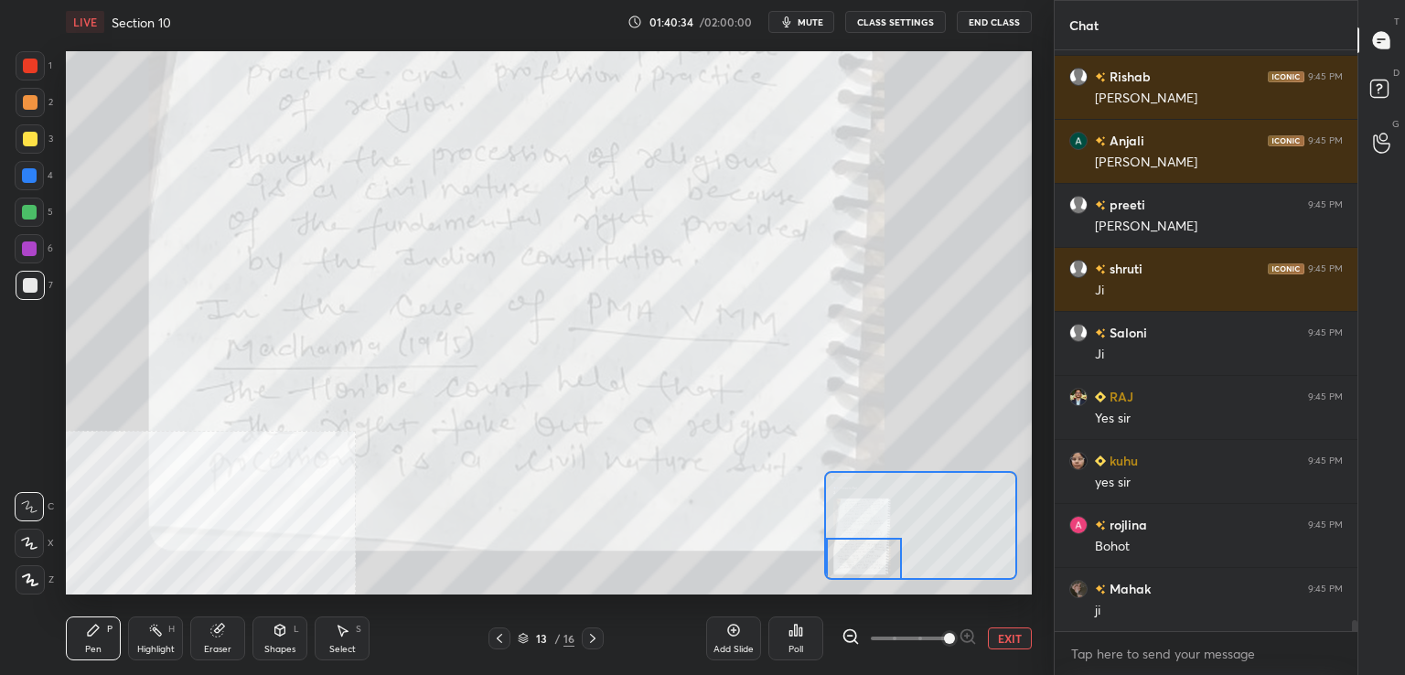
click at [495, 639] on icon at bounding box center [499, 638] width 15 height 15
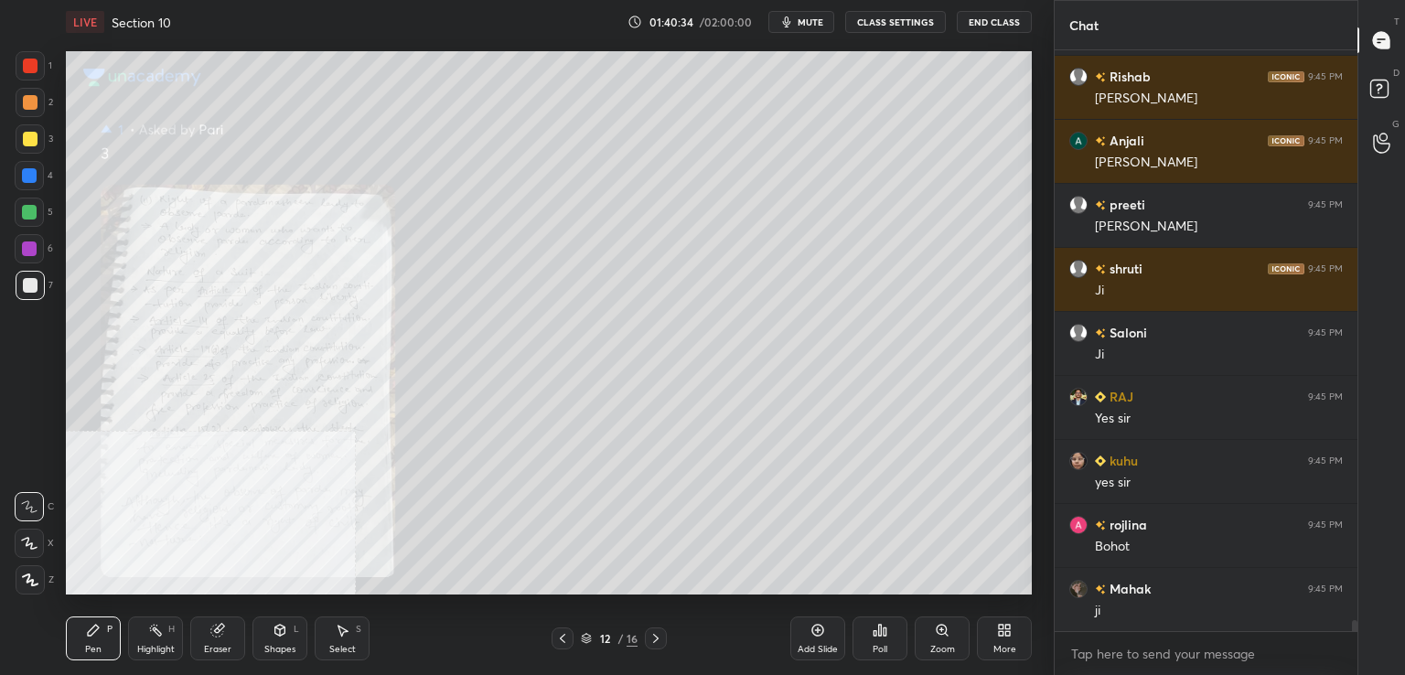
scroll to position [30078, 0]
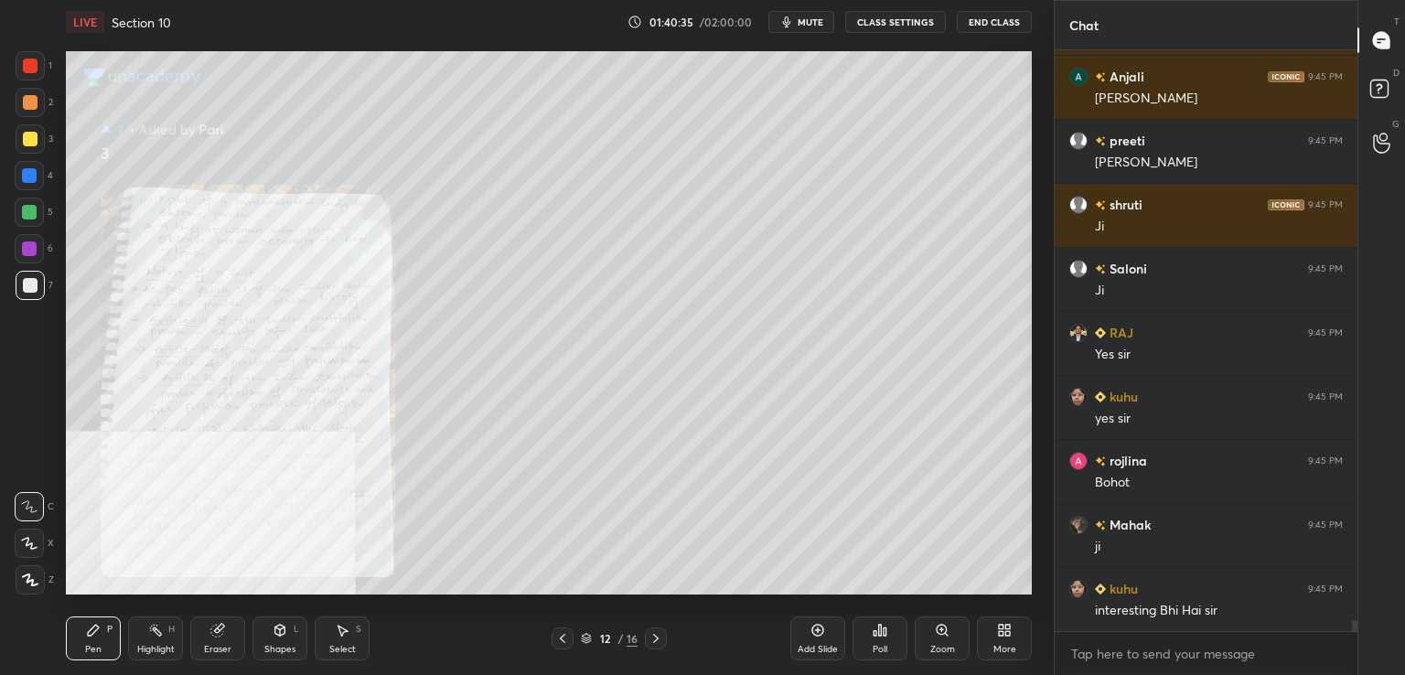
click at [940, 630] on icon at bounding box center [942, 630] width 10 height 10
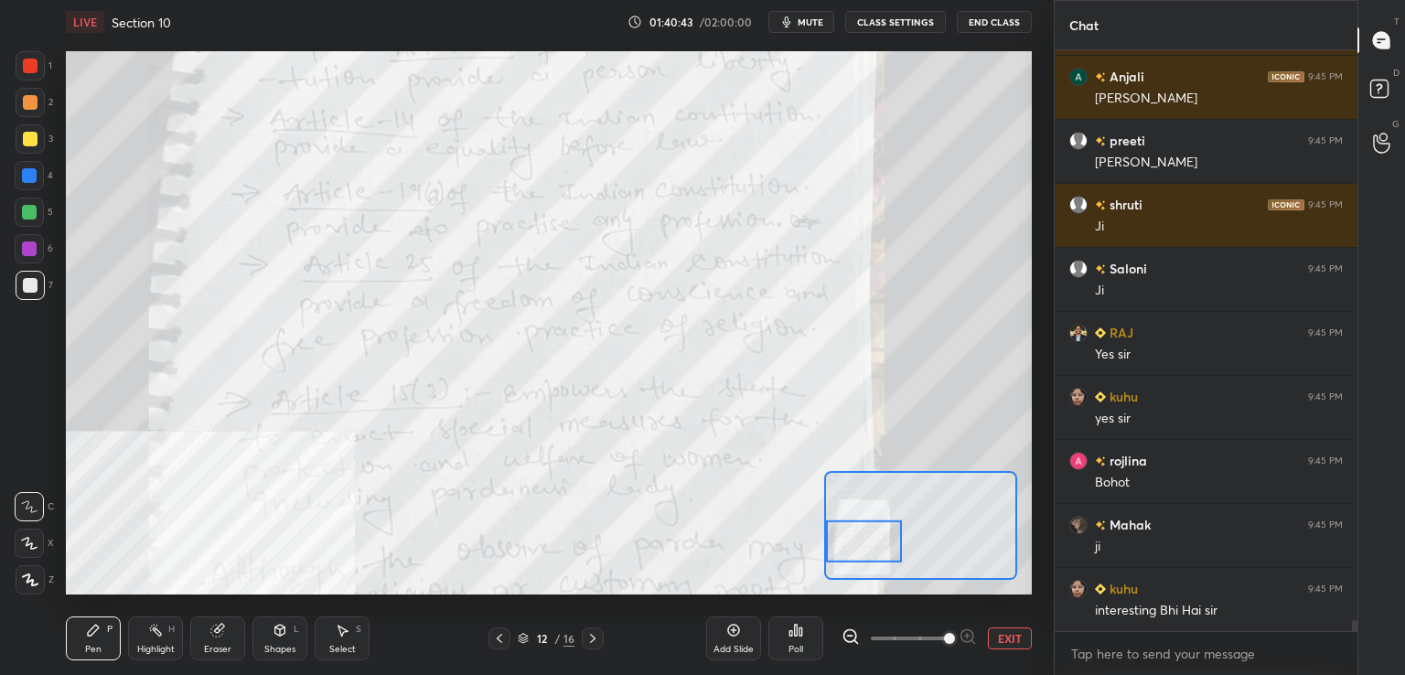
scroll to position [30096, 0]
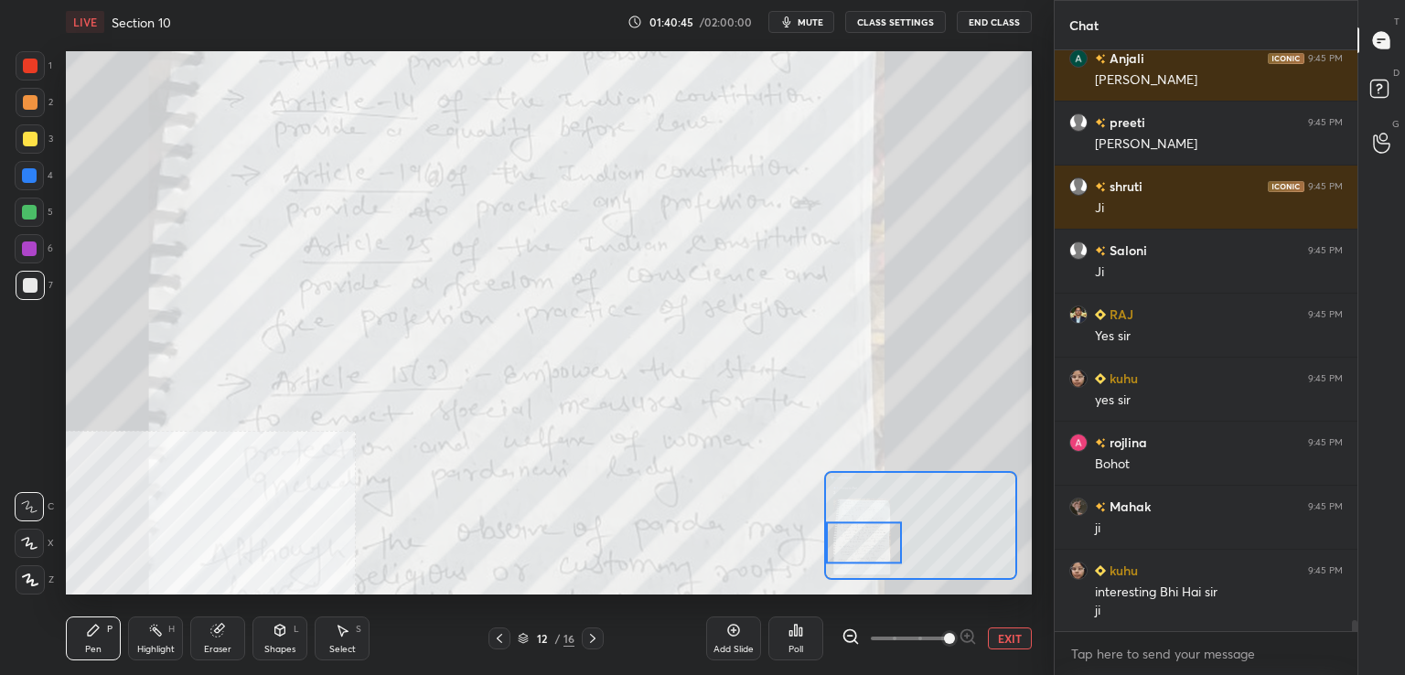
click at [36, 65] on div at bounding box center [30, 66] width 15 height 15
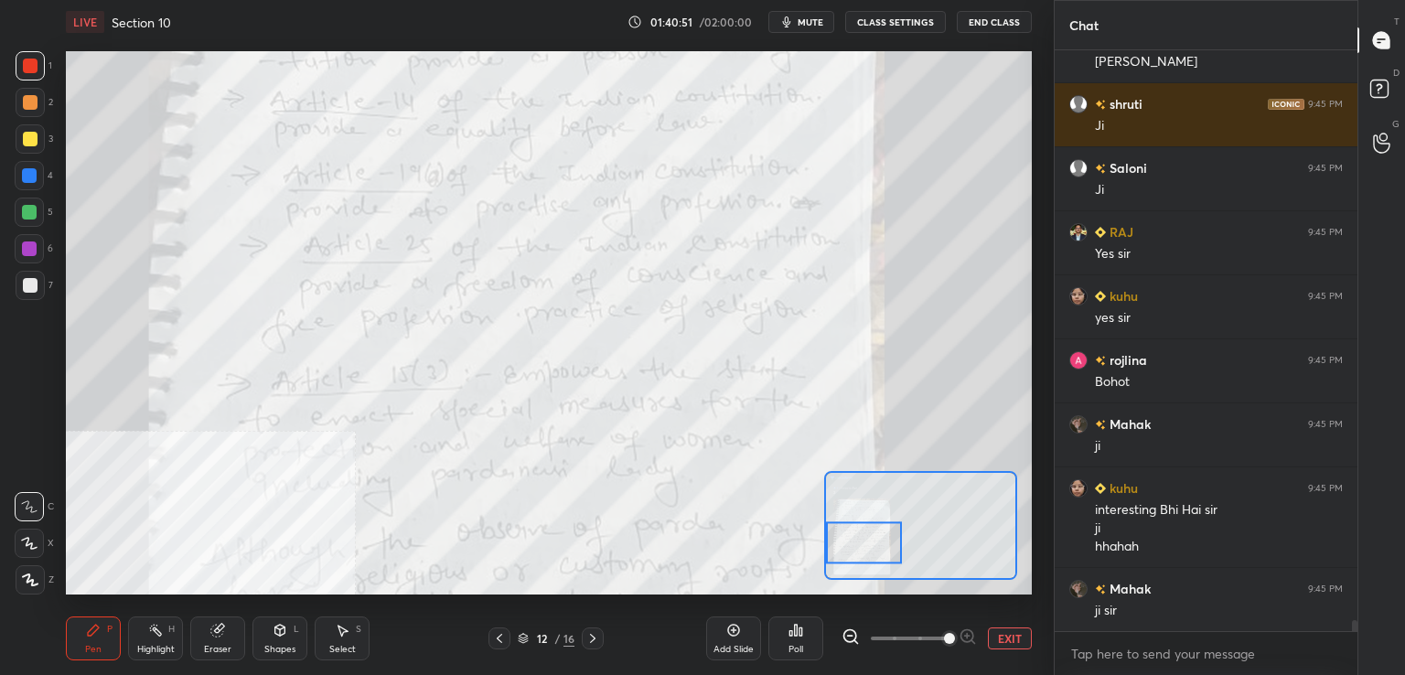
scroll to position [30243, 0]
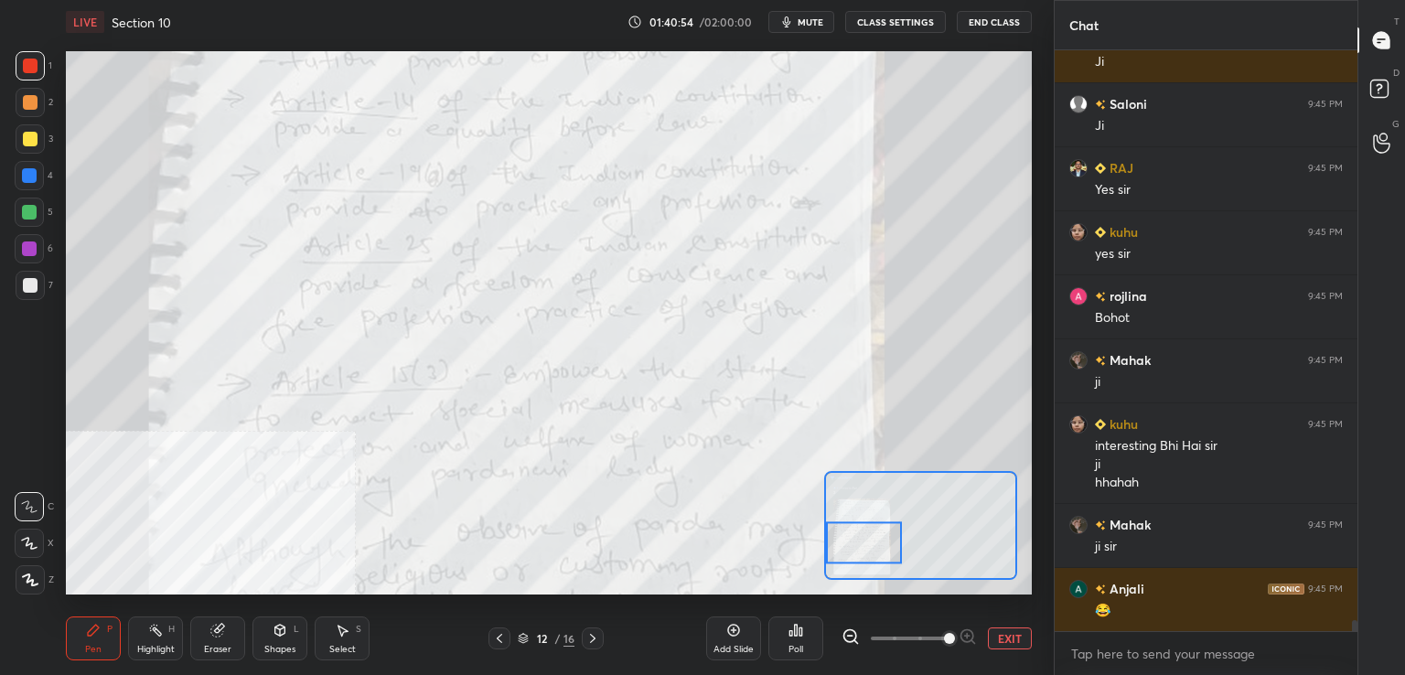
click at [502, 635] on icon at bounding box center [499, 638] width 15 height 15
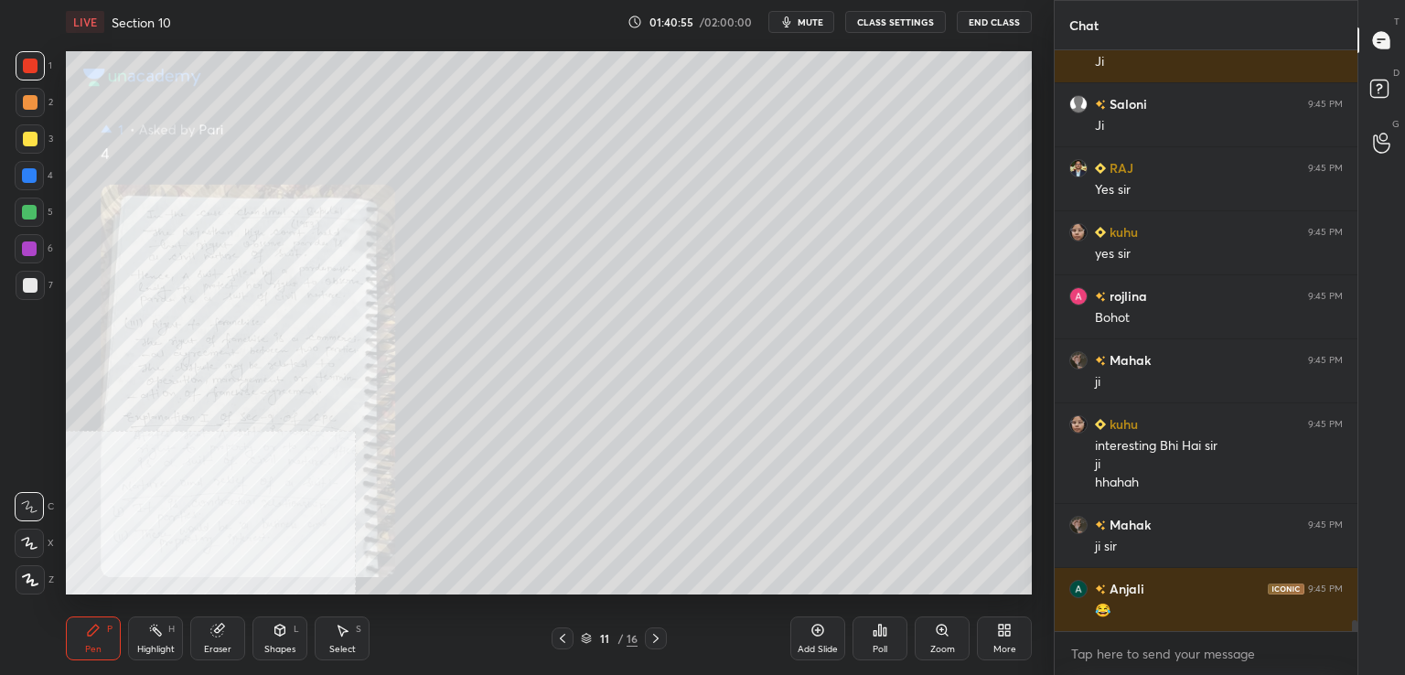
click at [943, 628] on icon at bounding box center [942, 630] width 10 height 10
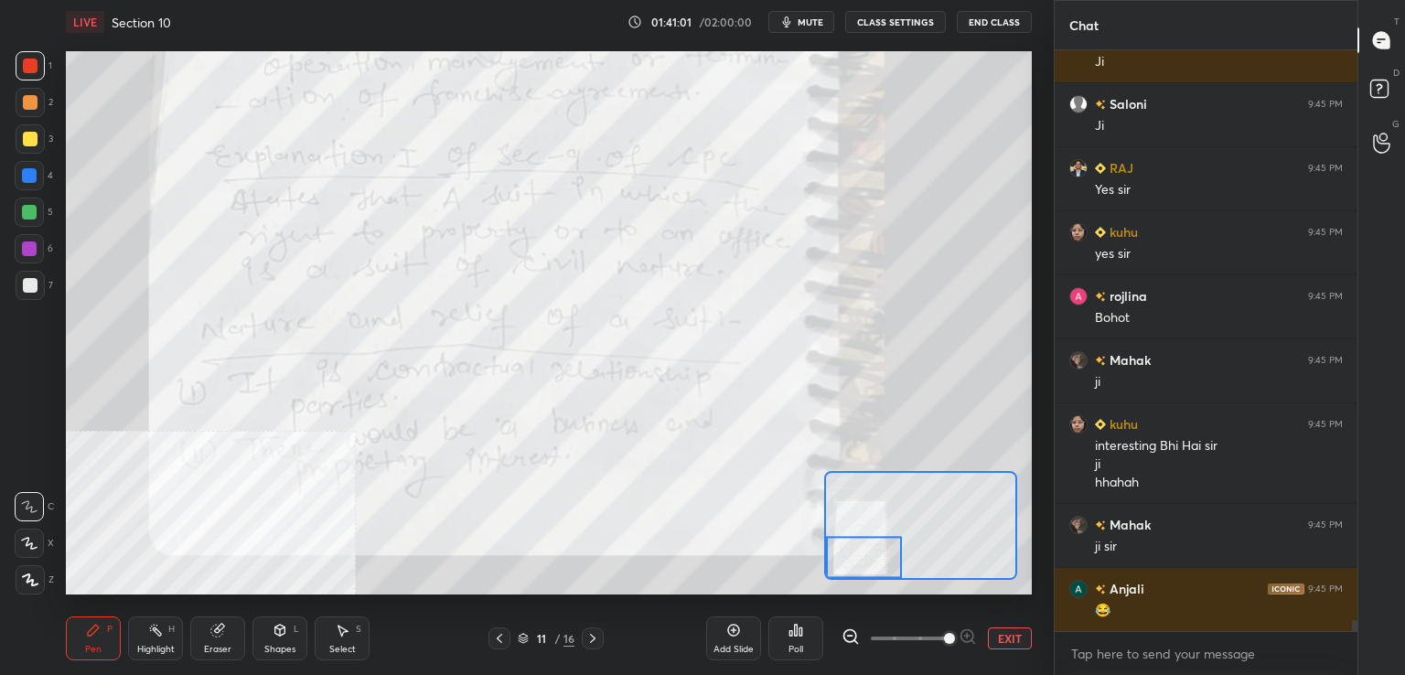
scroll to position [30307, 0]
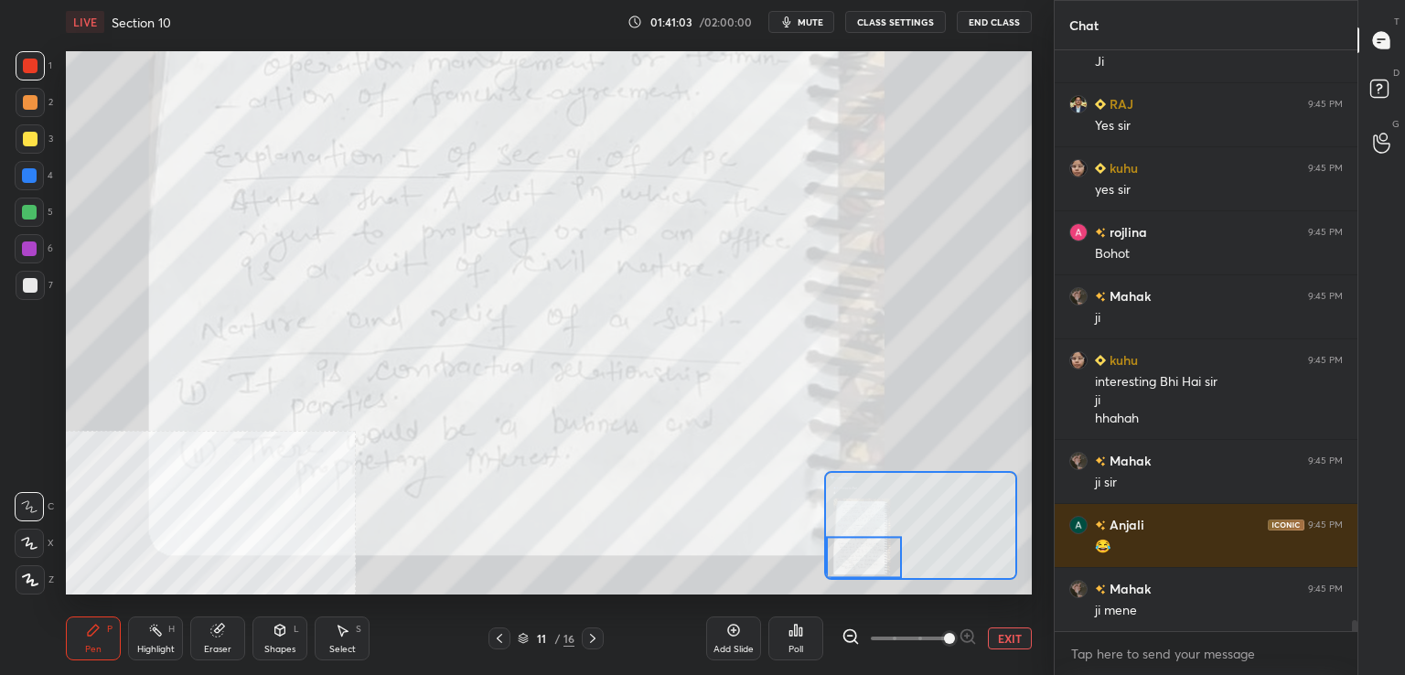
click at [501, 638] on icon at bounding box center [499, 638] width 15 height 15
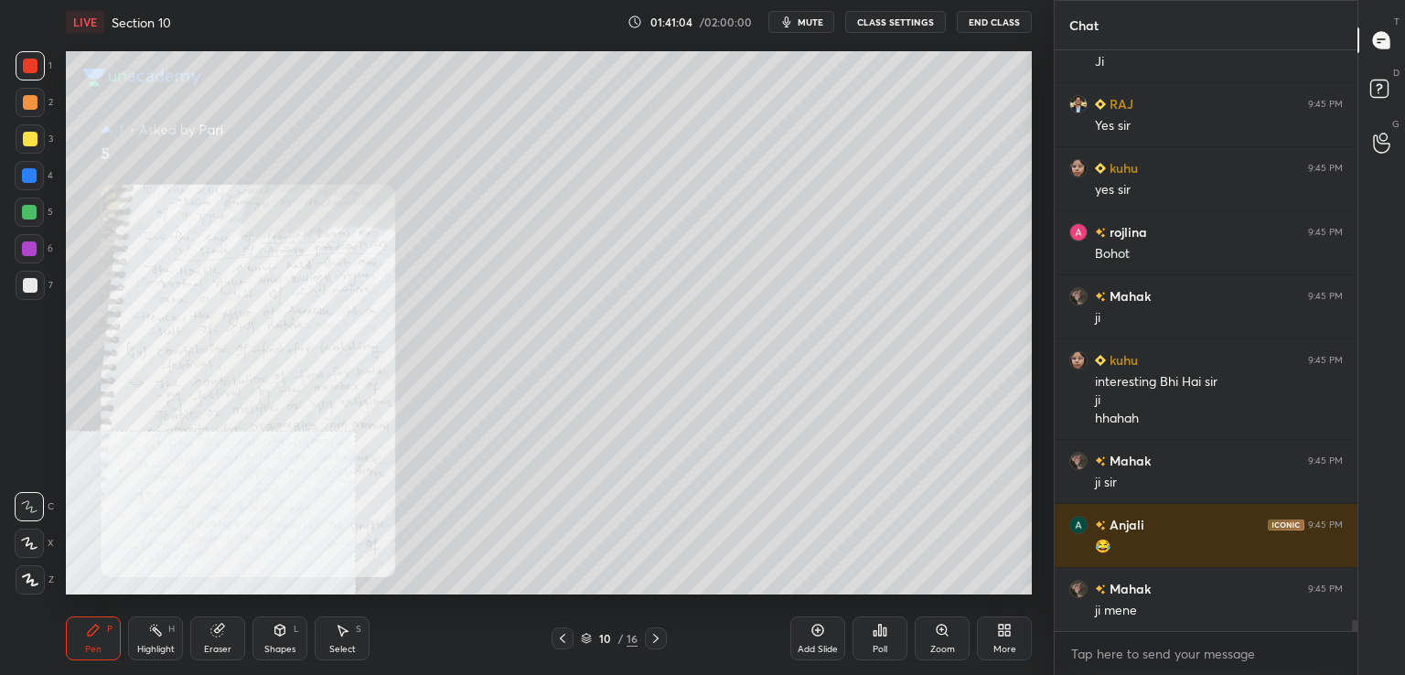
scroll to position [30371, 0]
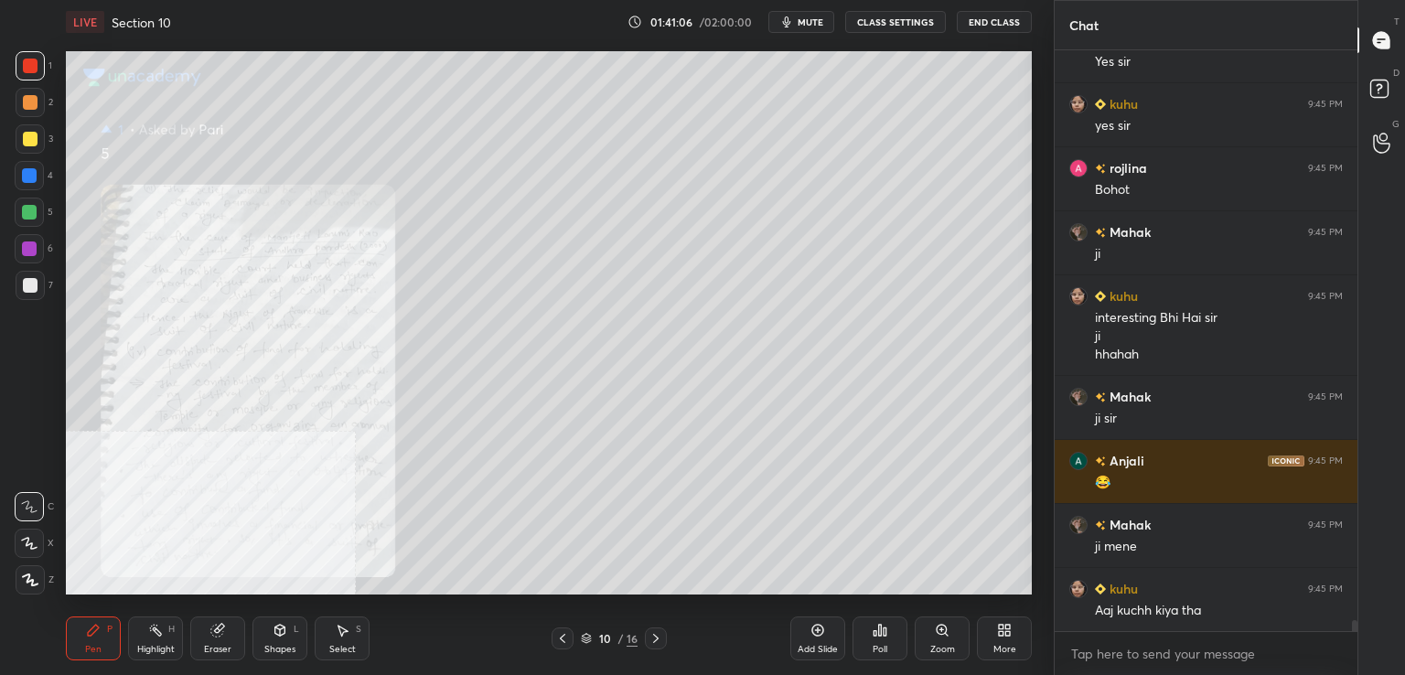
click at [940, 631] on icon at bounding box center [942, 630] width 10 height 10
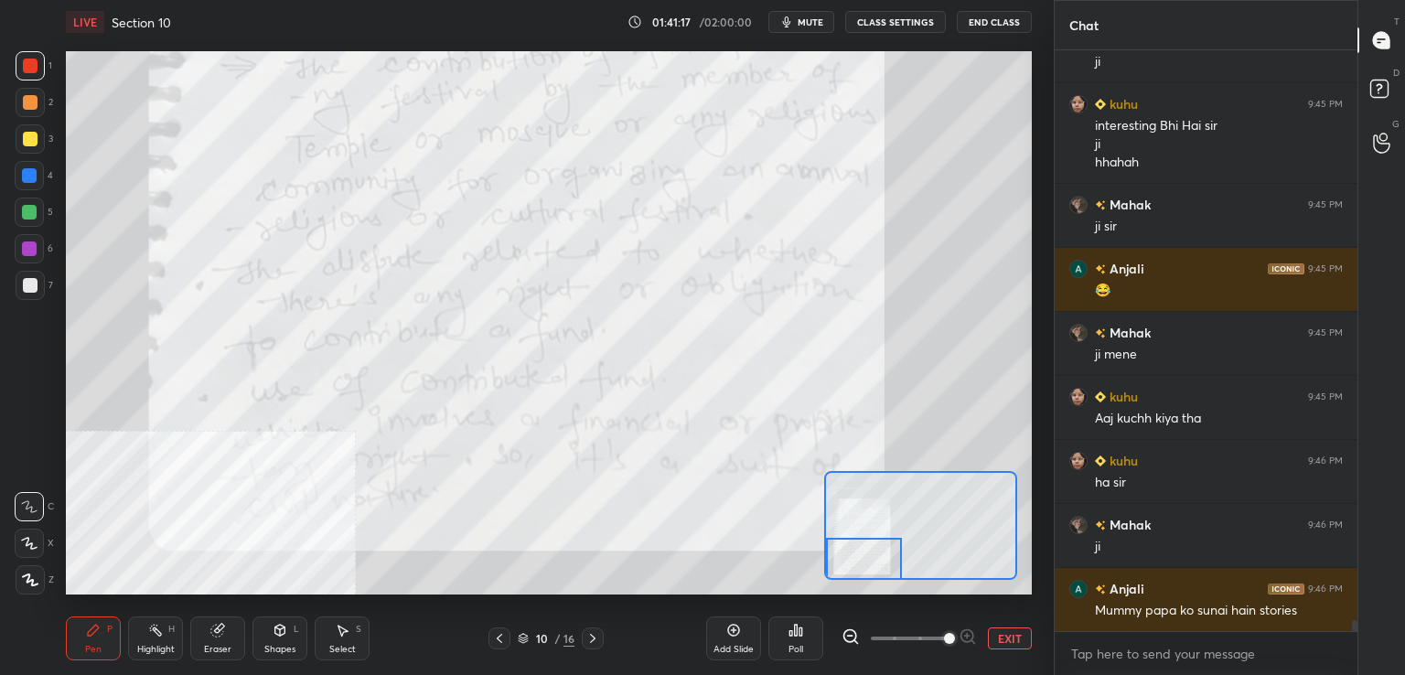
scroll to position [30627, 0]
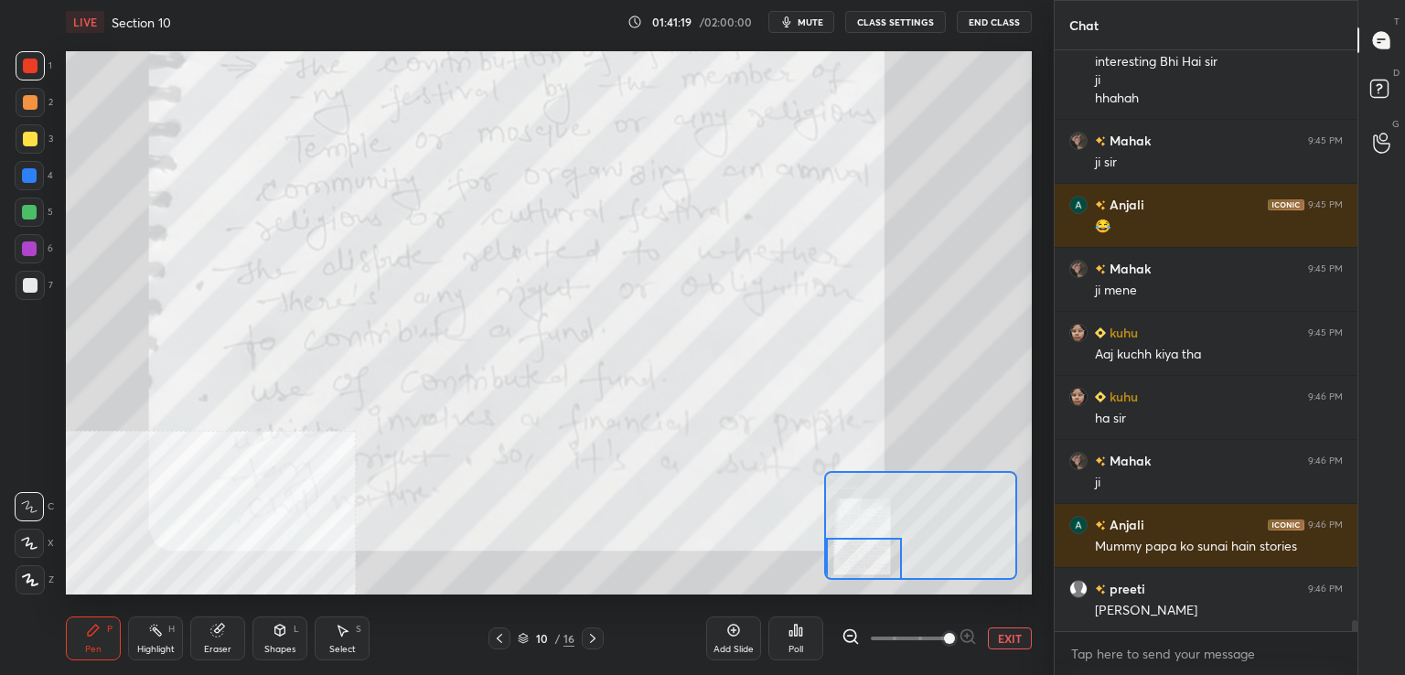
click at [500, 635] on icon at bounding box center [499, 638] width 15 height 15
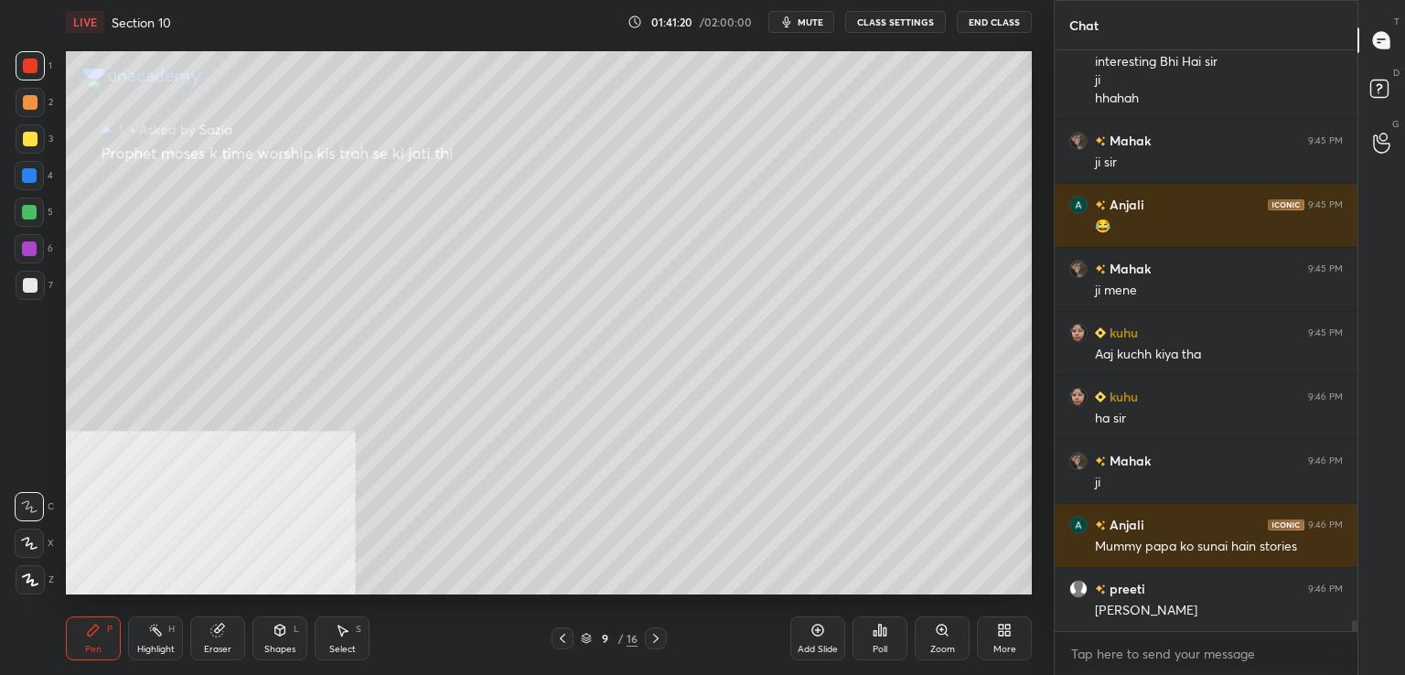
click at [652, 633] on icon at bounding box center [656, 638] width 15 height 15
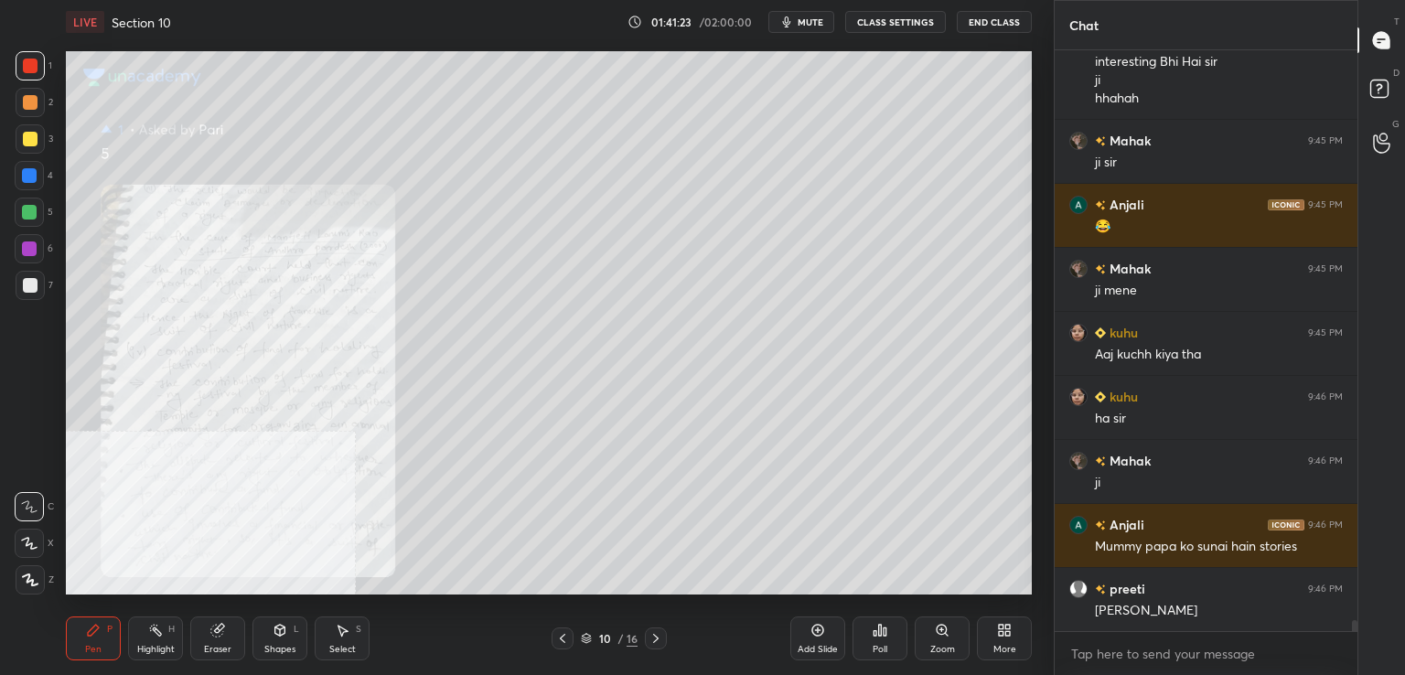
click at [944, 632] on icon at bounding box center [942, 630] width 10 height 10
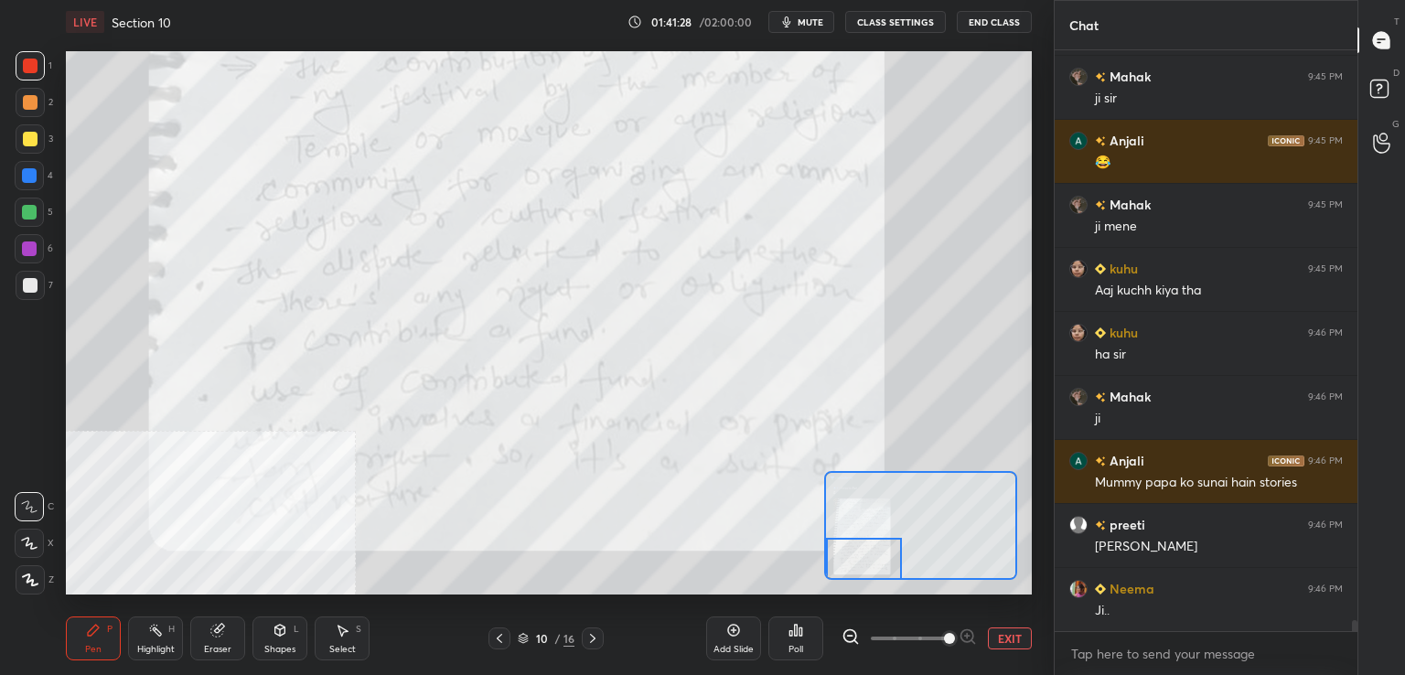
scroll to position [30755, 0]
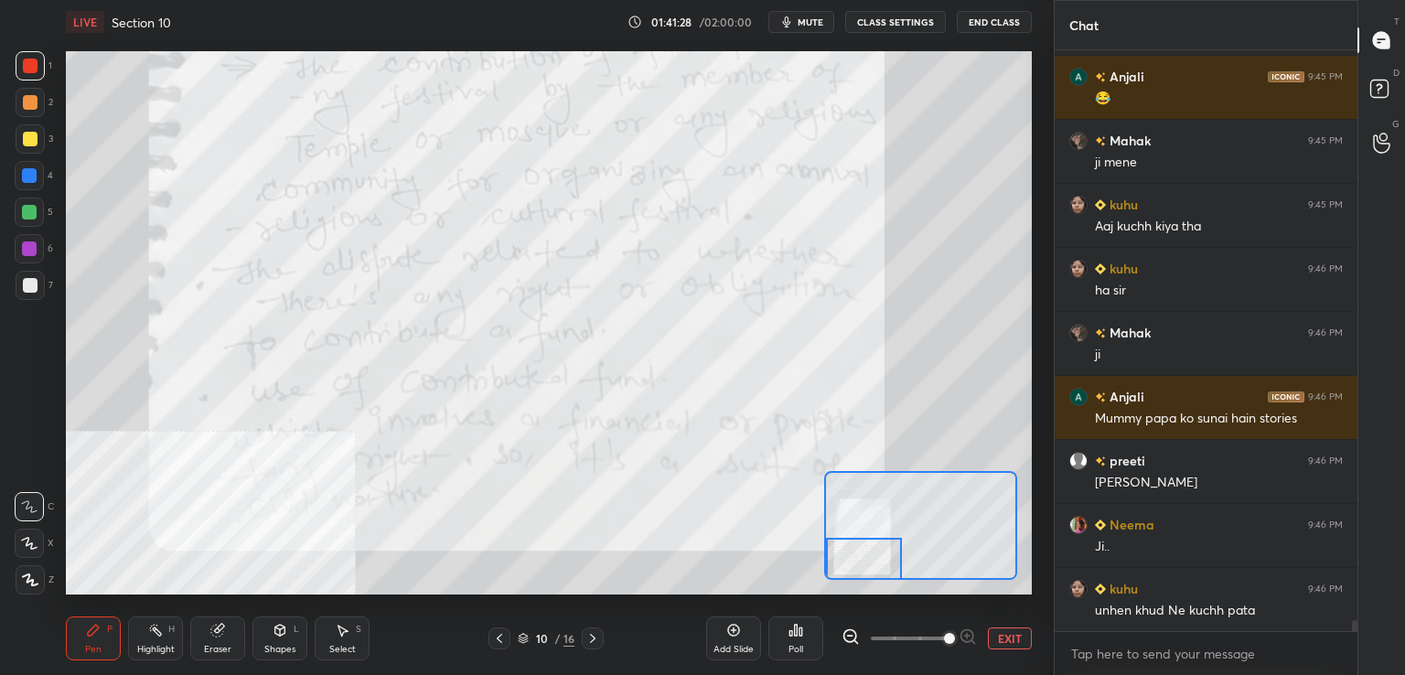
click at [1014, 638] on button "EXIT" at bounding box center [1010, 639] width 44 height 22
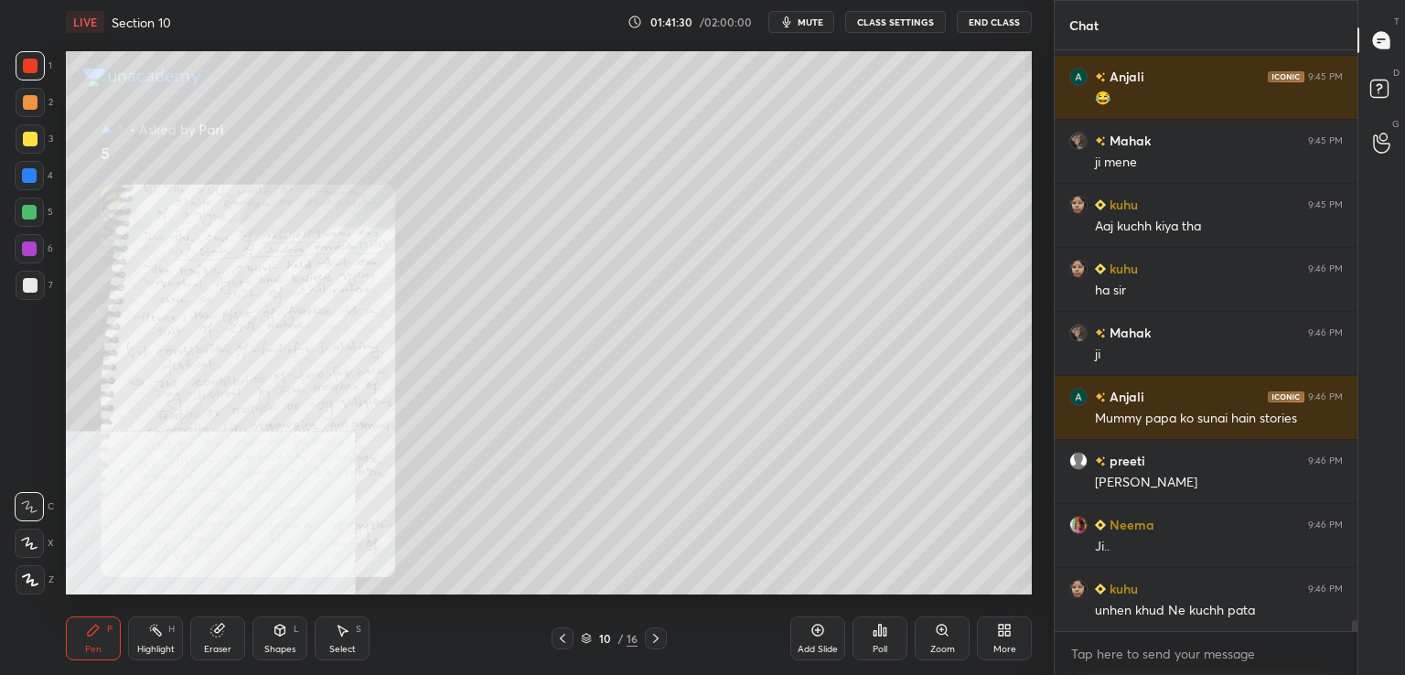
click at [566, 638] on icon at bounding box center [562, 638] width 15 height 15
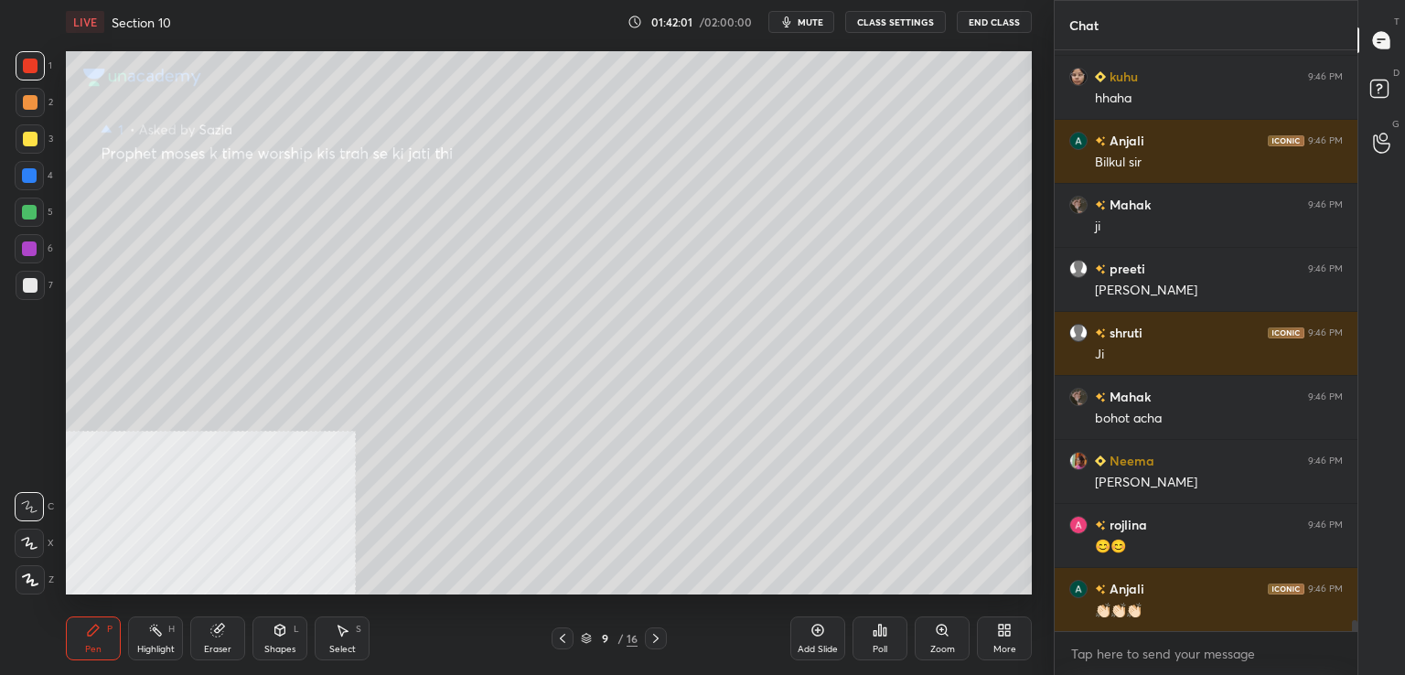
scroll to position [31459, 0]
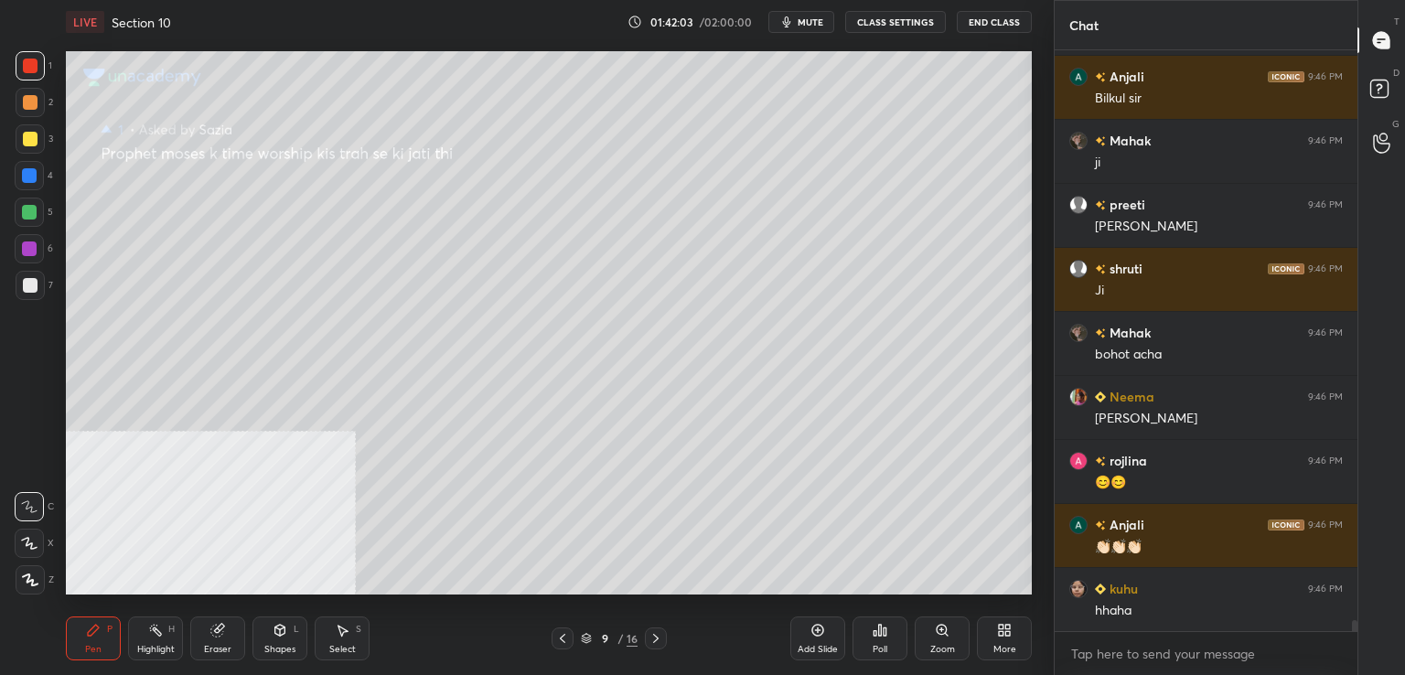
click at [39, 62] on div at bounding box center [30, 65] width 29 height 29
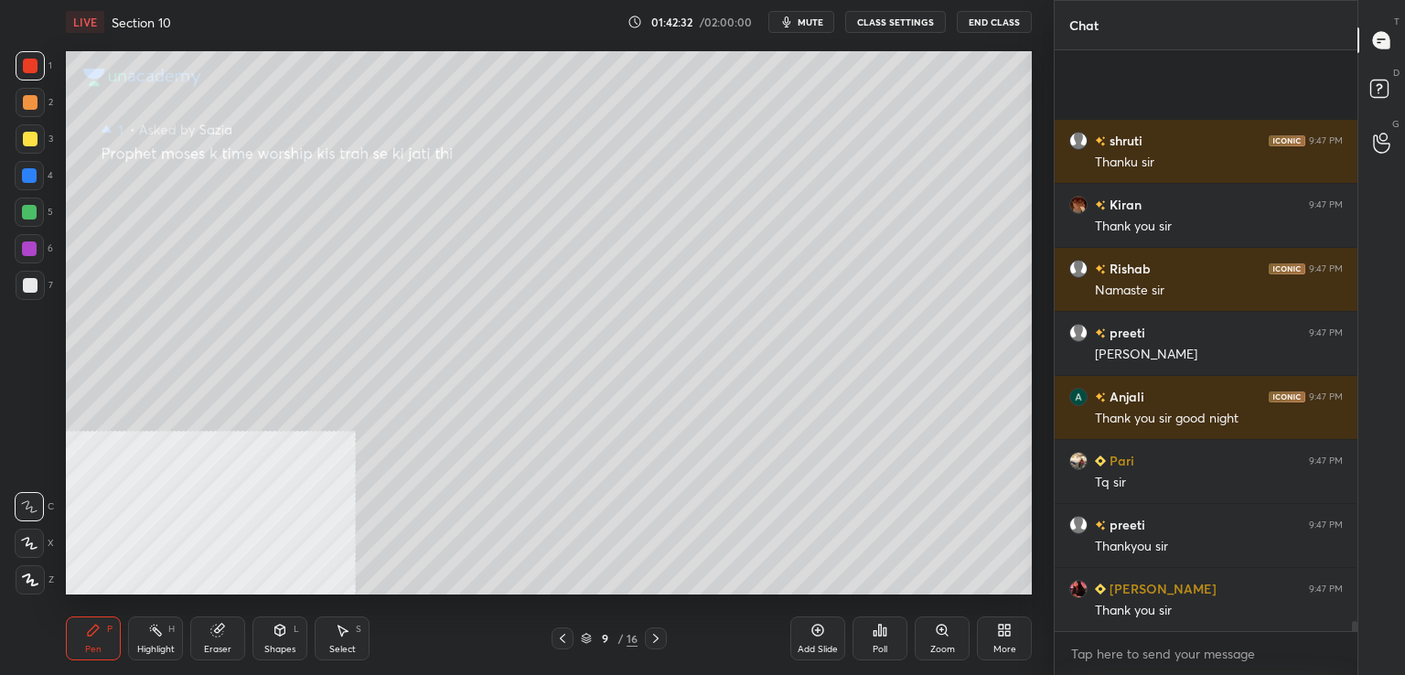
scroll to position [32565, 0]
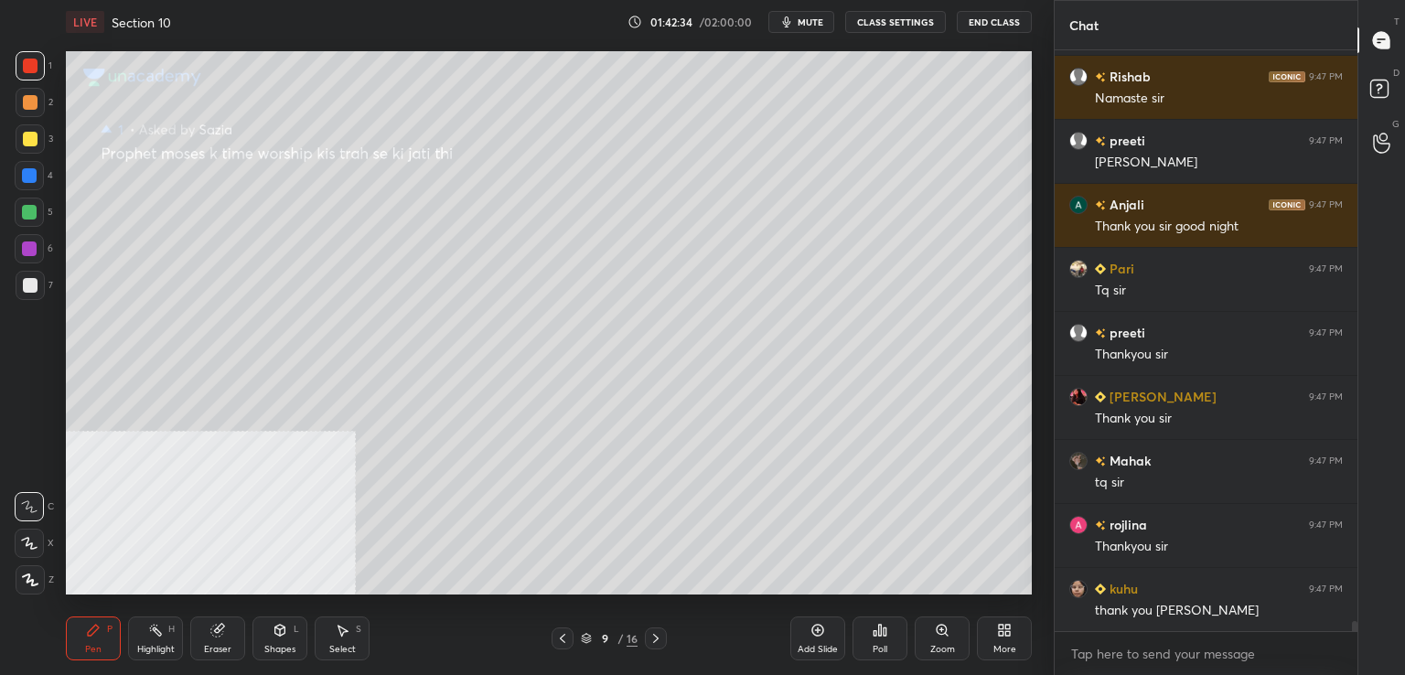
click at [998, 17] on button "End Class" at bounding box center [994, 22] width 75 height 22
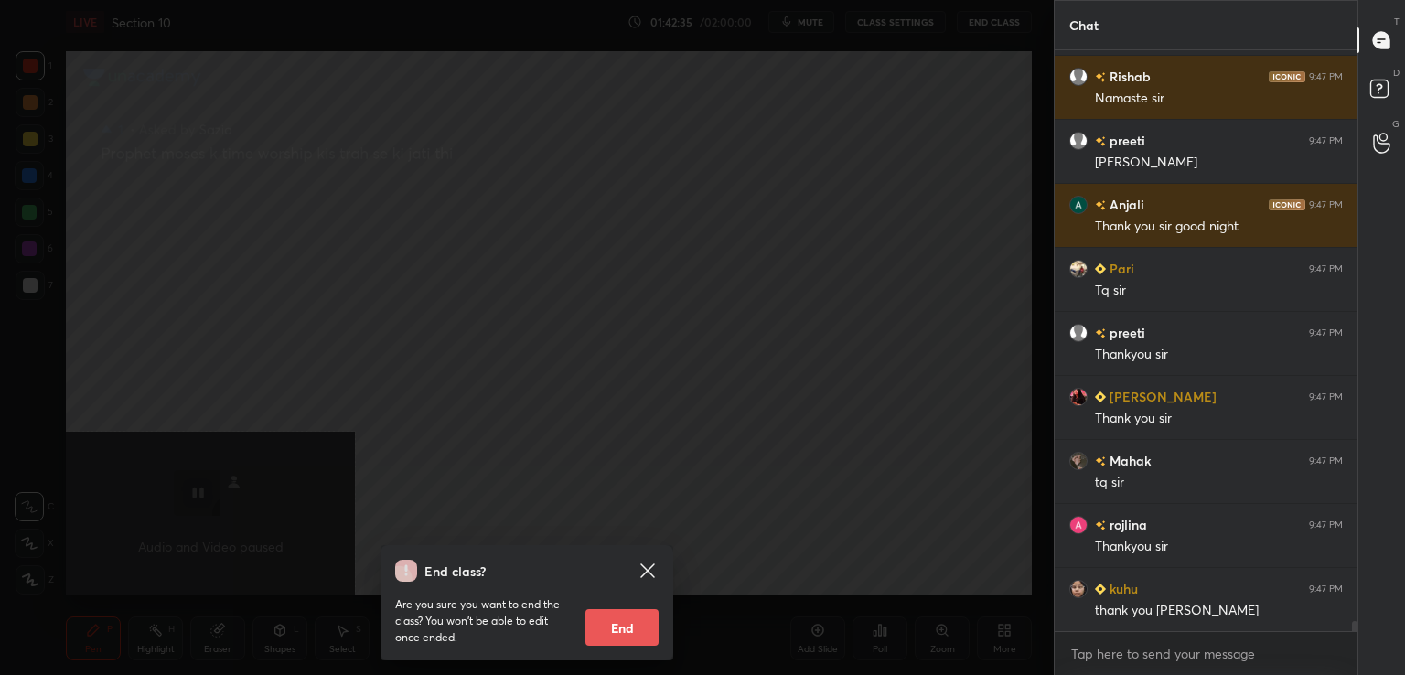
scroll to position [32629, 0]
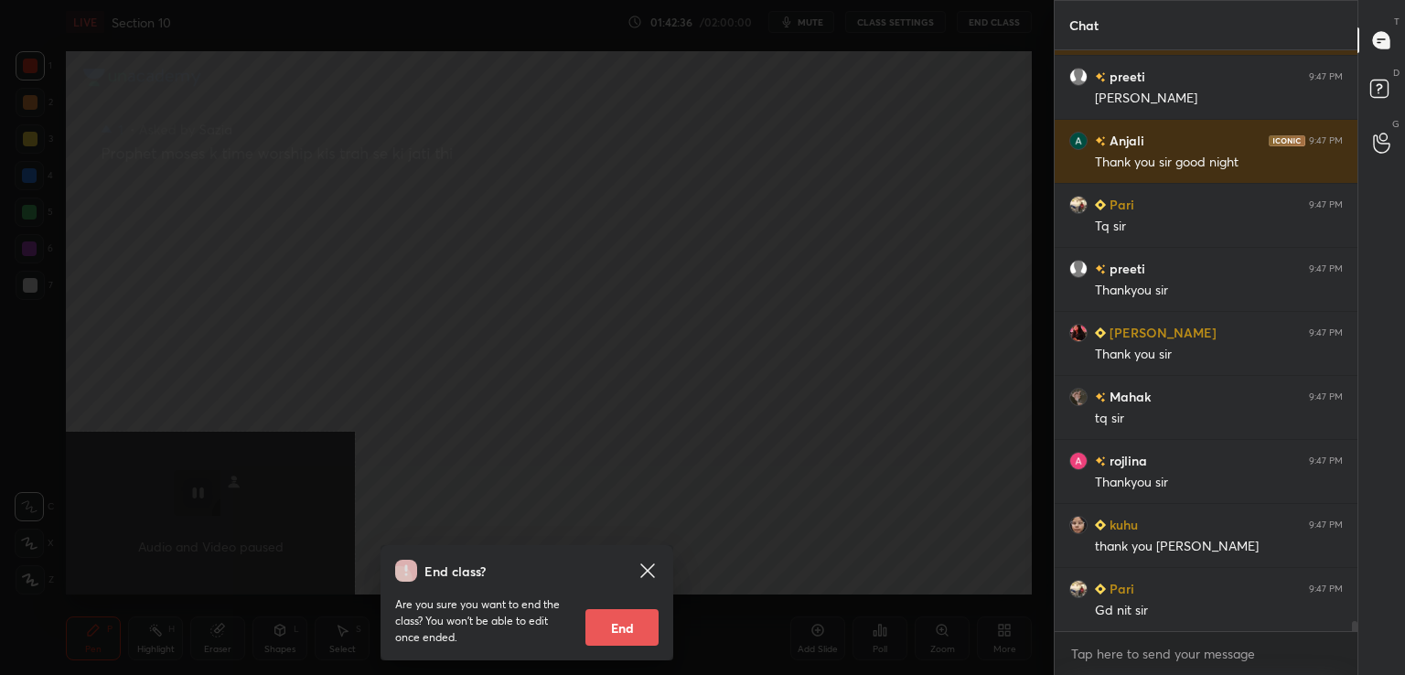
click at [622, 619] on button "End" at bounding box center [621, 627] width 73 height 37
type textarea "x"
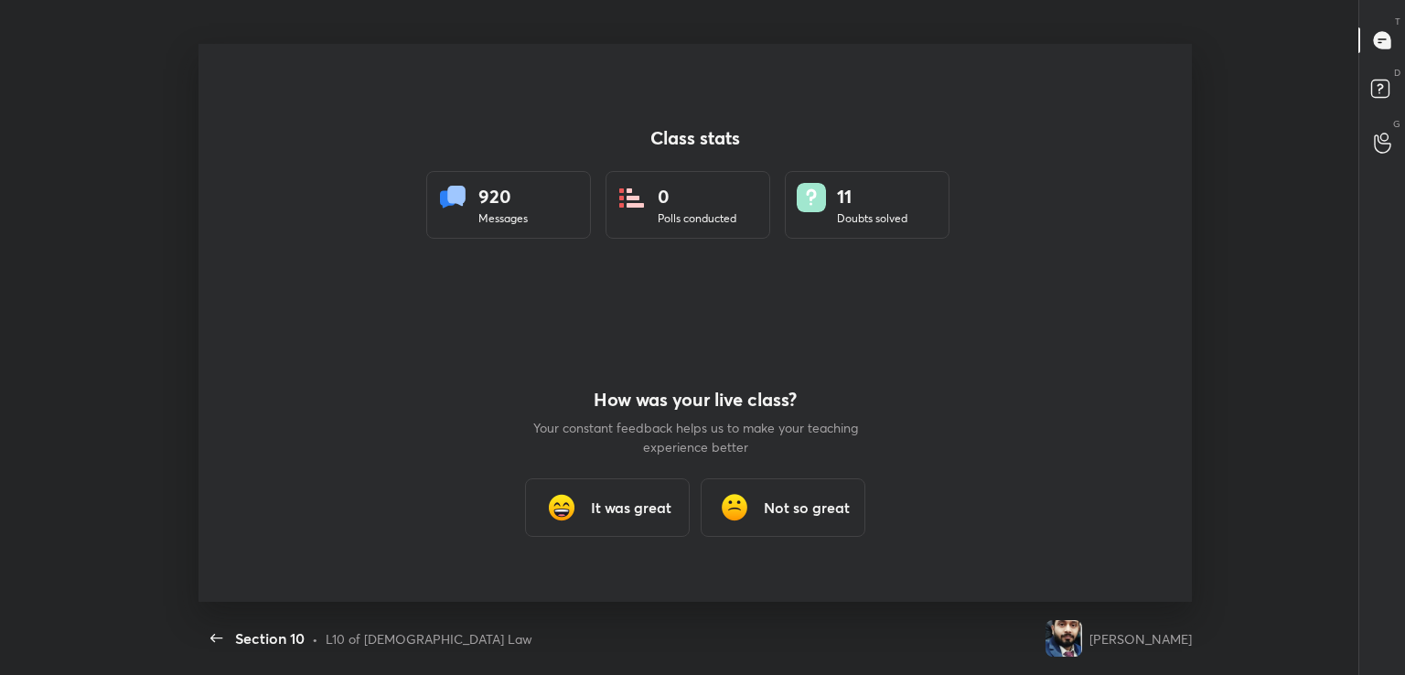
scroll to position [0, 0]
